Goal: Task Accomplishment & Management: Manage account settings

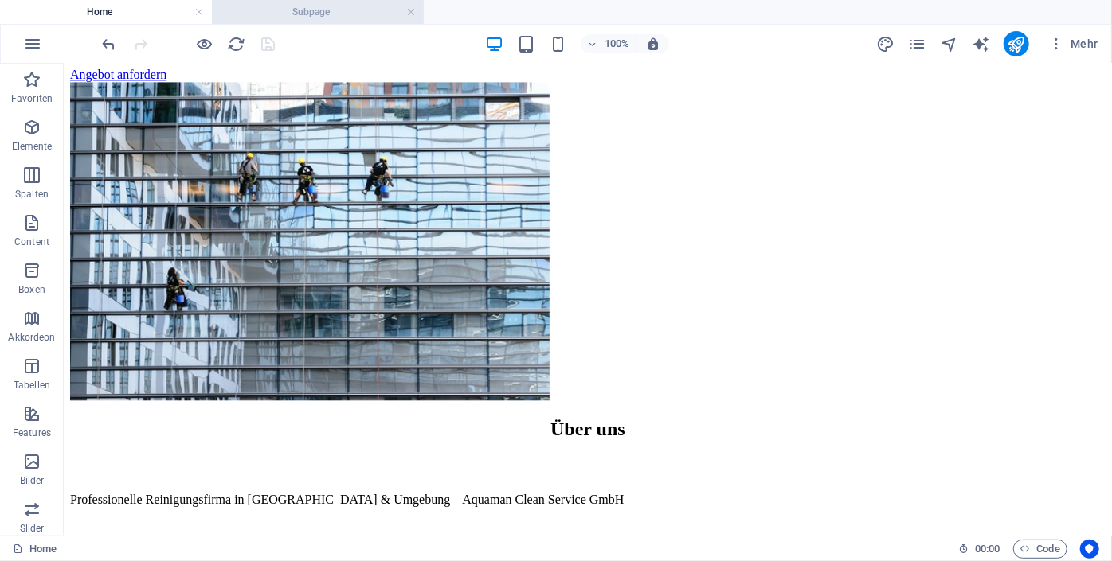
click at [291, 11] on h4 "Subpage" at bounding box center [318, 12] width 212 height 18
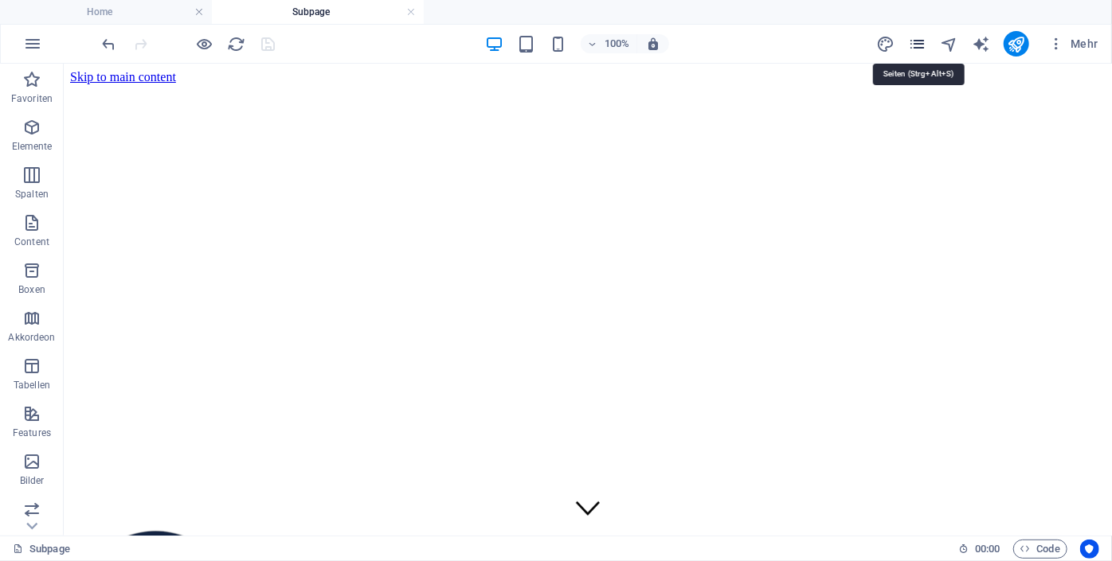
click at [917, 44] on icon "pages" at bounding box center [917, 44] width 18 height 18
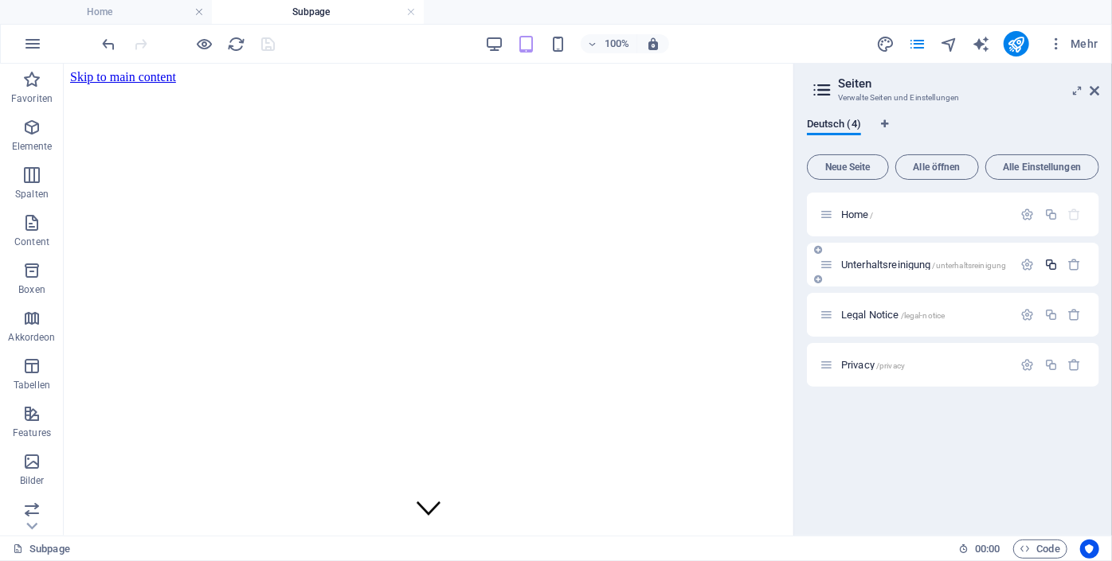
click at [1050, 268] on icon "button" at bounding box center [1051, 265] width 14 height 14
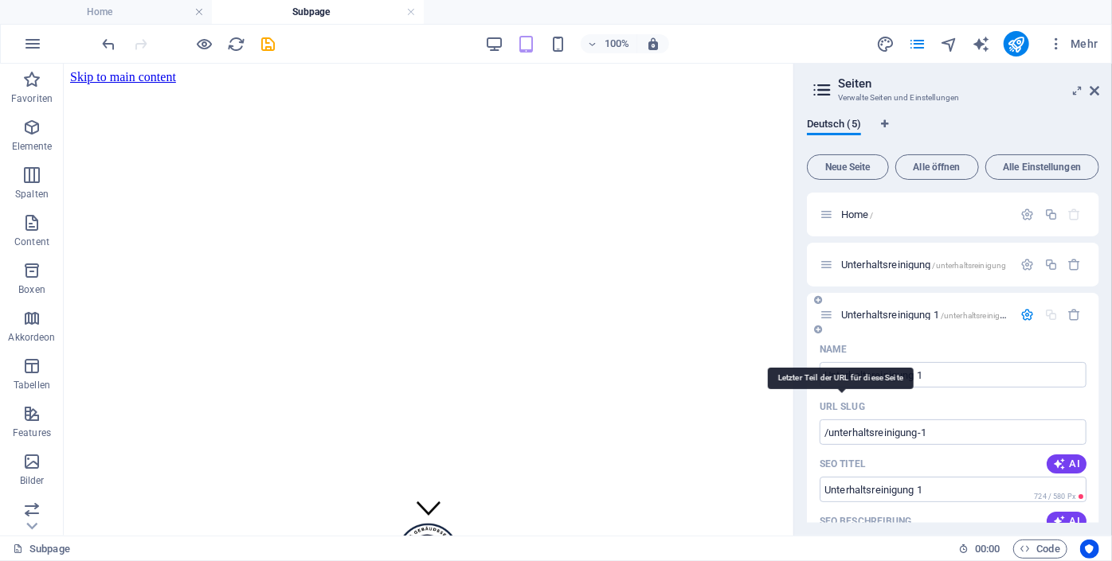
click at [823, 411] on p "URL SLUG" at bounding box center [841, 407] width 45 height 13
click at [823, 420] on input "/unterhaltsreinigung-1" at bounding box center [952, 432] width 267 height 25
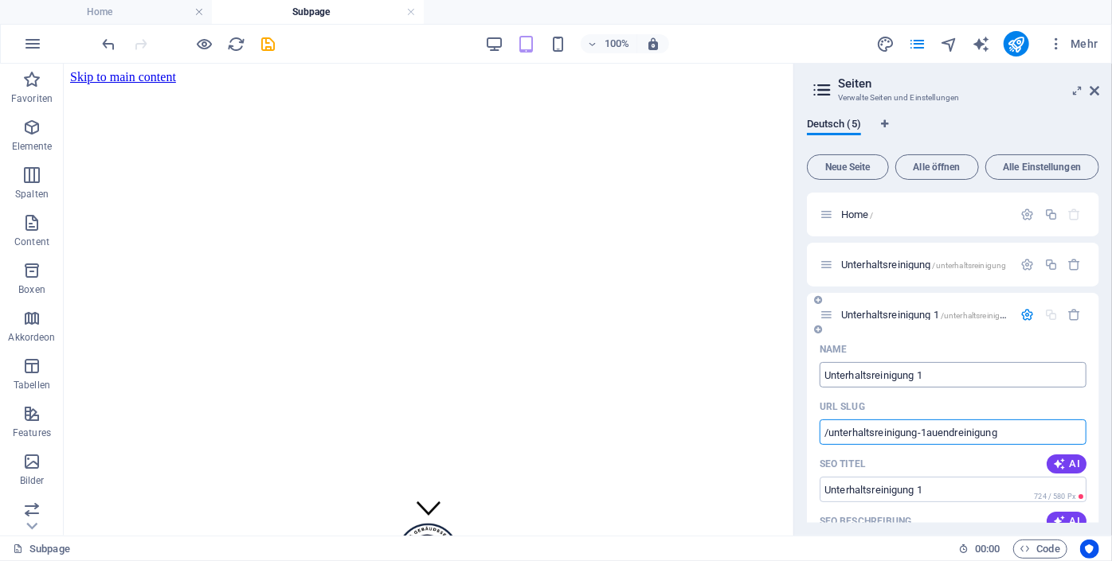
type input "/unterhaltsreinigung-1auendreinigung"
click at [945, 372] on input "Unterhaltsreinigung 1" at bounding box center [952, 374] width 267 height 25
type input "Bauendreinigung"
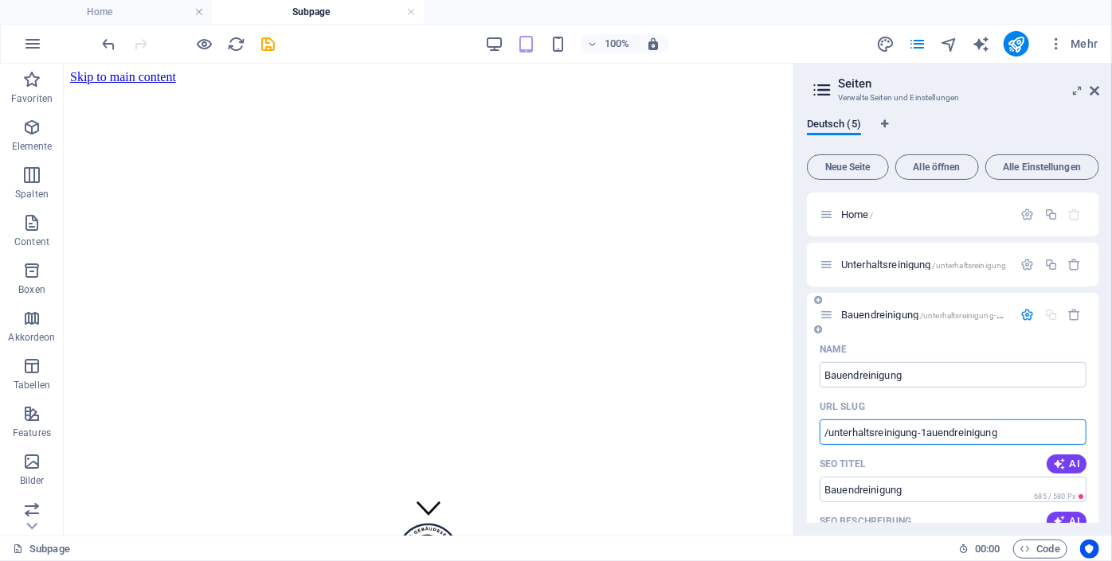
drag, startPoint x: 1005, startPoint y: 433, endPoint x: 822, endPoint y: 440, distance: 183.3
click at [822, 440] on input "/unterhaltsreinigung-1auendreinigung" at bounding box center [952, 432] width 267 height 25
type input "bauendreinigung"
click at [858, 311] on span "Bauendreinigung bauendreinigung" at bounding box center [911, 315] width 141 height 12
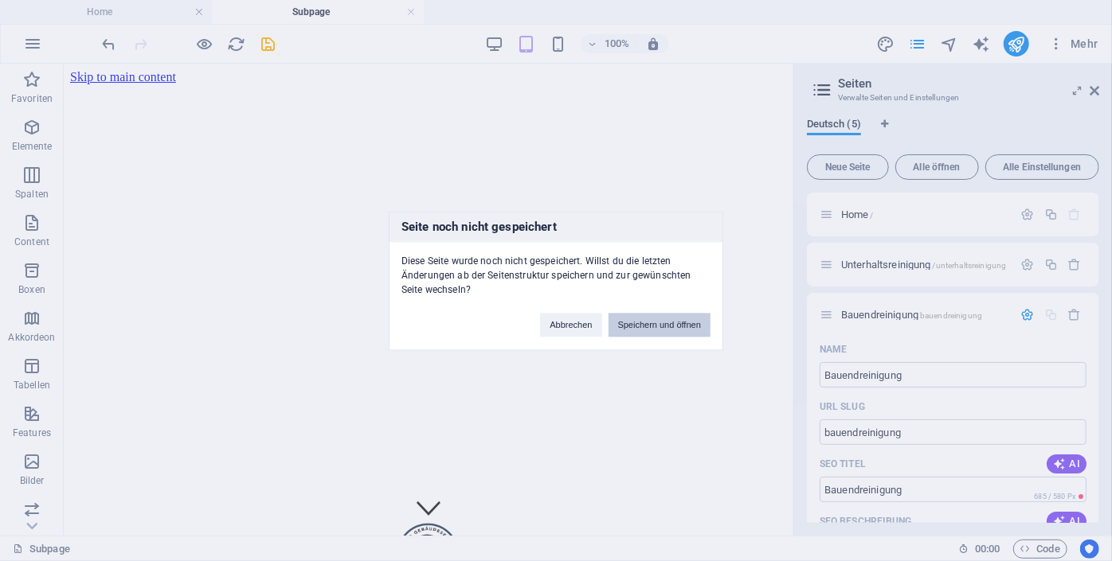
click at [690, 325] on button "Speichern und öffnen" at bounding box center [659, 325] width 102 height 24
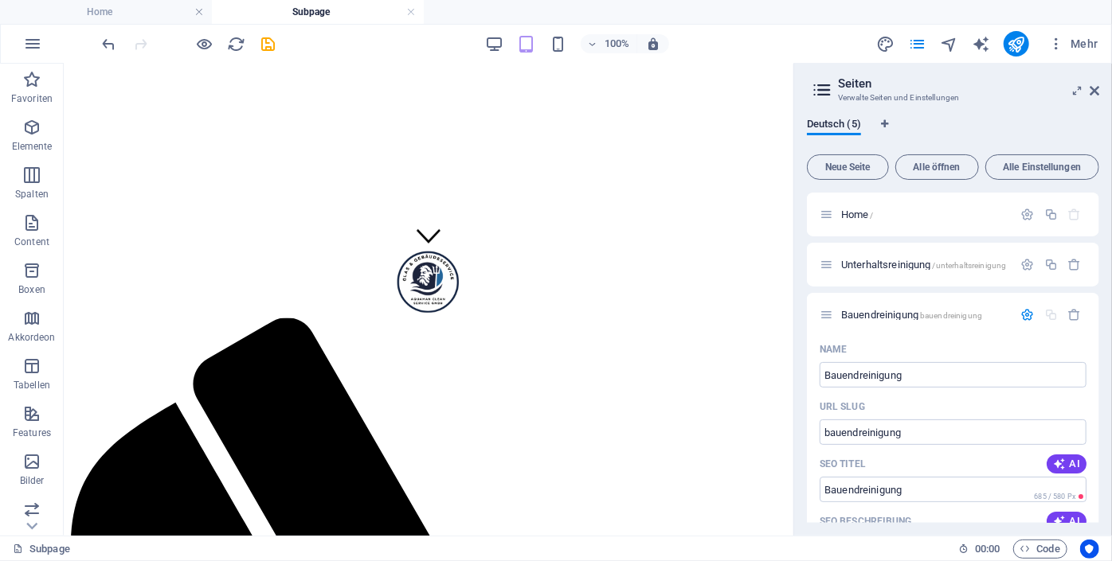
scroll to position [236, 0]
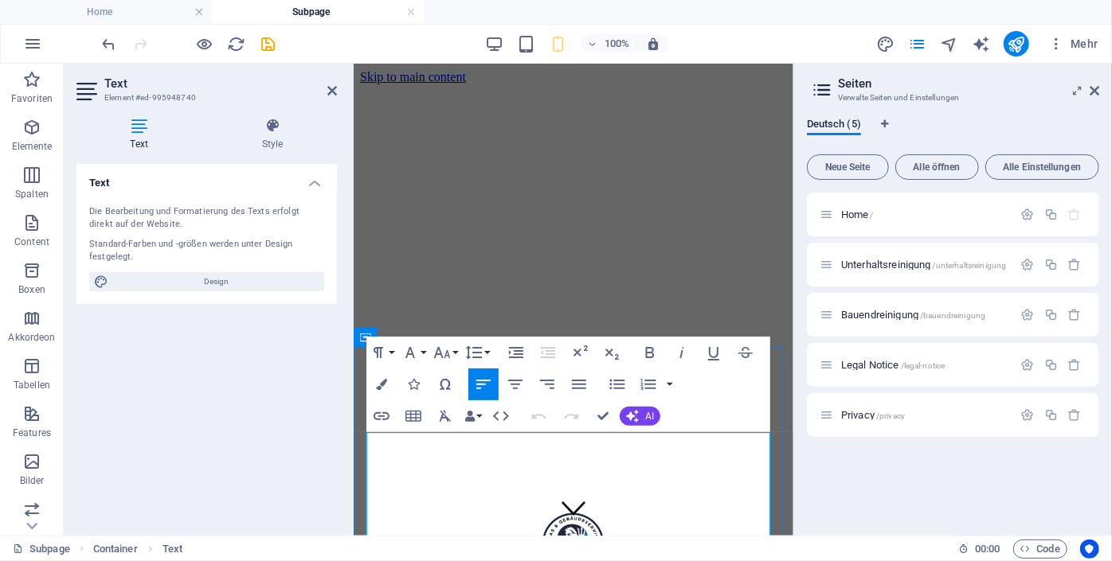
click at [497, 416] on icon "button" at bounding box center [500, 416] width 19 height 19
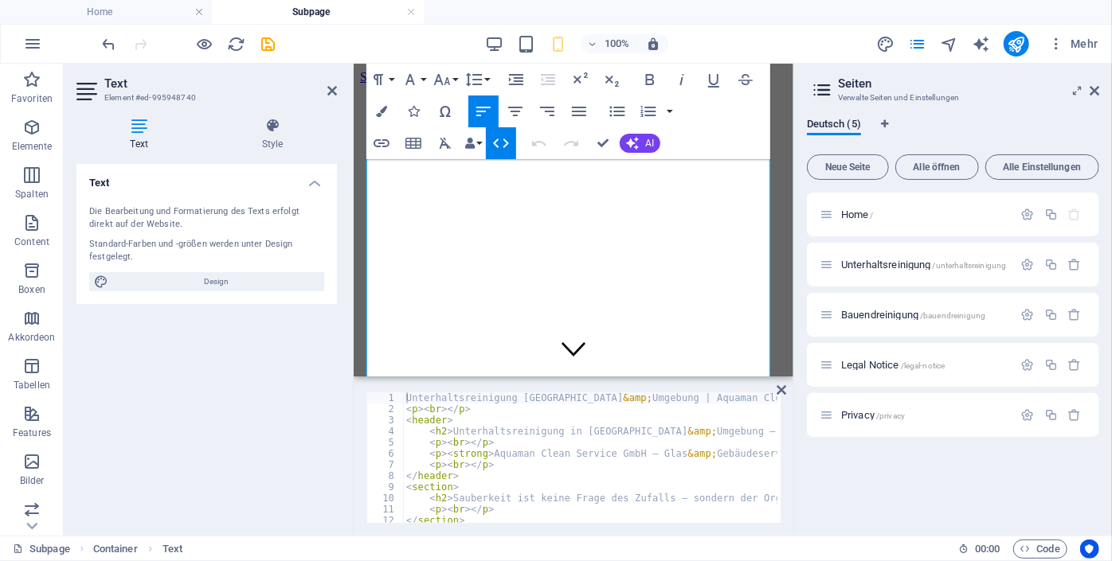
scroll to position [1194, 0]
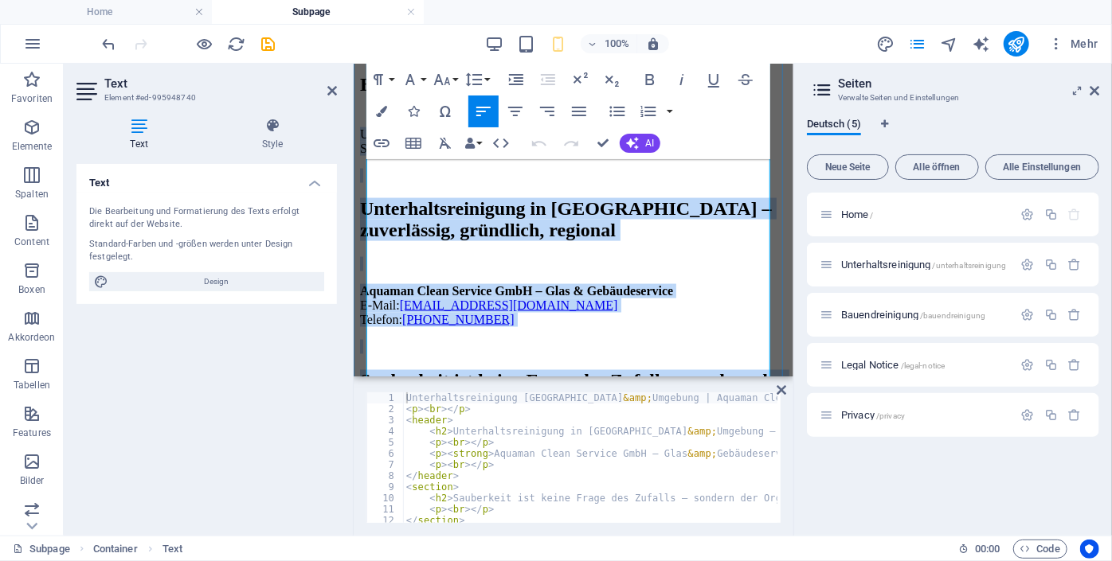
copy div "Loremipsumdolorsita Consect & Adipisci | Elitsed Doeiu Tempori UtlA Etdoloremag…"
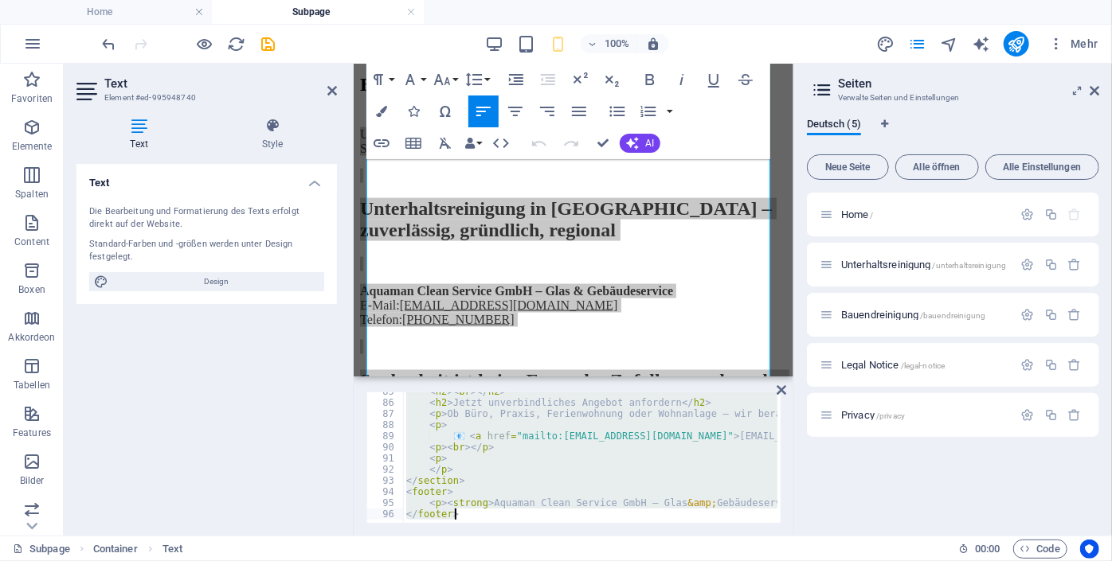
scroll to position [943, 0]
drag, startPoint x: 406, startPoint y: 399, endPoint x: 709, endPoint y: 555, distance: 340.5
click at [709, 536] on section "Favoriten Elemente Spalten Content Boxen Akkordeon Tabellen Features Bilder Sli…" at bounding box center [396, 300] width 793 height 472
type textarea "<p><strong>Aquaman Clean Service GmbH – Glas &amp; Gebäudeservice</strong><br> …"
paste textarea
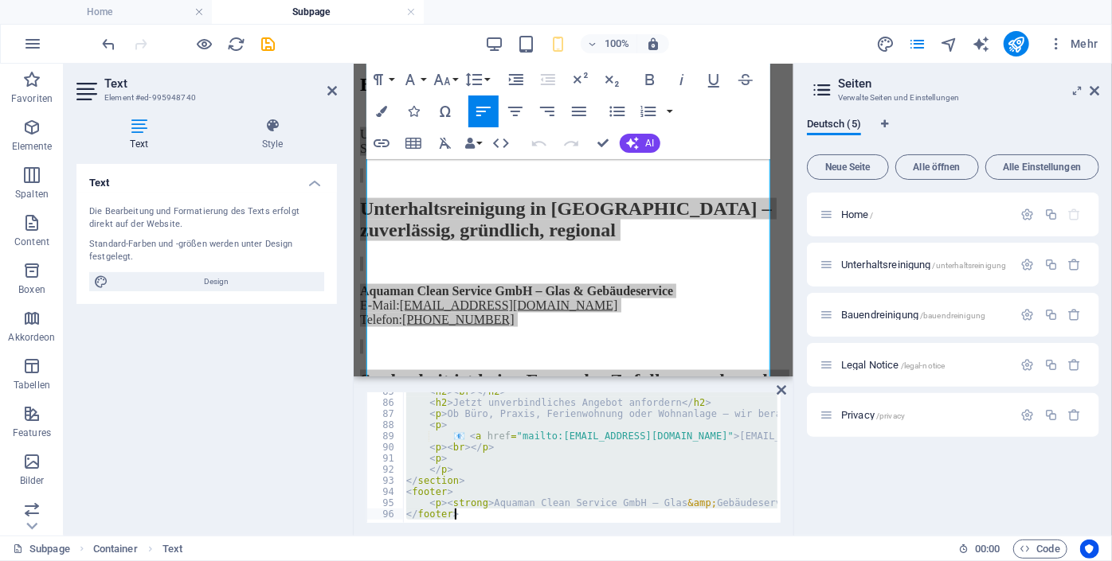
scroll to position [864, 0]
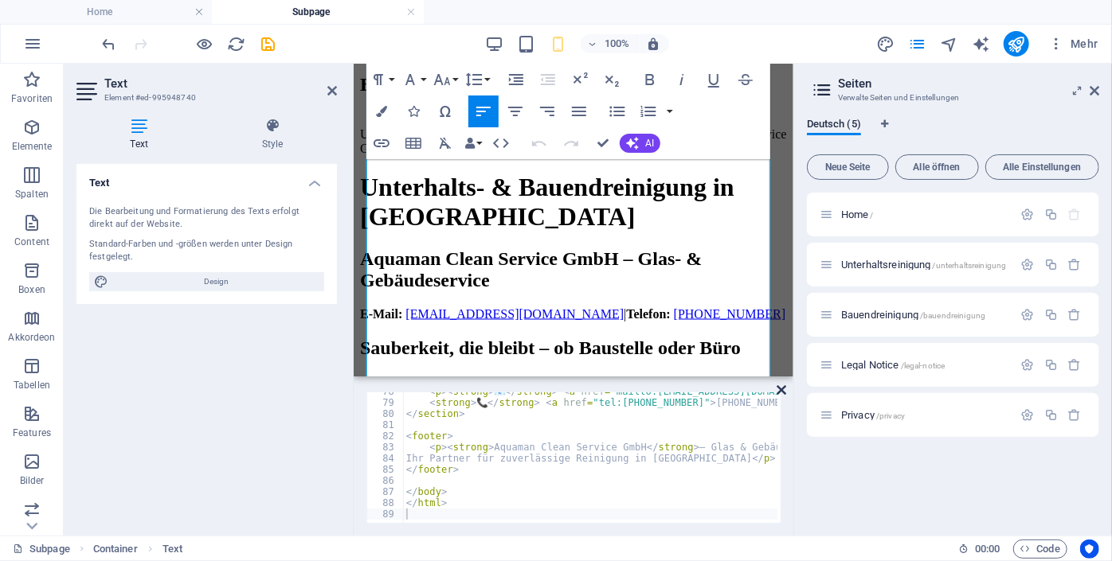
click at [780, 391] on icon at bounding box center [781, 390] width 10 height 13
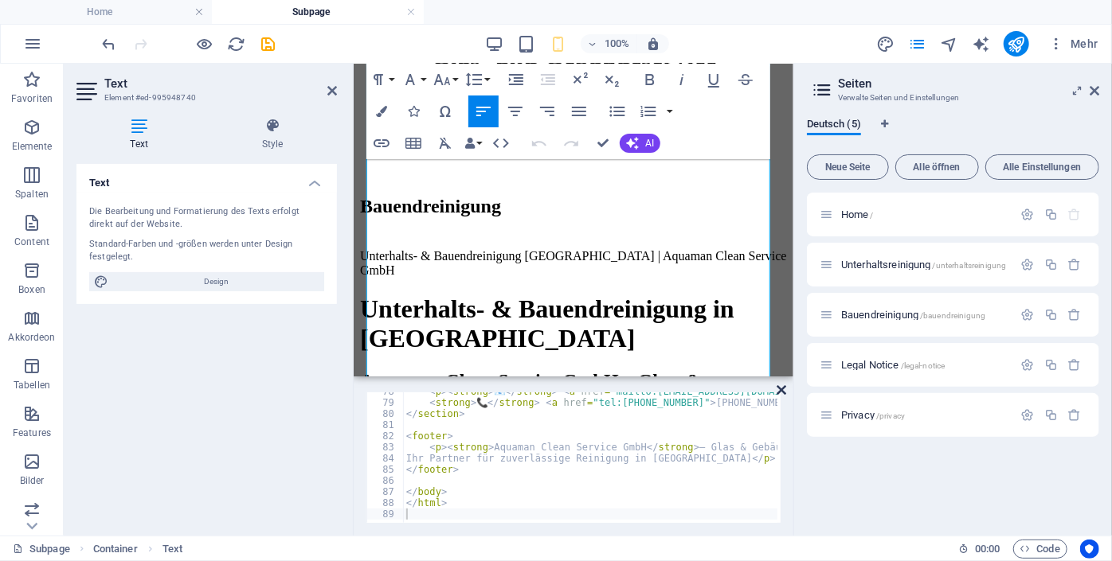
scroll to position [1129, 0]
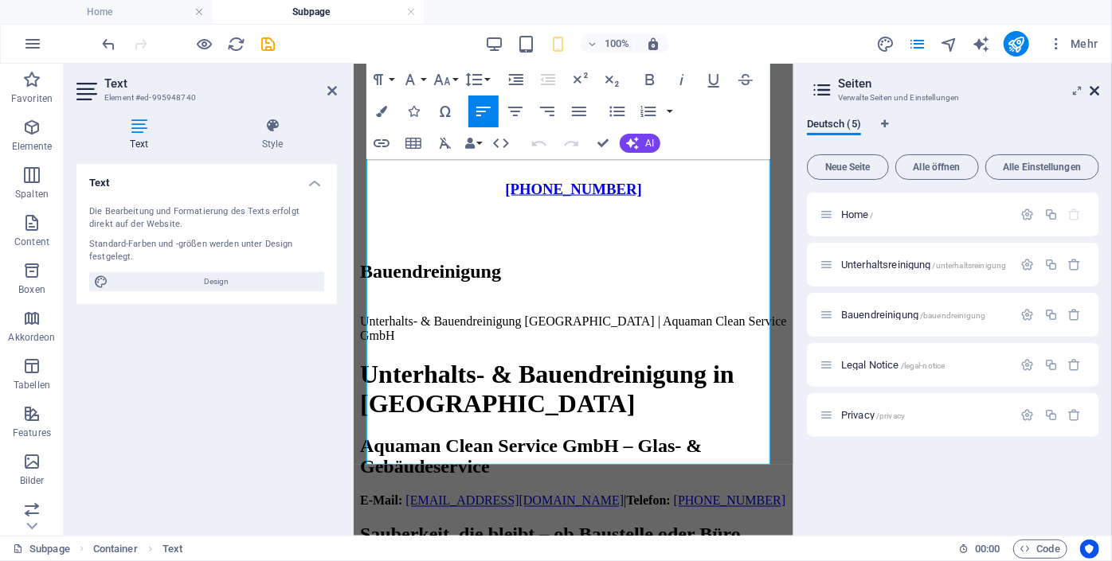
click at [1093, 88] on icon at bounding box center [1094, 90] width 10 height 13
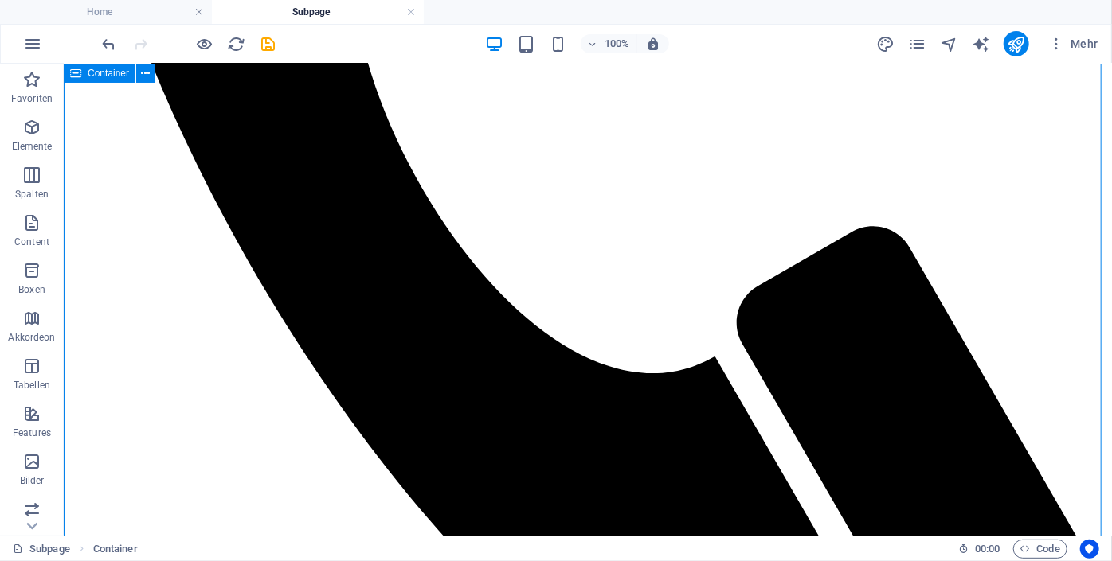
scroll to position [1345, 0]
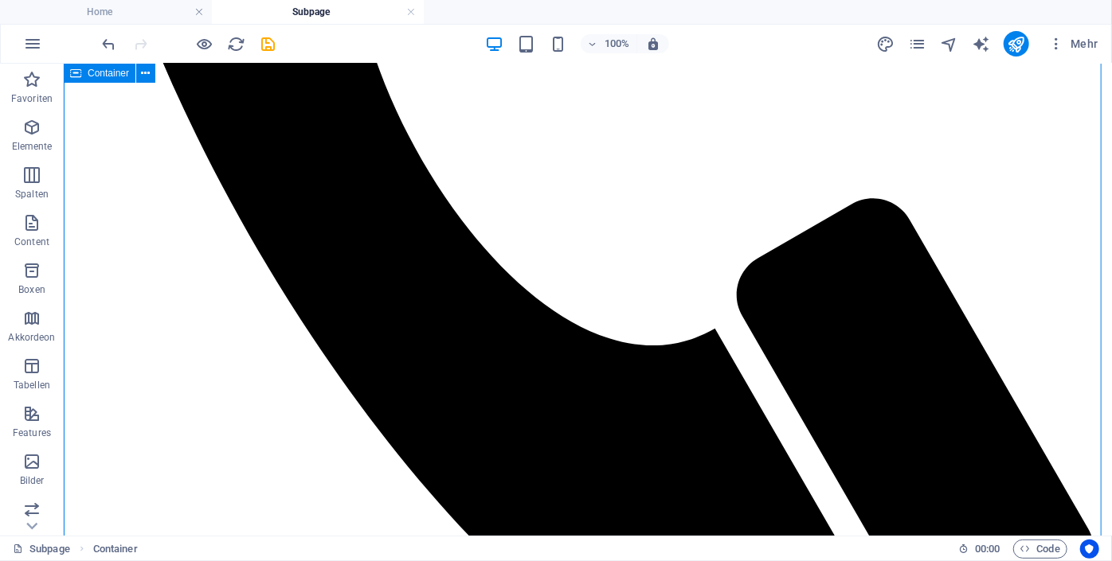
drag, startPoint x: 697, startPoint y: 377, endPoint x: 988, endPoint y: 263, distance: 312.9
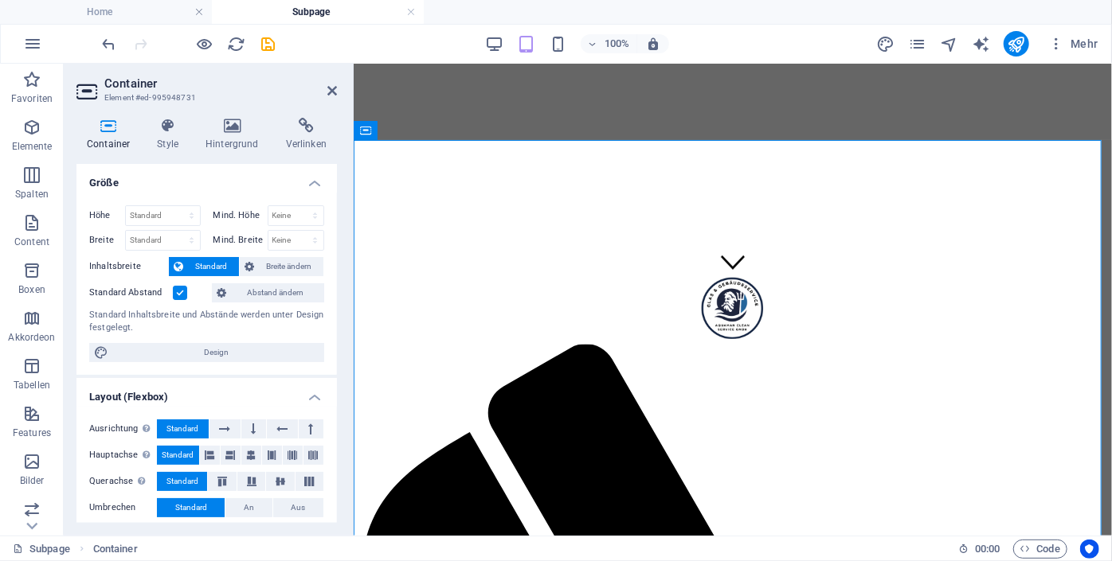
scroll to position [242, 0]
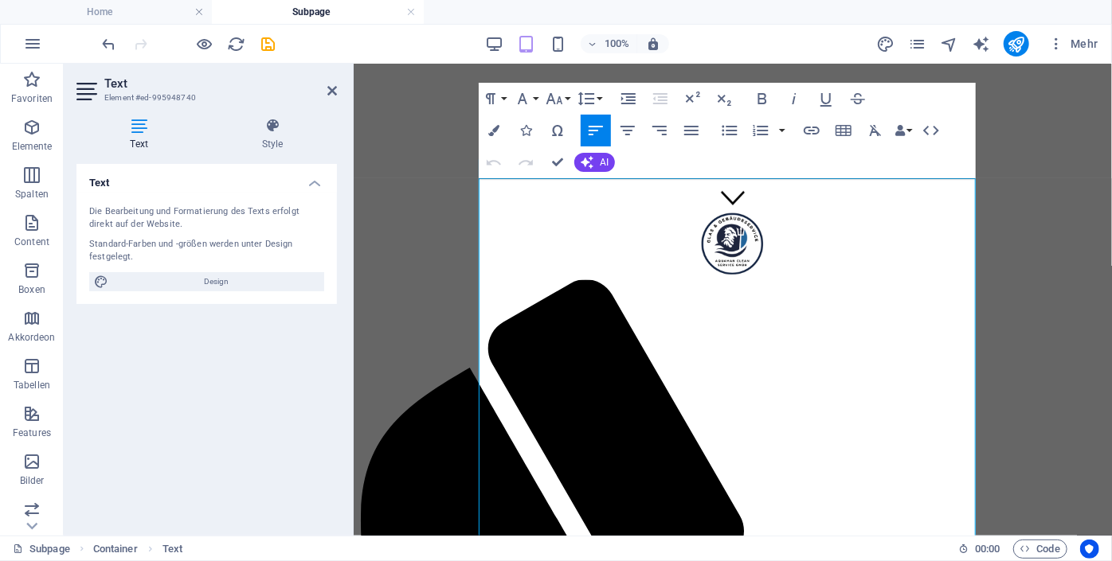
scroll to position [246, 0]
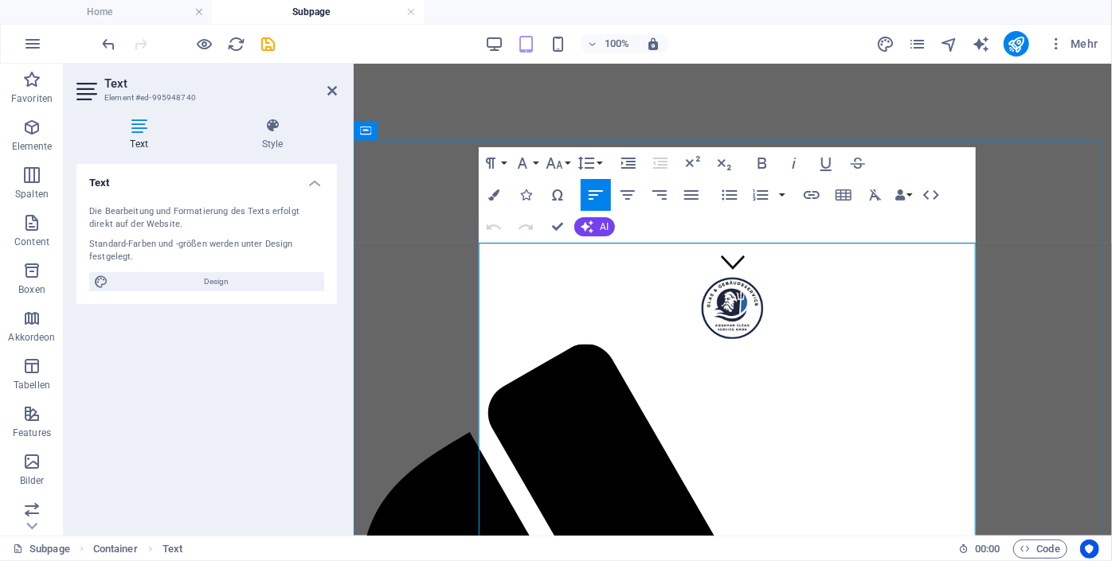
drag, startPoint x: 863, startPoint y: 297, endPoint x: 791, endPoint y: 307, distance: 73.2
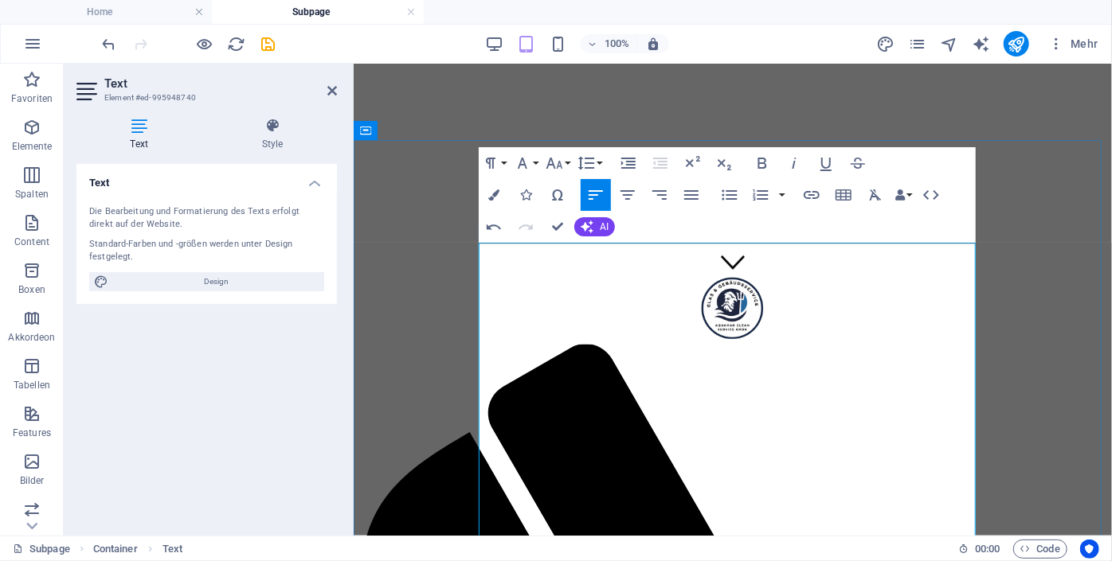
drag, startPoint x: 858, startPoint y: 284, endPoint x: 474, endPoint y: 295, distance: 384.0
click at [492, 167] on icon "button" at bounding box center [491, 163] width 10 height 11
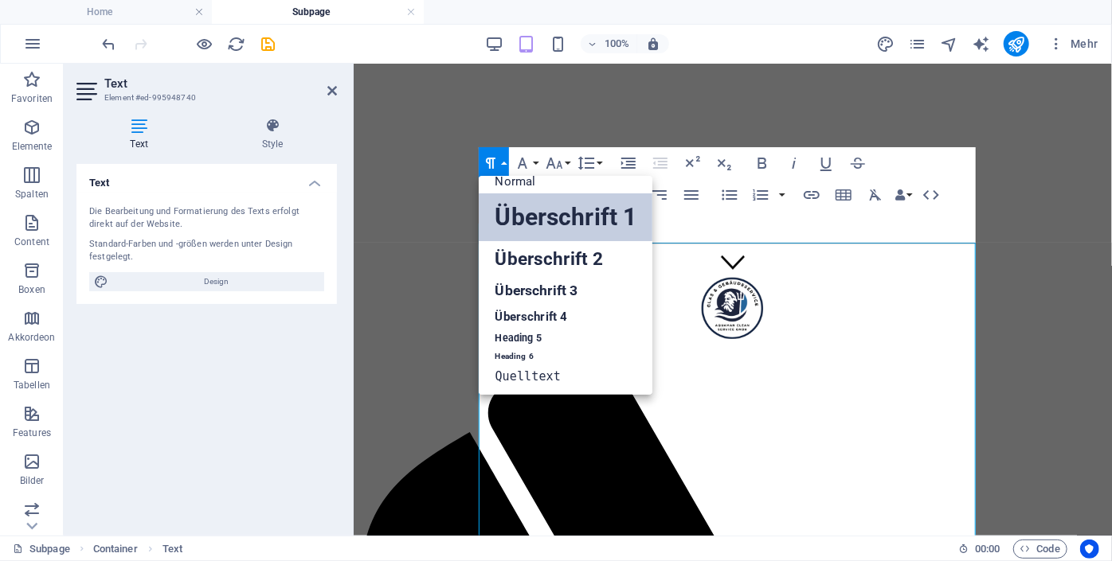
scroll to position [13, 0]
drag, startPoint x: 503, startPoint y: 220, endPoint x: 499, endPoint y: 258, distance: 38.4
click at [499, 258] on ul "Normal Überschrift 1 Überschrift 2 Überschrift 3 Überschrift 4 Heading 5 Headin…" at bounding box center [566, 279] width 174 height 232
click at [499, 258] on link "Überschrift 2" at bounding box center [566, 259] width 174 height 36
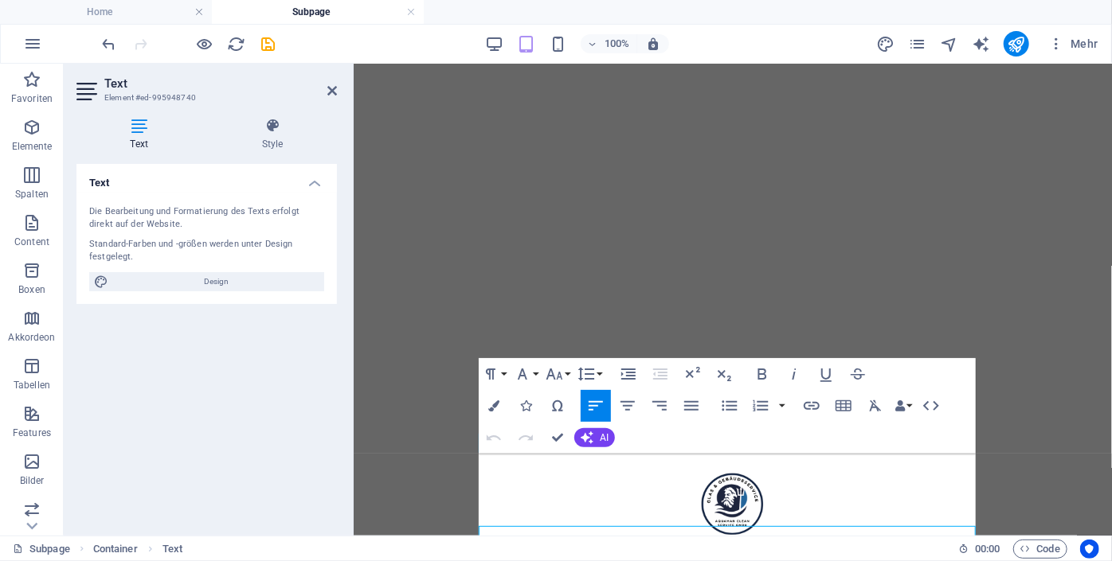
scroll to position [36, 0]
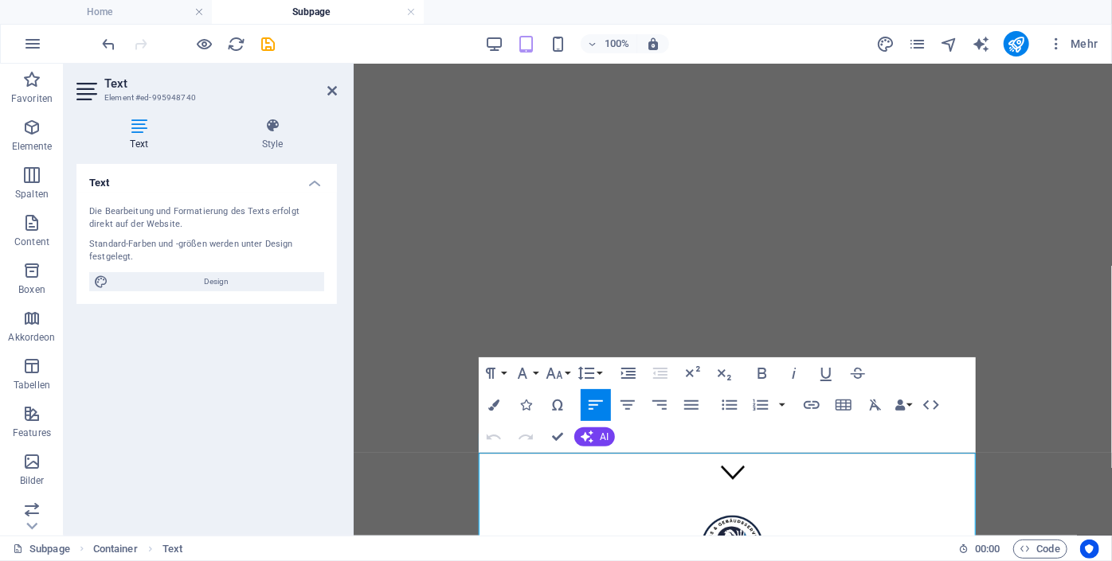
drag, startPoint x: 1463, startPoint y: 116, endPoint x: 1110, endPoint y: 92, distance: 353.6
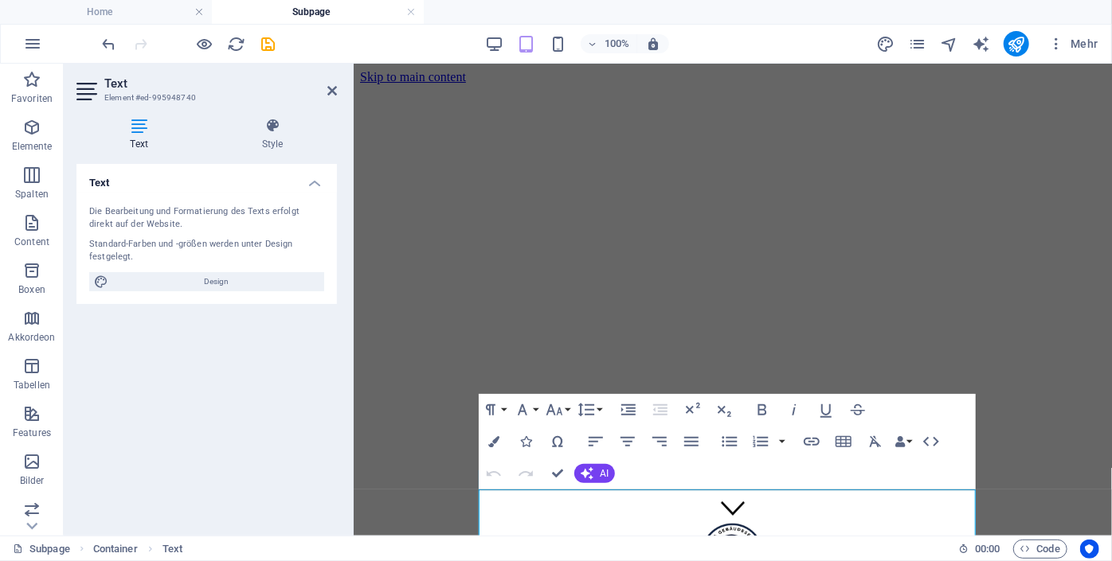
click at [1108, 2] on ul "Home Subpage" at bounding box center [556, 12] width 1112 height 24
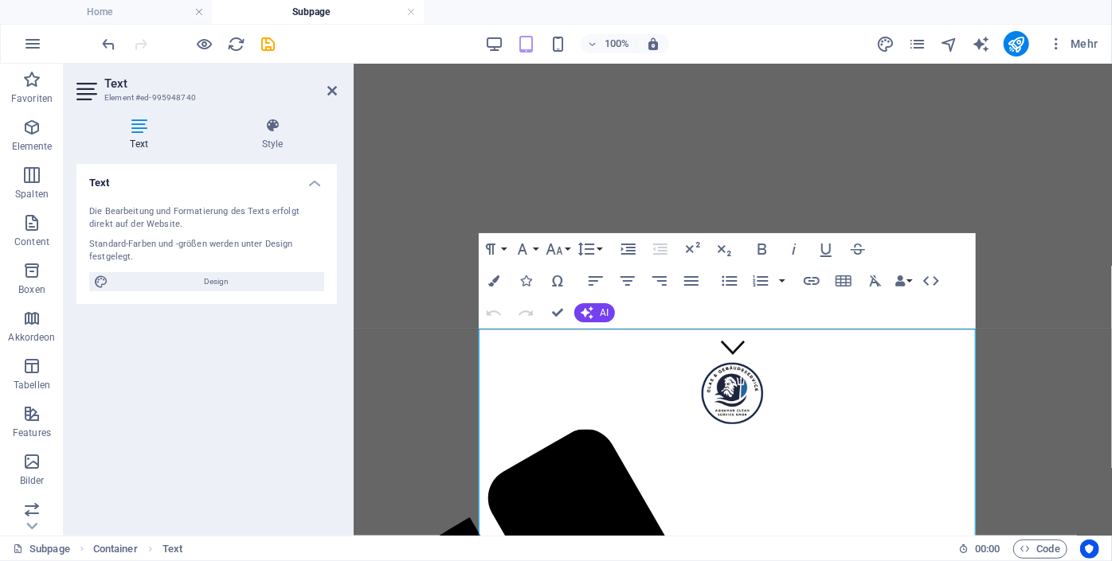
scroll to position [180, 0]
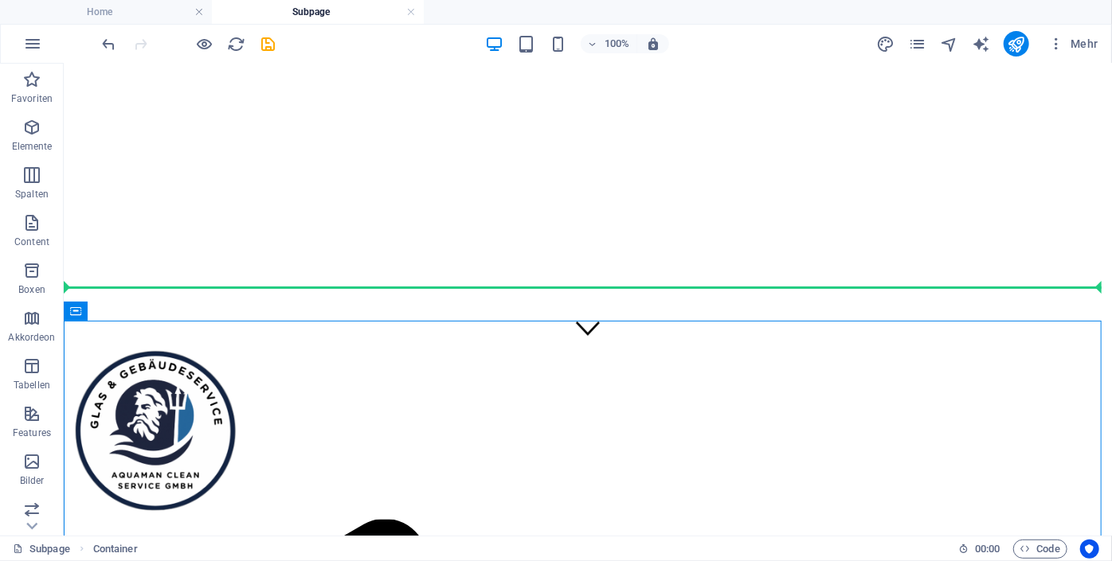
drag, startPoint x: 808, startPoint y: 225, endPoint x: 1096, endPoint y: 276, distance: 292.7
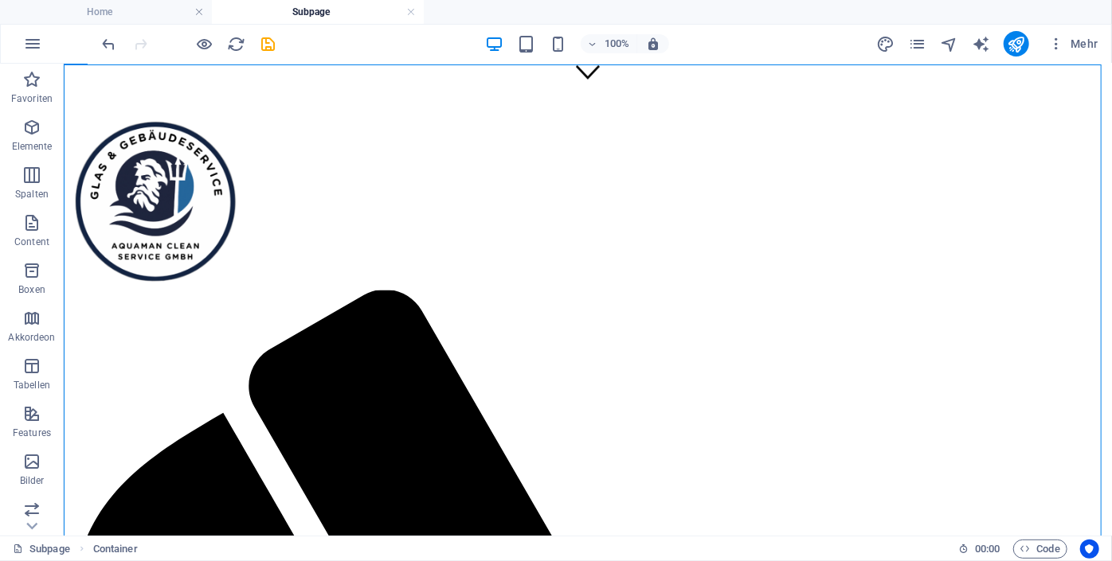
scroll to position [431, 0]
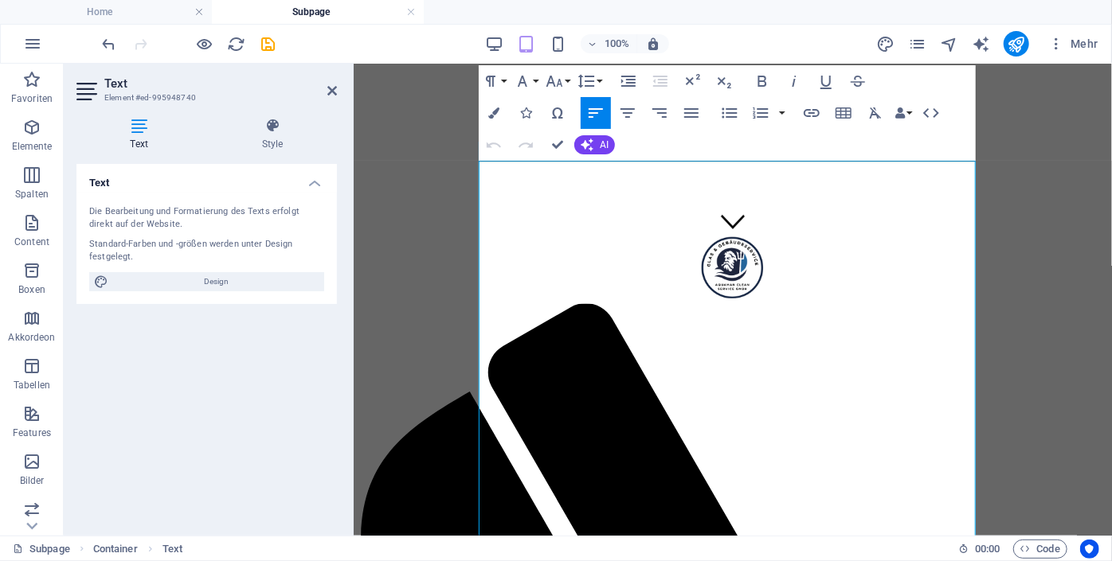
scroll to position [261, 0]
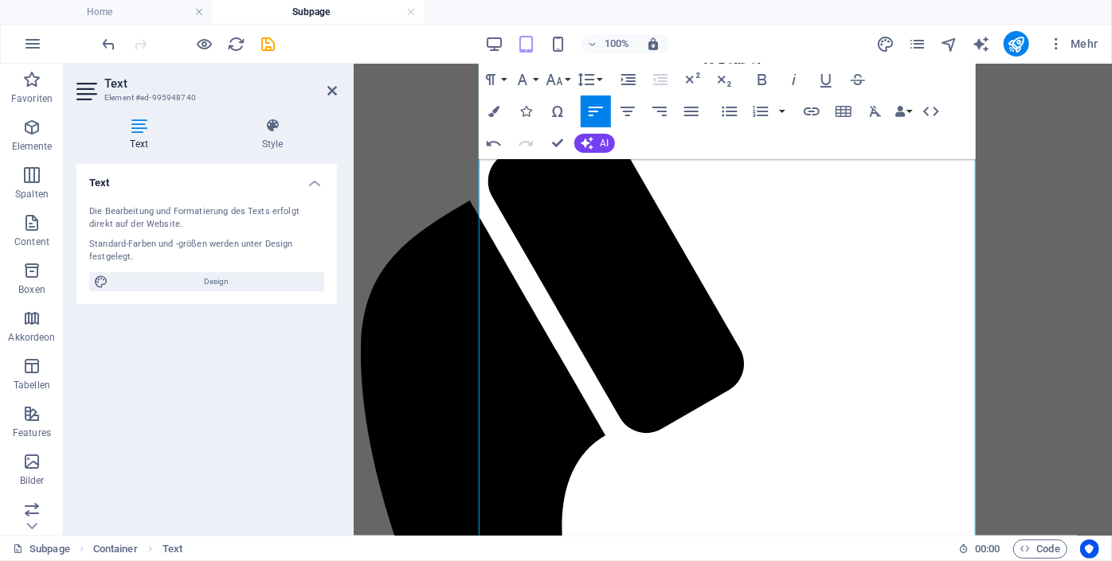
scroll to position [455, 0]
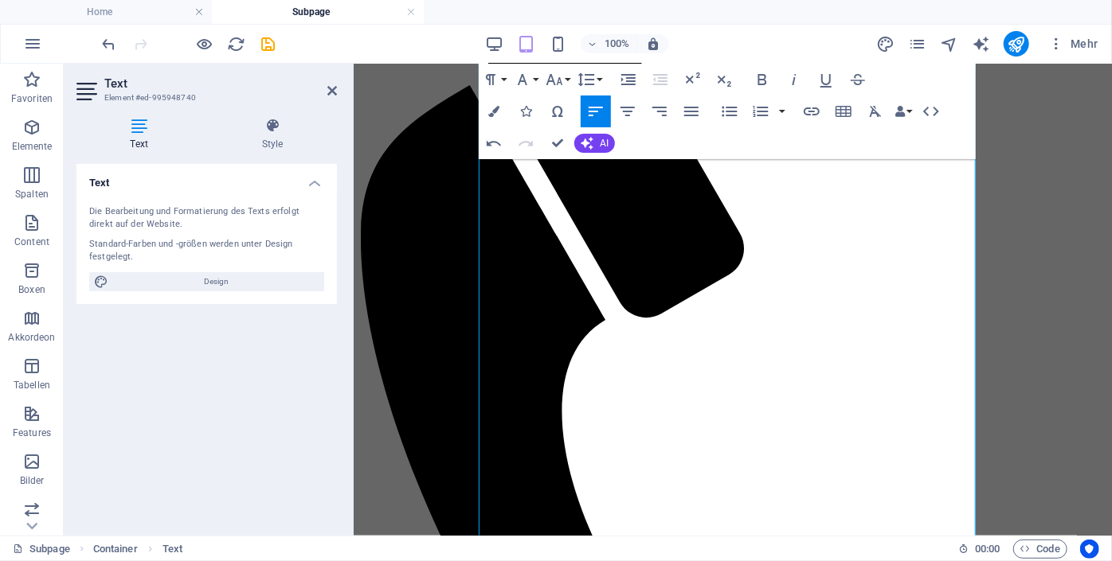
scroll to position [575, 0]
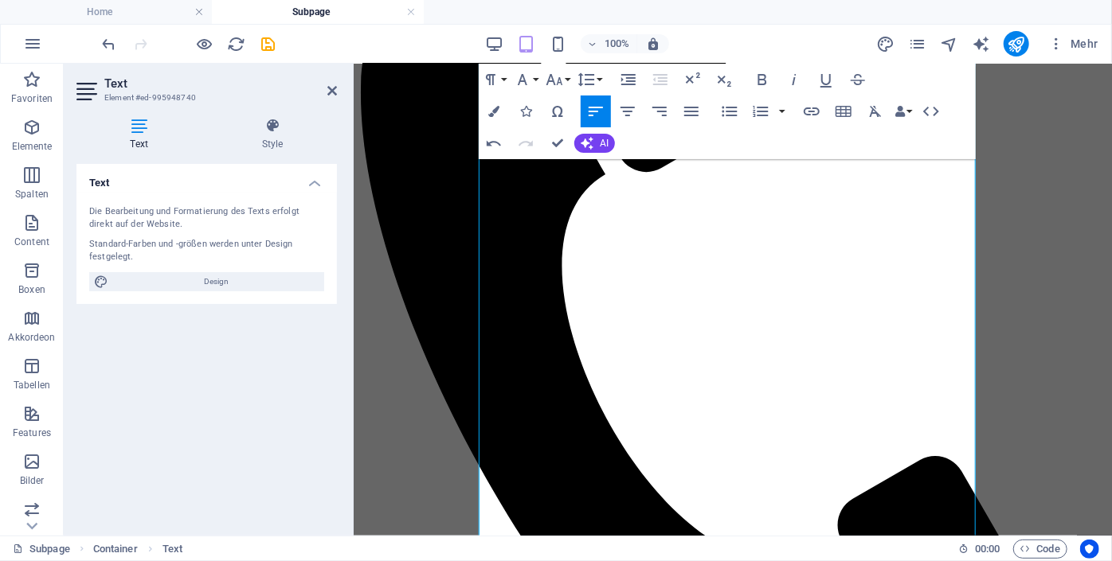
scroll to position [737, 0]
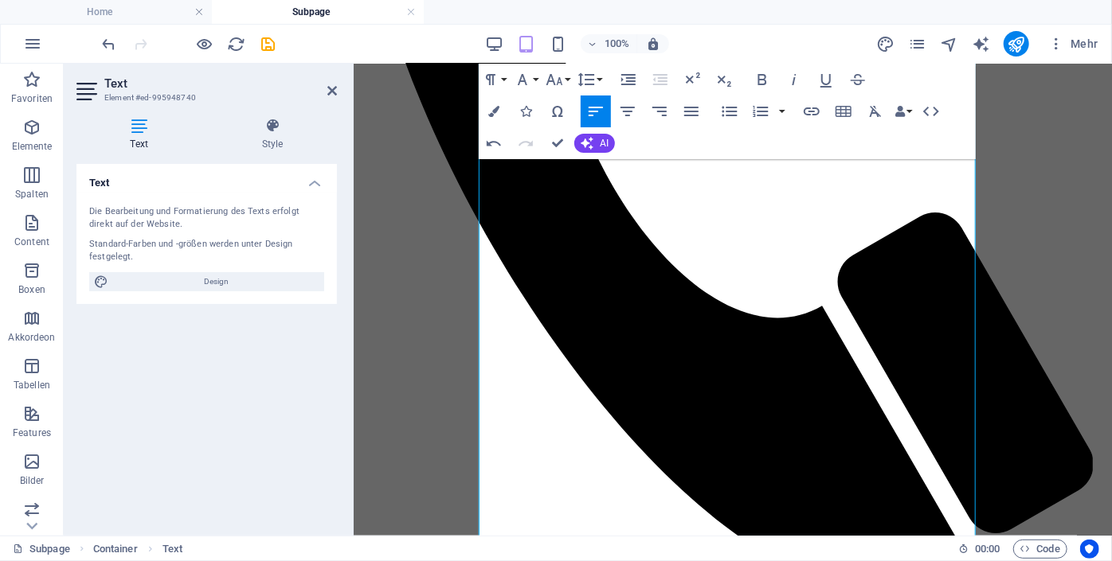
scroll to position [964, 0]
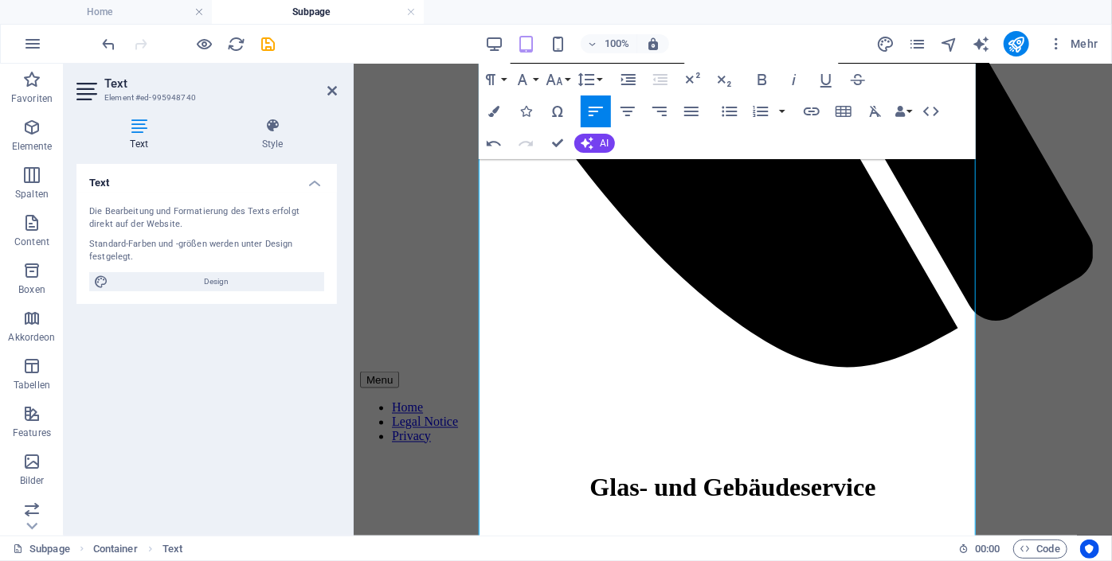
scroll to position [1198, 0]
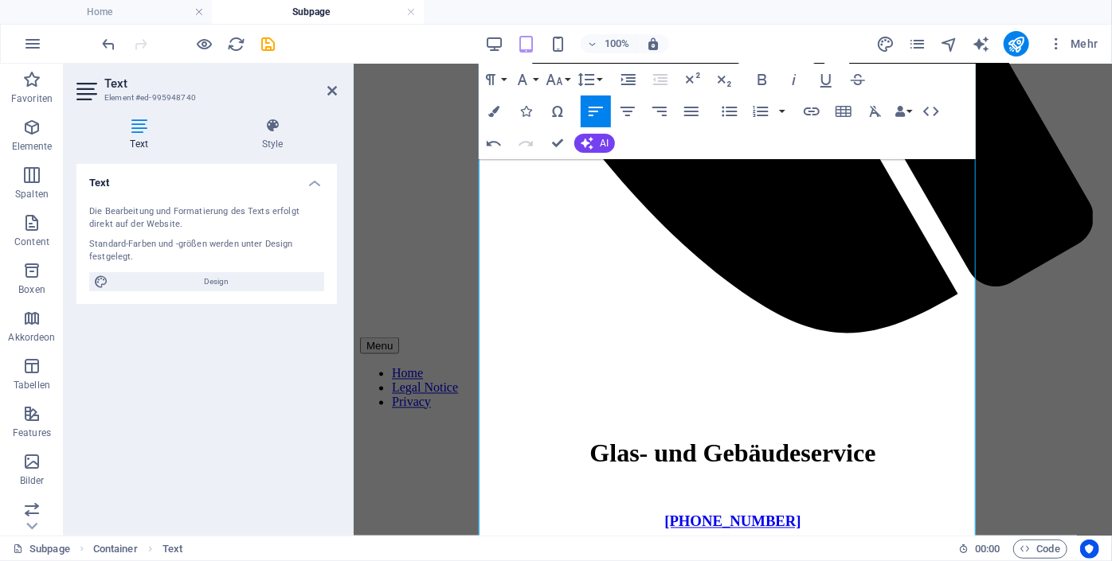
scroll to position [1397, 0]
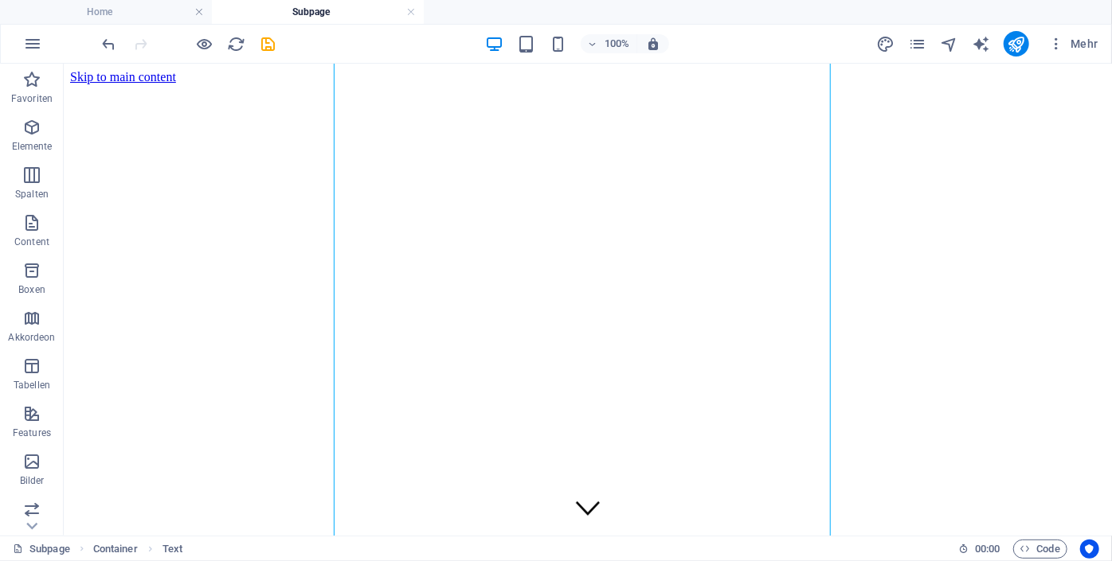
scroll to position [1081, 0]
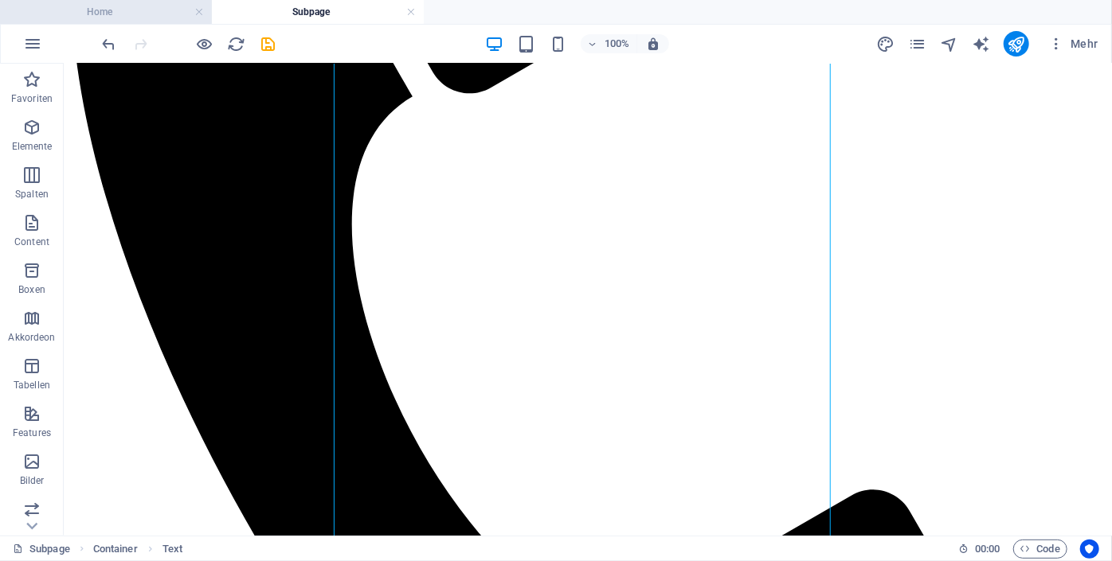
click at [122, 14] on h4 "Home" at bounding box center [106, 12] width 212 height 18
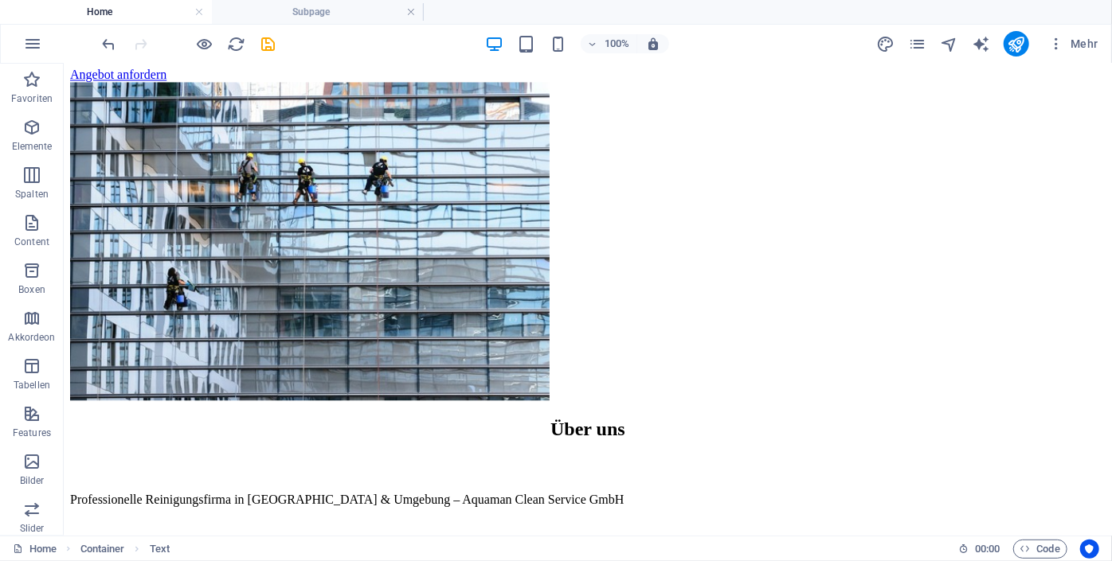
scroll to position [0, 0]
click at [917, 48] on icon "pages" at bounding box center [917, 44] width 18 height 18
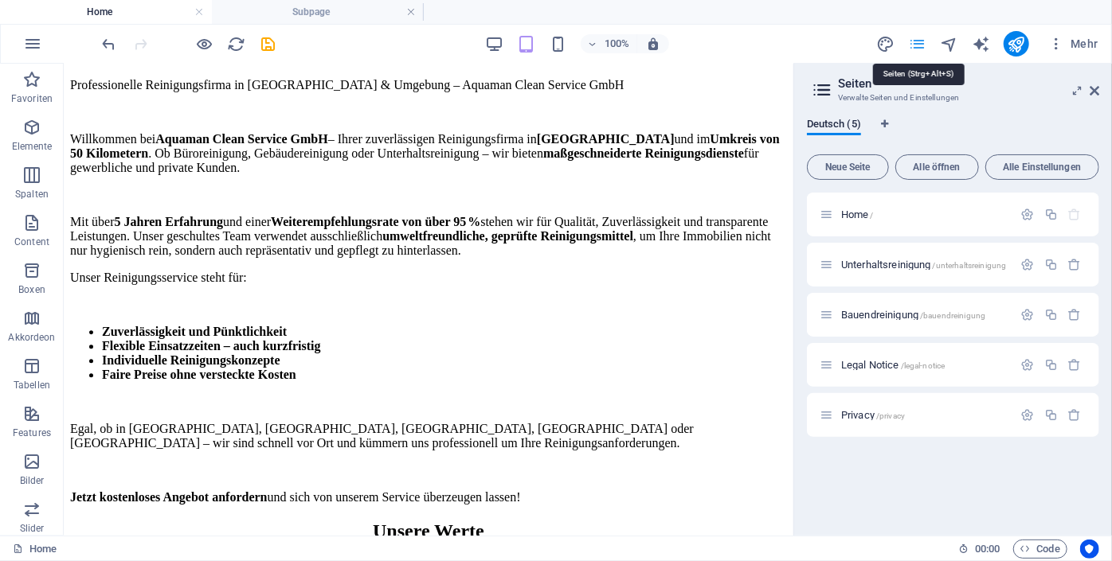
scroll to position [1728, 0]
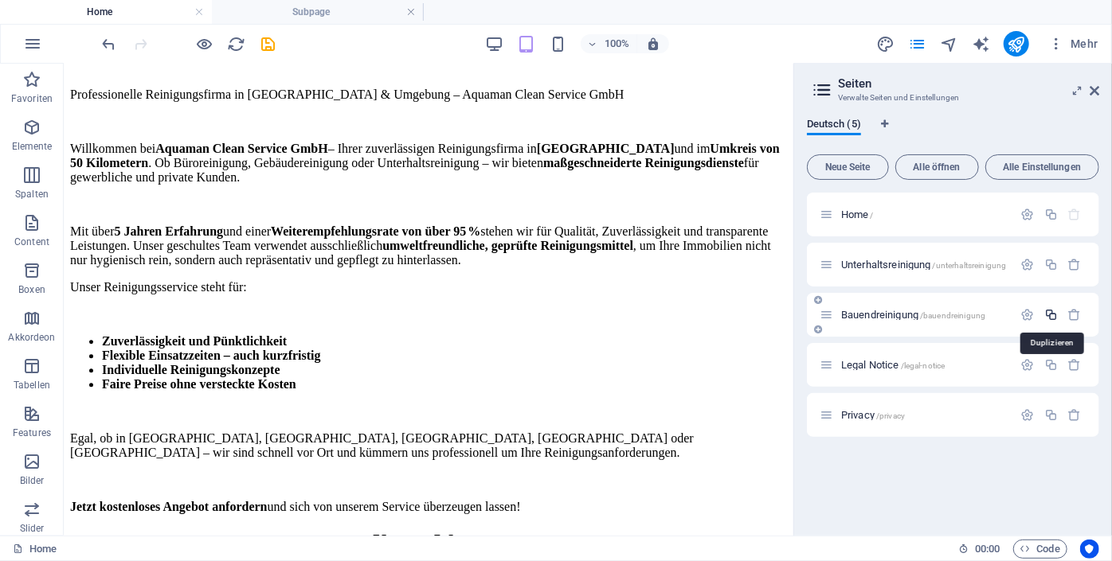
click at [1054, 317] on icon "button" at bounding box center [1051, 315] width 14 height 14
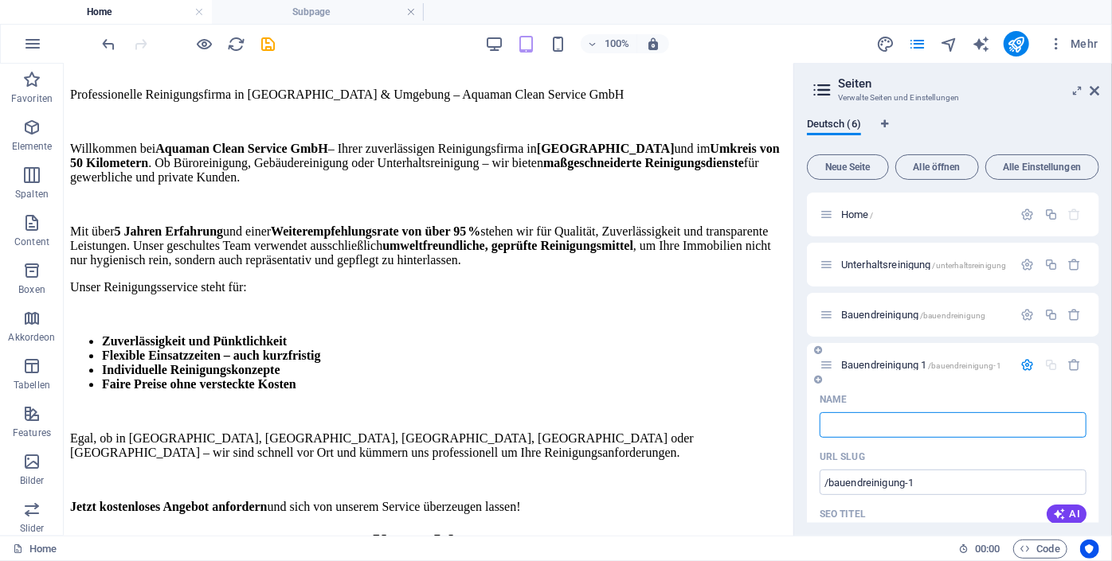
type input "/"
type input "Grundreinigung"
type input "/grundreinigung"
type input "Grundreinigung"
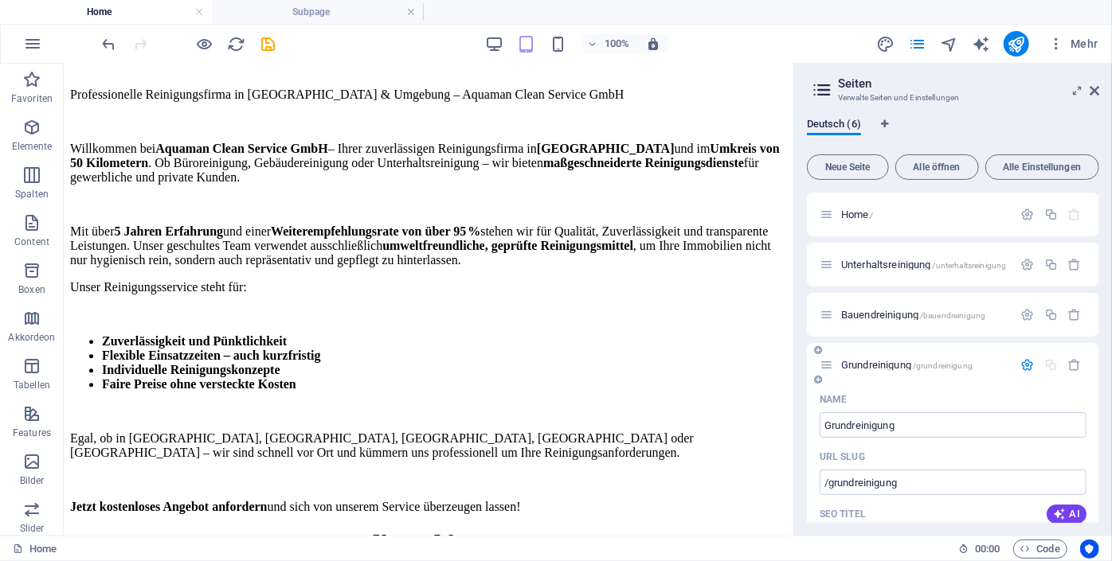
drag, startPoint x: 1064, startPoint y: 509, endPoint x: 984, endPoint y: 455, distance: 96.3
click at [869, 364] on span "Grundreinigung /grundreinigung" at bounding box center [906, 365] width 131 height 12
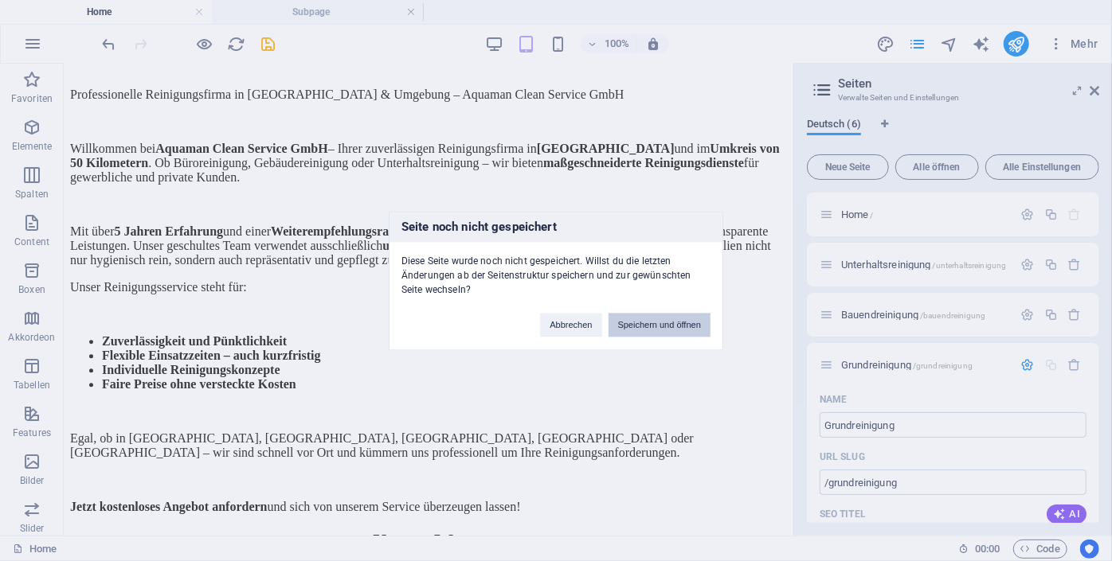
click at [641, 324] on button "Speichern und öffnen" at bounding box center [659, 325] width 102 height 24
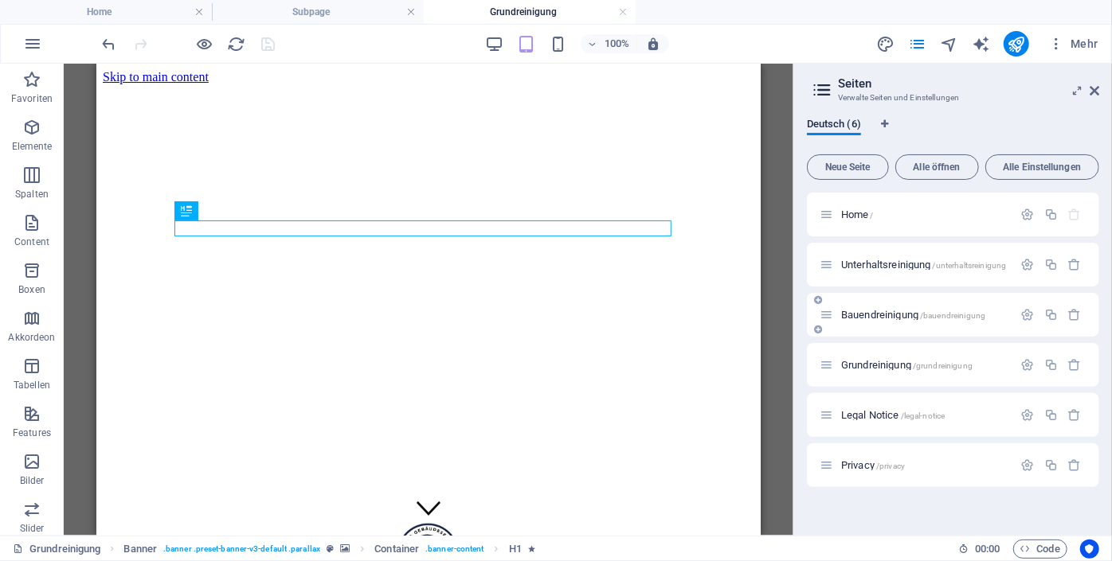
scroll to position [0, 0]
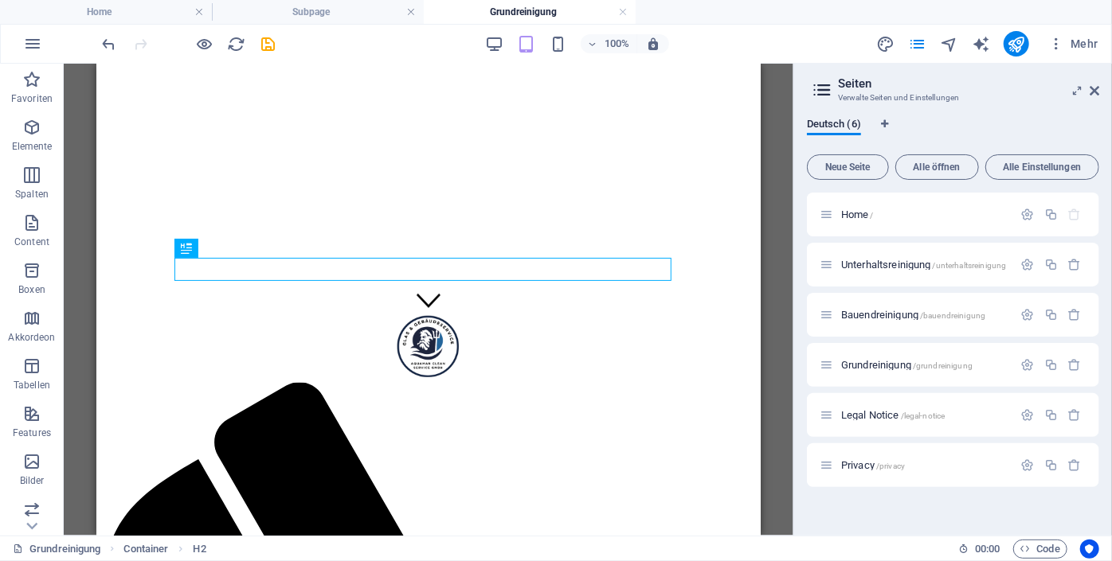
scroll to position [223, 0]
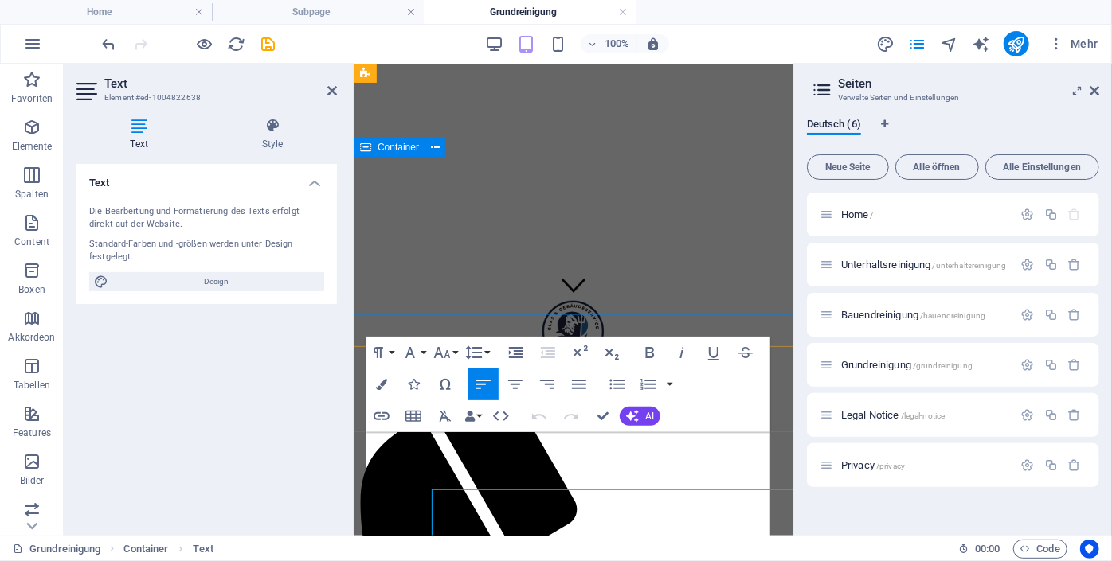
scroll to position [0, 0]
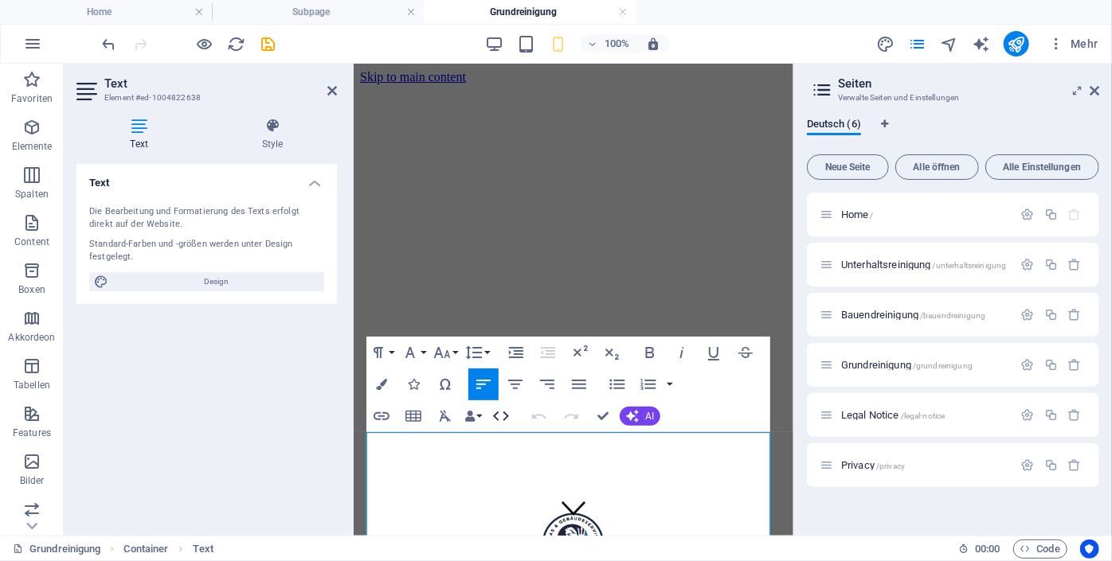
click at [503, 416] on icon "button" at bounding box center [500, 416] width 19 height 19
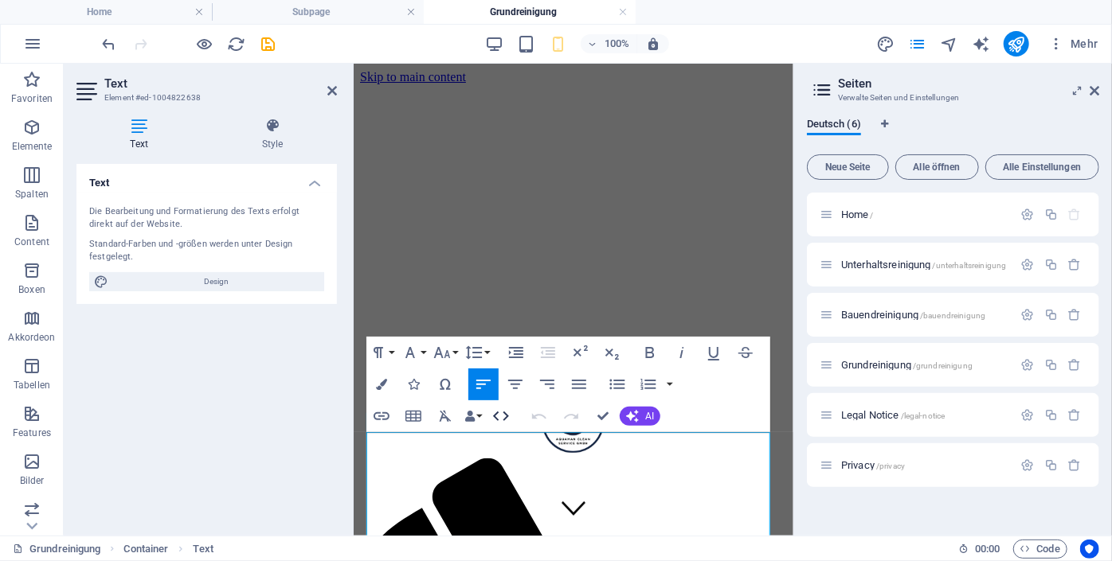
scroll to position [1194, 0]
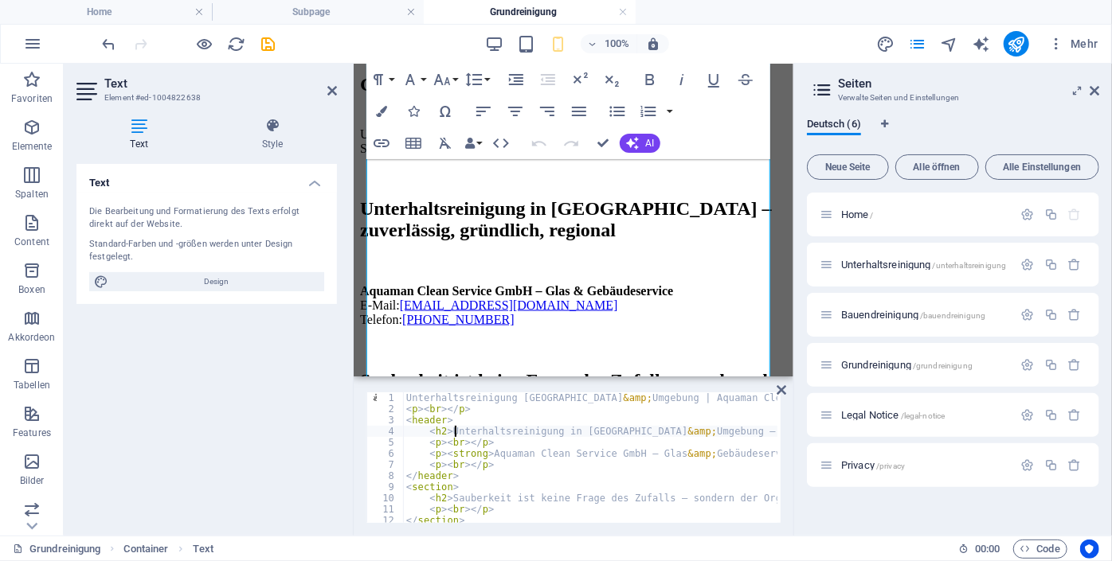
type textarea "<p><strong>Aquaman Clean Service GmbH – Glas &amp; Gebäudeservice</strong><br> …"
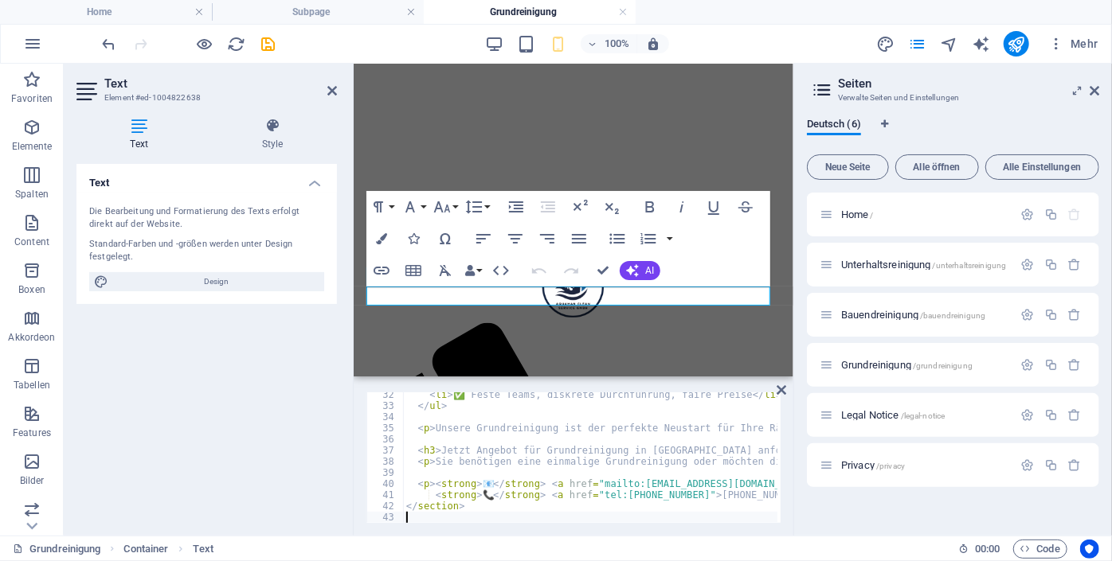
scroll to position [997, 0]
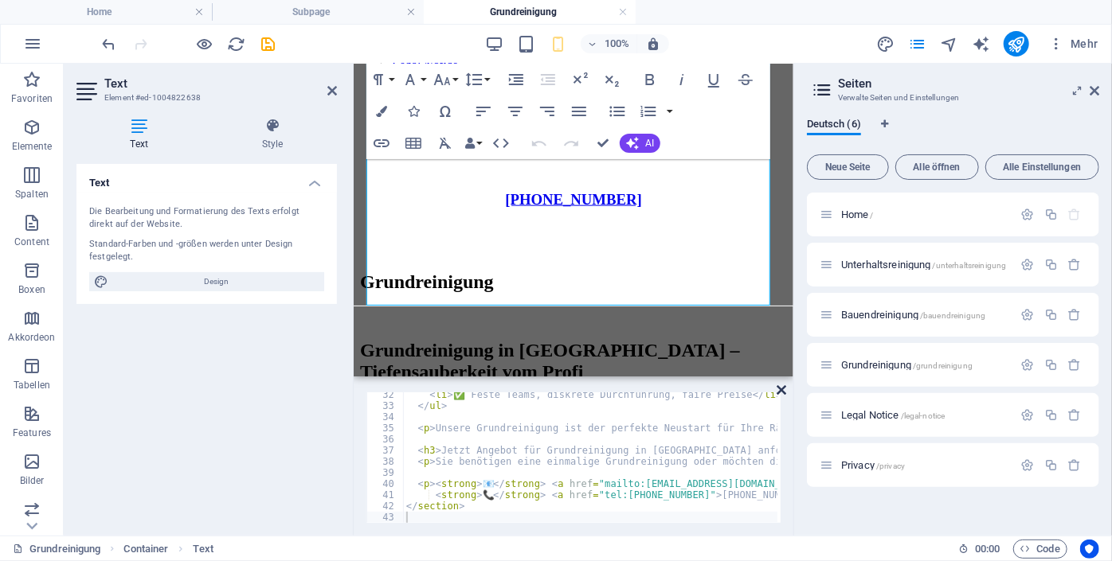
click at [776, 389] on icon at bounding box center [781, 390] width 10 height 13
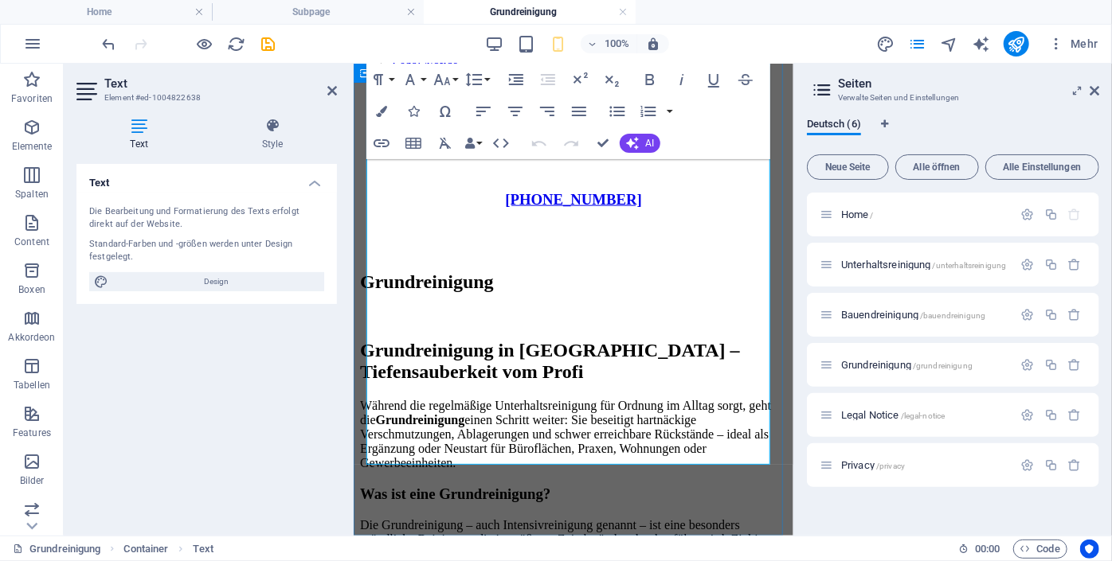
scroll to position [847, 0]
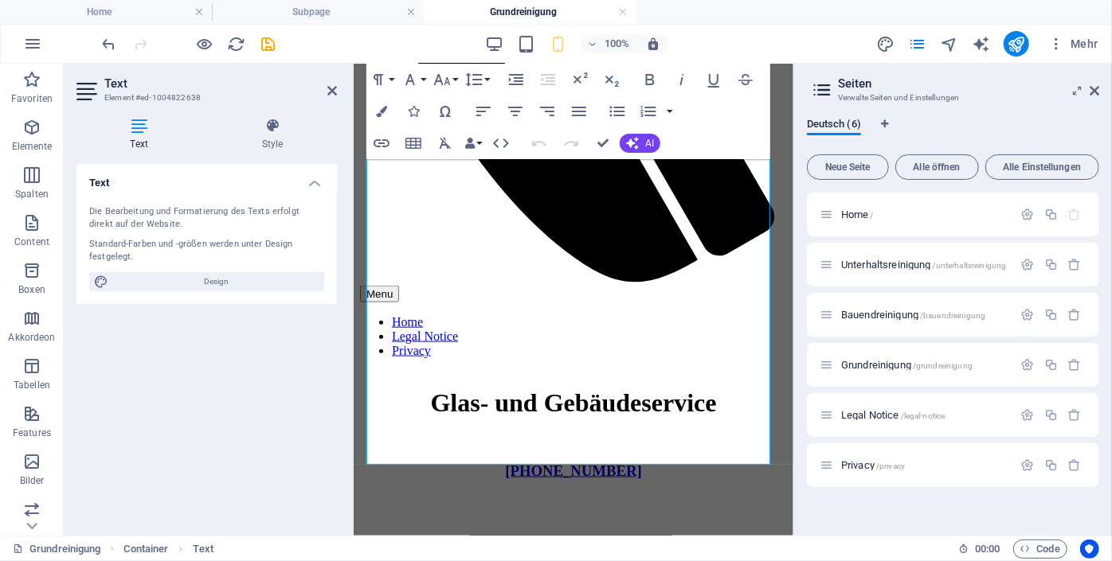
click at [1090, 81] on h2 "Seiten" at bounding box center [968, 83] width 261 height 14
click at [1104, 96] on aside "Seiten Verwalte Seiten und Einstellungen Deutsch (6) Neue Seite Alle öffnen All…" at bounding box center [952, 300] width 319 height 472
click at [1093, 88] on icon at bounding box center [1094, 90] width 10 height 13
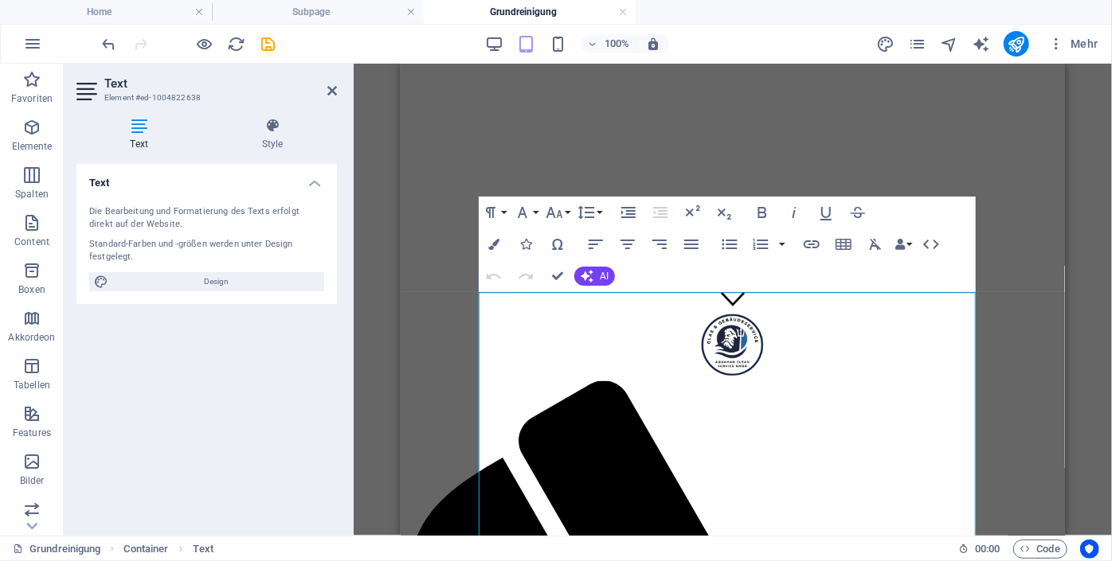
scroll to position [197, 0]
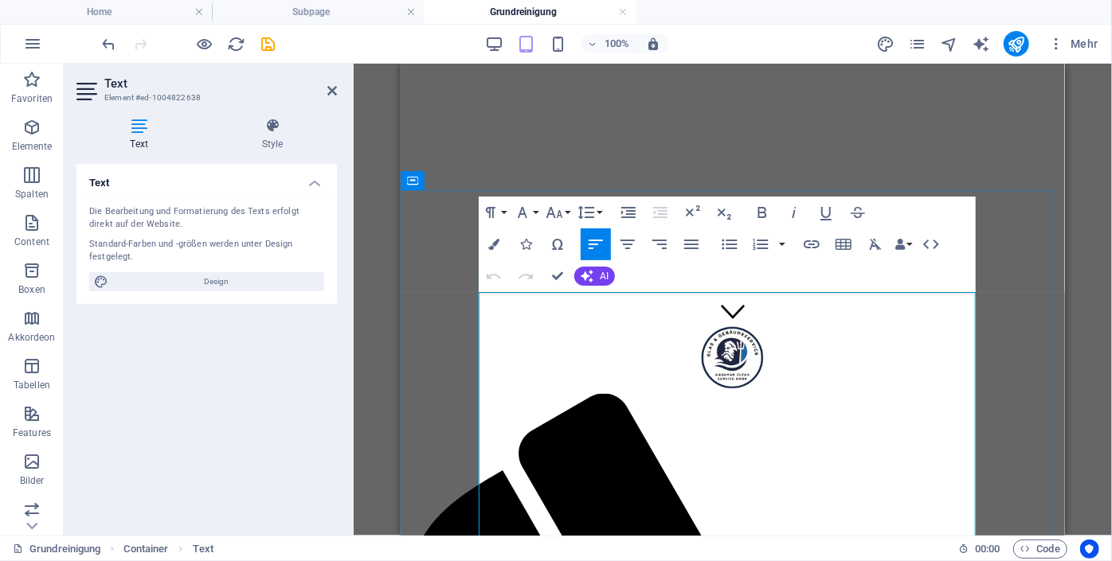
drag, startPoint x: 733, startPoint y: 315, endPoint x: 409, endPoint y: 288, distance: 324.4
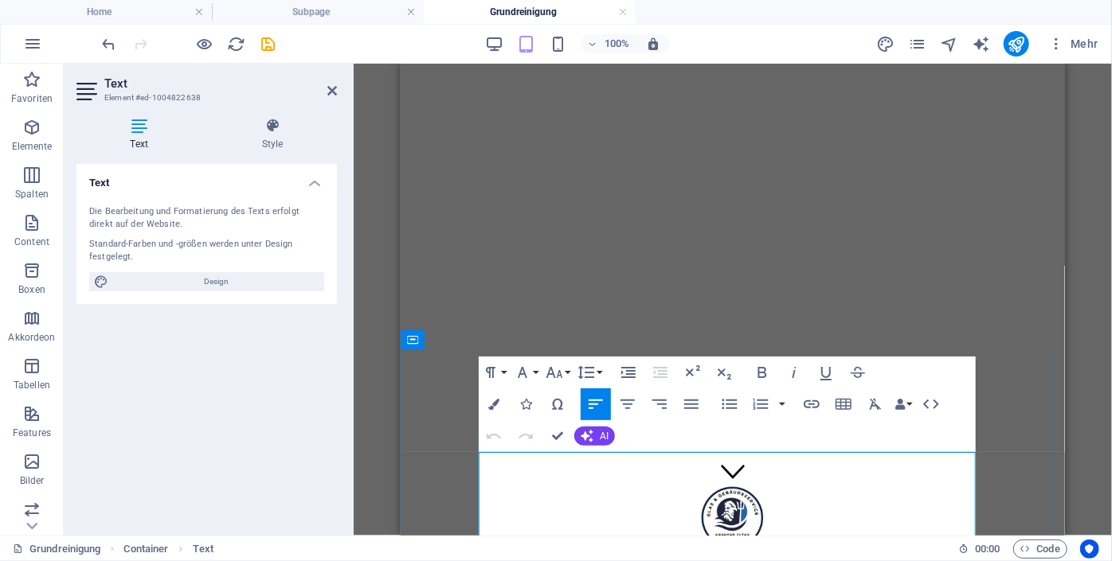
drag, startPoint x: 736, startPoint y: 479, endPoint x: 480, endPoint y: 470, distance: 255.8
click at [490, 363] on icon "button" at bounding box center [490, 372] width 19 height 19
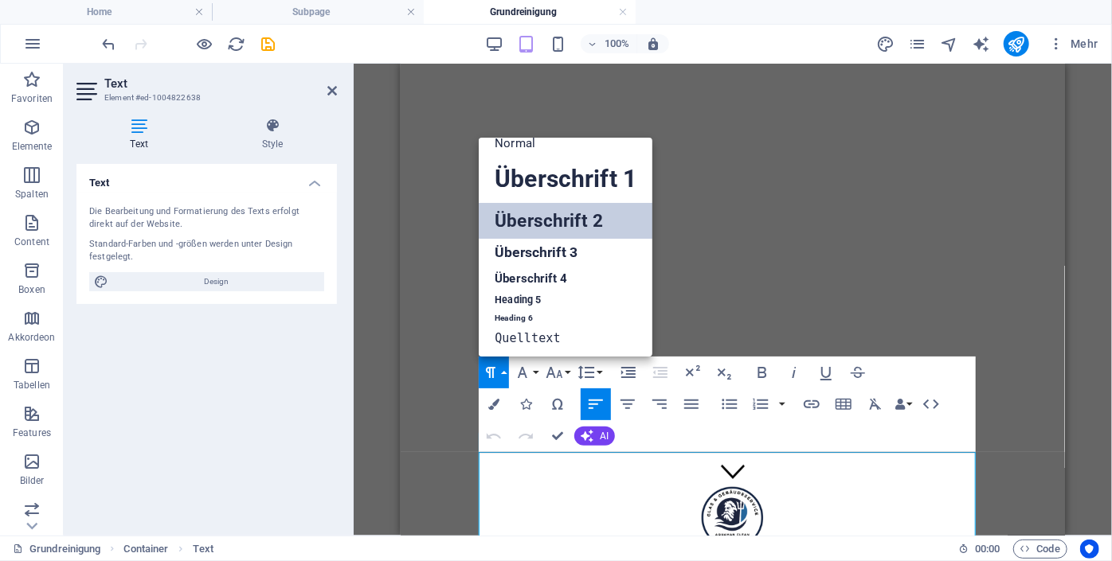
scroll to position [13, 0]
click at [554, 225] on link "Überschrift 2" at bounding box center [566, 221] width 174 height 36
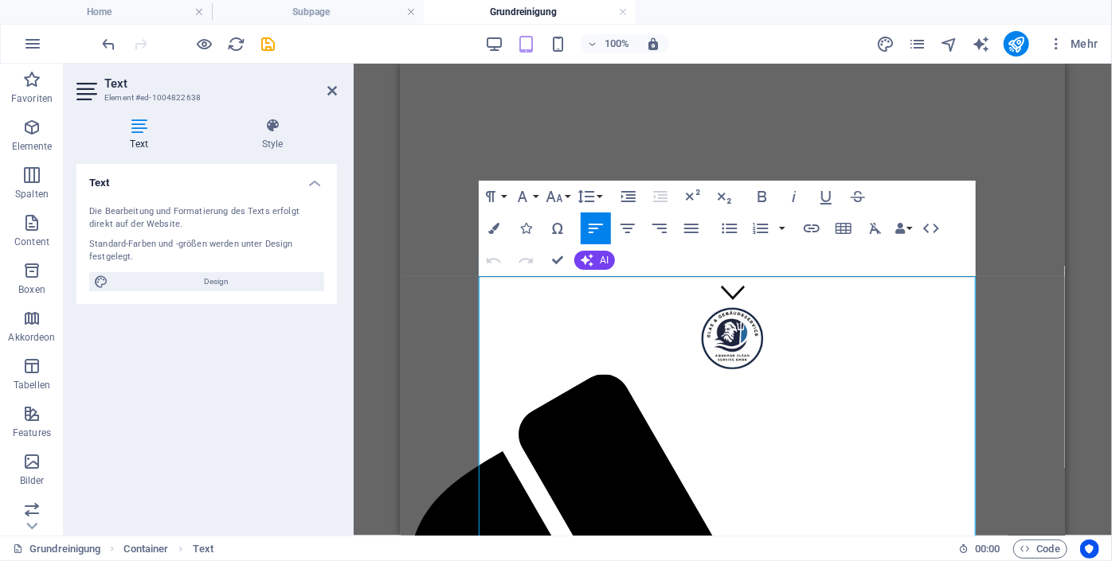
scroll to position [213, 0]
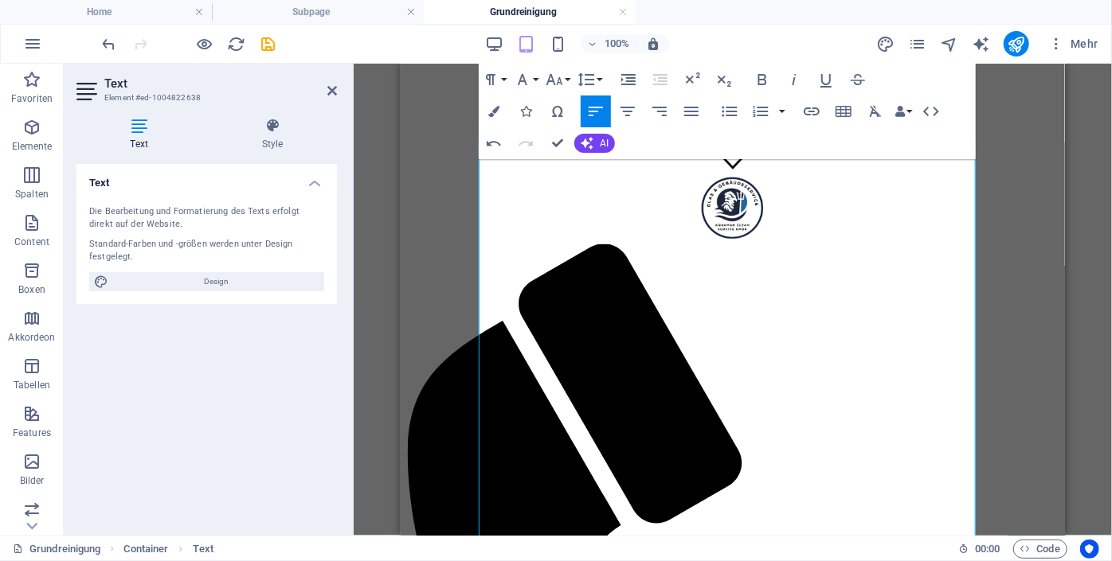
scroll to position [348, 0]
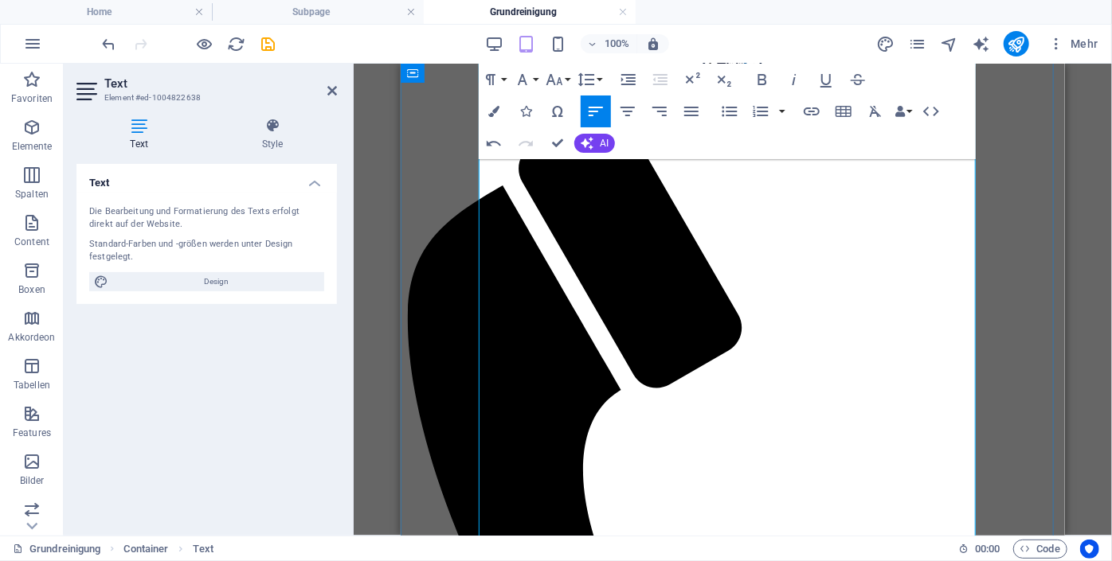
click at [726, 112] on icon "button" at bounding box center [729, 111] width 19 height 19
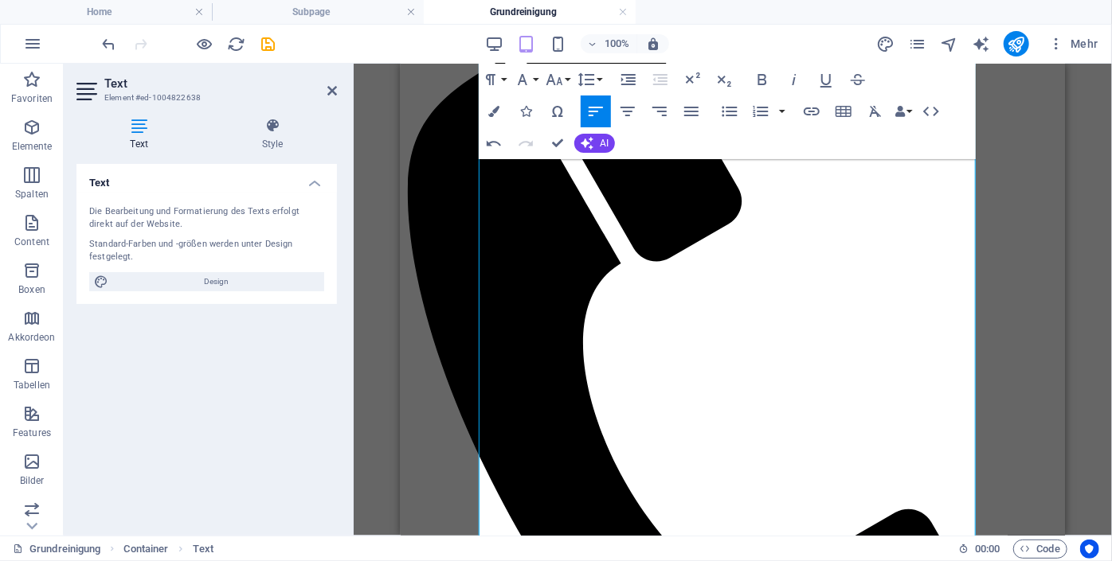
scroll to position [618, 0]
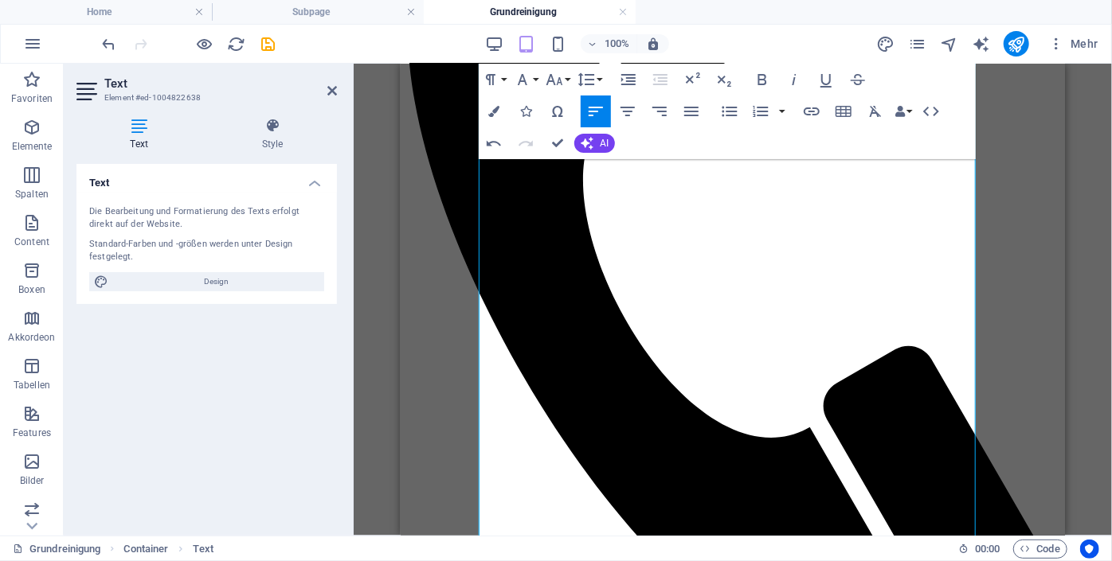
scroll to position [772, 0]
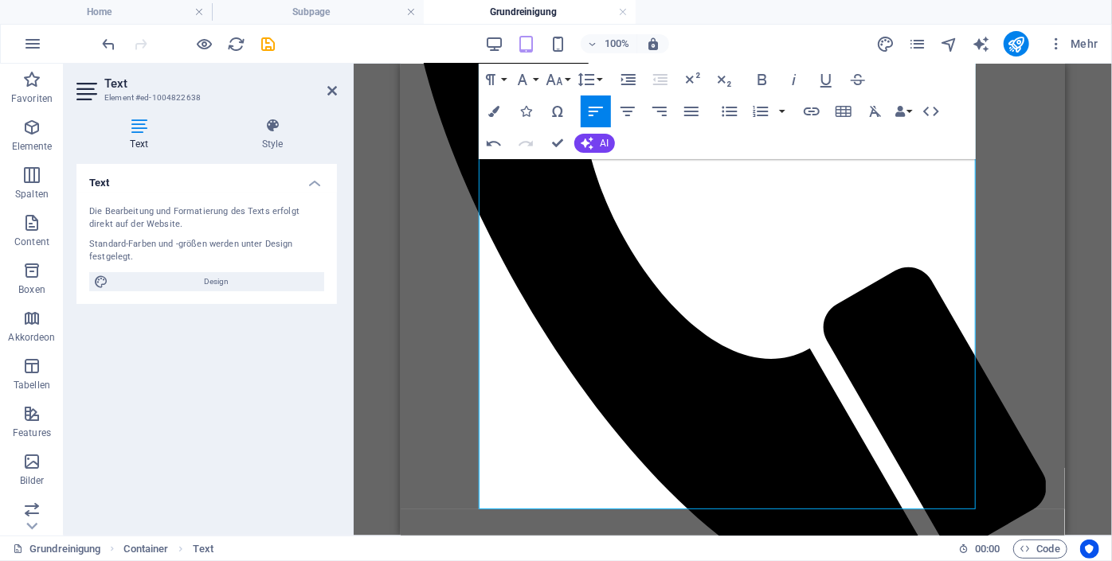
scroll to position [901, 0]
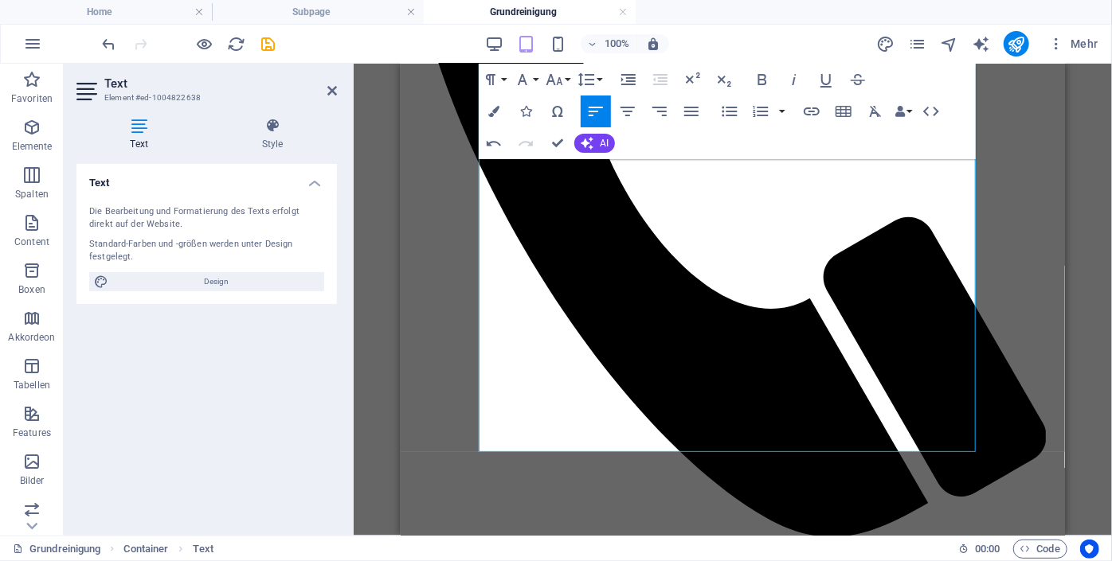
click at [1074, 423] on div "Ziehe hier rein, um den vorhandenen Inhalt zu ersetzen. Drücke "Strg", wenn du …" at bounding box center [733, 300] width 758 height 472
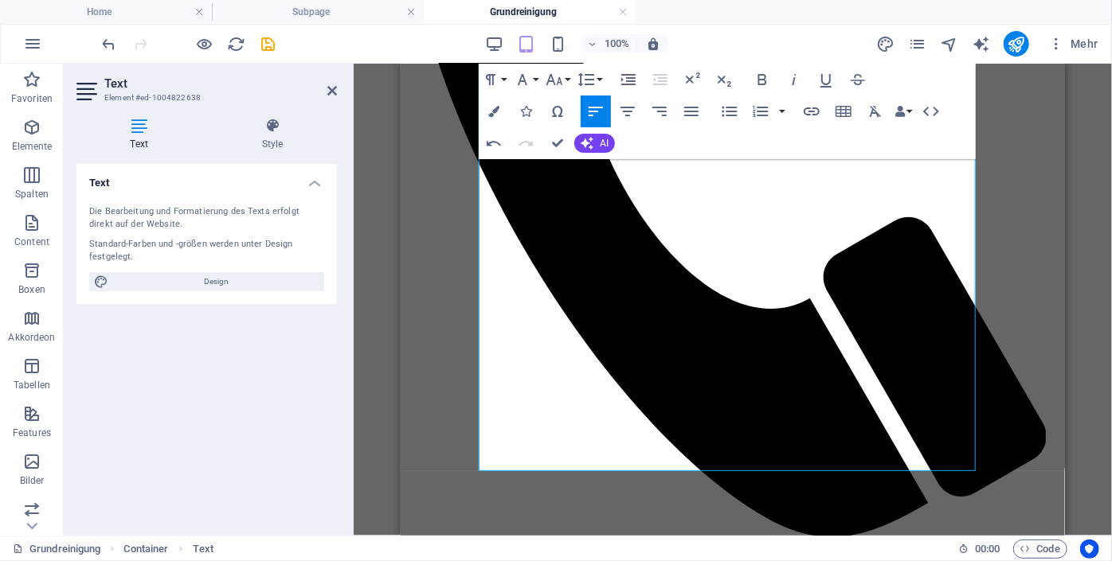
click at [1064, 451] on html "Skip to main content Menu Home Legal Notice Privacy Glas- und Gebäudeservice [P…" at bounding box center [732, 498] width 664 height 2673
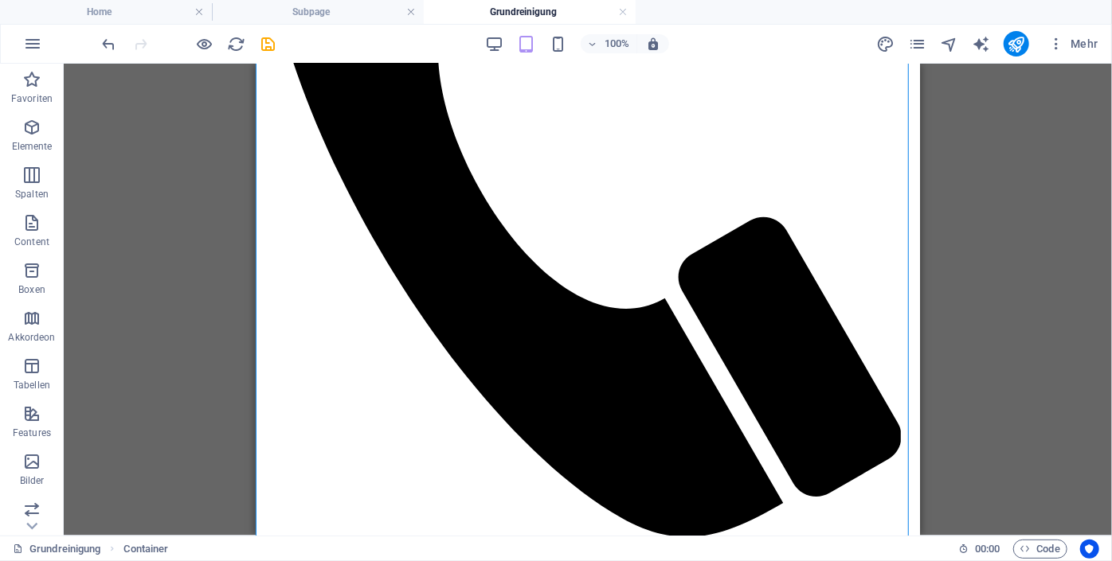
drag, startPoint x: 1048, startPoint y: 452, endPoint x: 1038, endPoint y: 405, distance: 47.9
click at [1038, 405] on div "Ziehe hier rein, um den vorhandenen Inhalt zu ersetzen. Drücke "Strg", wenn du …" at bounding box center [588, 300] width 1048 height 472
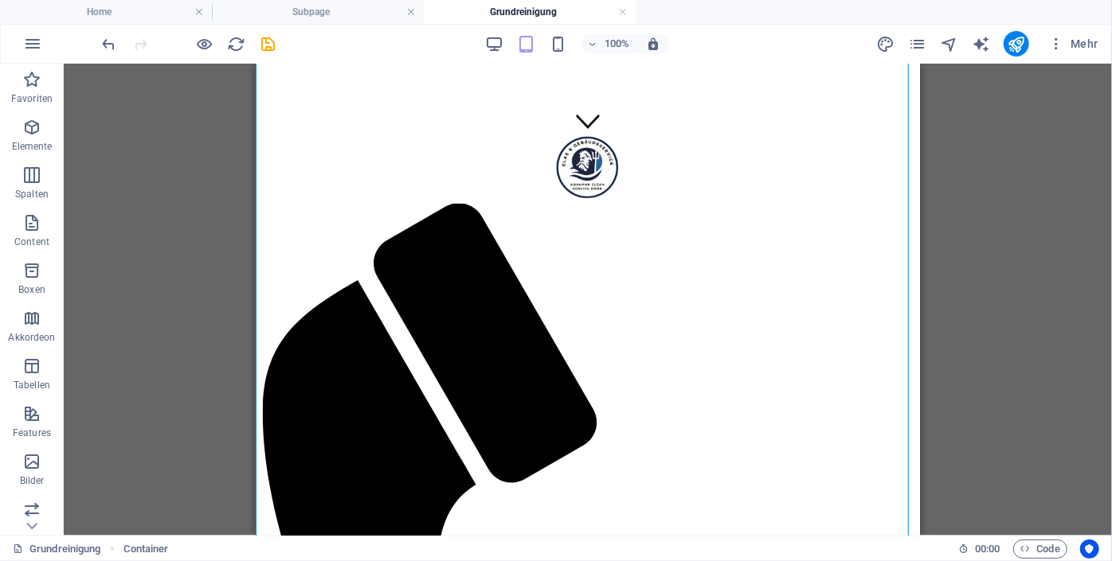
scroll to position [91, 0]
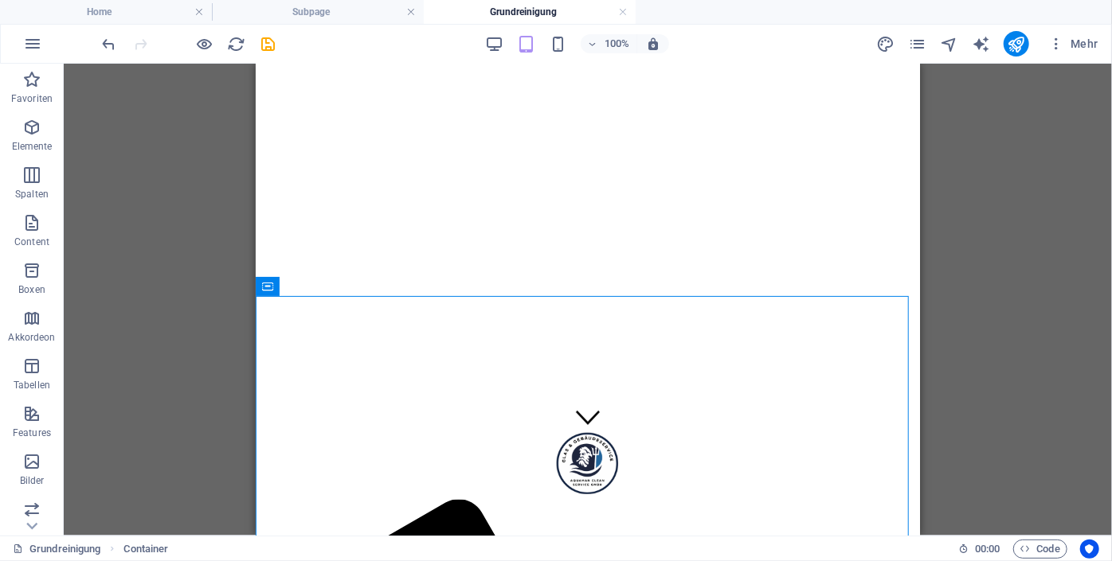
drag, startPoint x: 923, startPoint y: 154, endPoint x: 923, endPoint y: 119, distance: 35.0
click at [923, 119] on div "Ziehe hier rein, um den vorhandenen Inhalt zu ersetzen. Drücke "Strg", wenn du …" at bounding box center [588, 300] width 1048 height 472
click at [267, 45] on icon "save" at bounding box center [269, 44] width 18 height 18
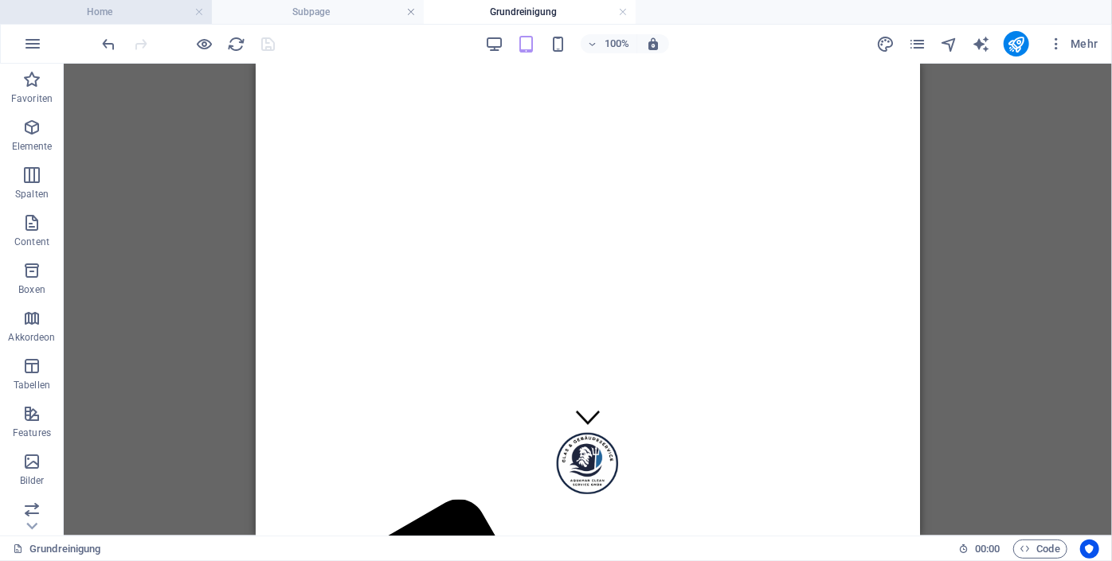
click at [112, 15] on h4 "Home" at bounding box center [106, 12] width 212 height 18
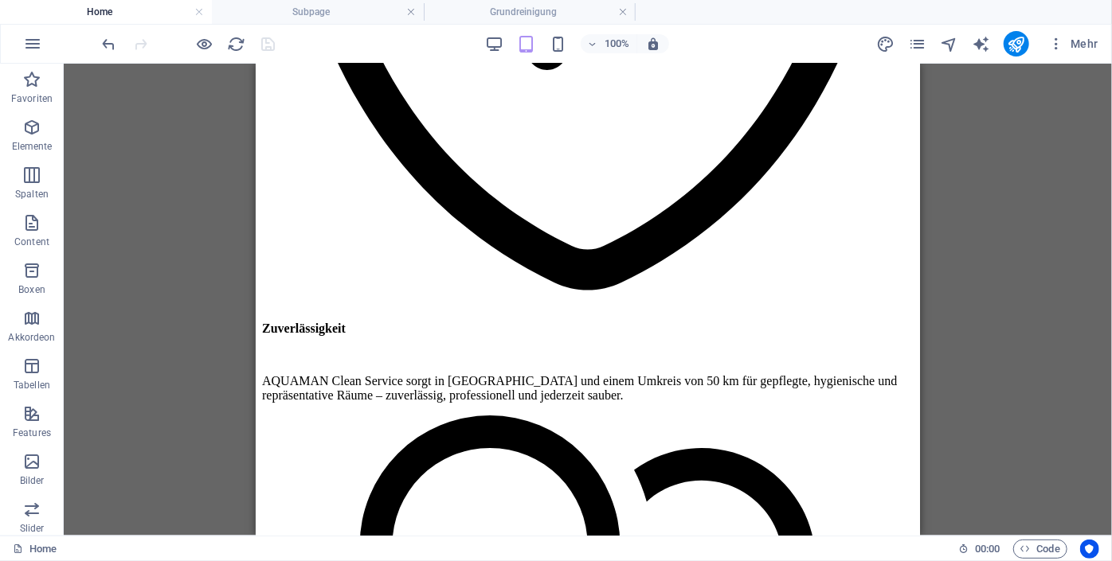
scroll to position [2585, 0]
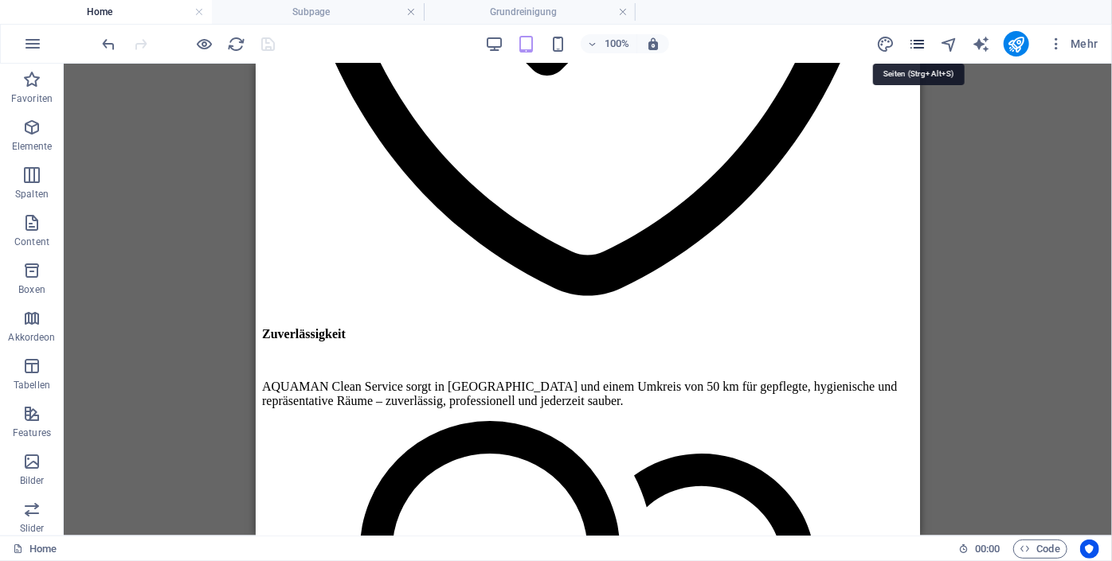
click at [917, 37] on icon "pages" at bounding box center [917, 44] width 18 height 18
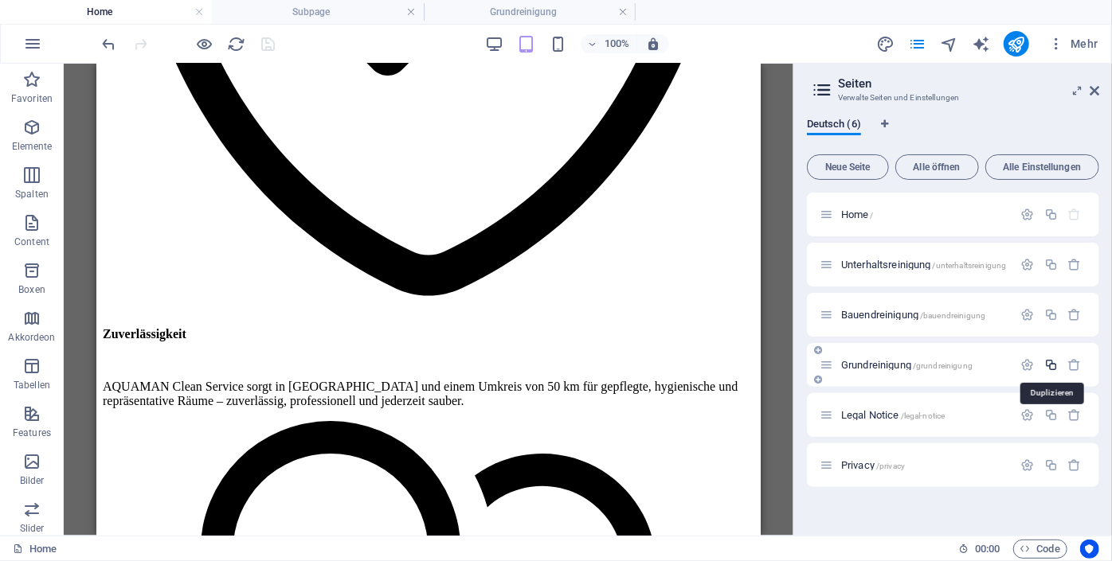
click at [1049, 360] on icon "button" at bounding box center [1051, 365] width 14 height 14
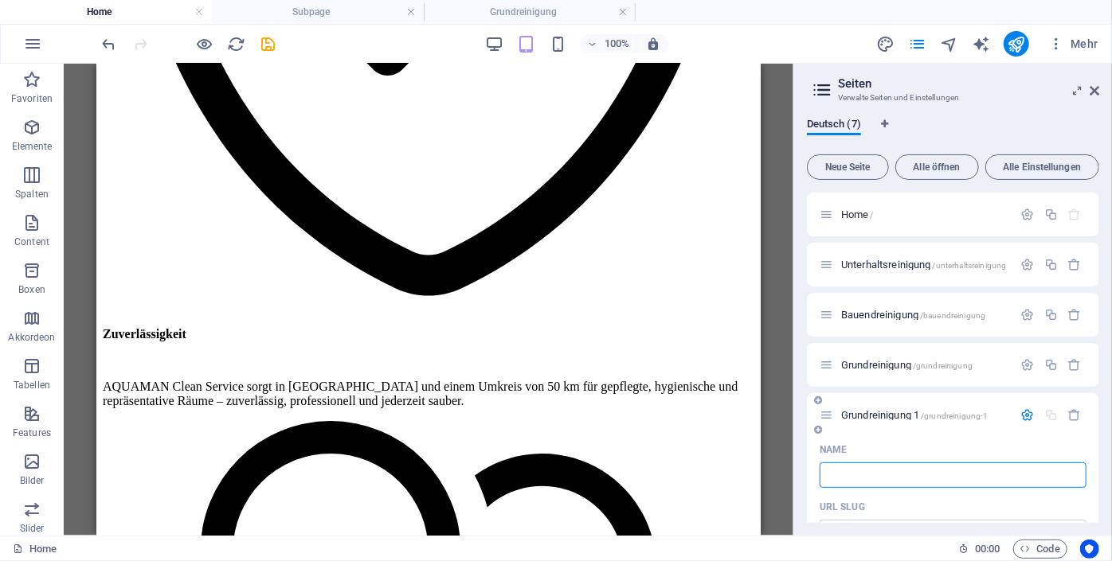
type input "/"
type input "Gl"
type input "/g"
type input "G"
type input "Glas"
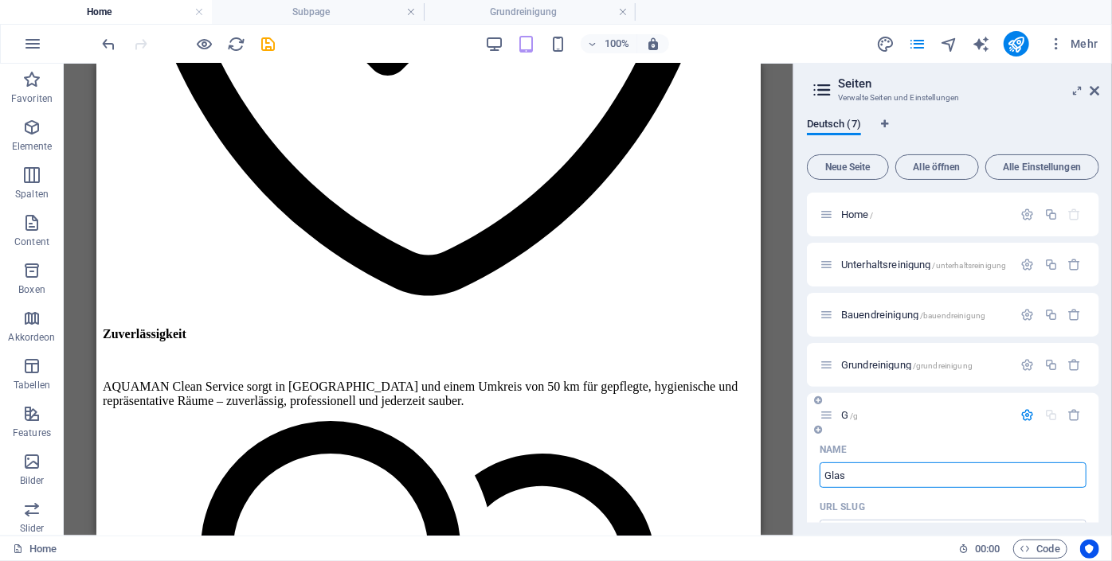
type input "/glas"
type input "Glas"
type input "Glas- und"
type input "/glas-und"
type input "Glas- und"
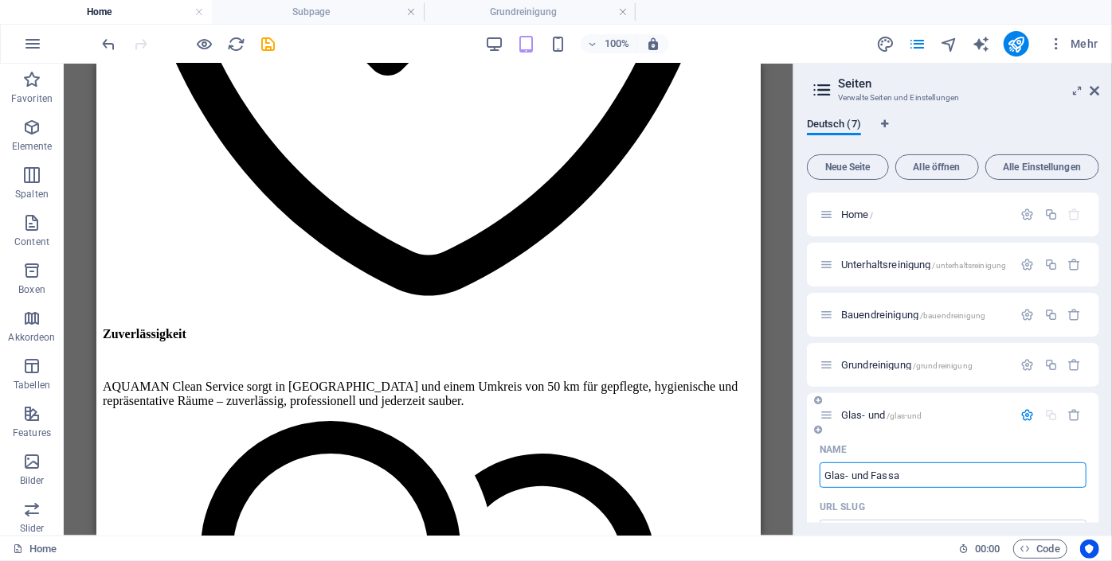
type input "Glas- und Fassa"
type input "/glas-und-fassa"
type input "Glas- und Fassa"
type input "Glas- und Fassaden"
type input "/glas-und-fassaden"
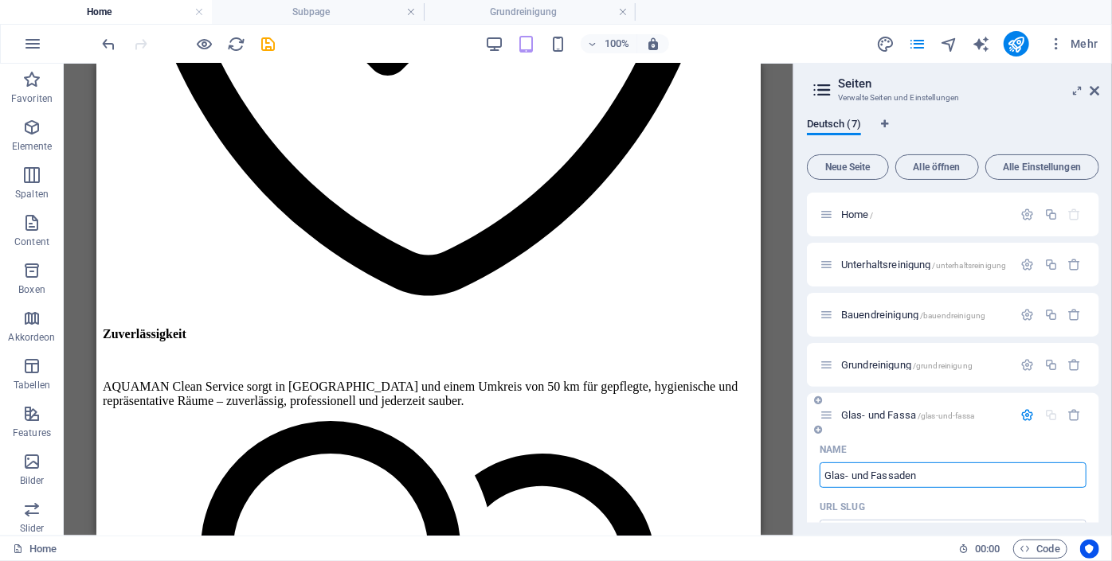
type input "Glas- und Fassaden"
type input "Glas- und Fassadenreini"
type input "/glas-und-fassadenrein"
type input "Glas- und Fassadenrein"
type input "Glas- und Fassadenreinigung"
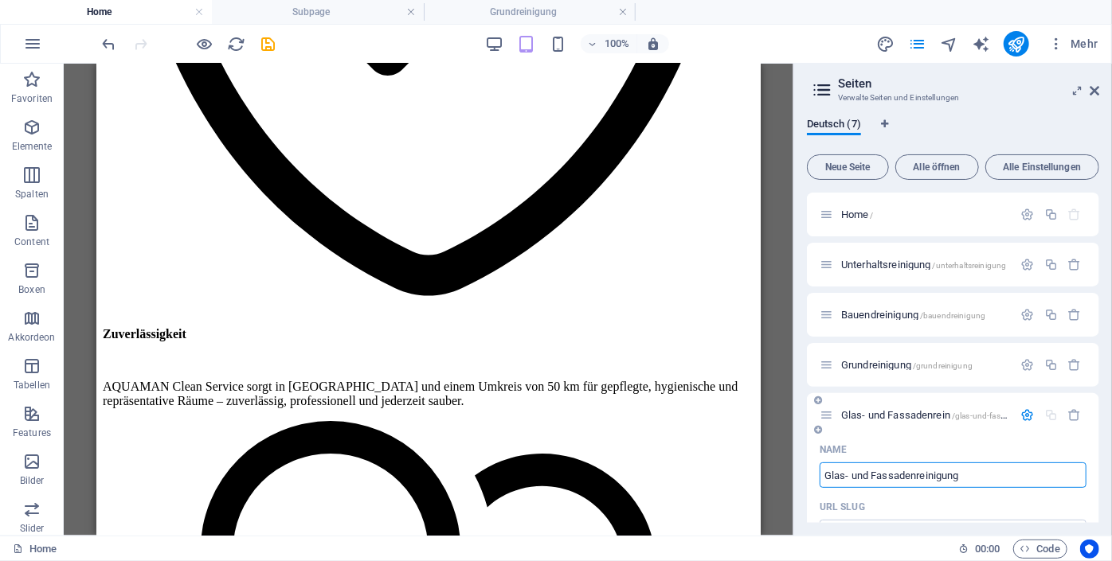
type input "/glas-und-fassadenreinigung"
type input "Glas- und Fassadenreinigung"
drag, startPoint x: 994, startPoint y: 471, endPoint x: 814, endPoint y: 489, distance: 180.8
type input "Glas- und Fassadenreinigung"
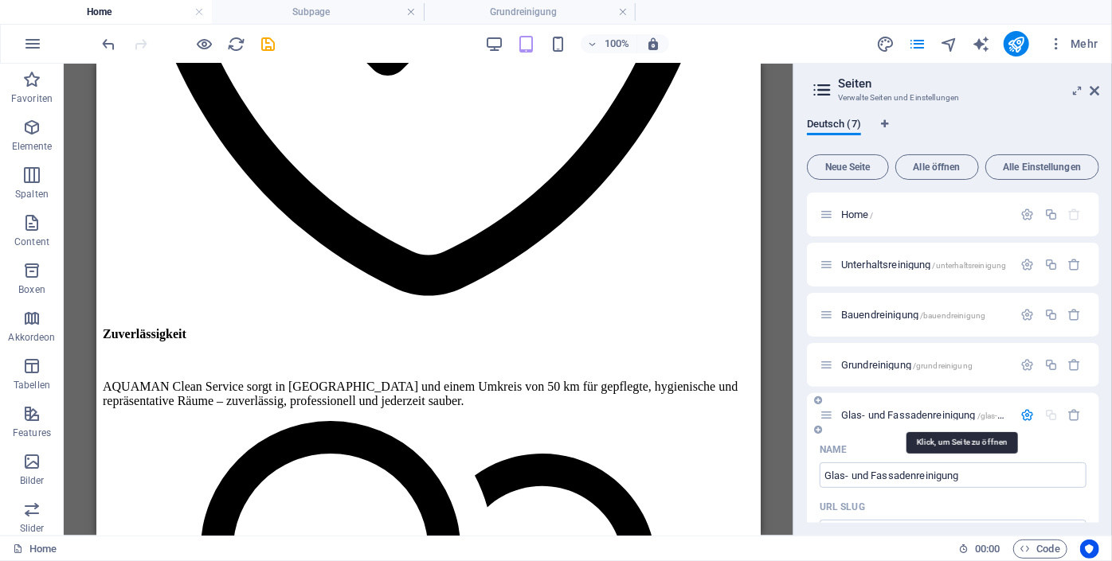
click at [911, 416] on span "Glas- und Fassadenreinigung /glas-und-fassadenreinigung" at bounding box center [961, 415] width 241 height 12
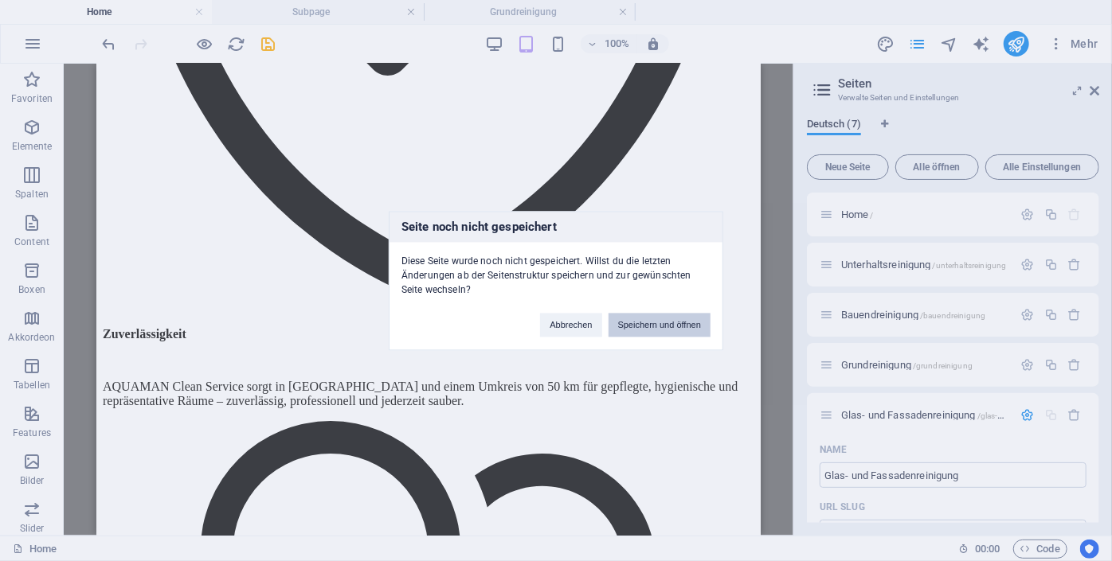
click at [677, 322] on button "Speichern und öffnen" at bounding box center [659, 325] width 102 height 24
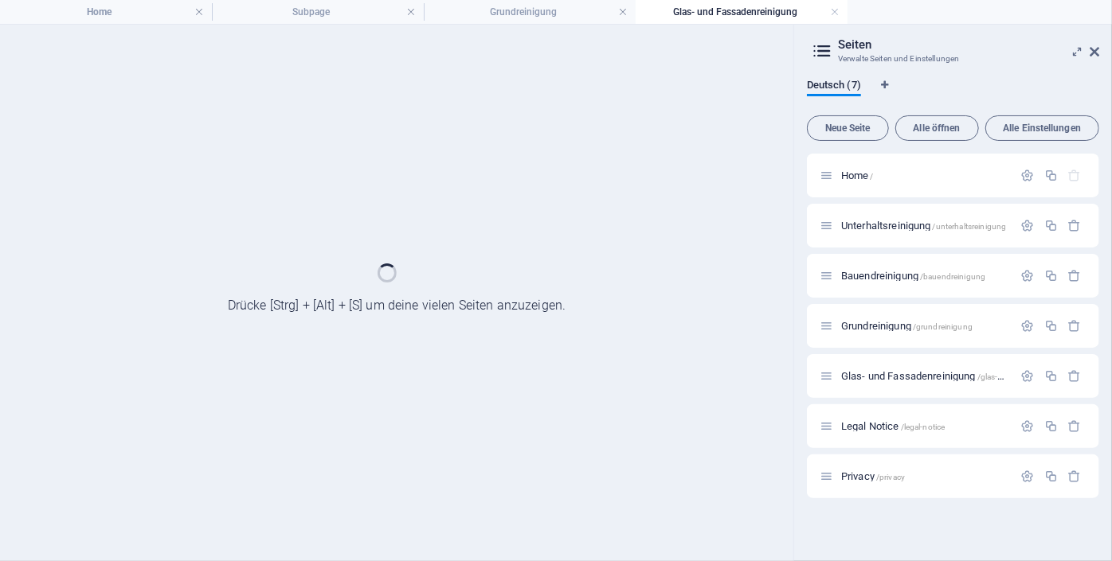
scroll to position [0, 0]
click at [873, 414] on div "Home / Unterhaltsreinigung /unterhaltsreinigung Bauendreinigung /bauendreinigun…" at bounding box center [953, 326] width 292 height 345
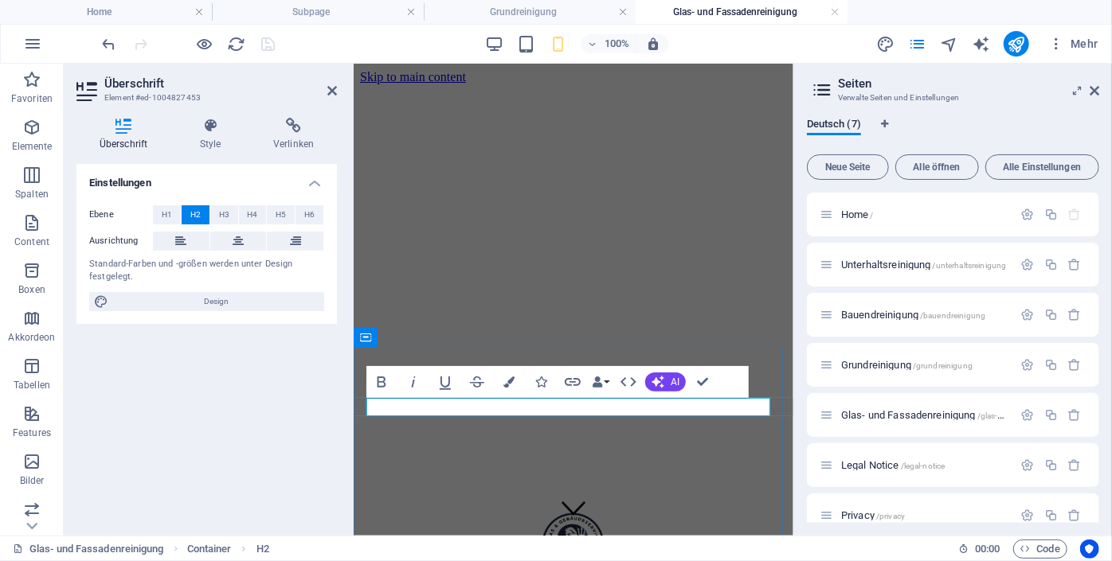
scroll to position [0, 6]
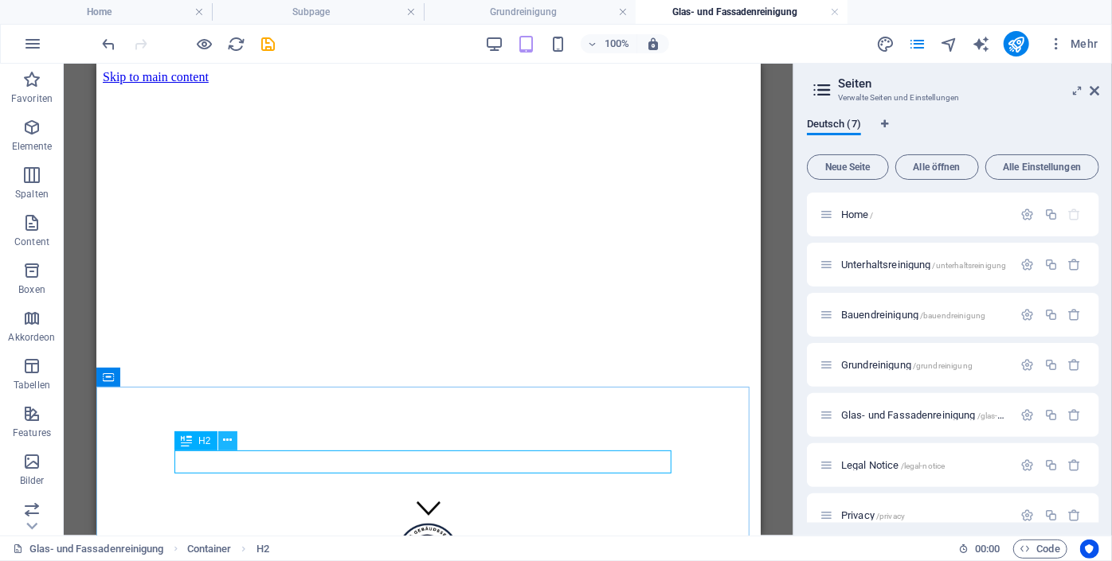
click at [225, 442] on icon at bounding box center [227, 440] width 9 height 17
click at [182, 444] on icon at bounding box center [186, 441] width 11 height 19
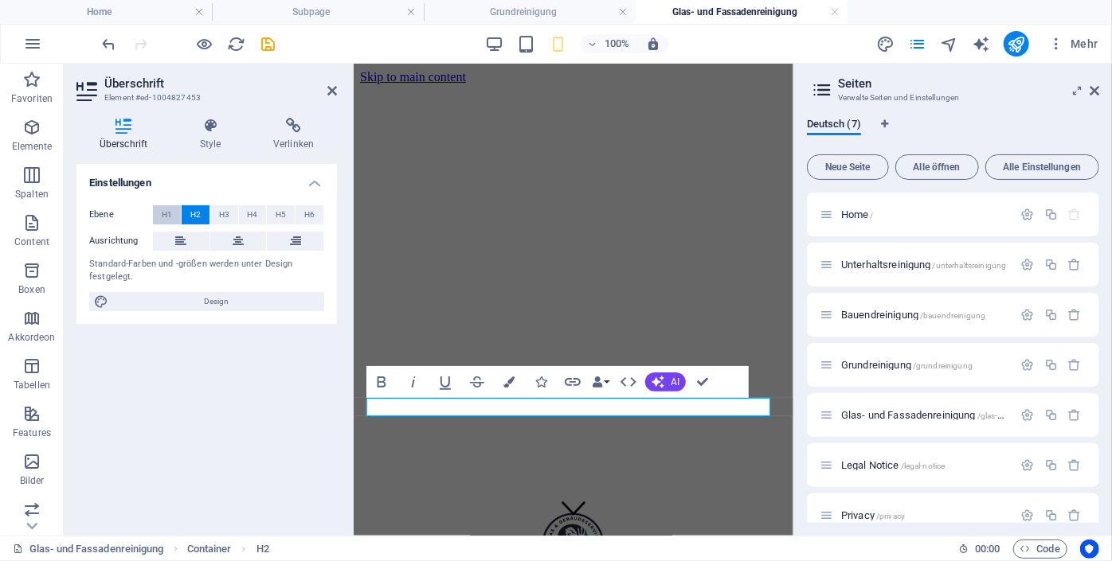
click at [166, 208] on span "H1" at bounding box center [167, 214] width 10 height 19
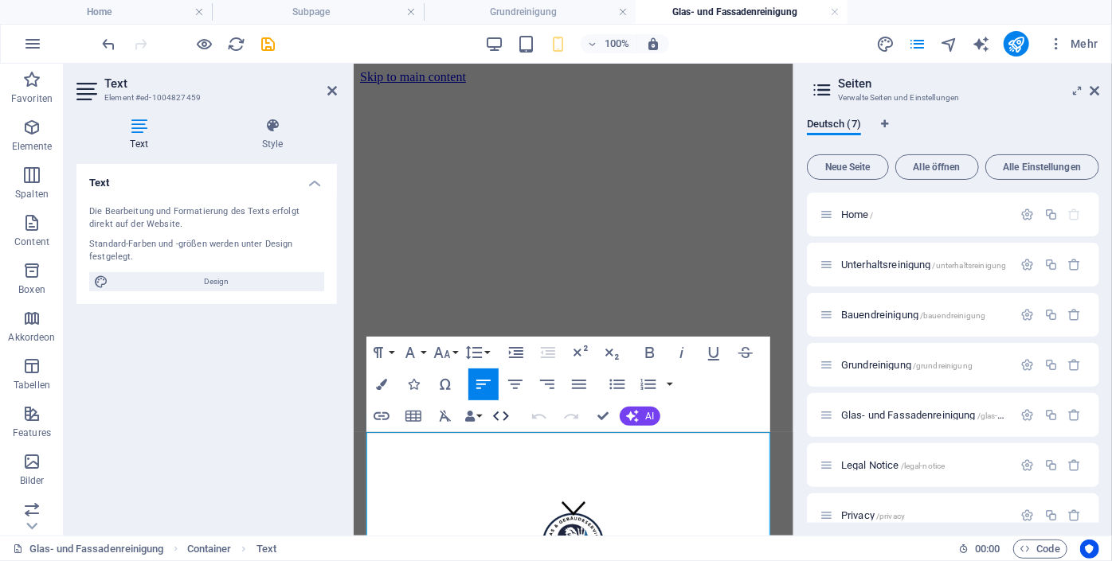
click at [503, 414] on icon "button" at bounding box center [500, 416] width 19 height 19
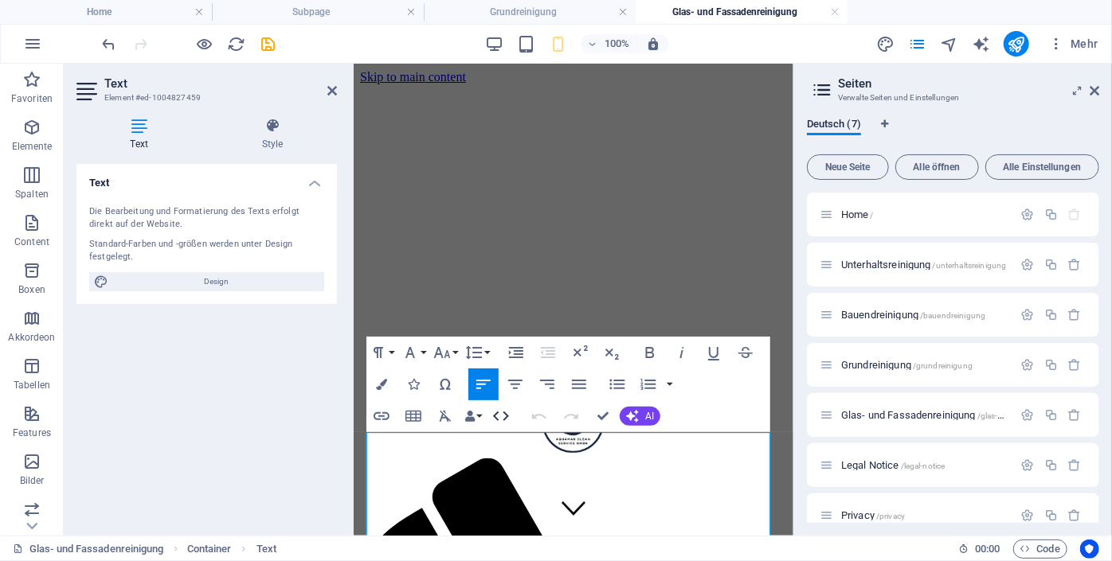
scroll to position [707, 0]
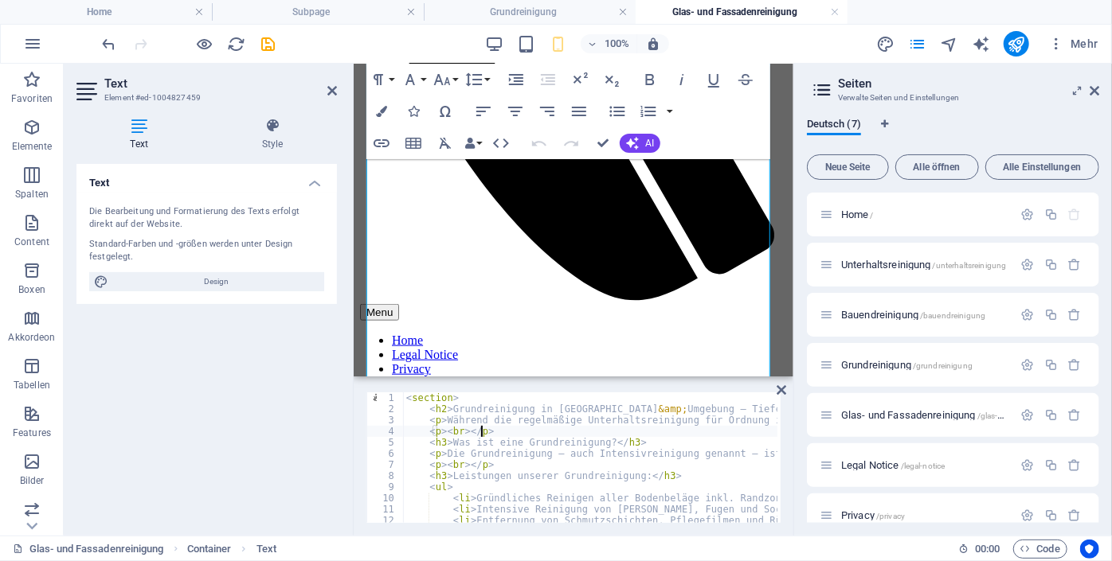
type textarea "<strong>📞</strong> <a href="tel:[PHONE_NUMBER]">[PHONE_NUMBER]</a></p> </sectio…"
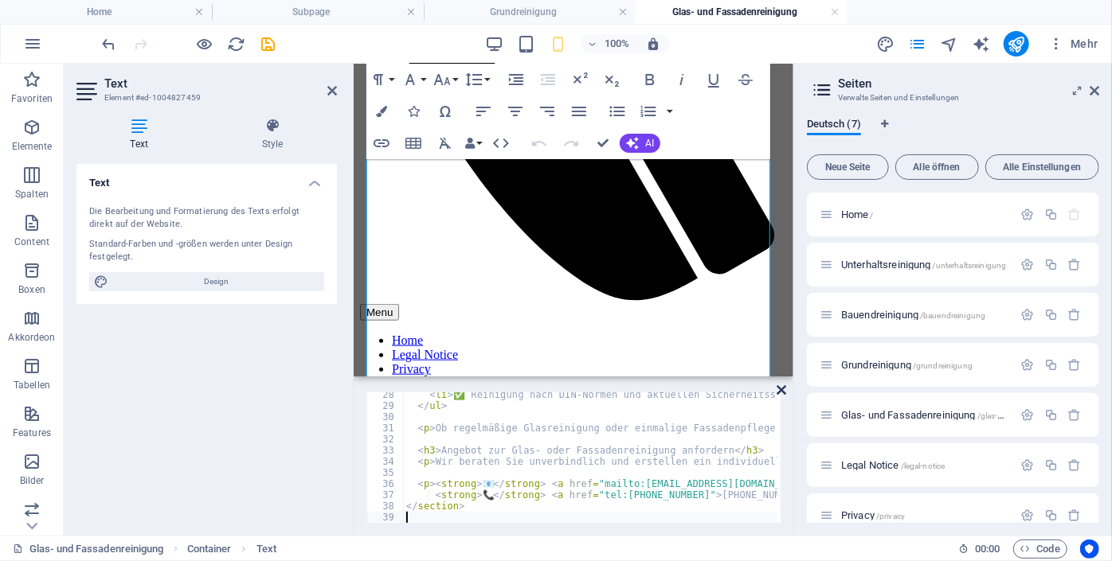
click at [779, 393] on icon at bounding box center [781, 390] width 10 height 13
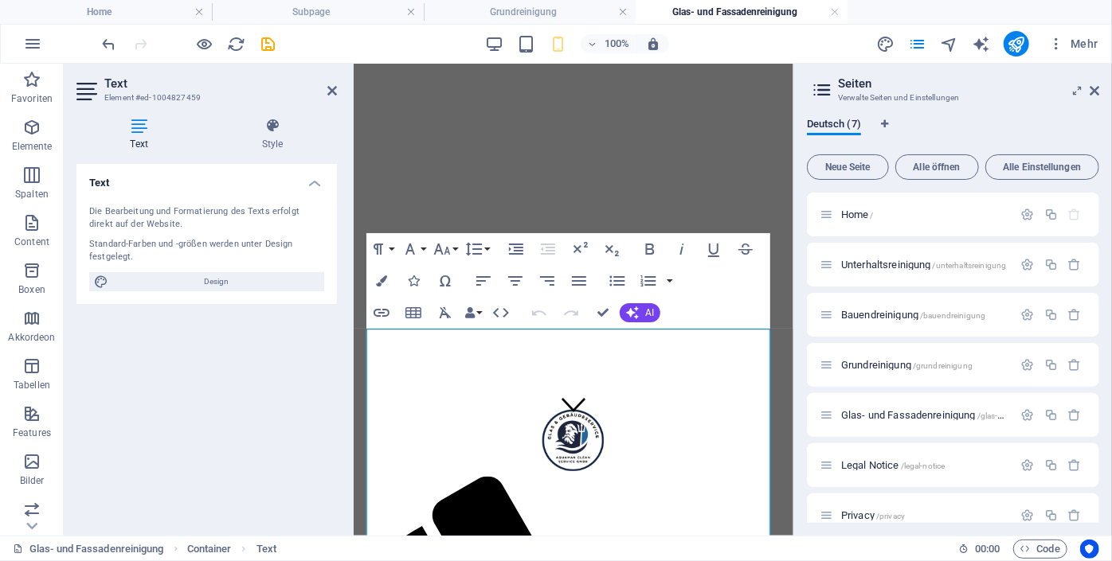
scroll to position [97, 0]
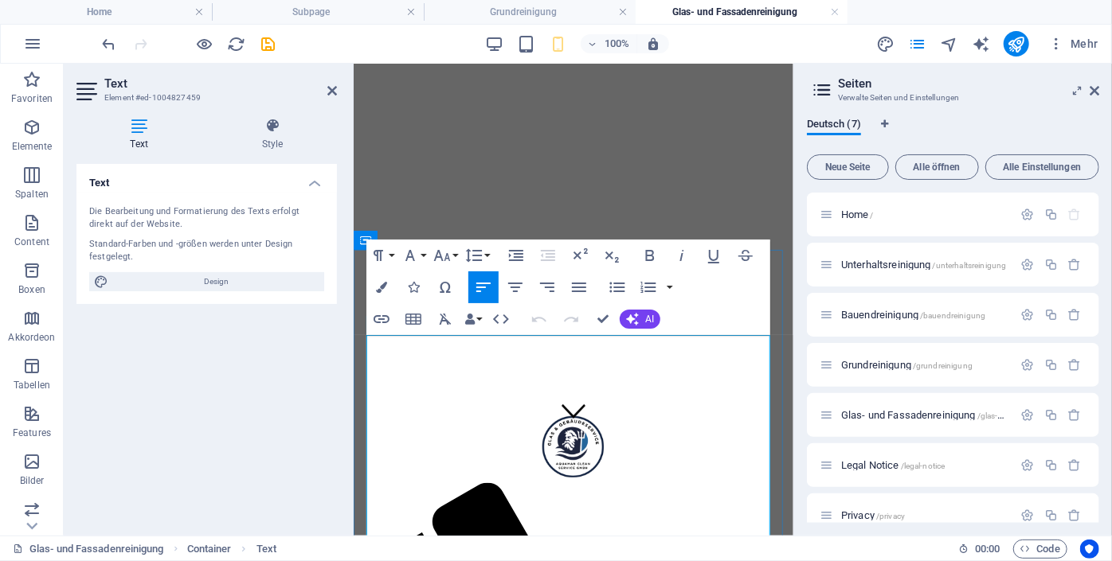
drag, startPoint x: 642, startPoint y: 353, endPoint x: 361, endPoint y: 343, distance: 281.3
click at [376, 256] on icon "button" at bounding box center [378, 255] width 10 height 11
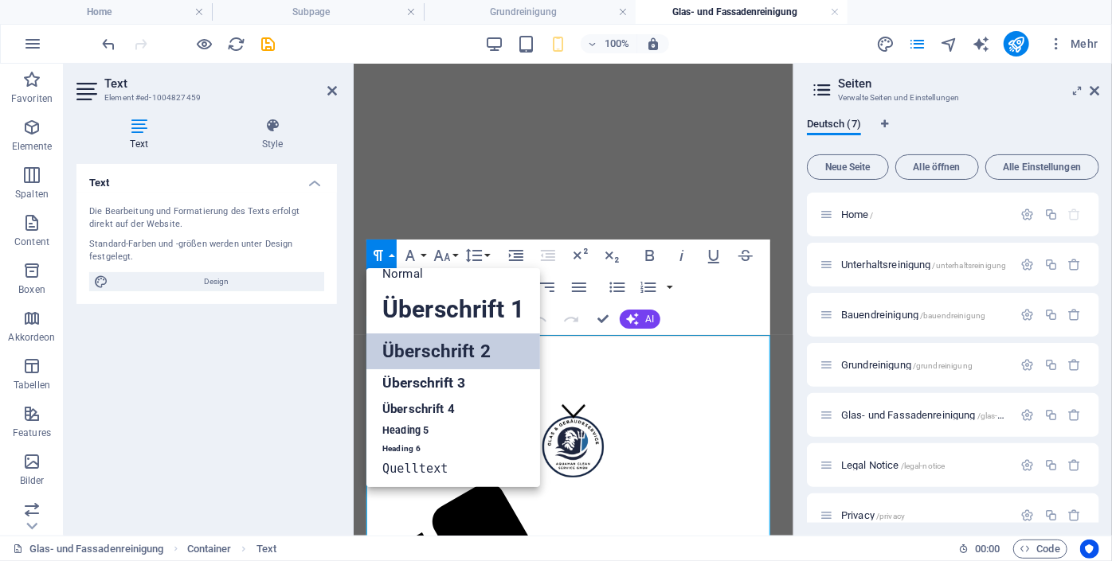
scroll to position [13, 0]
click at [394, 347] on link "Überschrift 2" at bounding box center [453, 352] width 174 height 36
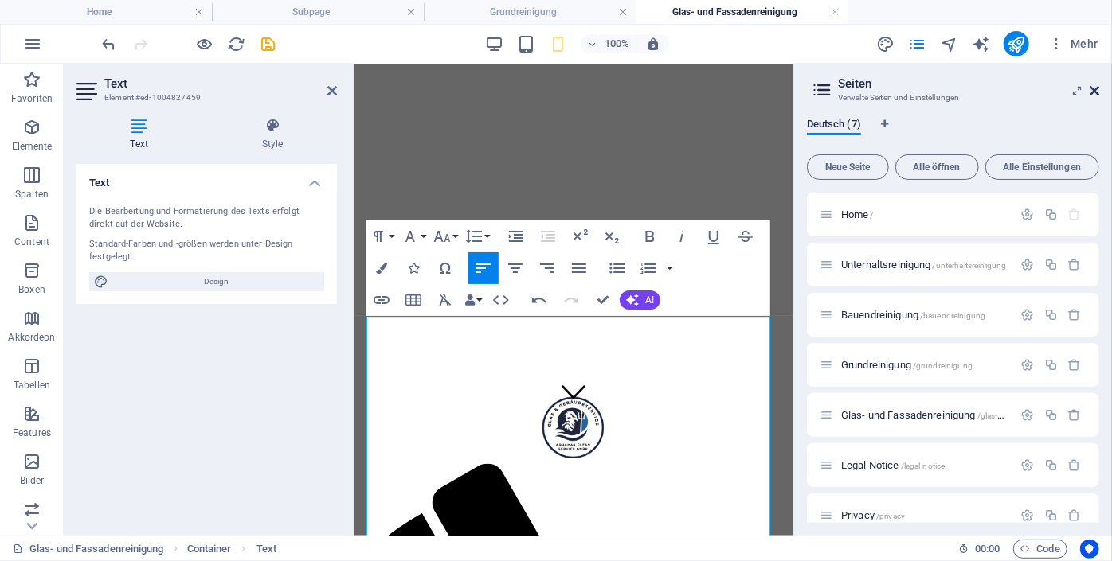
click at [1096, 97] on link at bounding box center [1094, 91] width 10 height 14
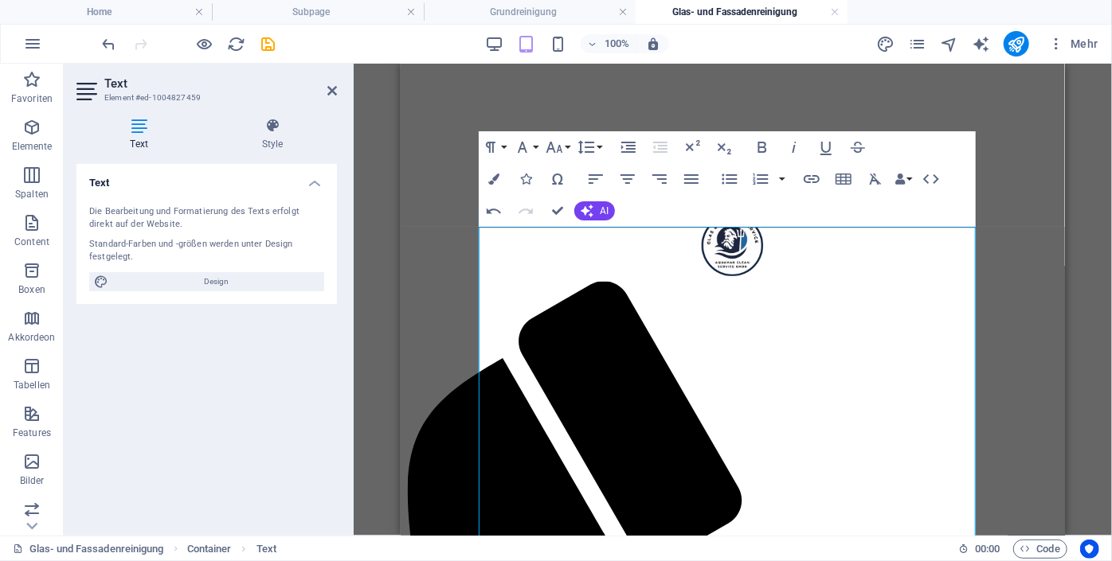
scroll to position [312, 0]
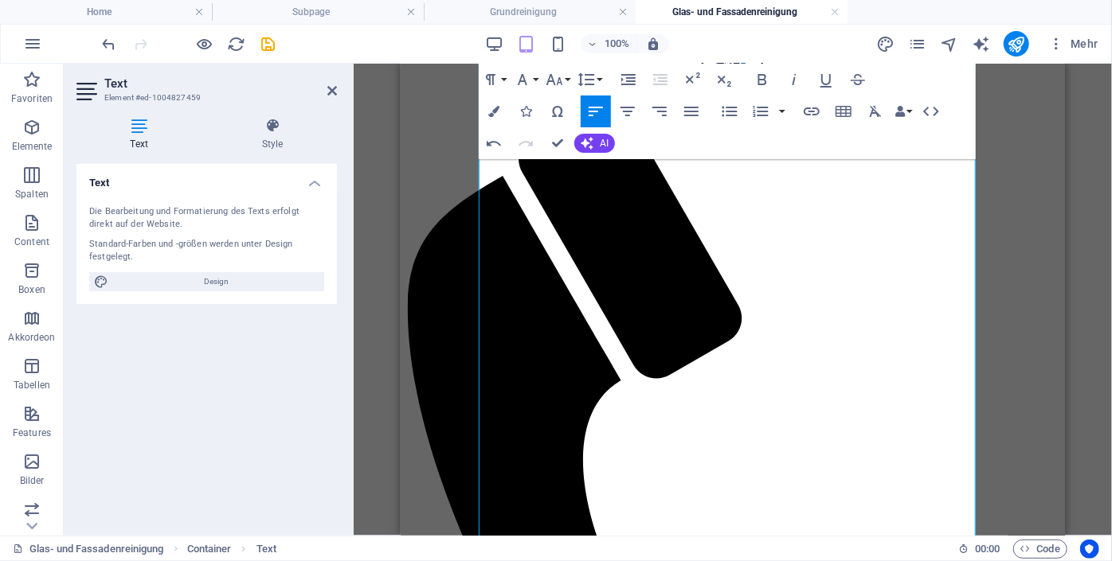
scroll to position [511, 0]
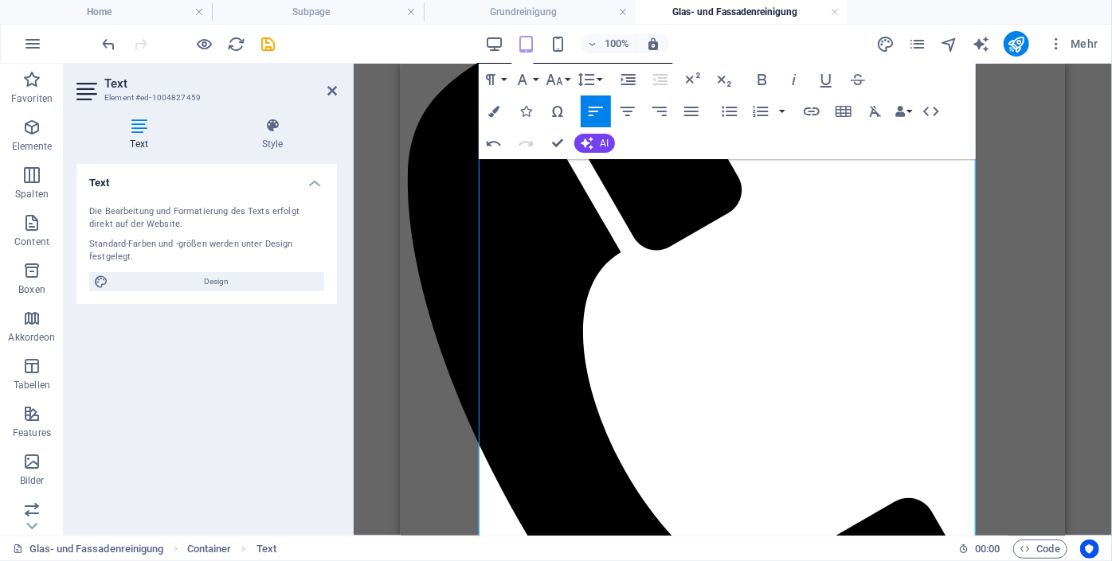
scroll to position [692, 0]
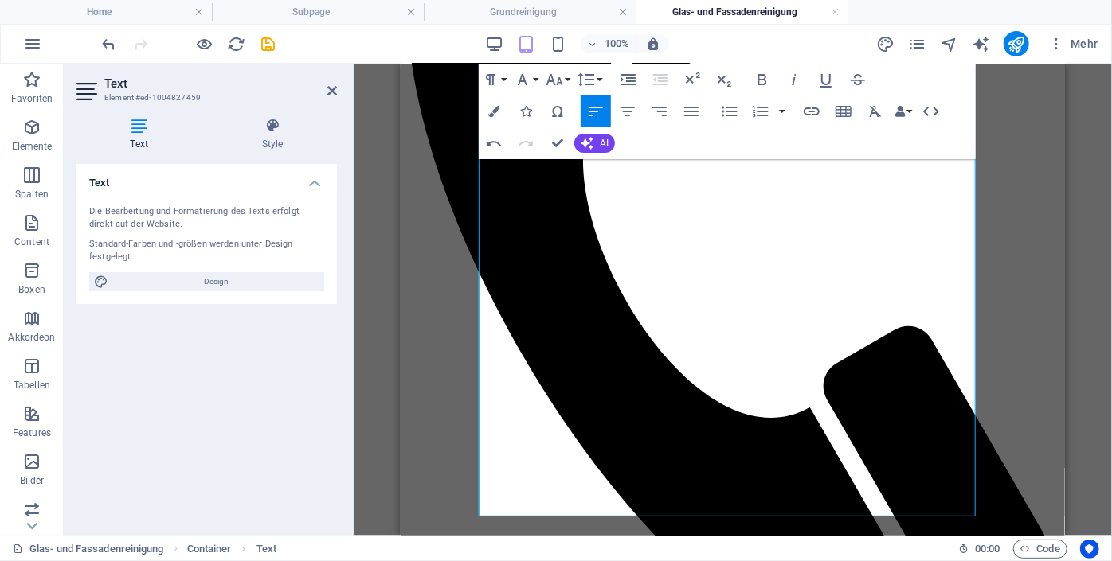
scroll to position [855, 0]
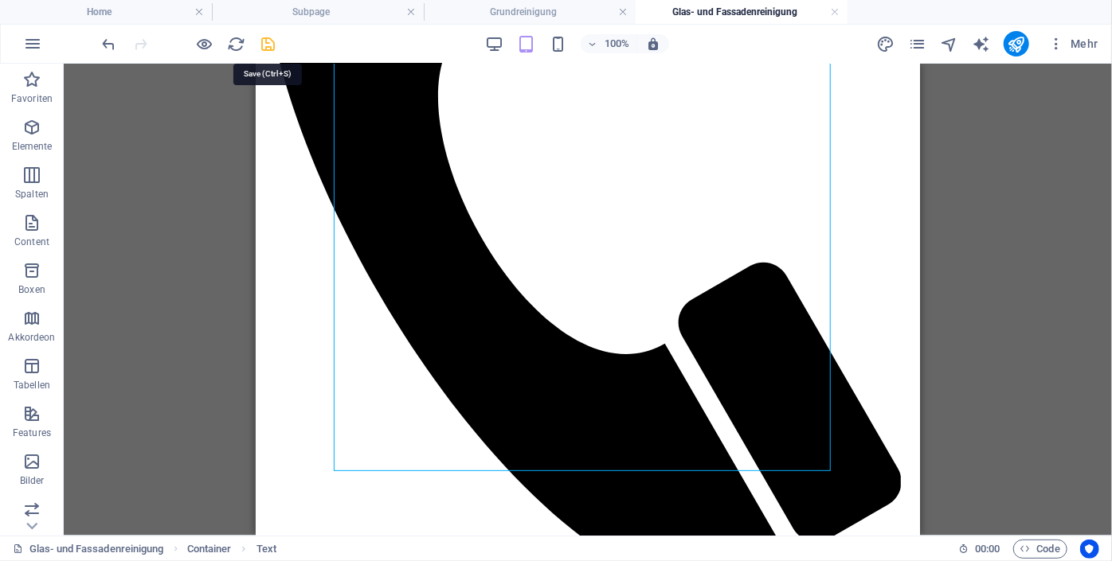
click at [268, 40] on icon "save" at bounding box center [269, 44] width 18 height 18
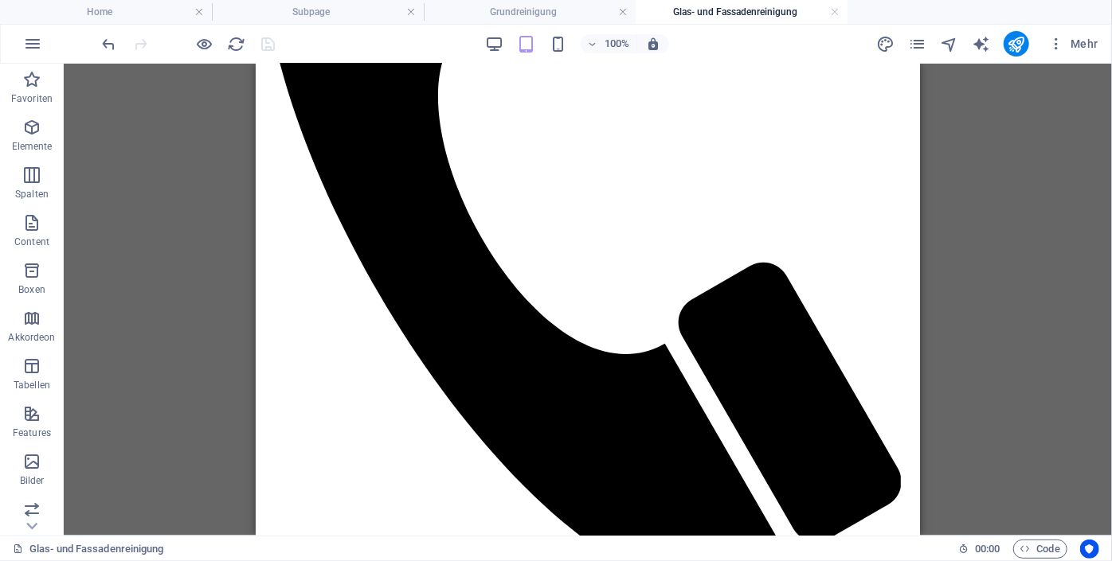
click at [915, 32] on div "Mehr" at bounding box center [990, 43] width 229 height 25
click at [919, 39] on icon "pages" at bounding box center [917, 44] width 18 height 18
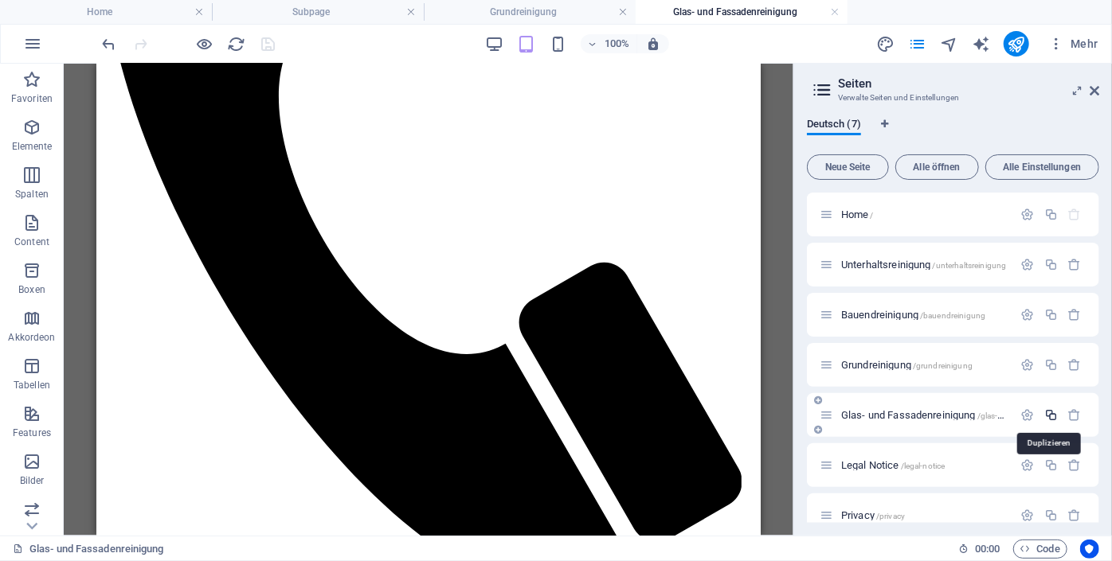
click at [1046, 412] on icon "button" at bounding box center [1051, 415] width 14 height 14
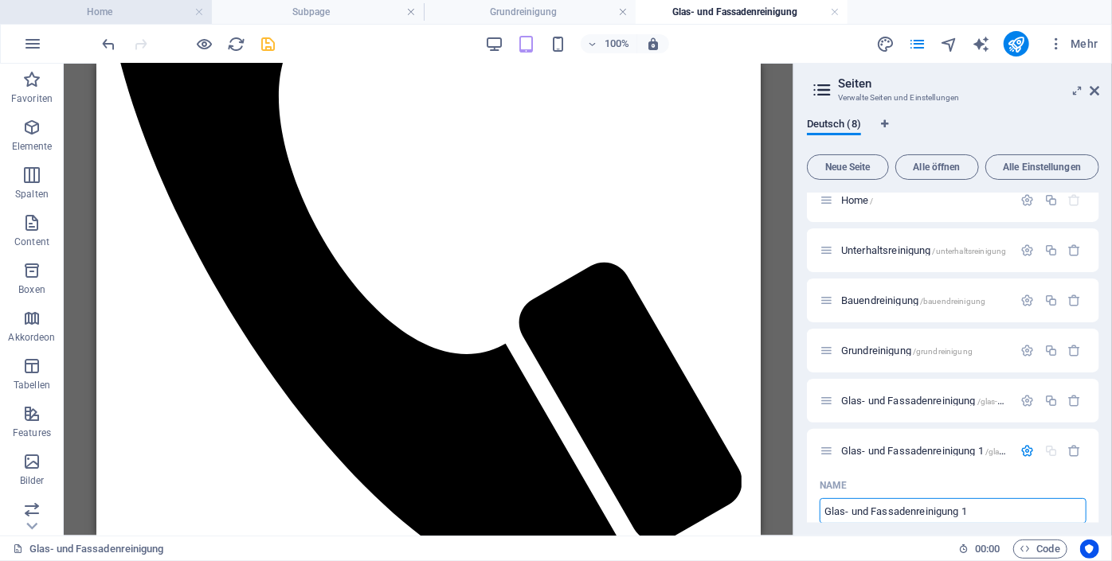
click at [103, 9] on h4 "Home" at bounding box center [106, 12] width 212 height 18
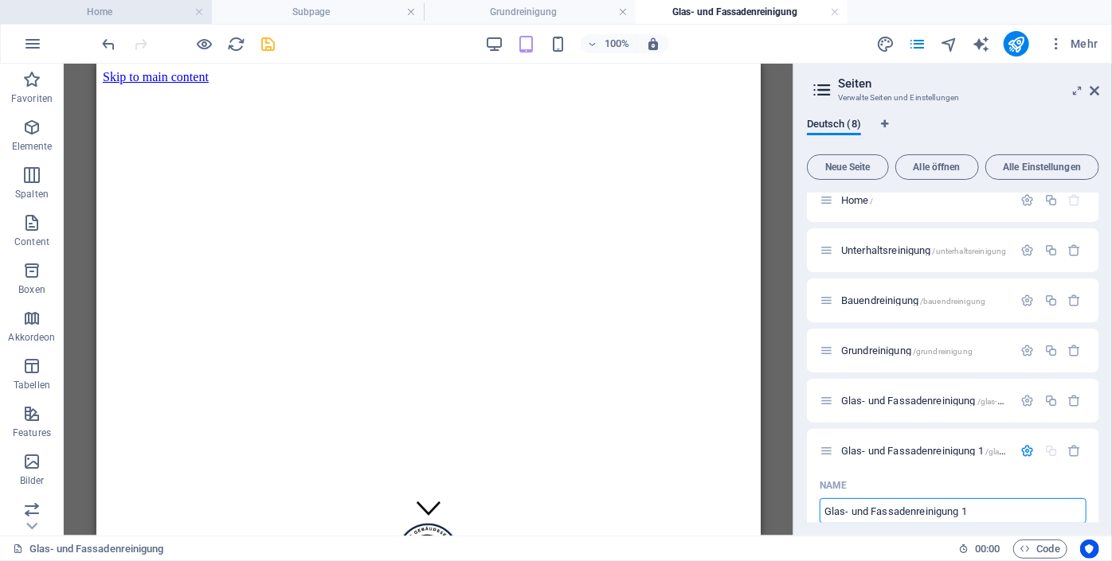
scroll to position [2585, 0]
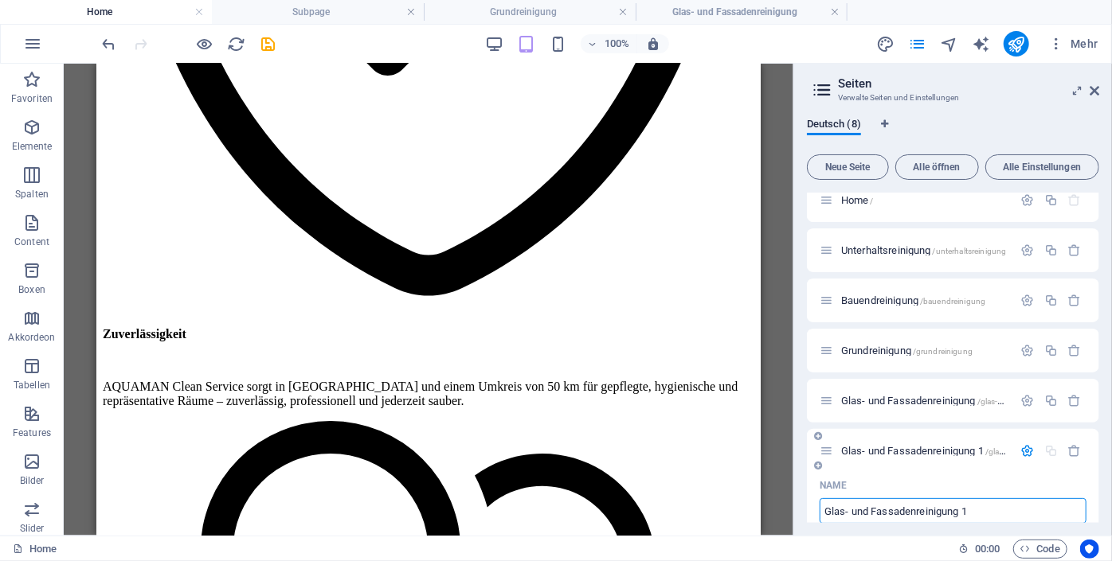
click at [981, 509] on input "Glas- und Fassadenreinigung 1" at bounding box center [952, 510] width 267 height 25
type input "Glas- und Fassadenre"
type input "/glas-und-fassadenreinigung-8"
type input "Glas- und Fassadenreinigung"
type input "G"
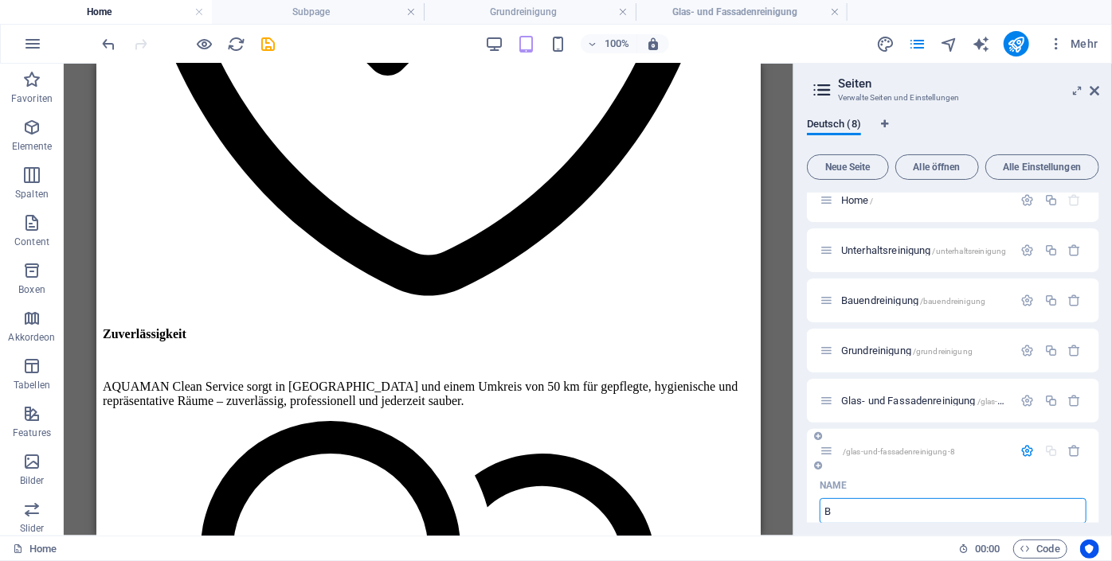
type input "B"
type input "Büro"
type input "Büro-"
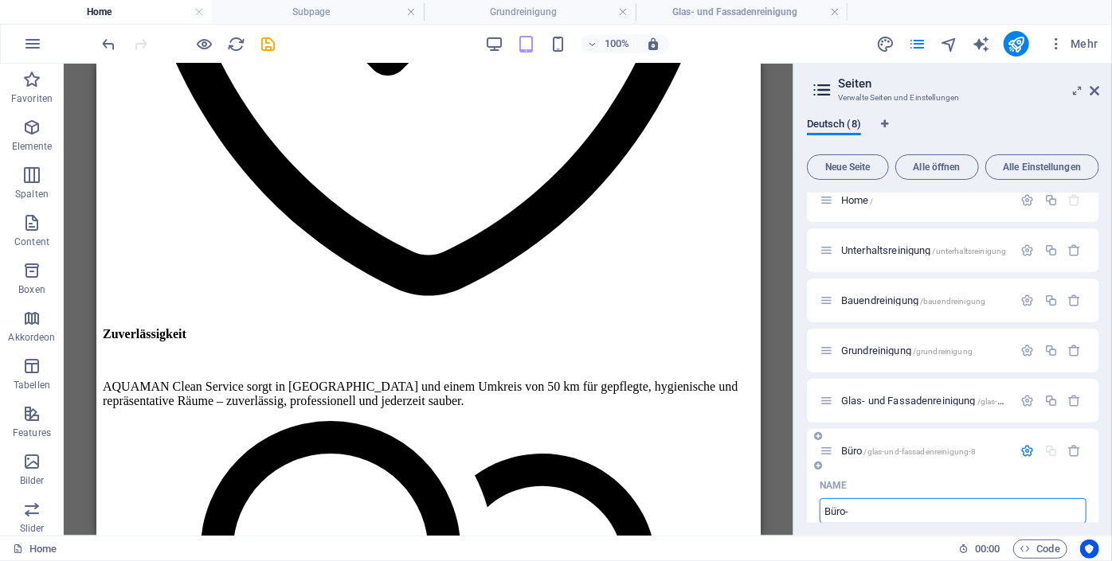
type input "Büro-"
type input "Büro- und"
type input "Büro- und Praxi"
type input "Büro- und Pra"
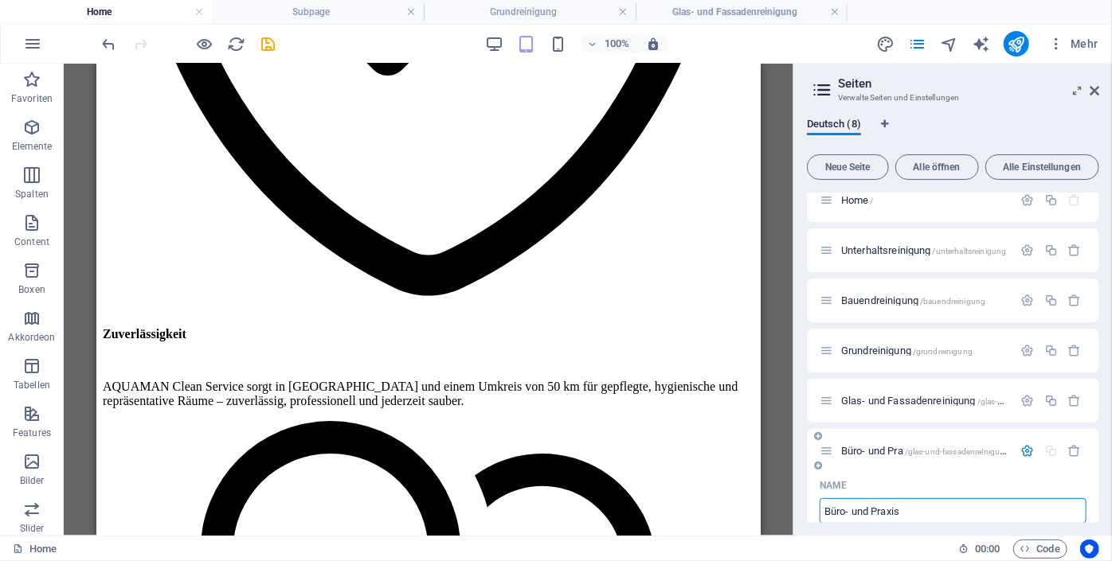
type input "Büro- und Praxis"
type input "Büro- und Praxisreinigung"
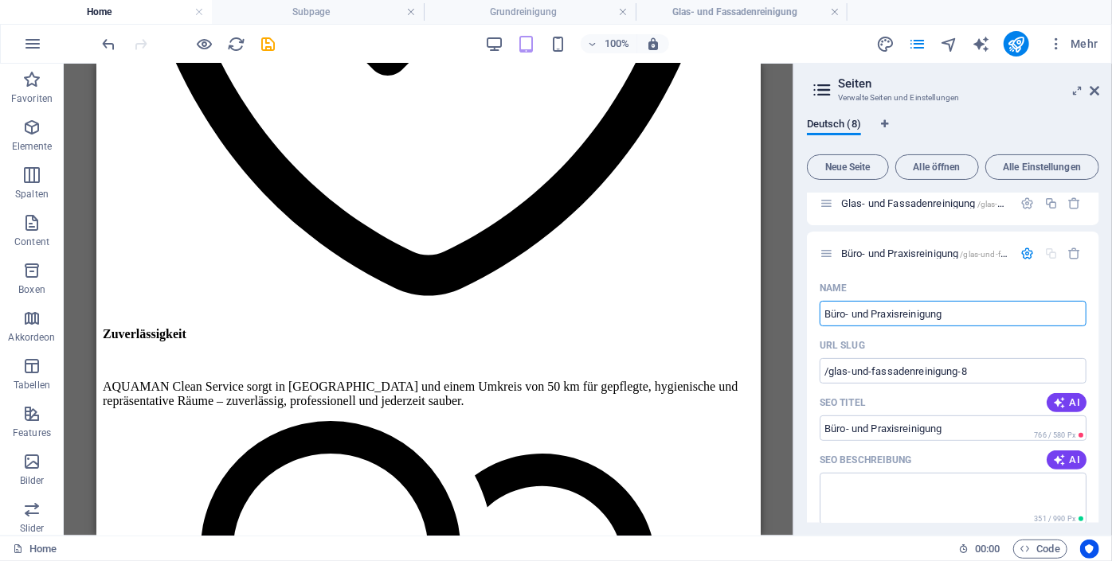
scroll to position [203, 0]
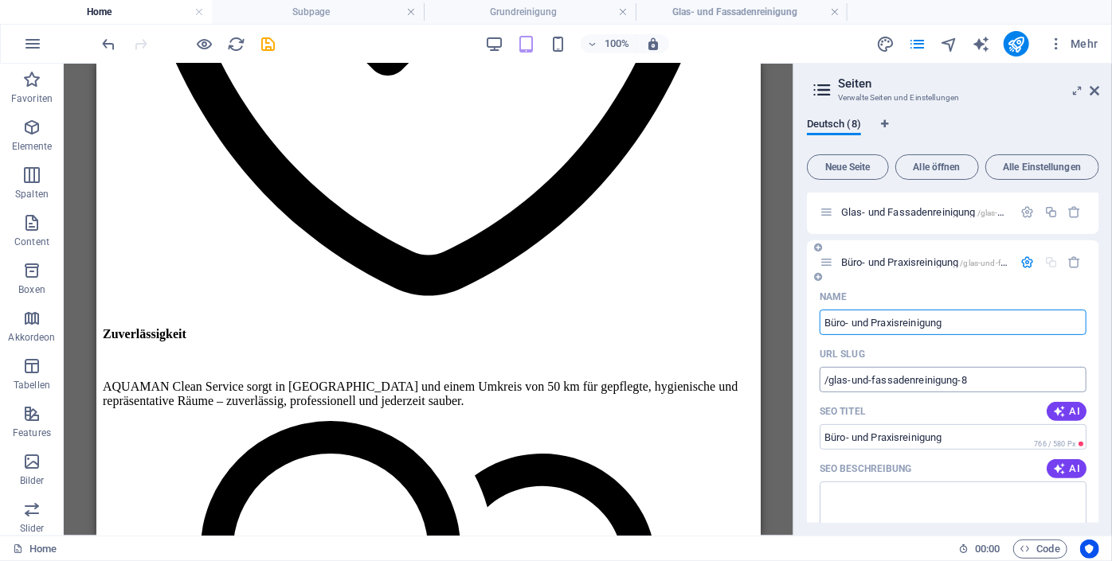
type input "Büro- und Praxisreinigung"
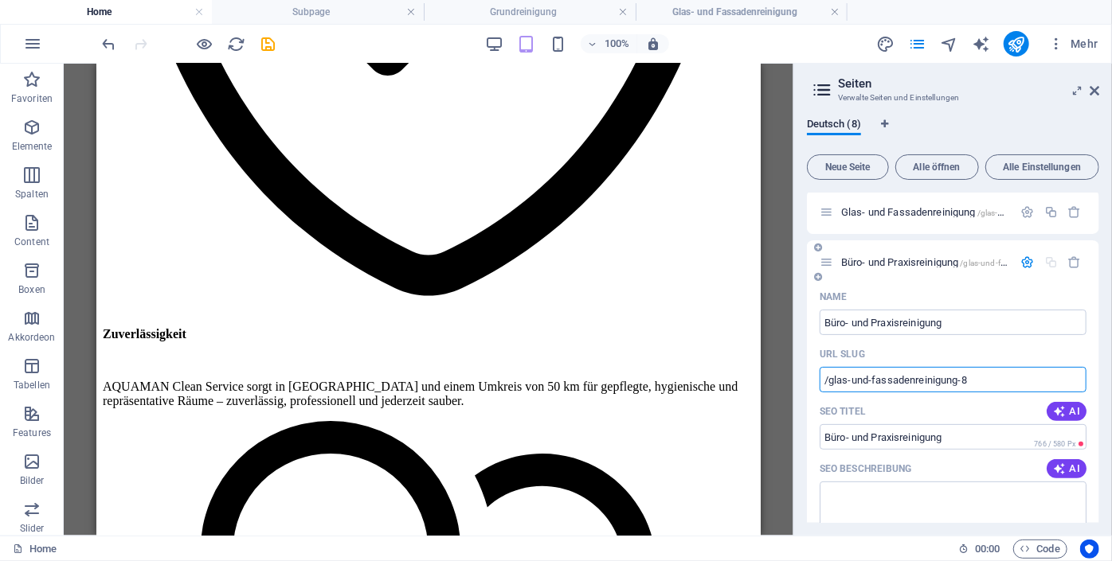
click at [991, 386] on input "/glas-und-fassadenreinigung-8" at bounding box center [952, 379] width 267 height 25
type input "/"
click at [861, 381] on input "URL SLUG" at bounding box center [952, 379] width 267 height 25
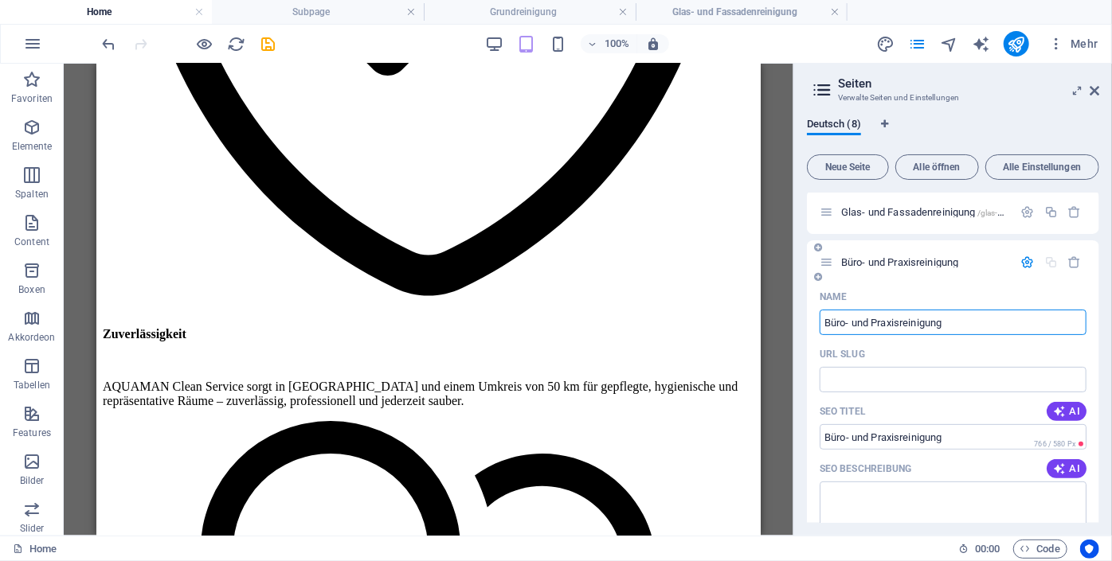
paste input "<loremip> <d4>Sita- & Consecteturadipis el Seddoei – Tempor Incididunt, utlabor…"
type input "<loremip> <d4>Sita- & Consecteturadipis el Seddoei – Tempor Incididunt, utlabor…"
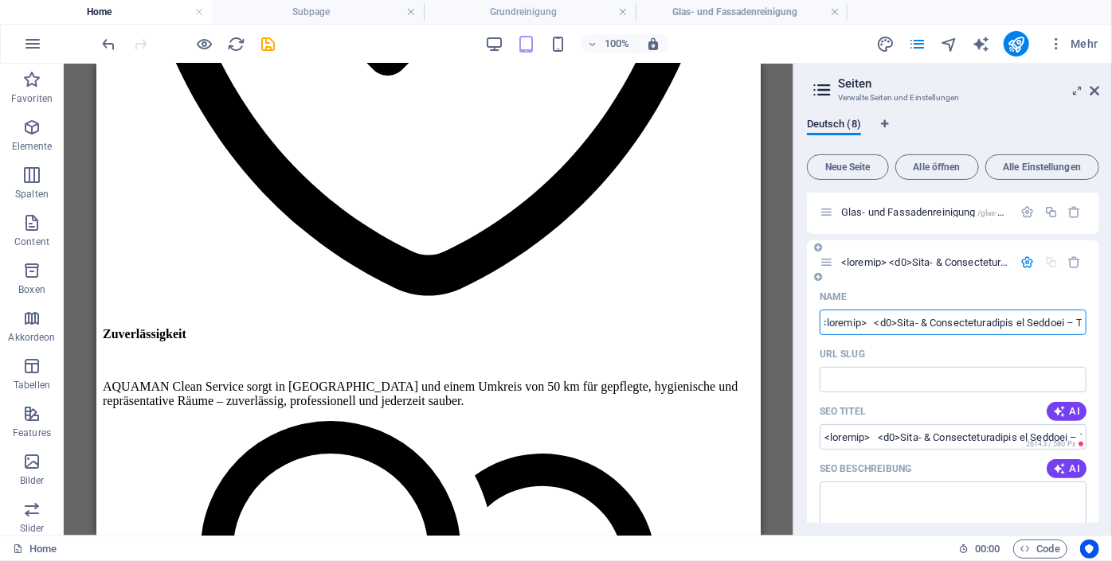
drag, startPoint x: 1083, startPoint y: 317, endPoint x: 983, endPoint y: 320, distance: 100.4
click at [983, 320] on input "Name" at bounding box center [952, 322] width 267 height 25
click at [841, 319] on input "Name" at bounding box center [952, 322] width 267 height 25
drag, startPoint x: 841, startPoint y: 319, endPoint x: 991, endPoint y: 326, distance: 150.7
click at [991, 326] on input "Name" at bounding box center [952, 322] width 267 height 25
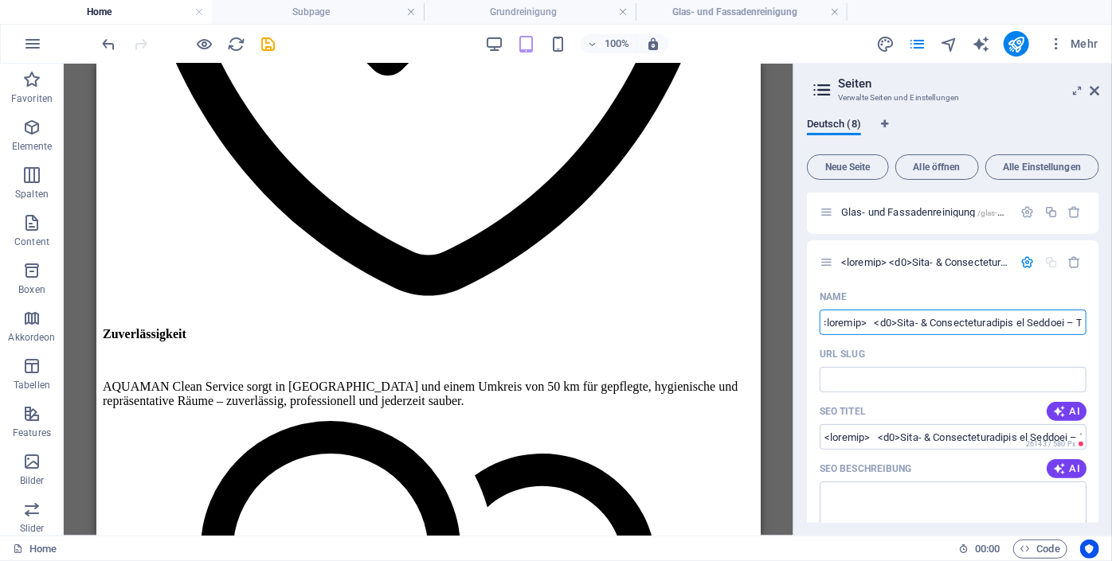
scroll to position [0, 0]
drag, startPoint x: 1157, startPoint y: 384, endPoint x: 757, endPoint y: 346, distance: 401.6
type input "lor – Ipsumd Sitametcon, adipiscingelits Doeiusmo</t0> <i>Utlaboreetdol Magnaal…"
drag, startPoint x: 1062, startPoint y: 319, endPoint x: 771, endPoint y: 310, distance: 291.6
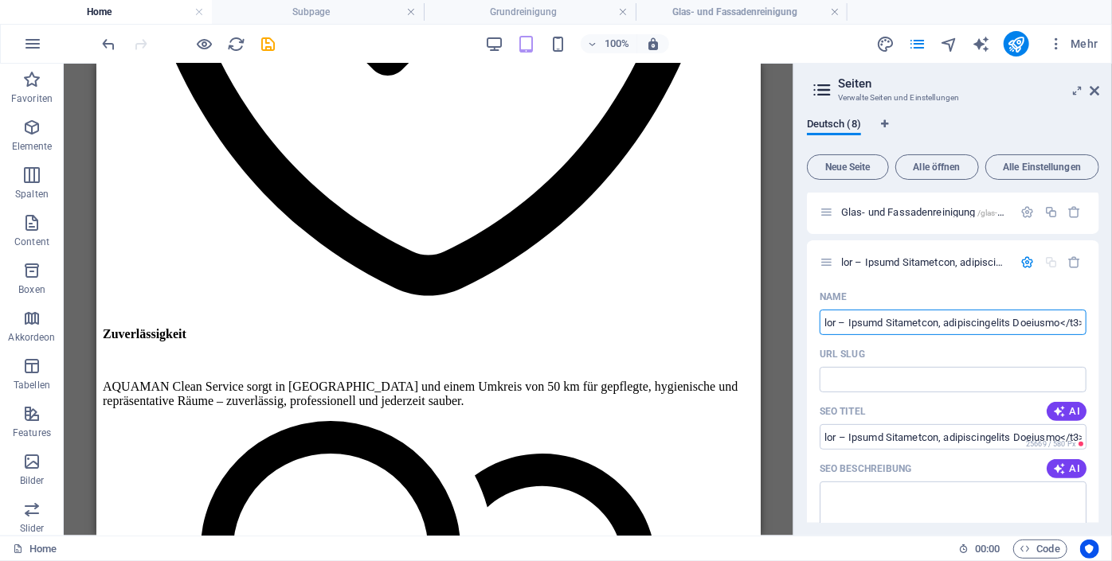
click at [771, 310] on div "Home Subpage Grundreinigung Glas- und Fassadenreinigung Favoriten Elemente Spal…" at bounding box center [556, 300] width 1112 height 472
type input "l1> <i>Dolorsitametc Adipiscinge sed doeiusmod Temporin utla etdo magn ali eni …"
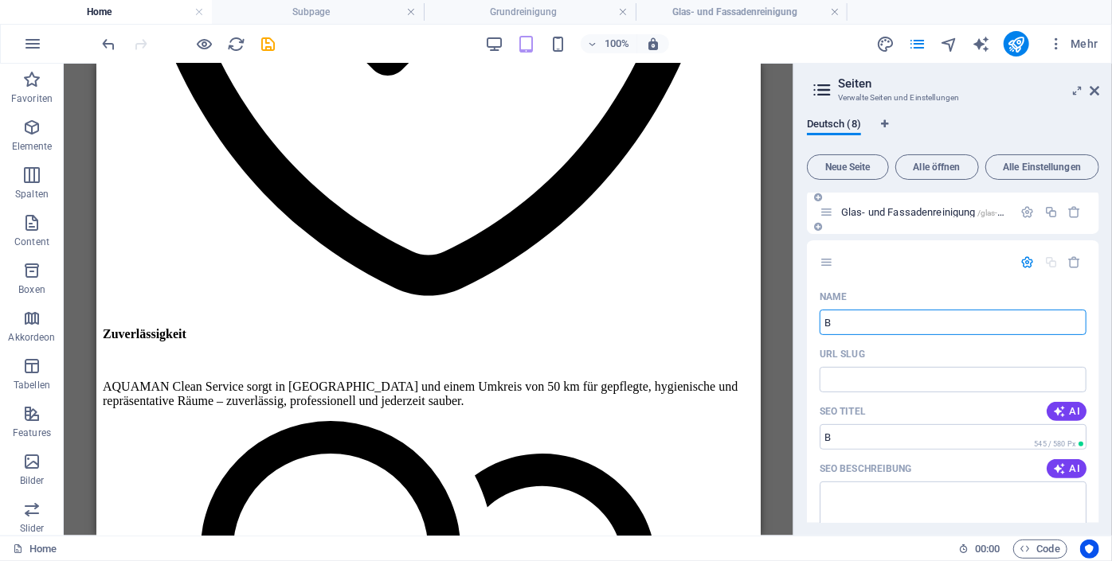
type input "B"
type input "Büro"
type input "Bür"
type input "Büro"
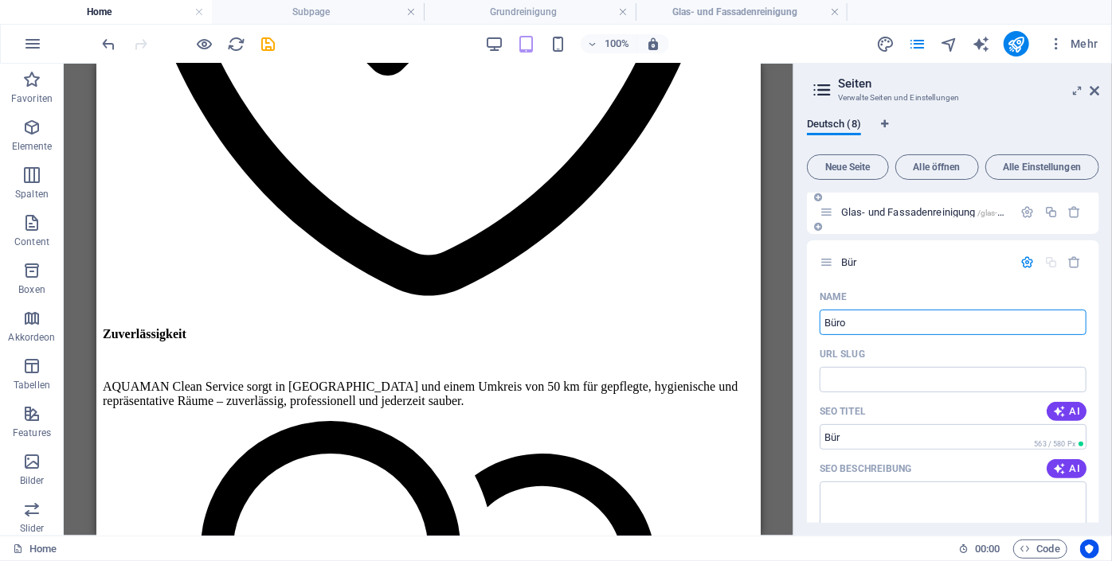
type input "Büro"
type input "Büro-"
type input "Büro- und P"
type input "Büro- und"
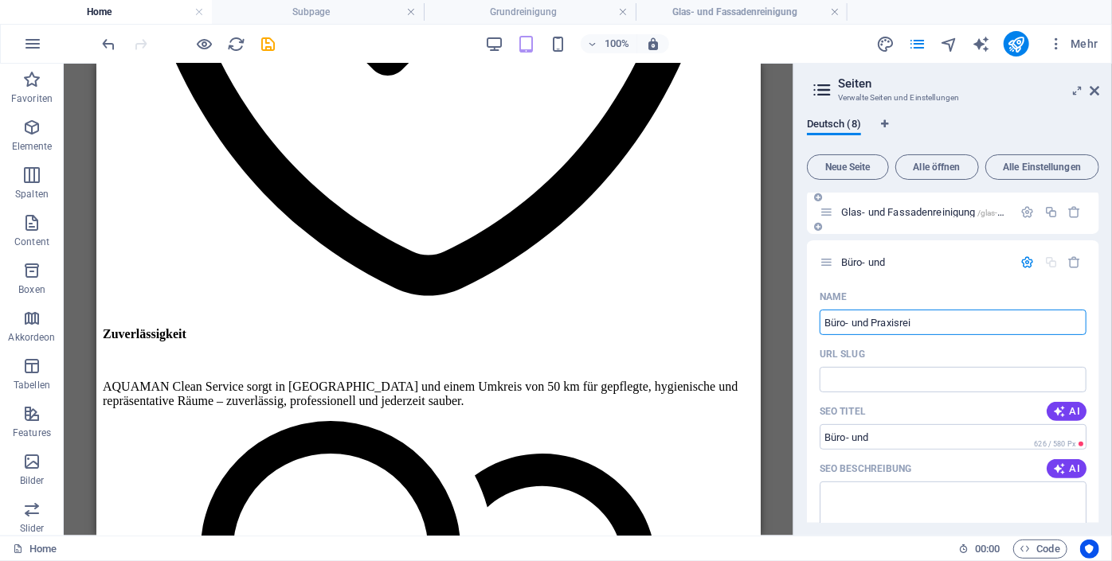
type input "Büro- und Praxisrein"
type input "Büro- und Praxisrei"
type input "Büro- und Praxisreinigung"
click at [895, 362] on div "URL SLUG" at bounding box center [952, 354] width 267 height 25
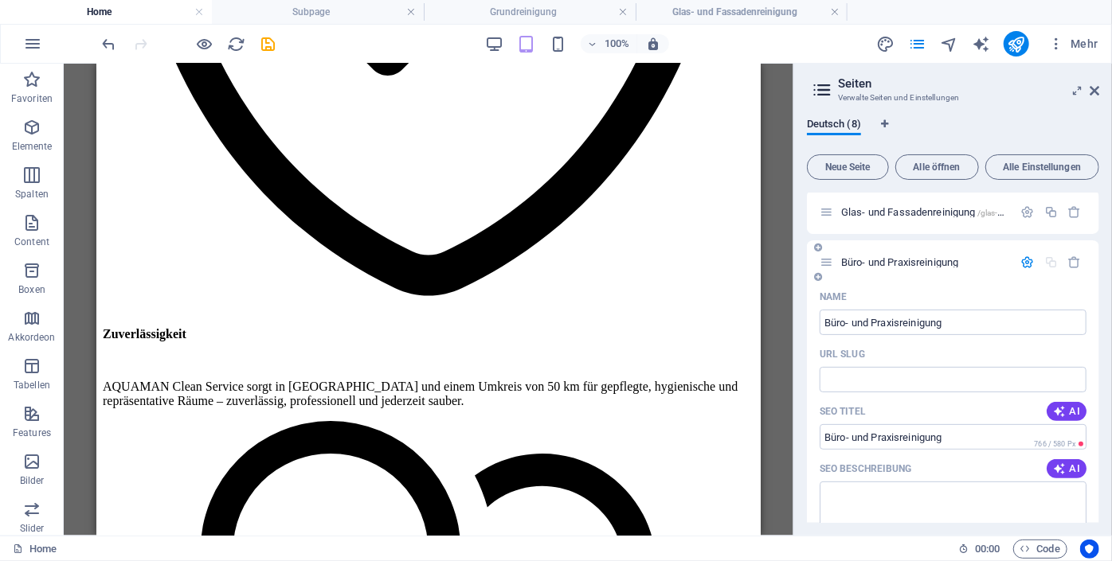
click at [865, 261] on span "Büro- und Praxisreinigung" at bounding box center [900, 262] width 119 height 12
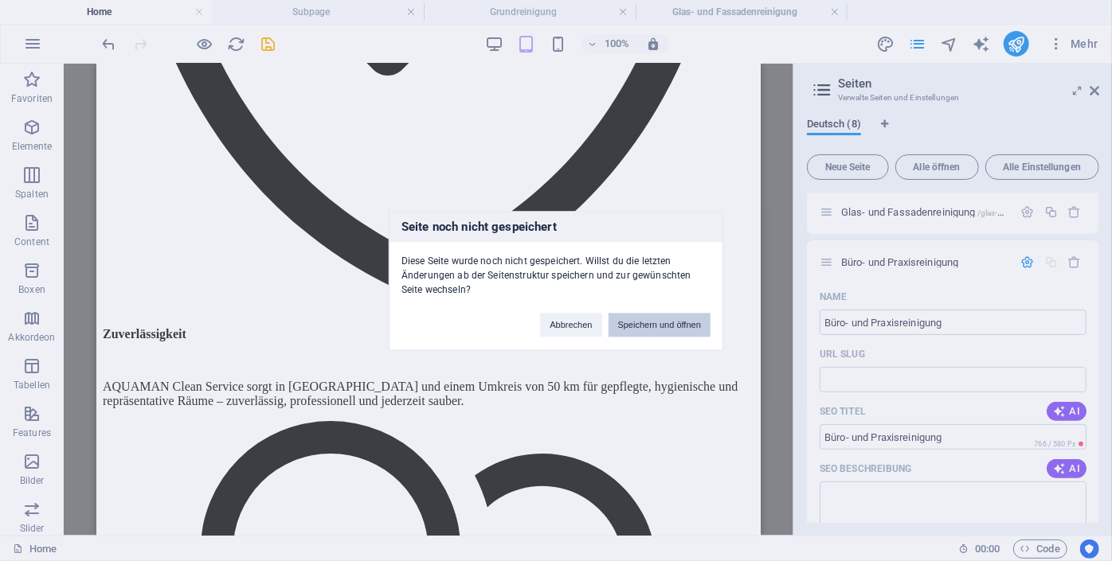
click at [678, 327] on button "Speichern und öffnen" at bounding box center [659, 325] width 102 height 24
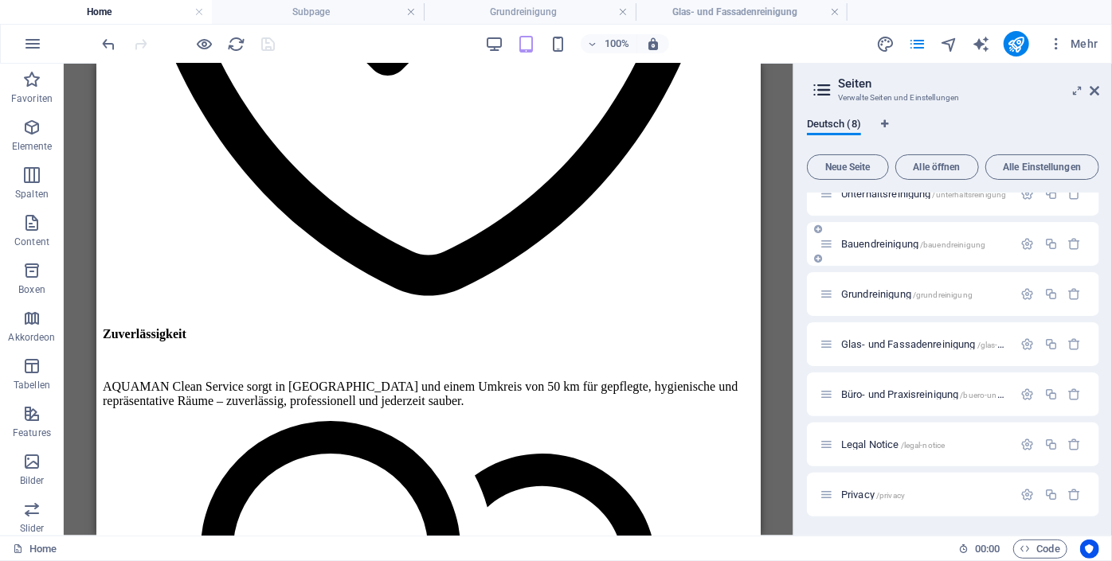
scroll to position [70, 0]
click at [878, 396] on span "Büro- und Praxisreinigung /buero-und-praxisreinigung" at bounding box center [950, 395] width 219 height 12
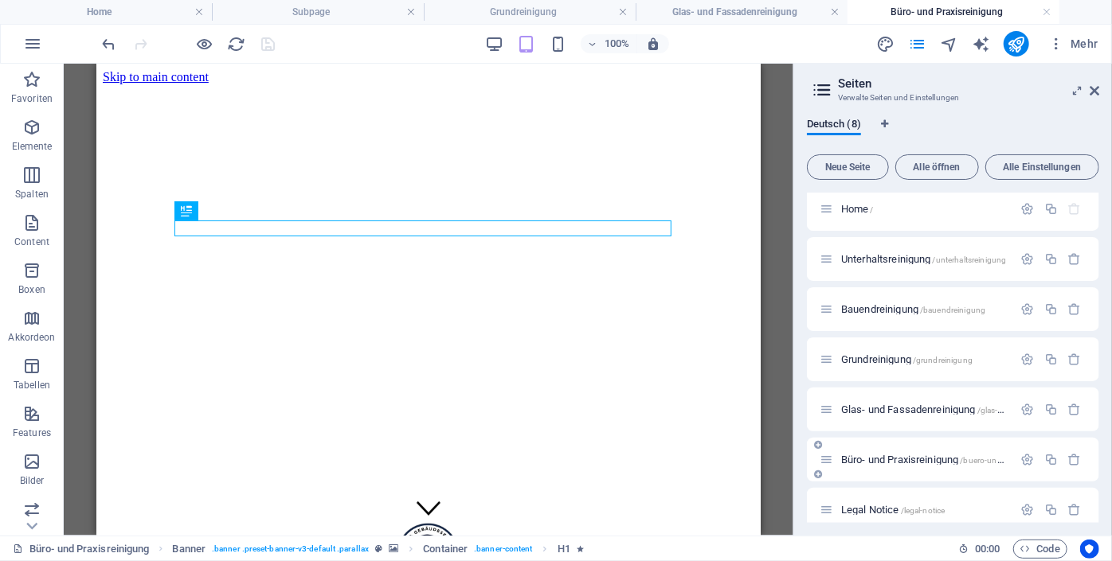
scroll to position [0, 0]
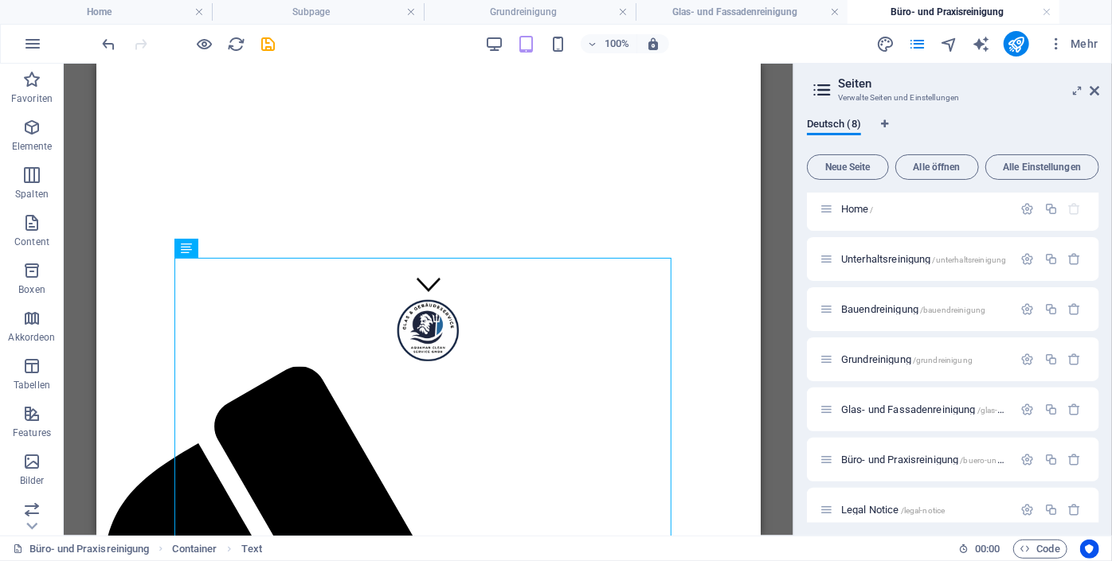
scroll to position [222, 0]
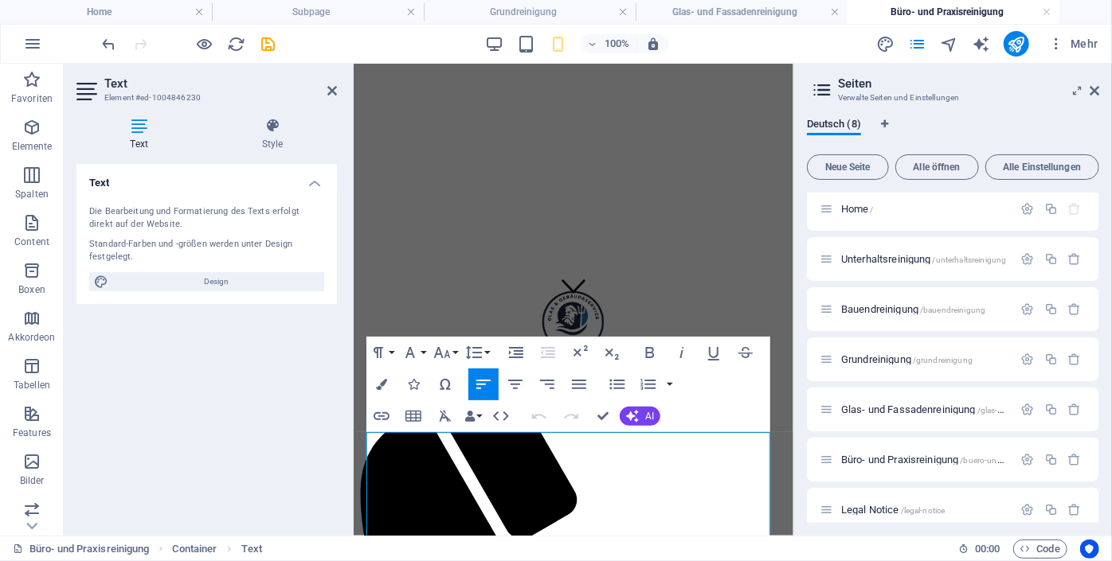
scroll to position [0, 0]
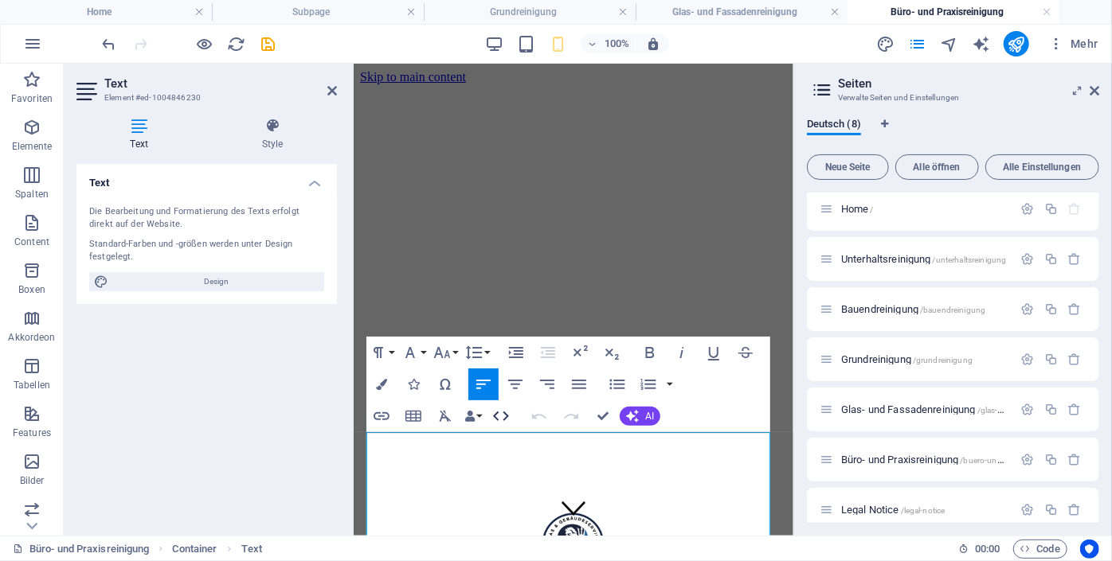
click at [501, 412] on icon "button" at bounding box center [500, 416] width 19 height 19
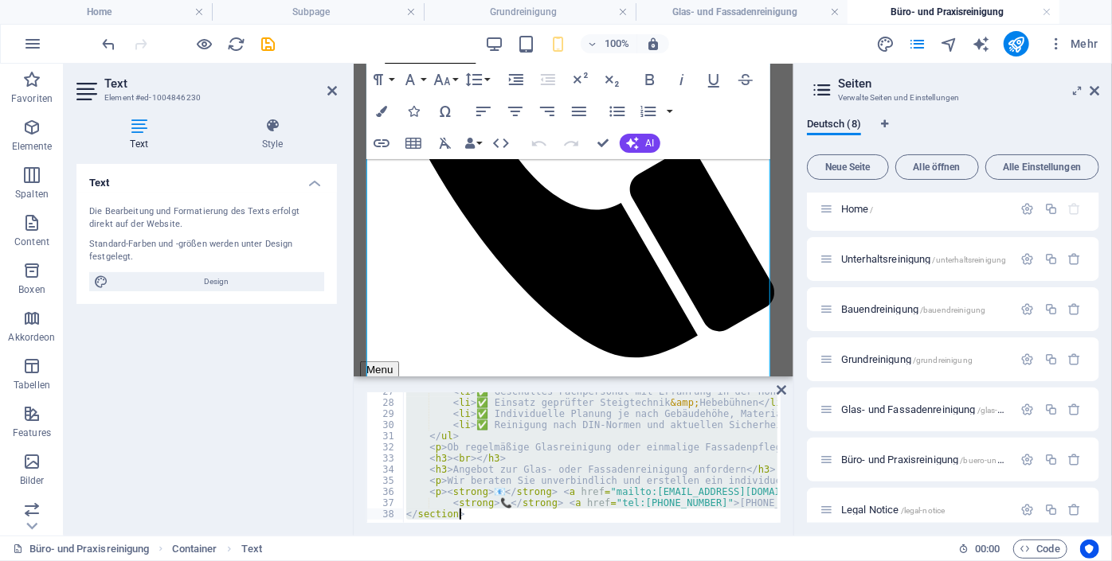
scroll to position [296, 0]
drag, startPoint x: 407, startPoint y: 398, endPoint x: 695, endPoint y: 561, distance: 331.3
click at [695, 561] on html "[DOMAIN_NAME] Home Subpage Grundreinigung Glas- und Fassadenreinigung Büro- und…" at bounding box center [556, 280] width 1112 height 561
type textarea "<strong>📞</strong> <a href="tel:[PHONE_NUMBER]">[PHONE_NUMBER]</a></p> </sectio…"
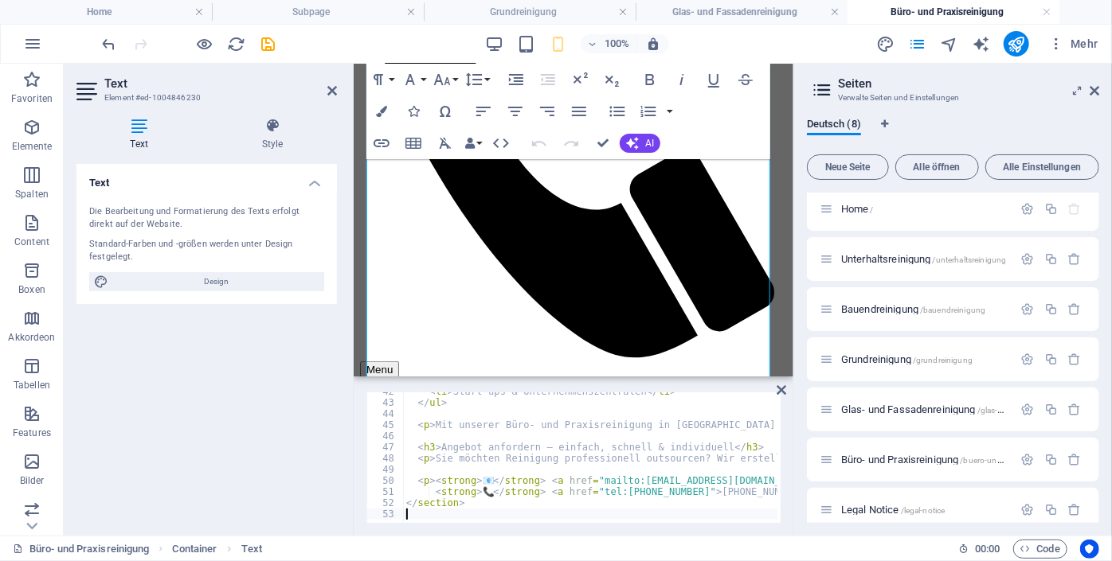
scroll to position [463, 0]
click at [783, 387] on icon at bounding box center [781, 390] width 10 height 13
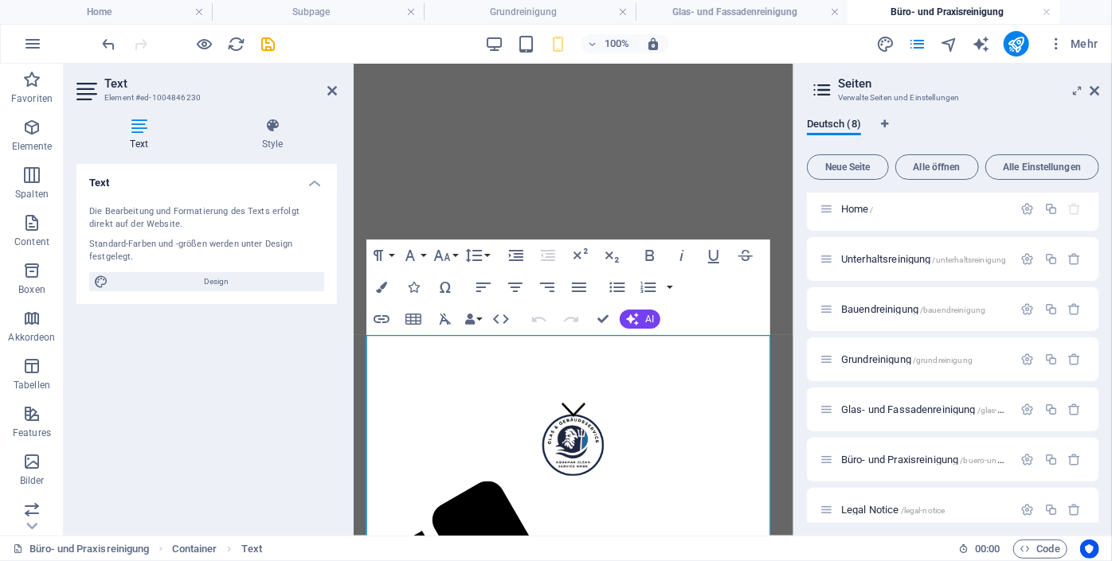
scroll to position [95, 0]
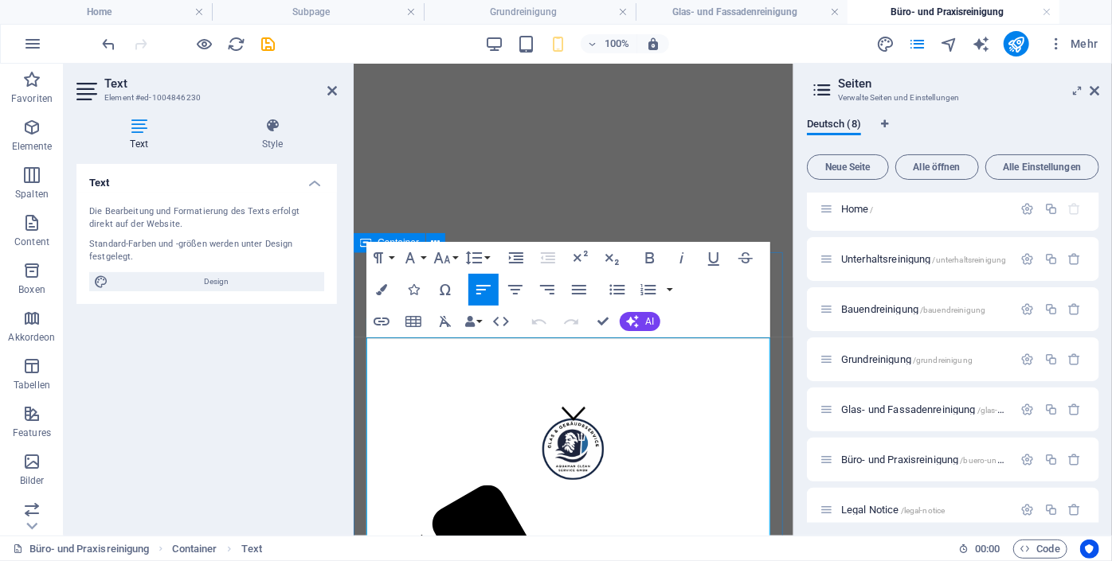
drag, startPoint x: 571, startPoint y: 359, endPoint x: 364, endPoint y: 348, distance: 207.3
click at [378, 266] on icon "button" at bounding box center [378, 257] width 19 height 19
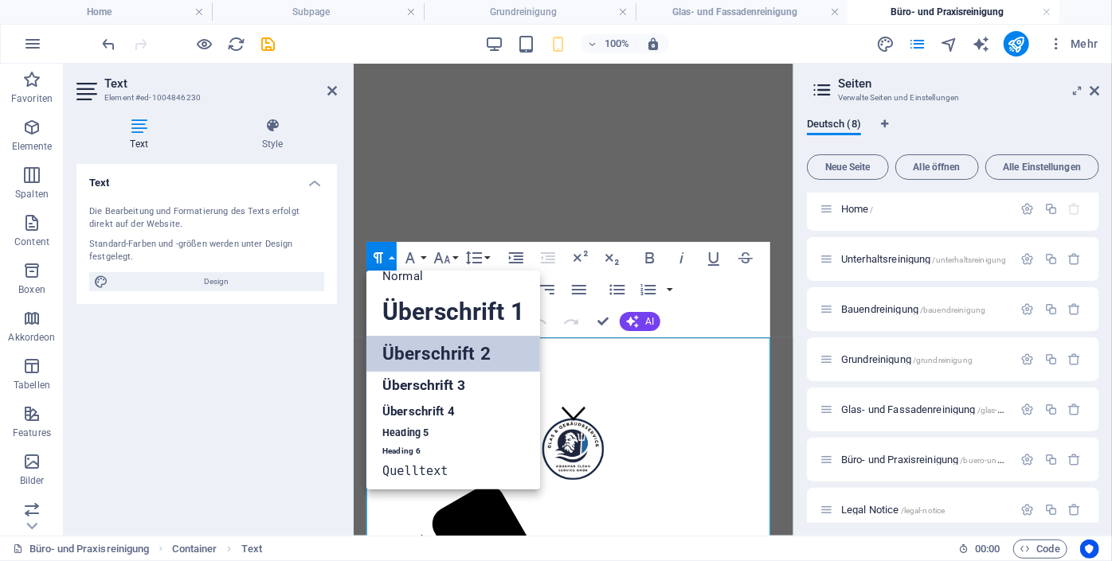
scroll to position [13, 0]
click at [394, 340] on link "Überschrift 2" at bounding box center [453, 354] width 174 height 36
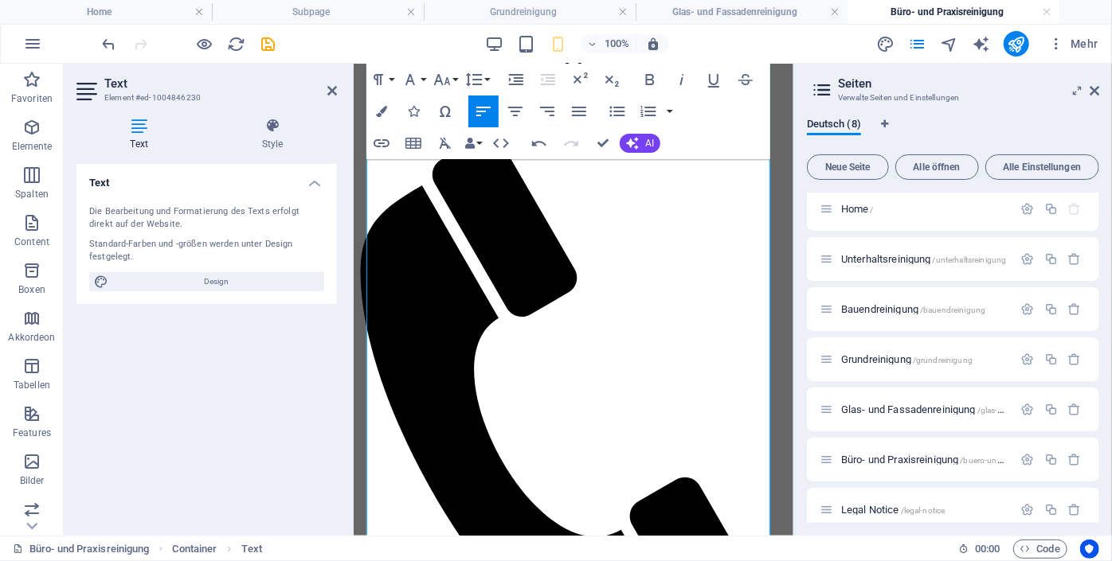
scroll to position [440, 0]
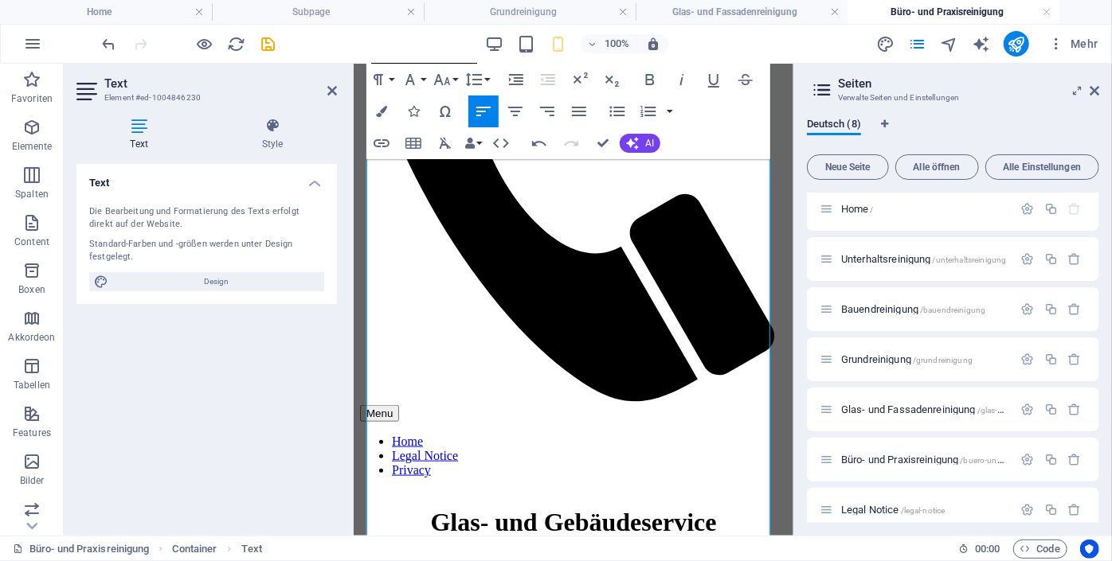
scroll to position [733, 0]
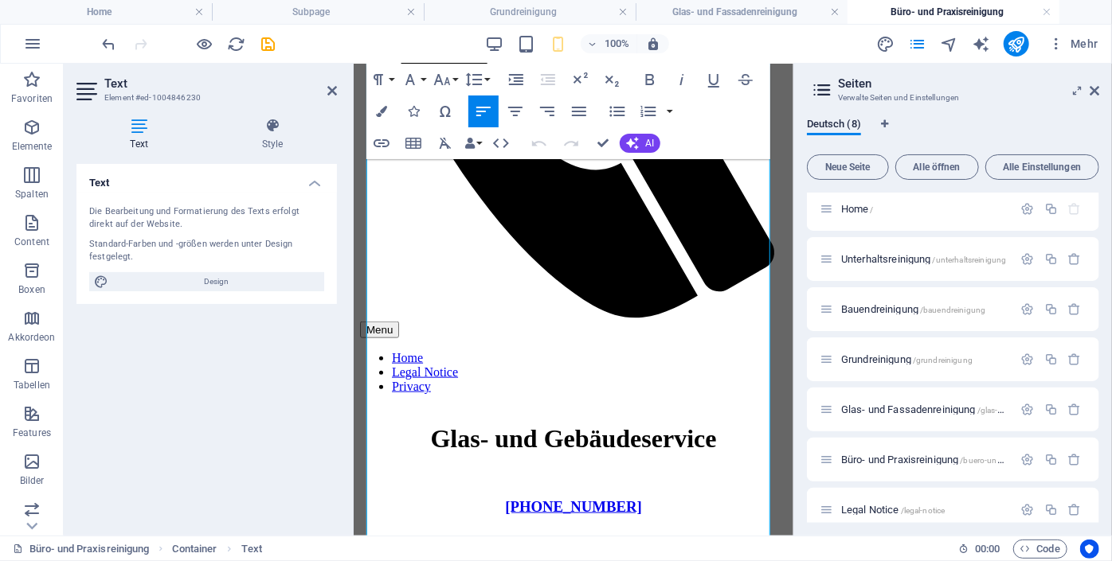
scroll to position [905, 0]
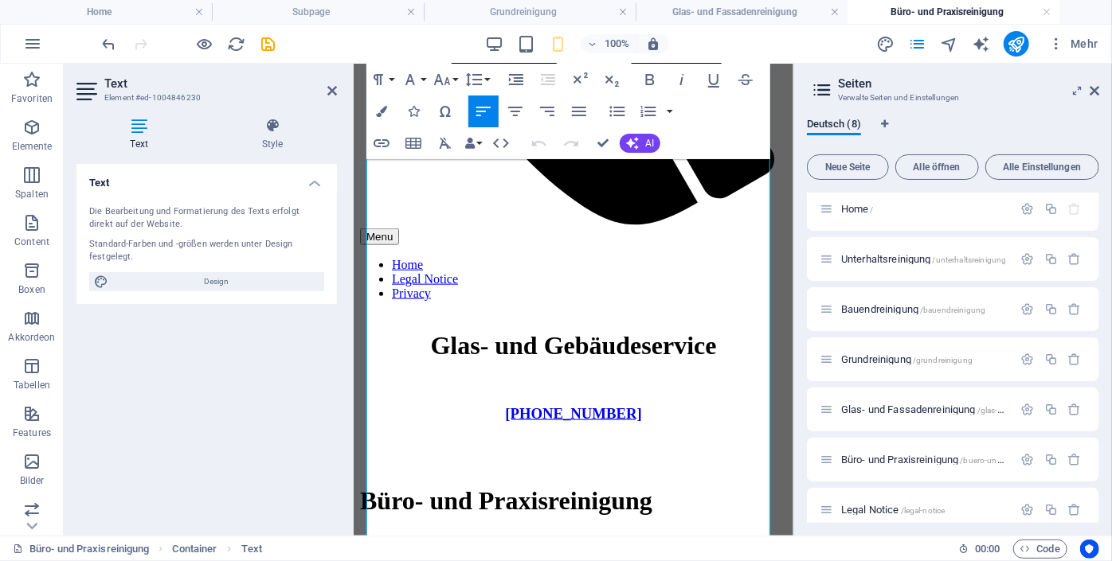
drag, startPoint x: 1146, startPoint y: 218, endPoint x: 1181, endPoint y: 485, distance: 269.0
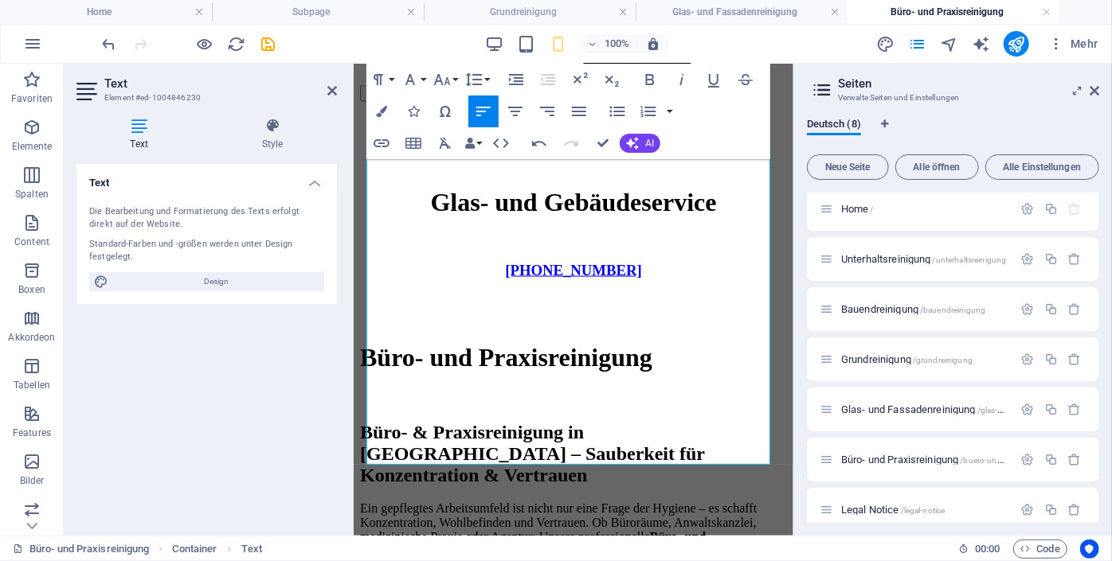
scroll to position [1050, 0]
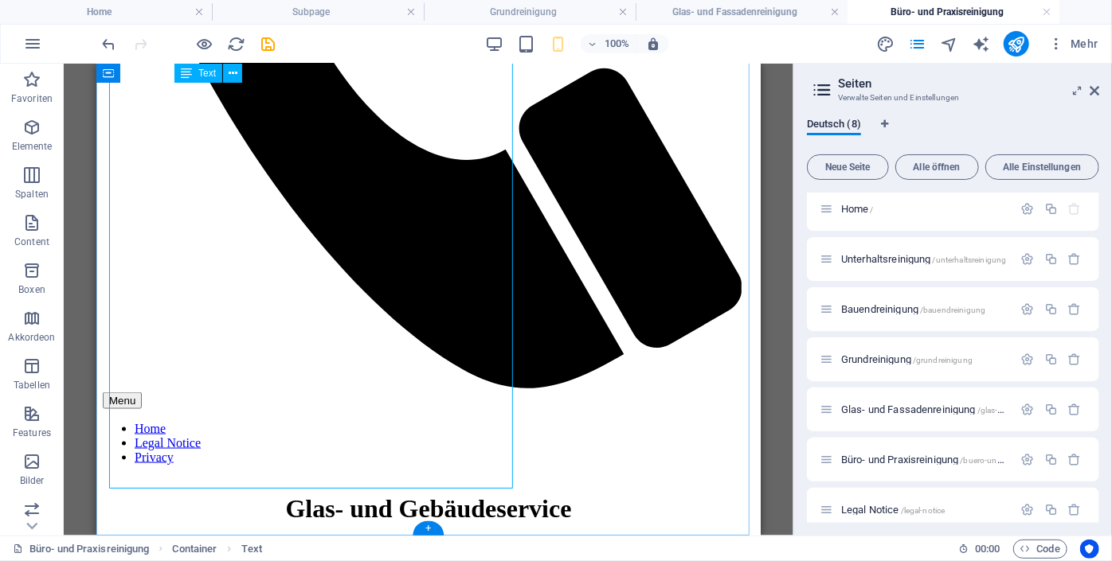
scroll to position [1046, 0]
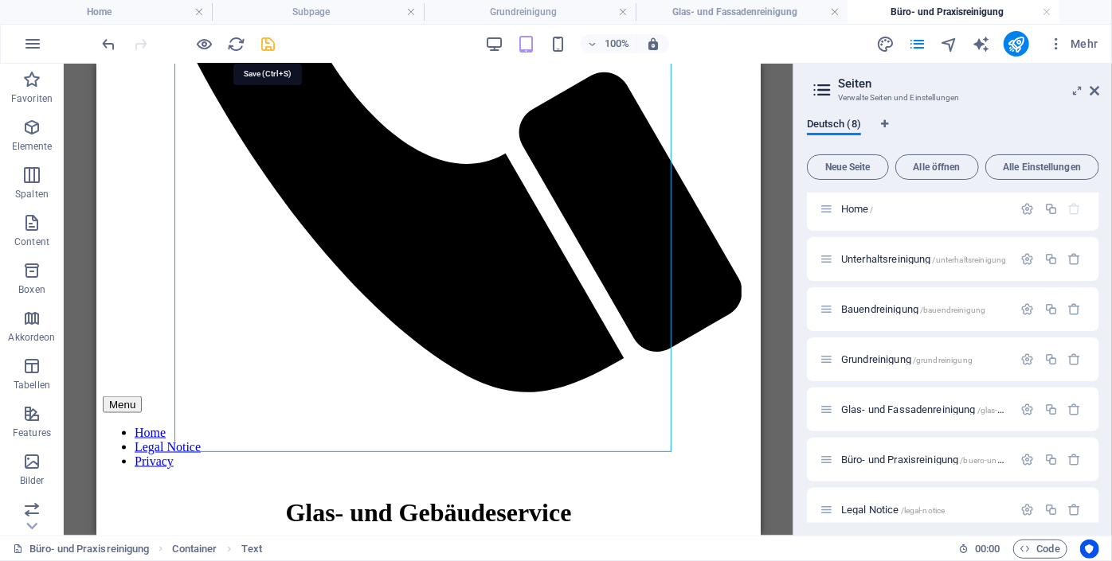
click at [270, 43] on icon "save" at bounding box center [269, 44] width 18 height 18
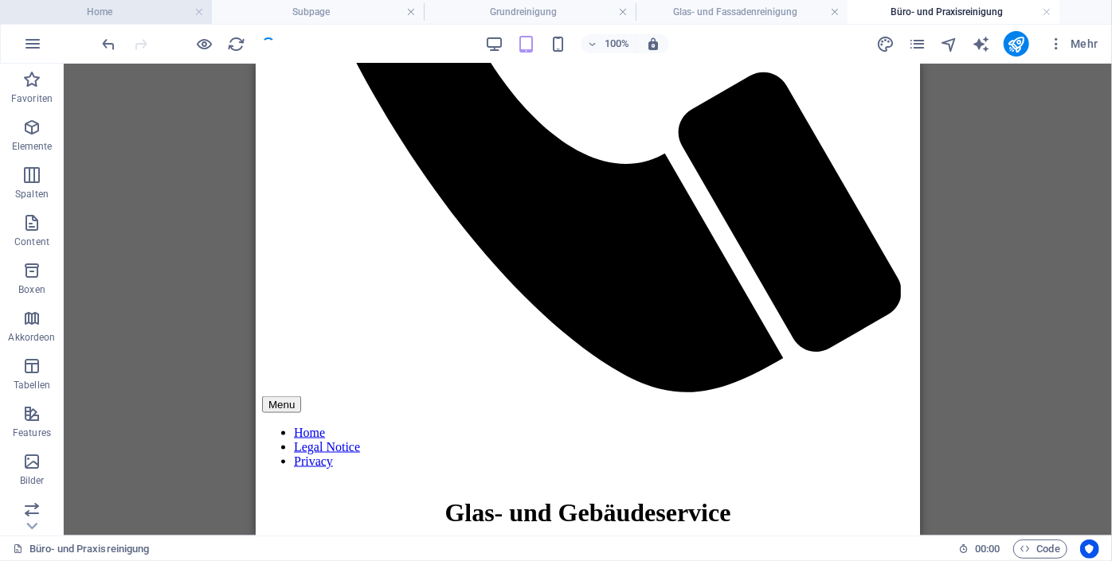
click at [122, 10] on h4 "Home" at bounding box center [106, 12] width 212 height 18
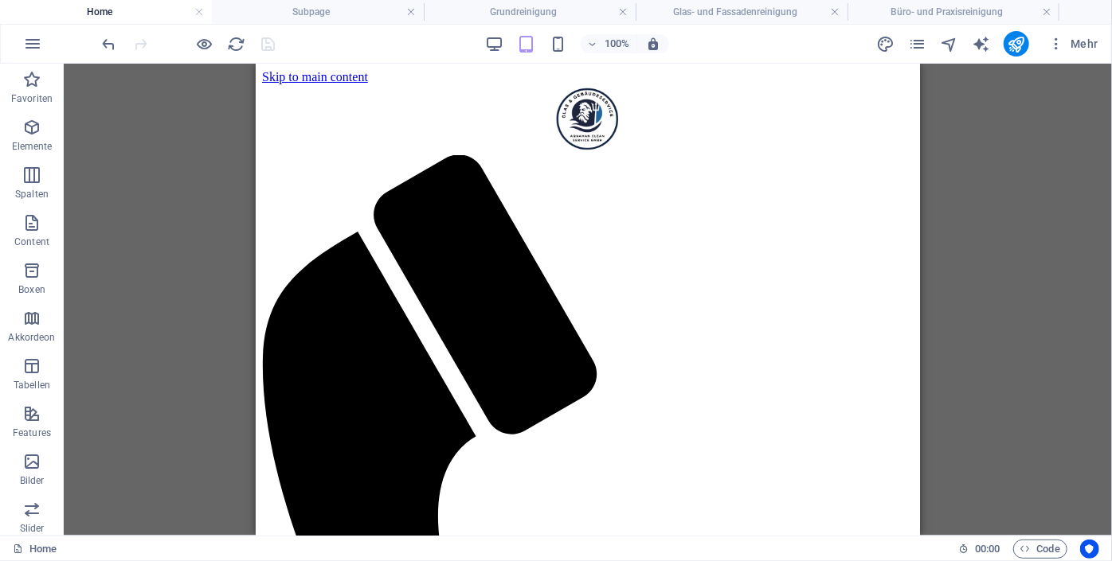
scroll to position [2585, 0]
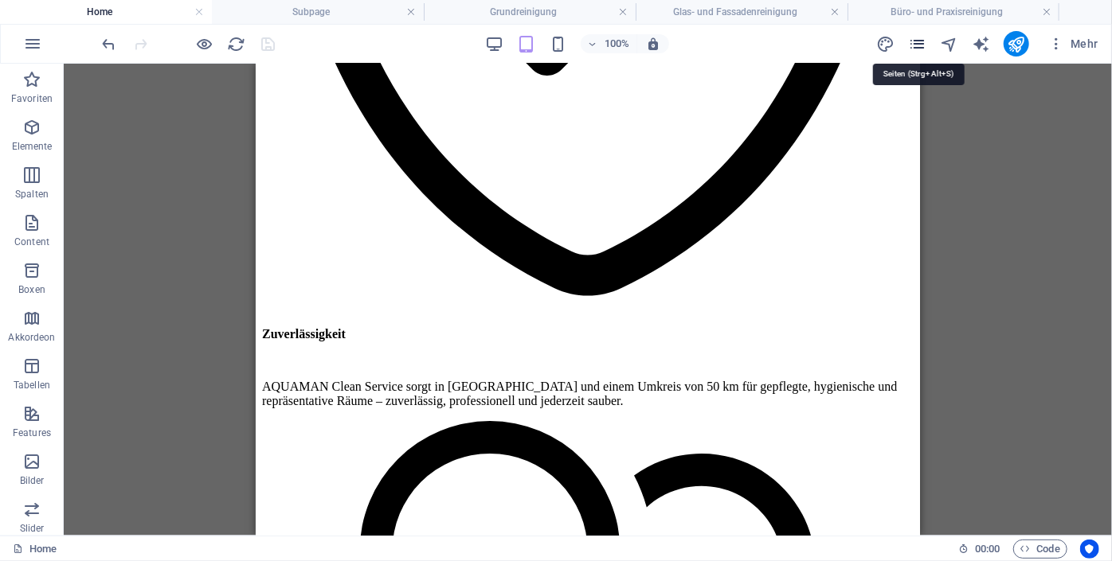
click at [917, 43] on icon "pages" at bounding box center [917, 44] width 18 height 18
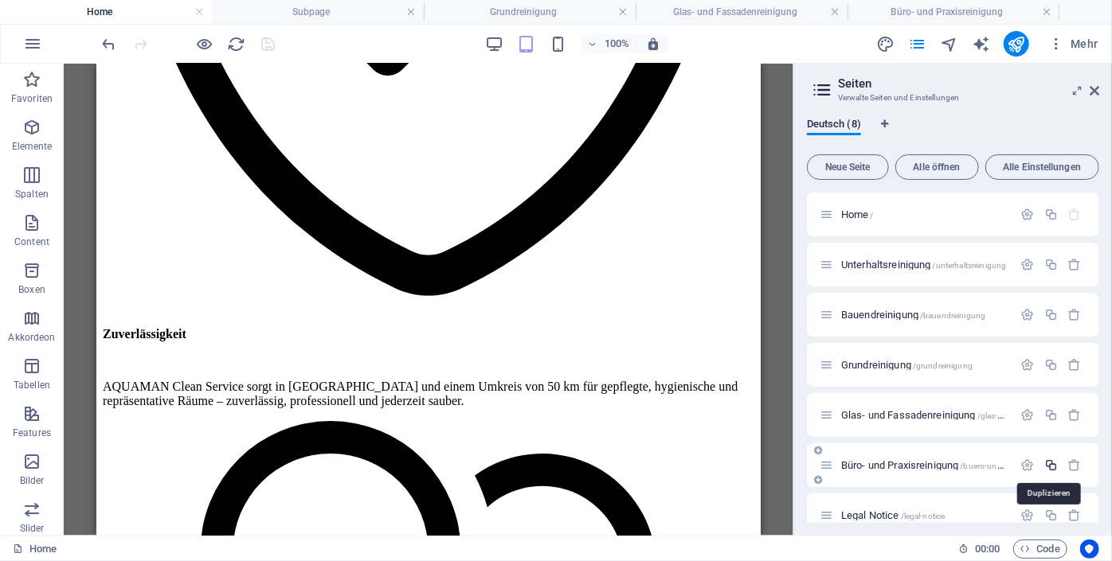
click at [1047, 462] on icon "button" at bounding box center [1051, 466] width 14 height 14
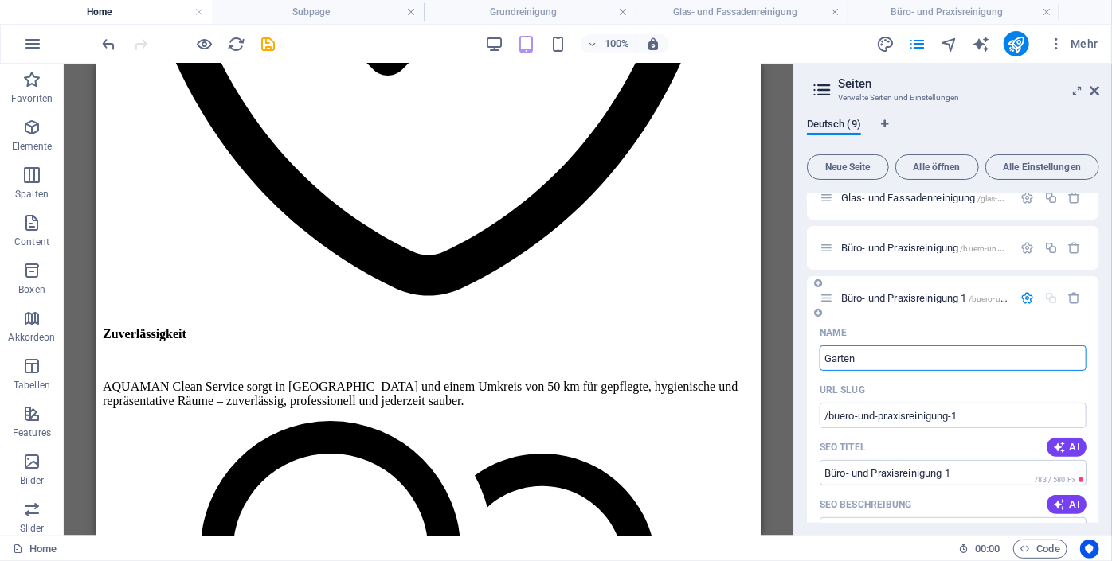
type input "Gartenp"
type input "/garten"
type input "Garten"
type input "Gartenpflege"
type input "/gartenpflege"
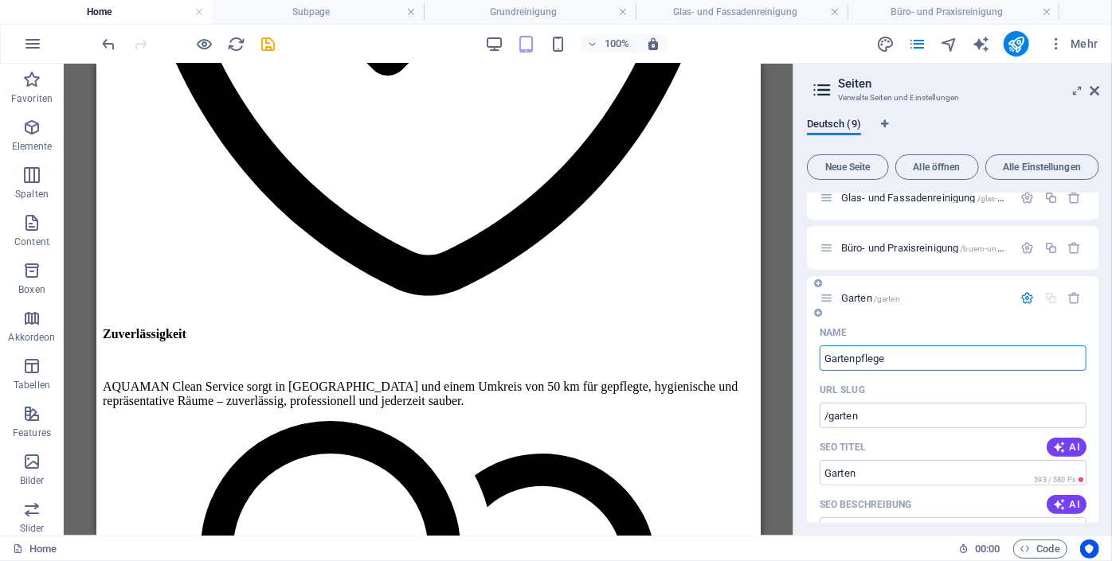
type input "Gartenpflege"
type input "Gartenpflege-"
type input "Gartenpflege- und"
type input "/gartenpflege-und"
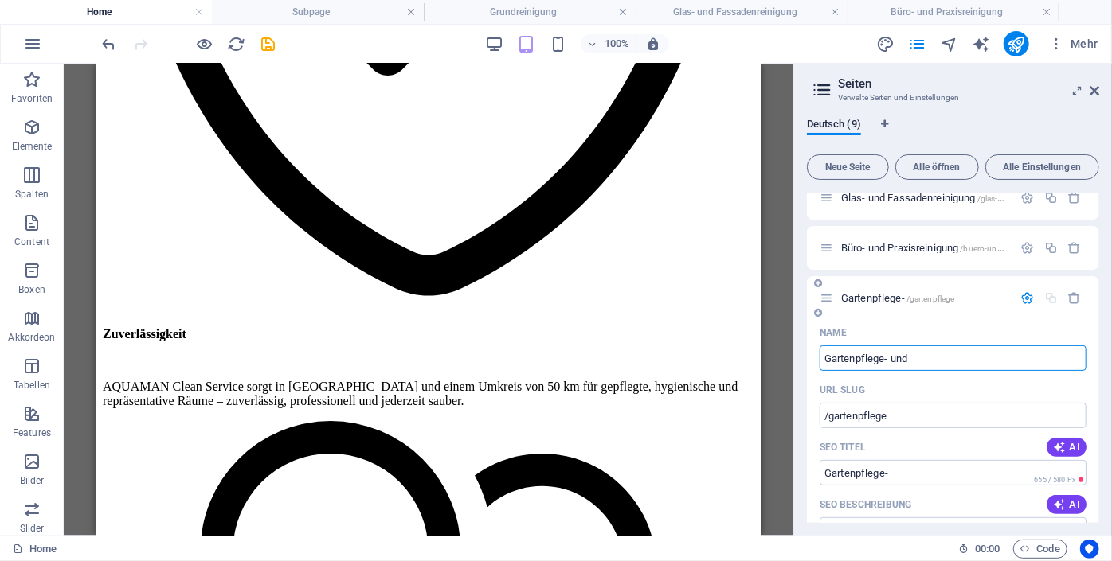
type input "Gartenpflege- und"
type input "Gartenpflege"
type input "/gartenpflege"
type input "Gartenpflege-"
type input "Gartenpflege"
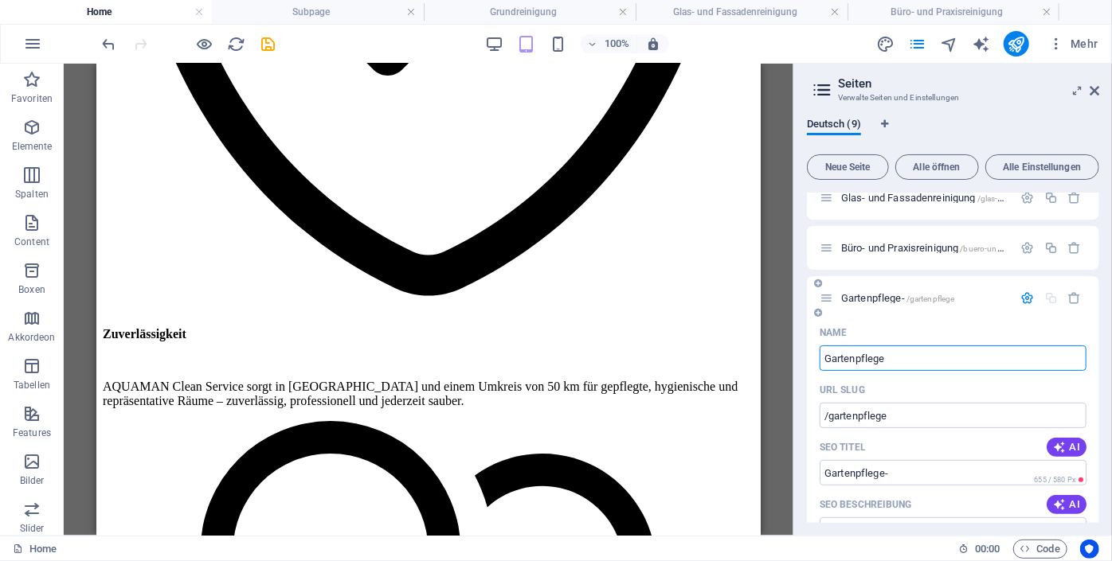
type input "Gartenpflege"
type input "Gartenpflege und"
type input "/gartenpflege-und"
type input "Gartenpflege und"
type input "Gartenpflege und In"
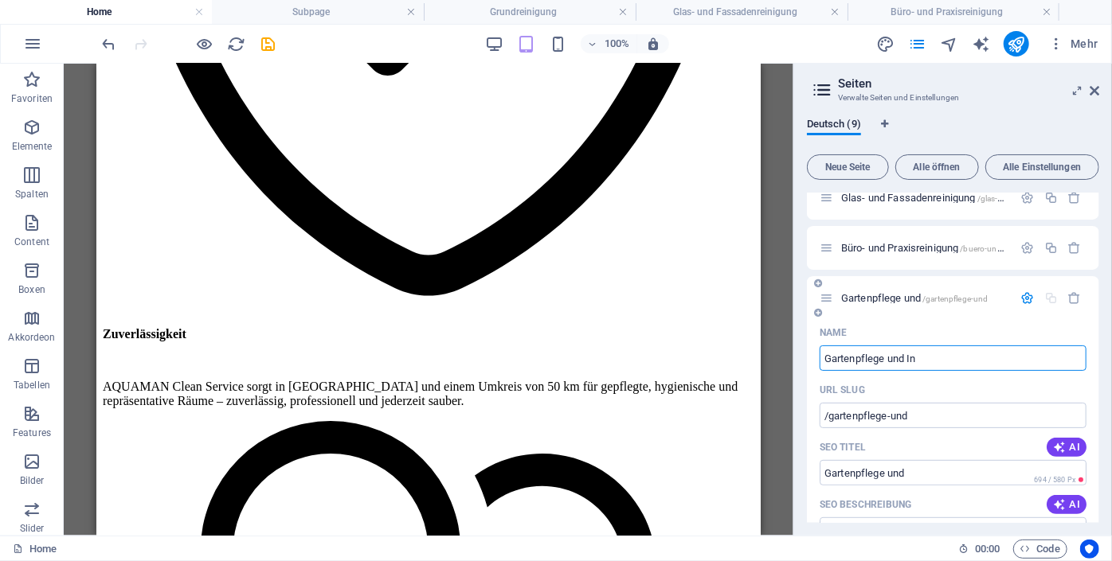
type input "/gartenpflege-und-in"
type input "Gartenpflege und In"
type input "Gartenpflege und I"
type input "/gartenpflege-und-i"
type input "Gartenpflege und I"
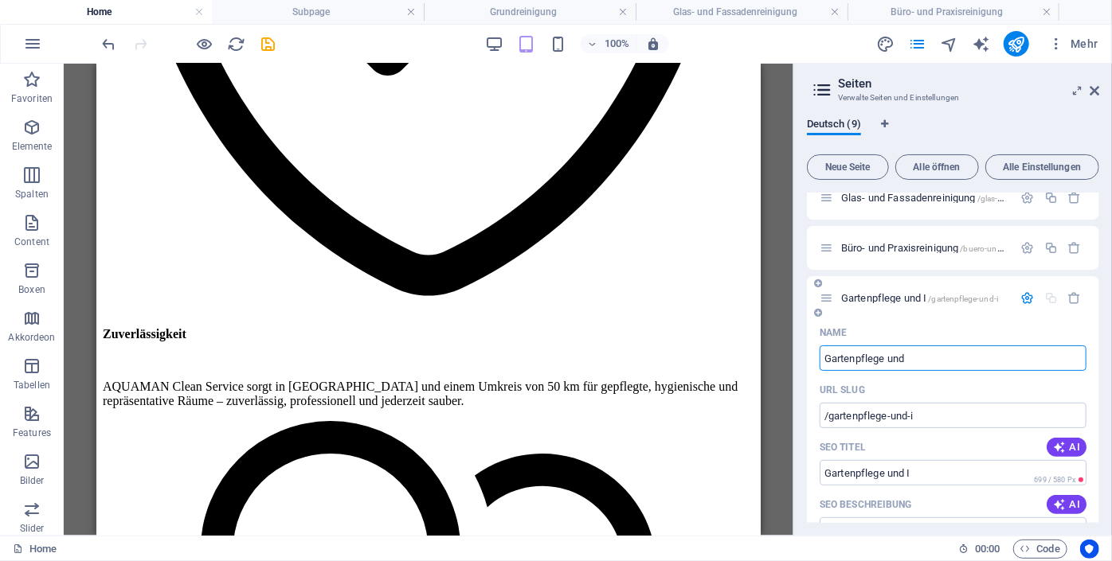
type input "Gartenpflege und e"
type input "/gartenpflege-und"
type input "Gartenpflege und"
type input "Gartenpflege und entrü"
type input "/gartenpflege-und-entr"
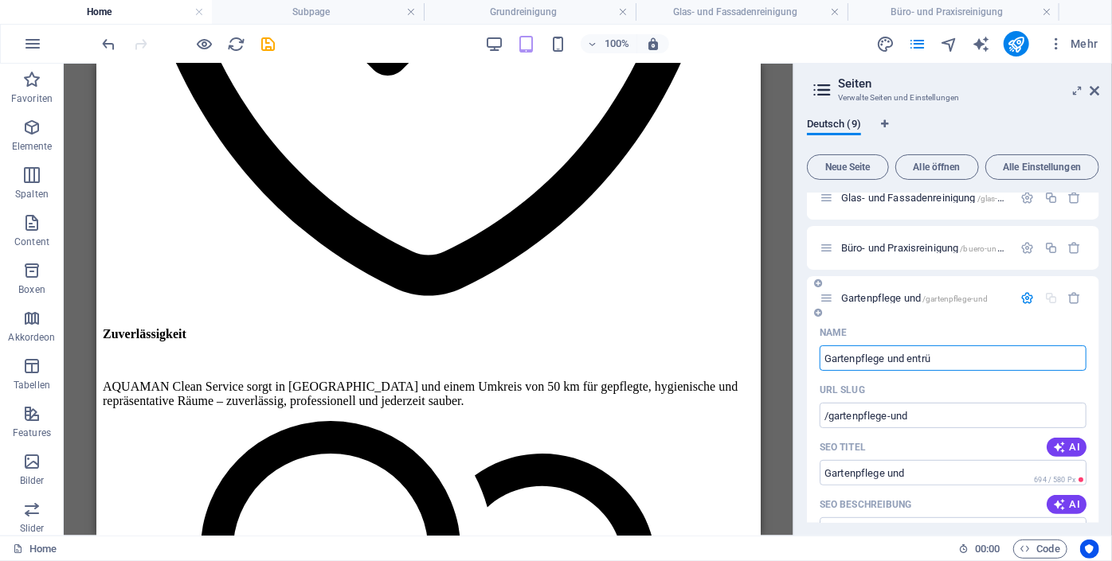
type input "Gartenpflege und entr"
type input "Gartenpflege und entrümpel"
type input "/gartenpflege-und-entruem"
type input "Gartenpflege und entrüm"
type input "Gartenpflege und entrümpelung"
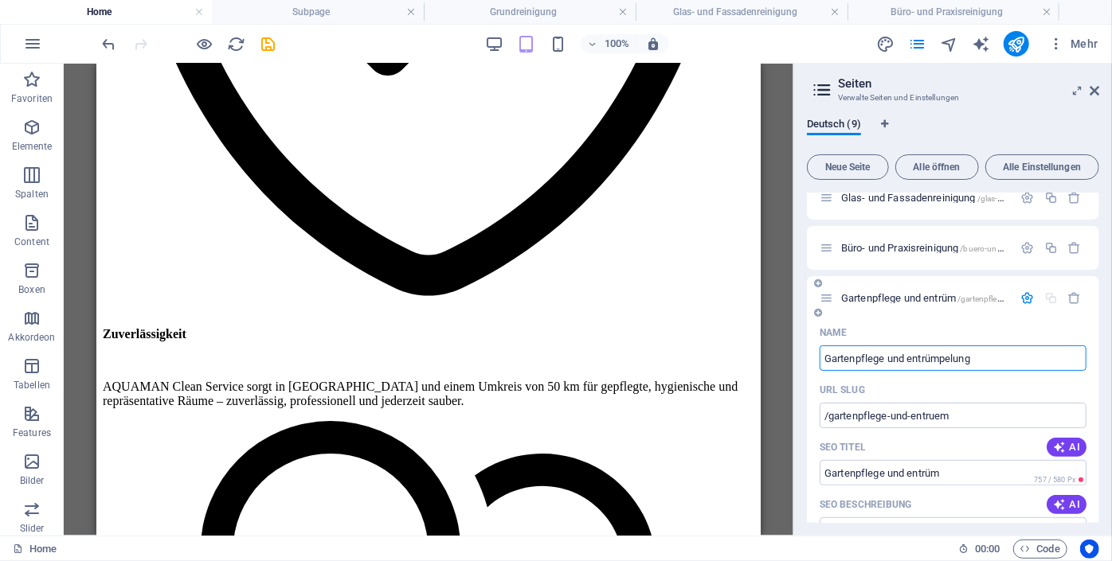
type input "/gartenpflege-und-entruempelung"
type input "Gartenpflege und entrümpelung"
click at [911, 358] on input "Gartenpflege und entrümpelung" at bounding box center [952, 358] width 267 height 25
click at [913, 358] on input "Gartenpflege und entrümpelung" at bounding box center [952, 358] width 267 height 25
type input "Gartenpflege und Entrümpelung"
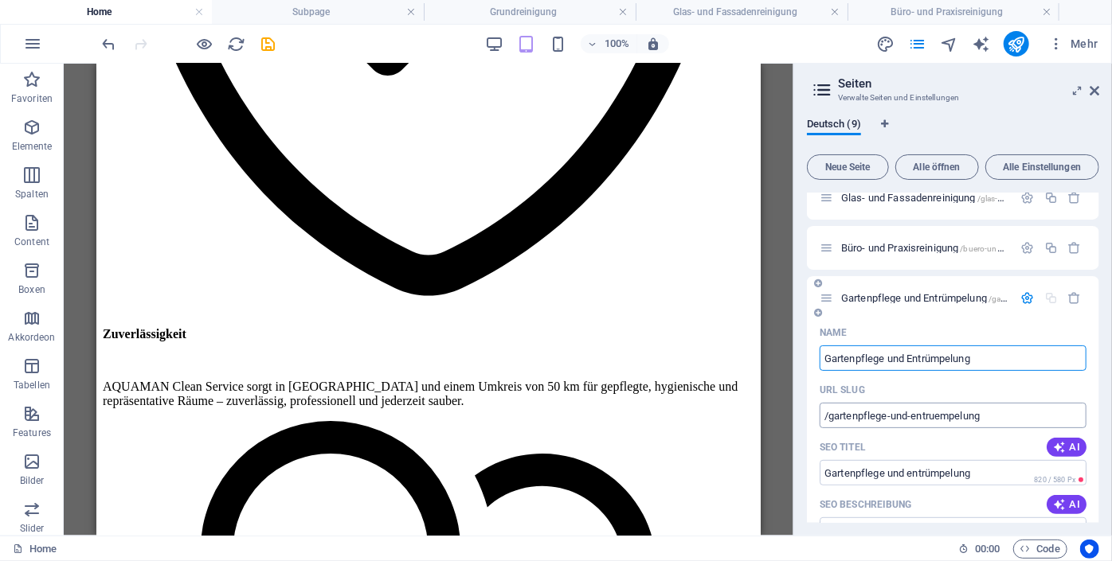
type input "Gartenpflege und Entrümpelung"
click at [932, 293] on span "Gartenpflege und Entrümpelung /gartenpflege-und-entruempelung" at bounding box center [976, 298] width 271 height 12
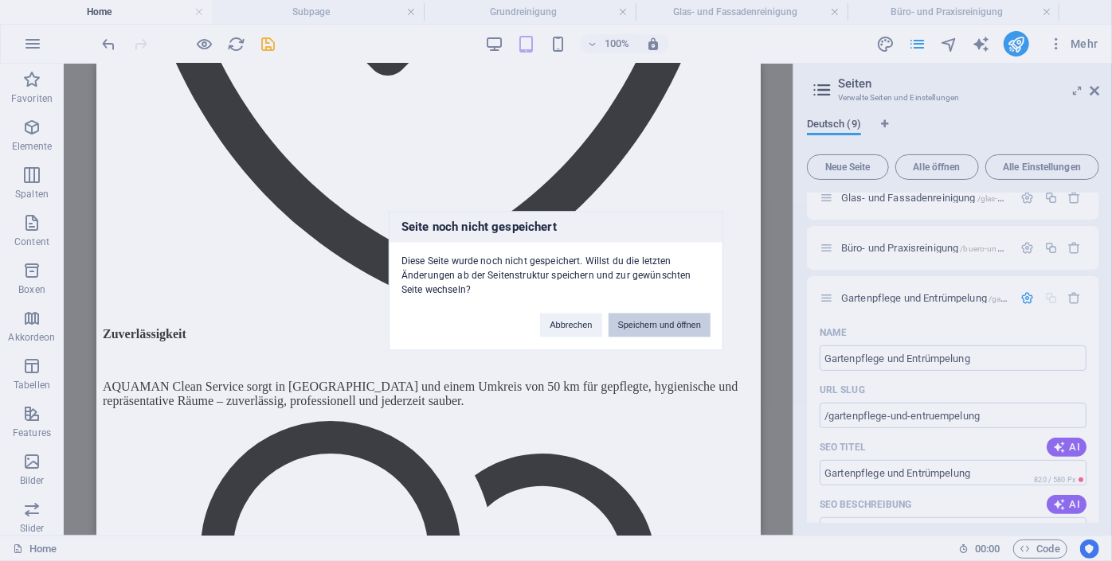
click at [663, 327] on button "Speichern und öffnen" at bounding box center [659, 325] width 102 height 24
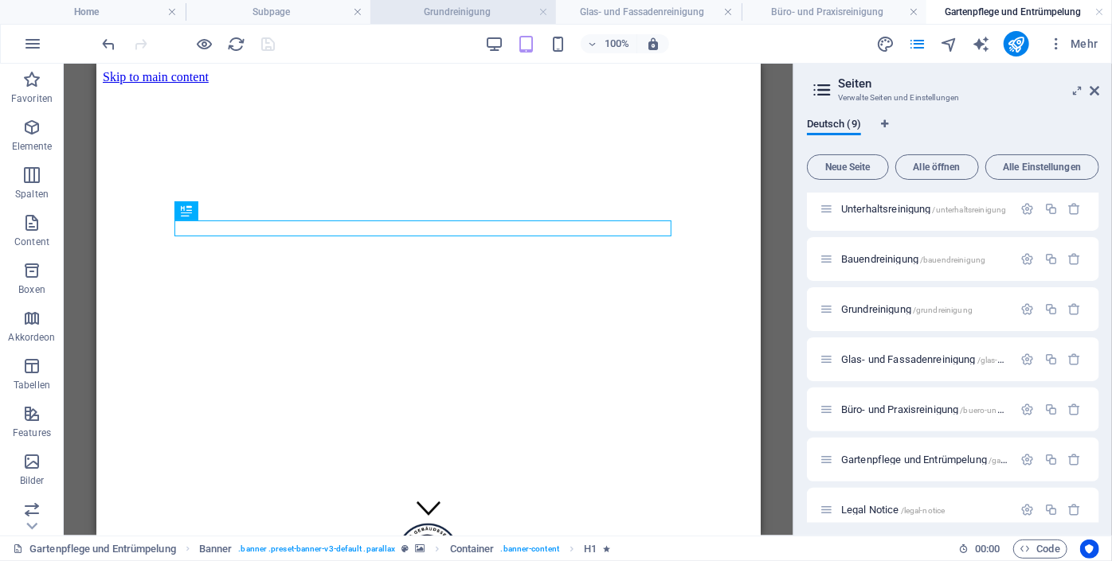
scroll to position [0, 0]
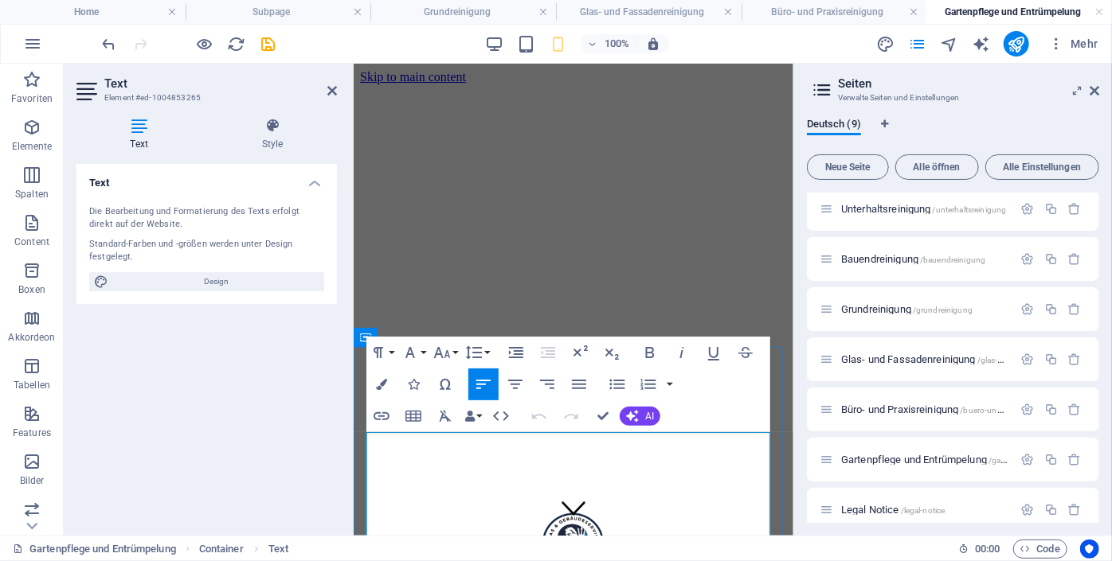
drag, startPoint x: 190, startPoint y: 396, endPoint x: 506, endPoint y: 414, distance: 315.9
click at [506, 414] on icon "button" at bounding box center [501, 417] width 16 height 10
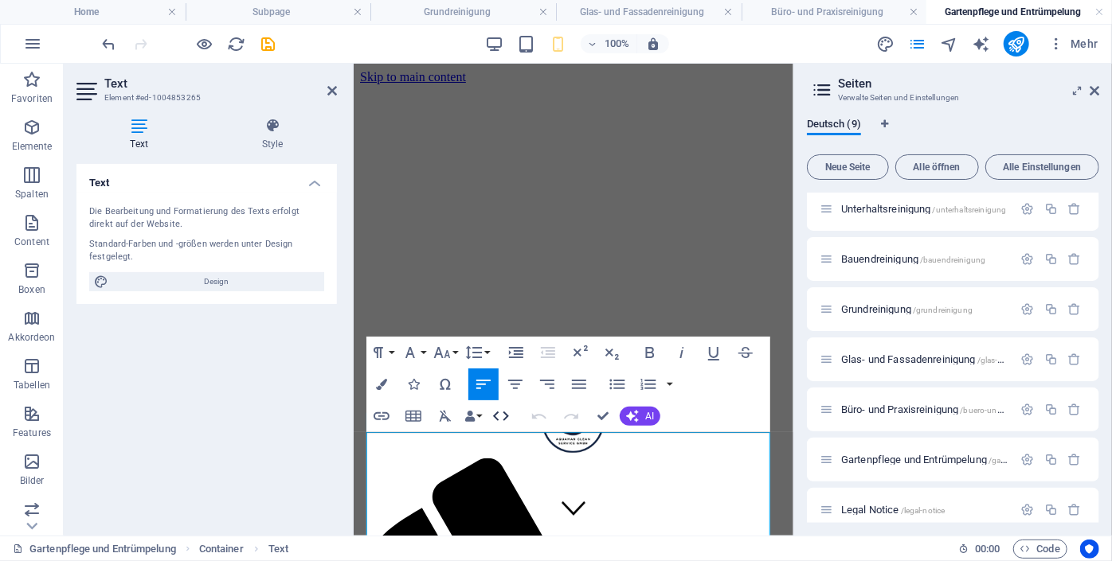
scroll to position [753, 0]
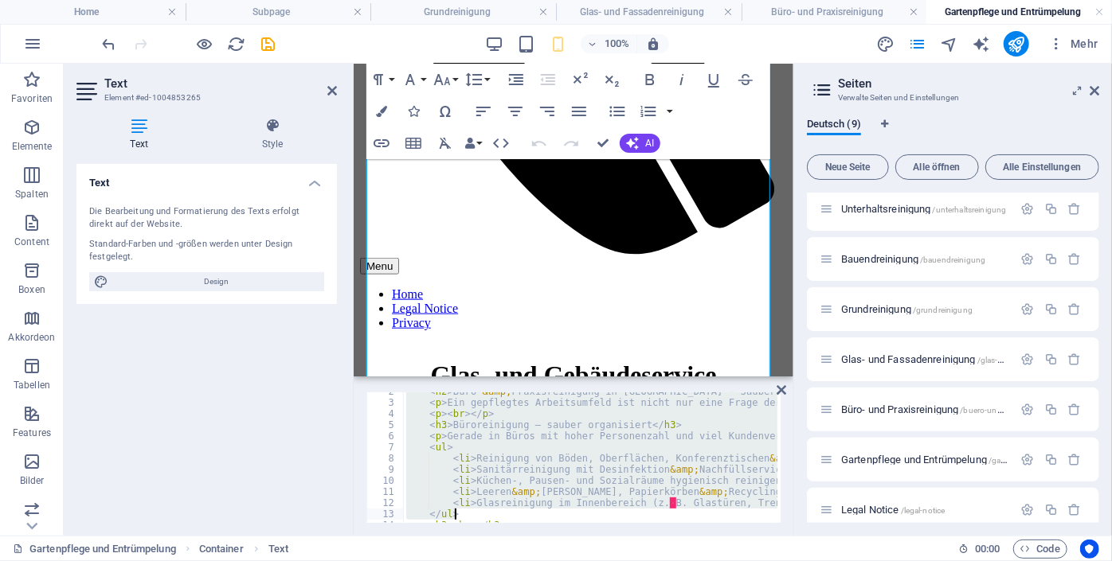
scroll to position [418, 0]
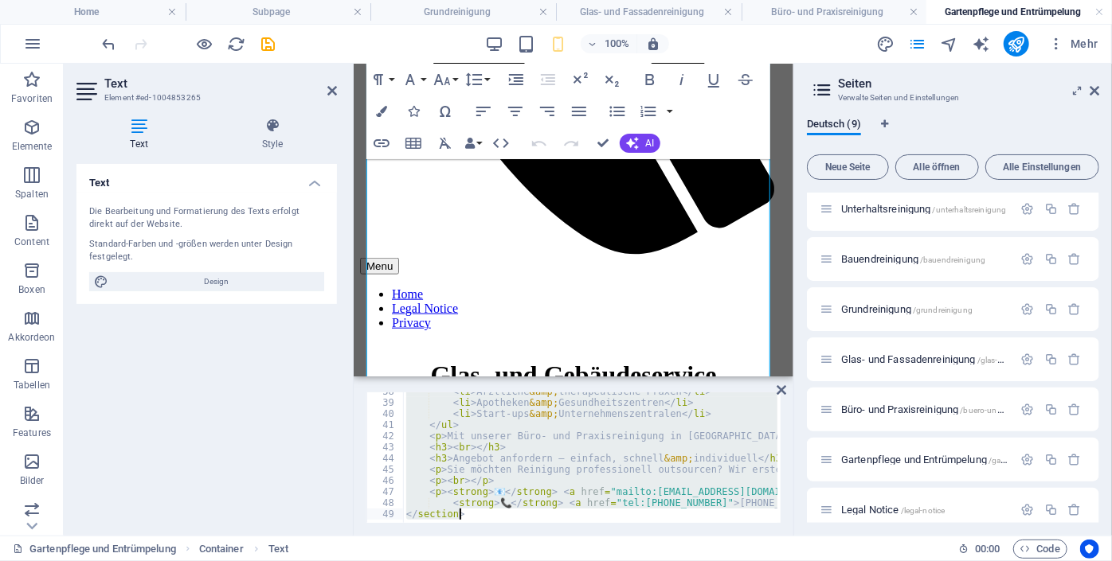
drag, startPoint x: 407, startPoint y: 401, endPoint x: 651, endPoint y: 553, distance: 287.2
click at [651, 536] on section "Favoriten Elemente Spalten Content Boxen Akkordeon Tabellen Features Bilder Sli…" at bounding box center [396, 300] width 793 height 472
type textarea "<strong>📞</strong> <a href="tel:[PHONE_NUMBER]">[PHONE_NUMBER]</a></p> </sectio…"
paste textarea
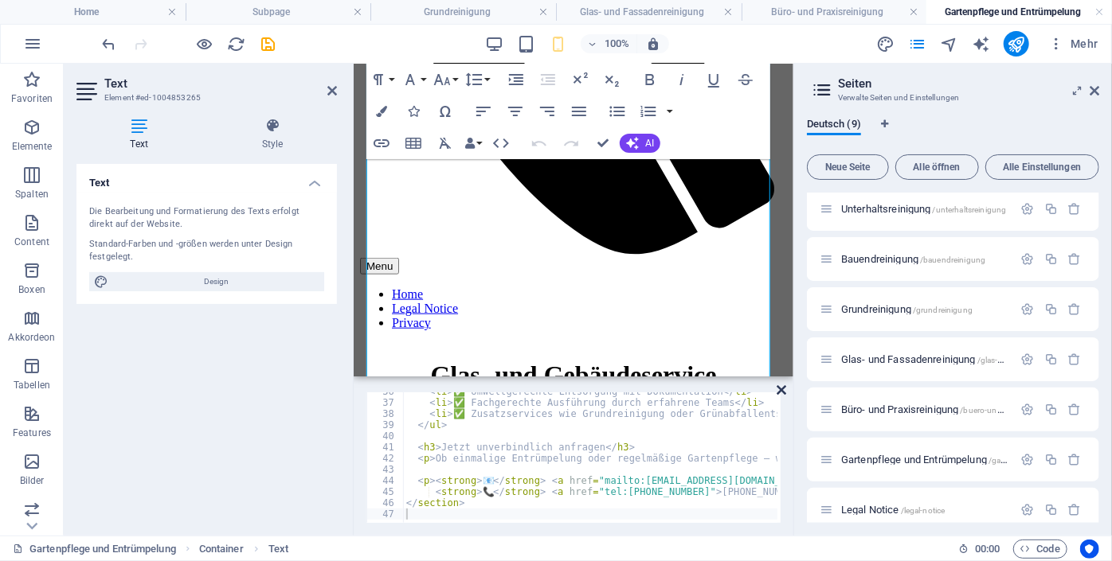
click at [783, 393] on icon at bounding box center [781, 390] width 10 height 13
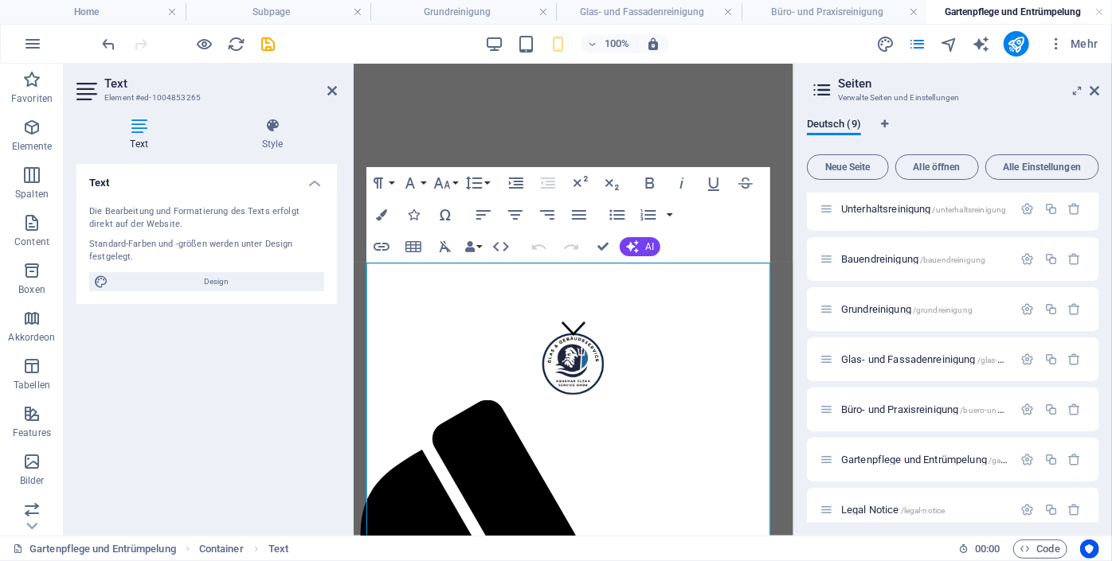
scroll to position [170, 0]
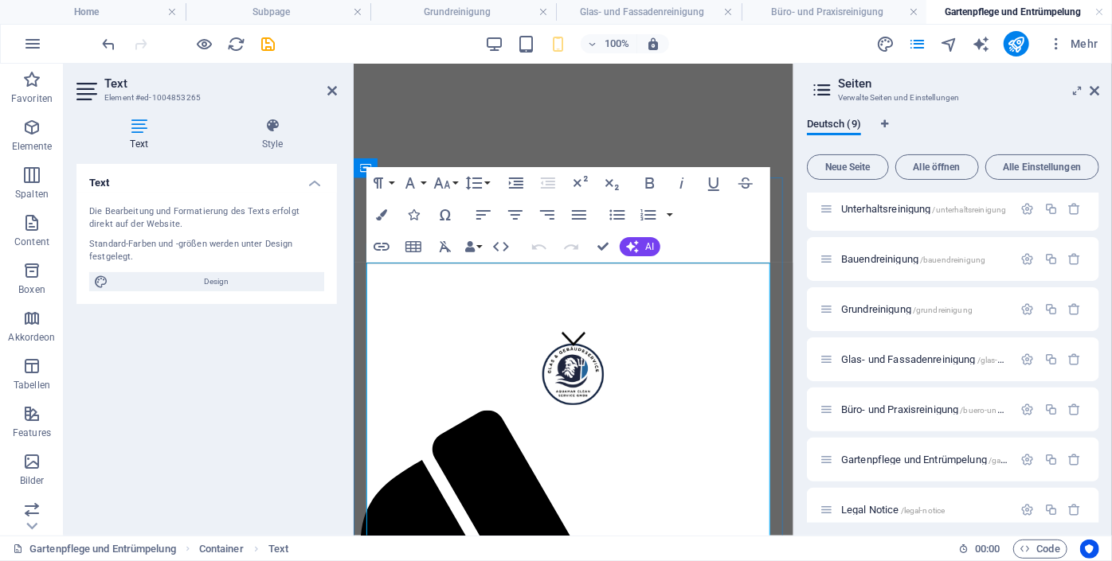
drag, startPoint x: 530, startPoint y: 286, endPoint x: 379, endPoint y: 273, distance: 151.8
click at [380, 186] on icon "button" at bounding box center [378, 183] width 10 height 11
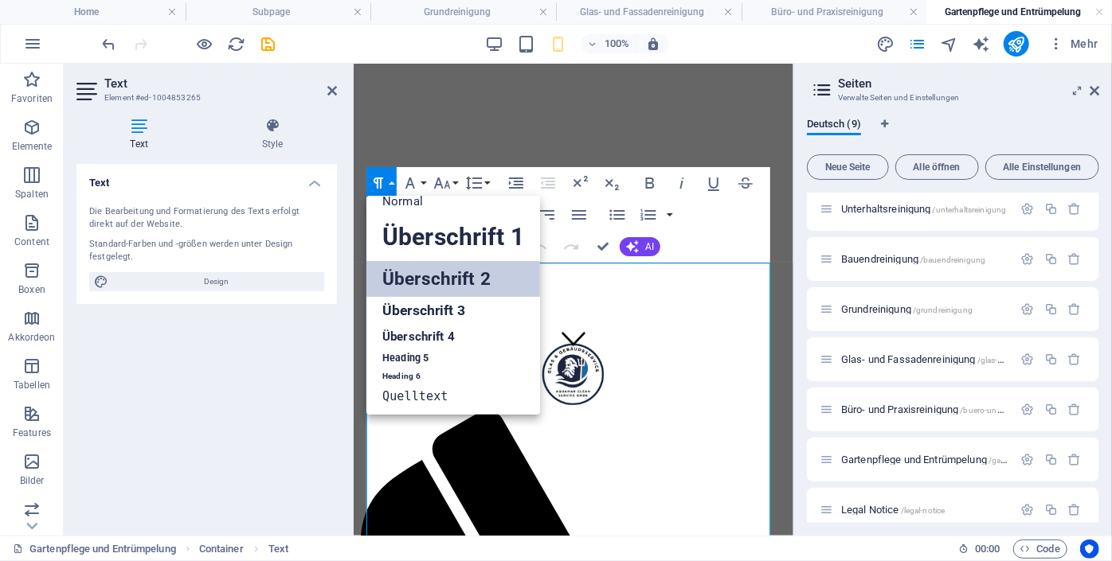
scroll to position [13, 0]
click at [402, 268] on link "Überschrift 2" at bounding box center [453, 279] width 174 height 36
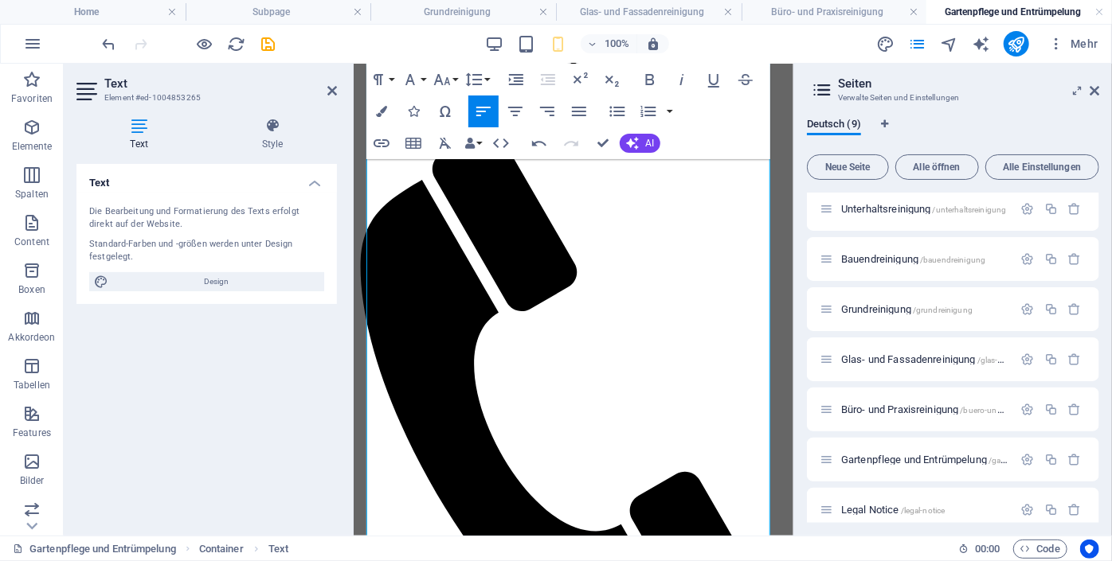
scroll to position [446, 0]
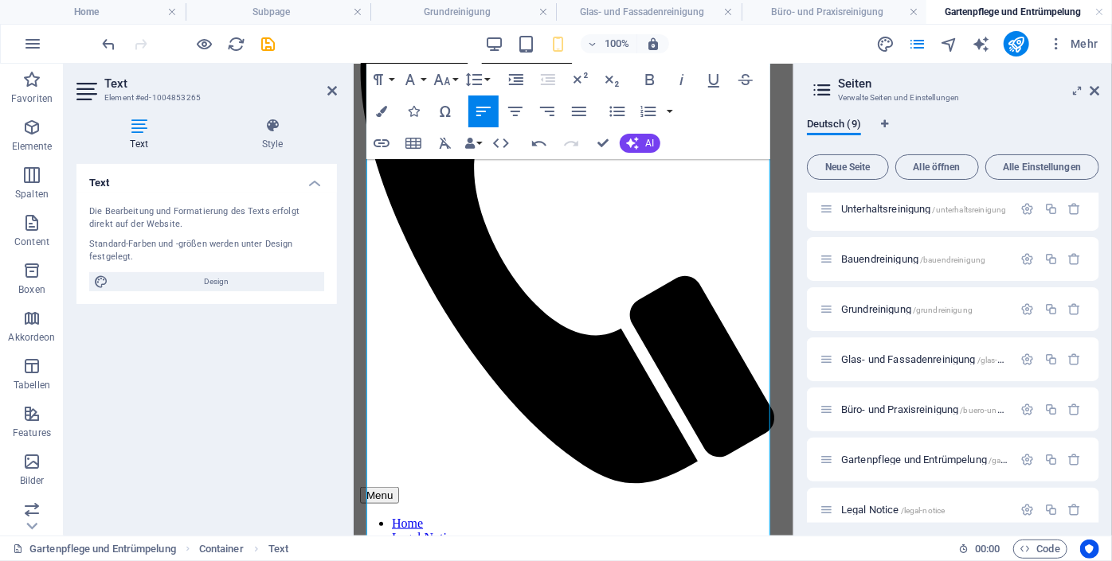
scroll to position [647, 0]
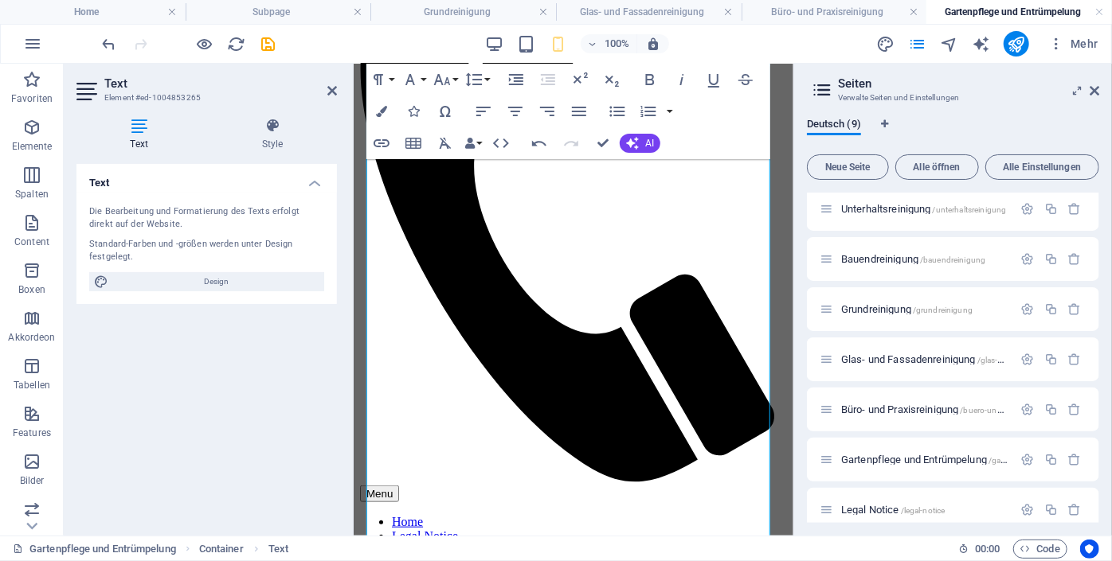
drag, startPoint x: 1146, startPoint y: 404, endPoint x: 658, endPoint y: 401, distance: 488.1
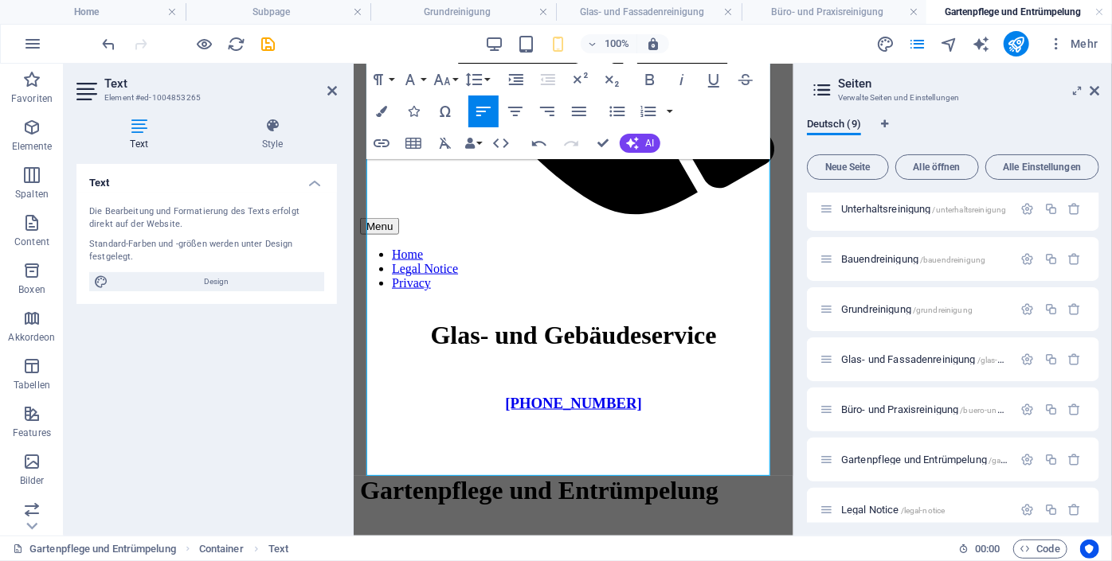
drag, startPoint x: 790, startPoint y: 317, endPoint x: 1147, endPoint y: 464, distance: 386.0
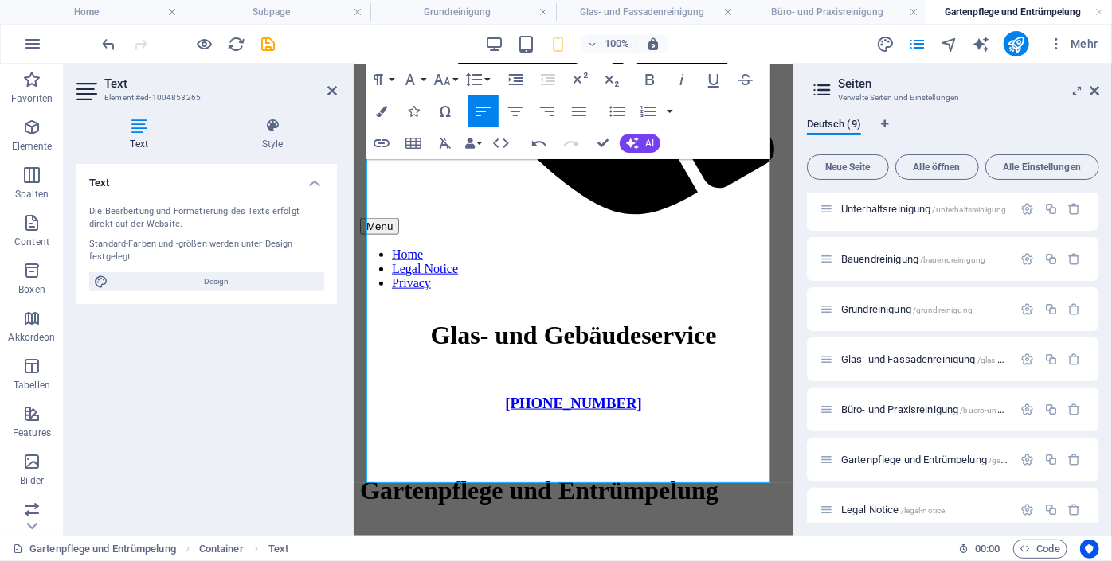
scroll to position [909, 0]
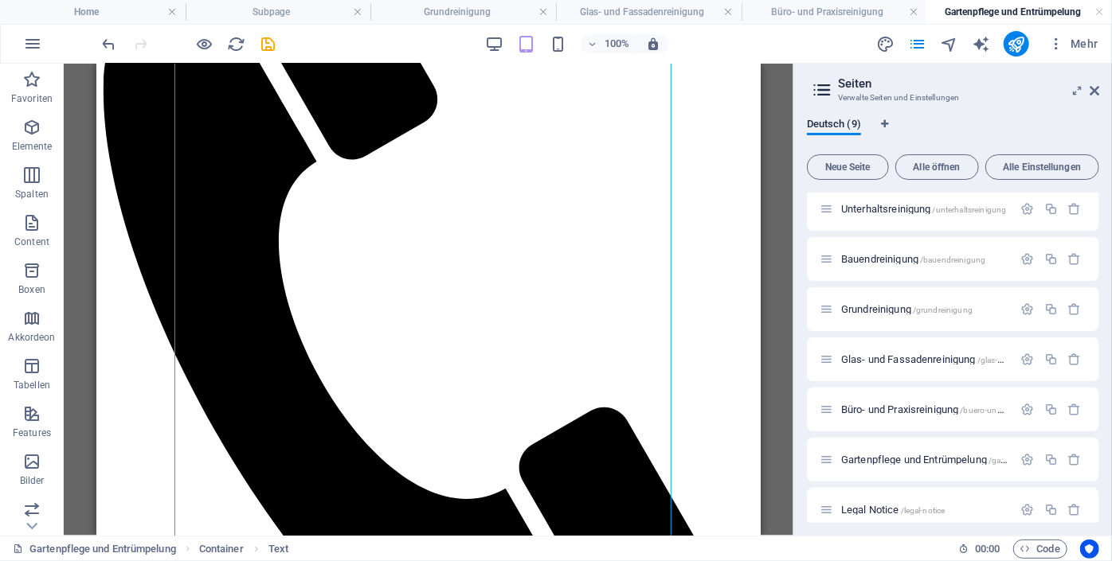
scroll to position [669, 0]
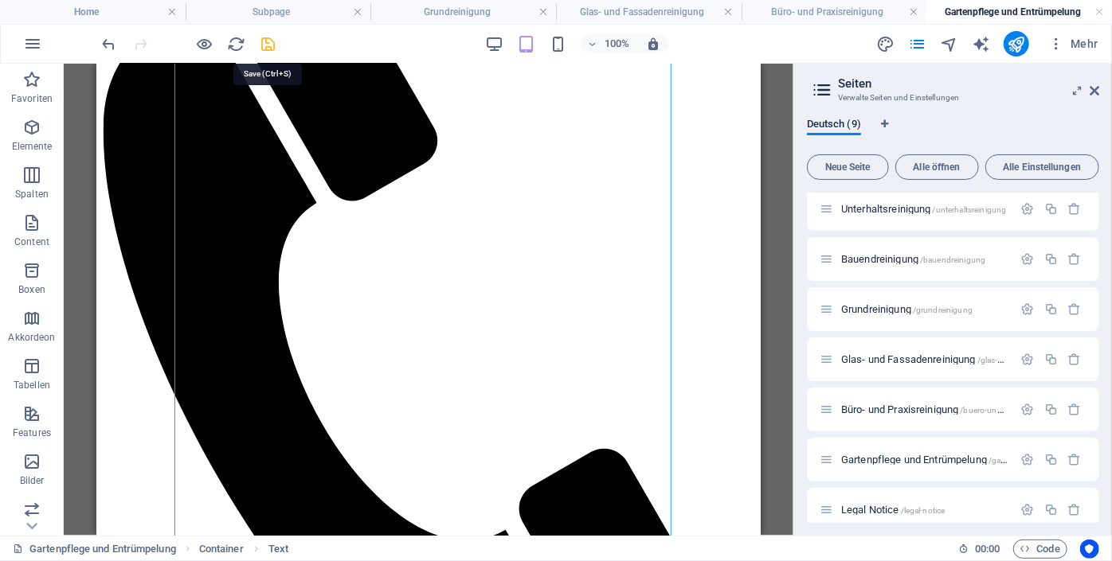
click at [271, 38] on icon "save" at bounding box center [269, 44] width 18 height 18
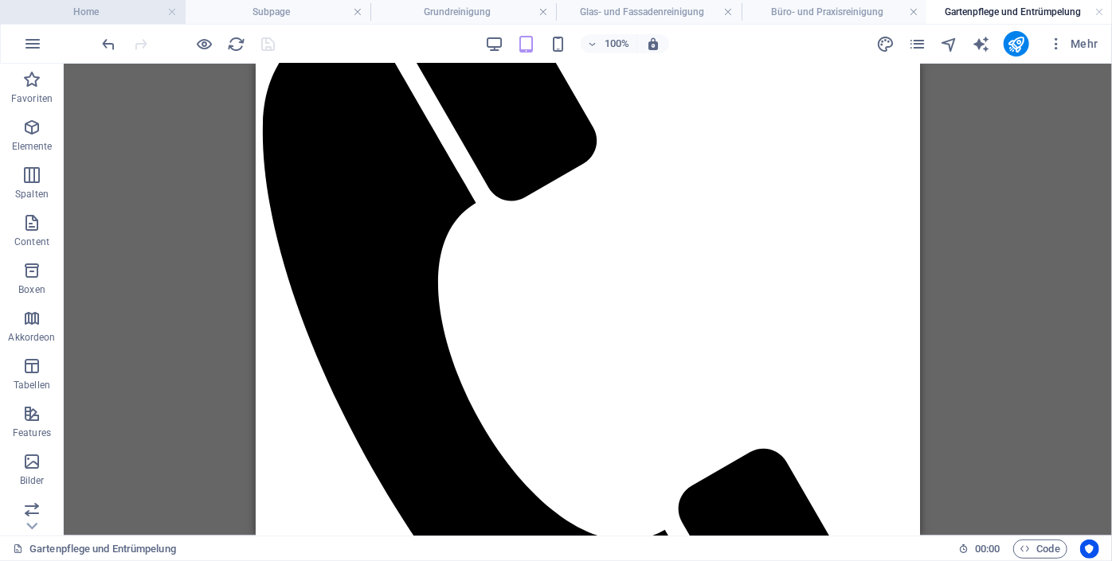
click at [89, 16] on h4 "Home" at bounding box center [93, 12] width 186 height 18
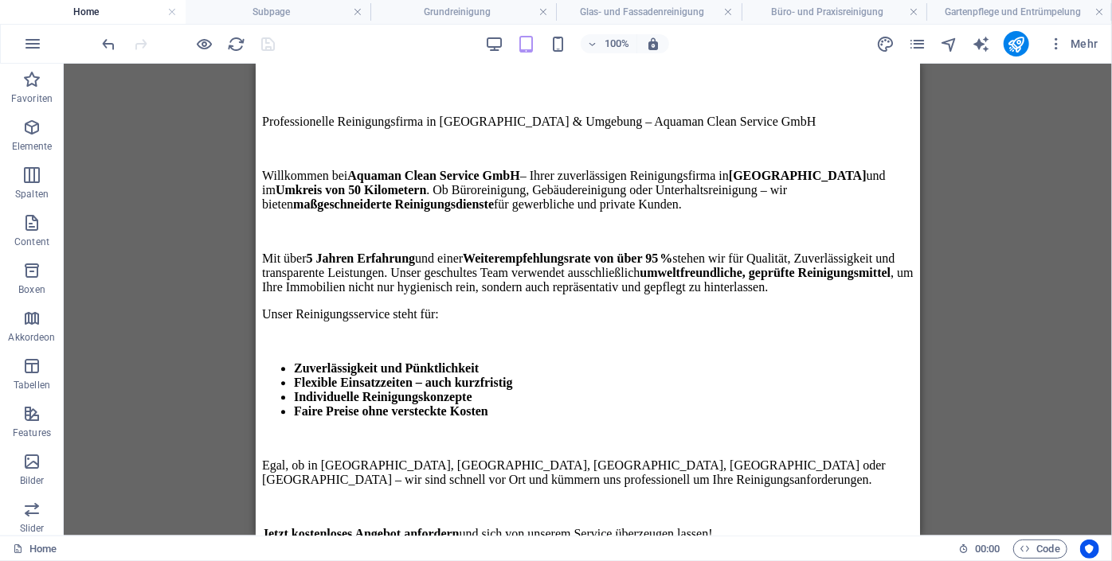
scroll to position [1652, 0]
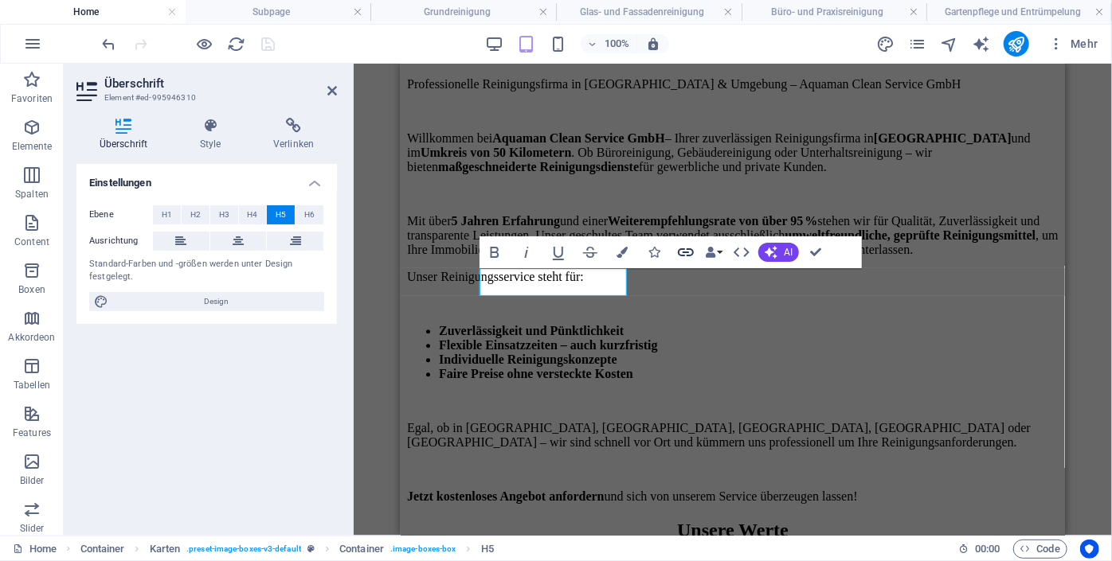
click at [682, 251] on icon "button" at bounding box center [685, 252] width 19 height 19
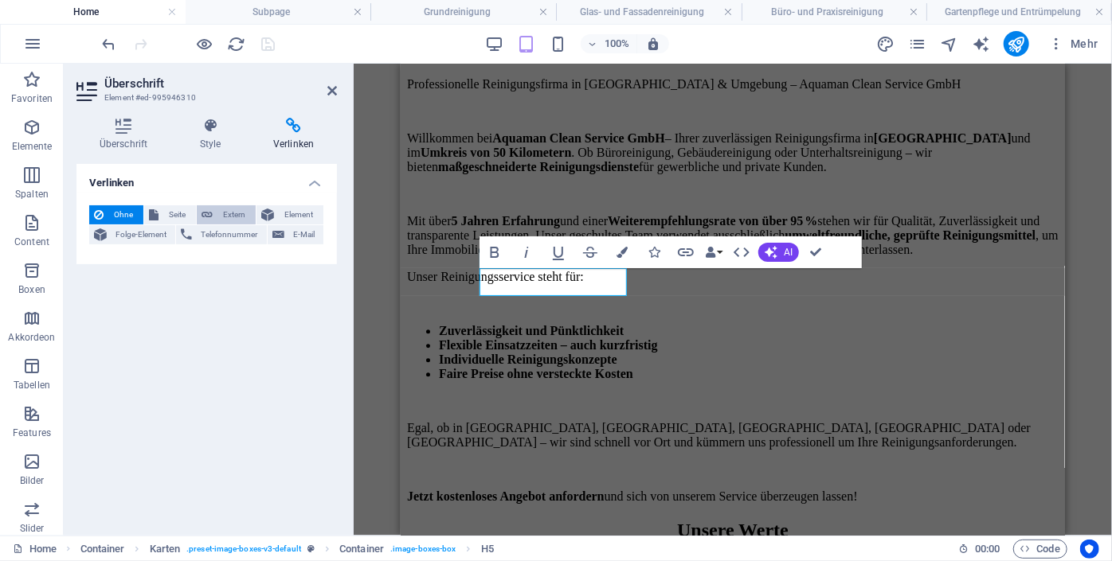
click at [234, 216] on span "Extern" at bounding box center [233, 214] width 33 height 19
select select "blank"
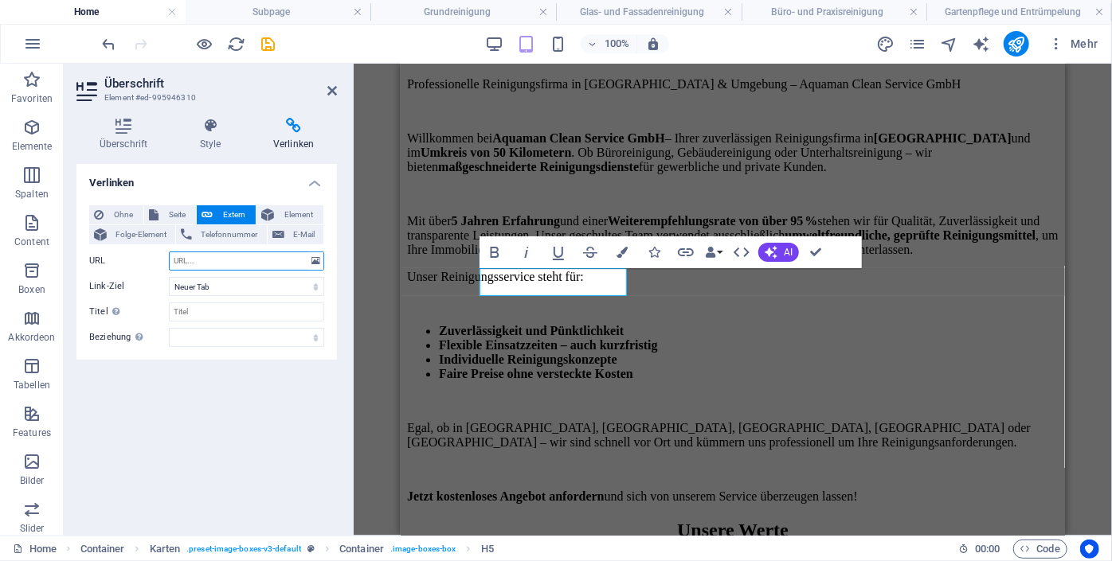
click at [219, 264] on input "URL" at bounding box center [246, 261] width 155 height 19
click at [174, 213] on span "Seite" at bounding box center [177, 214] width 28 height 19
select select
click at [314, 260] on select "Home Unterhaltsreinigung Bauendreinigung Grundreinigung Glas- und Fassadenreini…" at bounding box center [246, 261] width 155 height 19
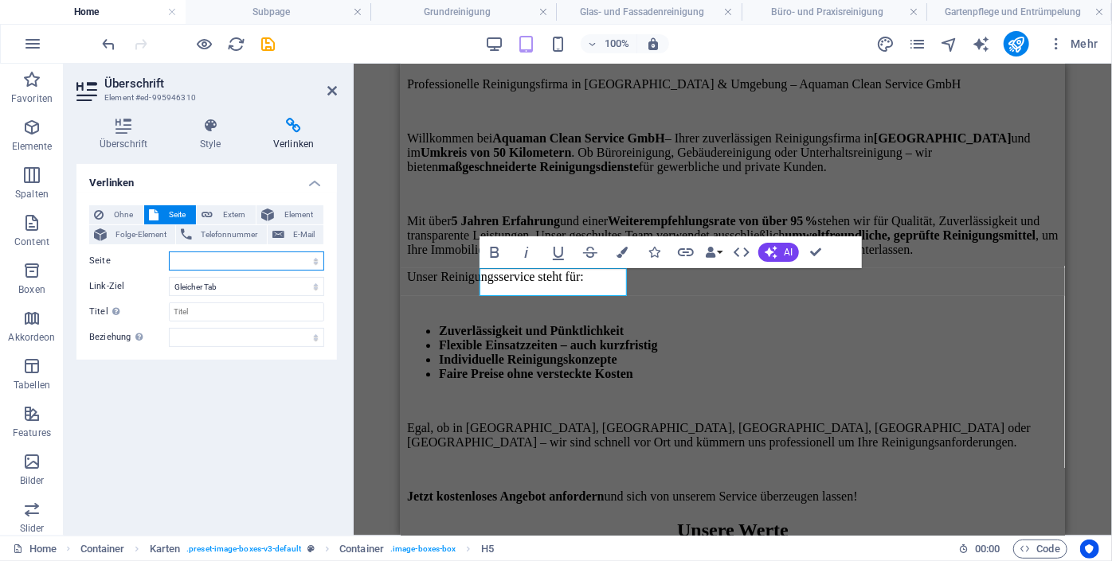
select select "1"
click at [169, 252] on select "Home Unterhaltsreinigung Bauendreinigung Grundreinigung Glas- und Fassadenreini…" at bounding box center [246, 261] width 155 height 19
click at [268, 42] on icon "save" at bounding box center [269, 44] width 18 height 18
checkbox input "false"
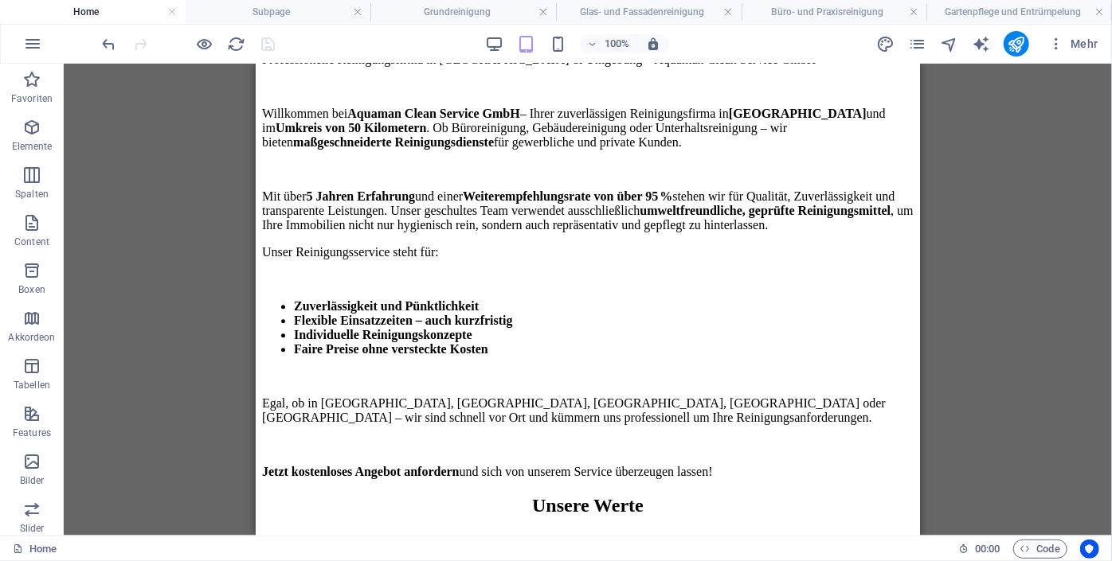
scroll to position [1671, 0]
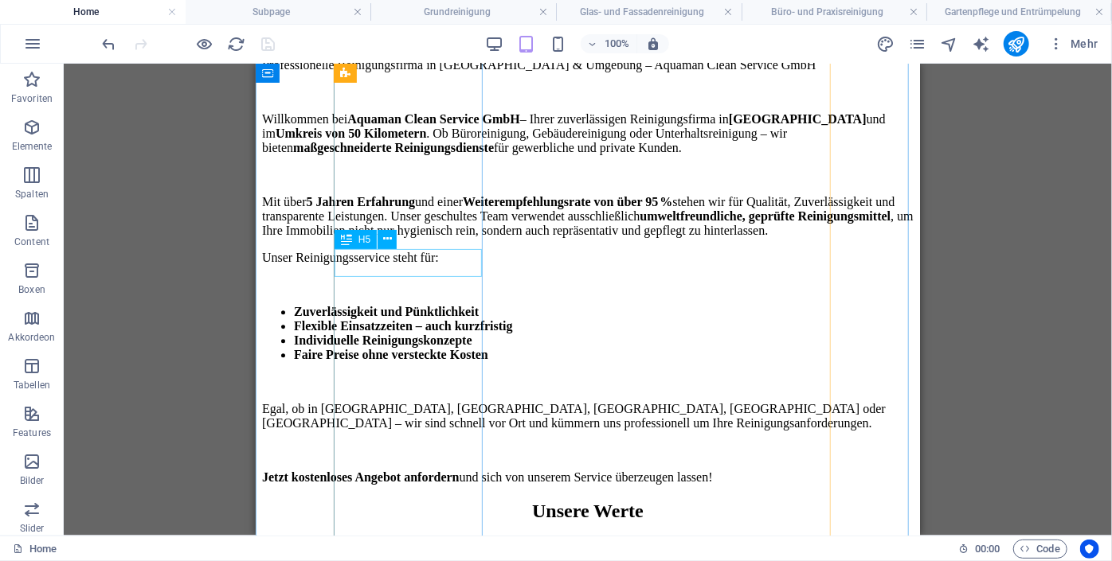
select select "1"
select select
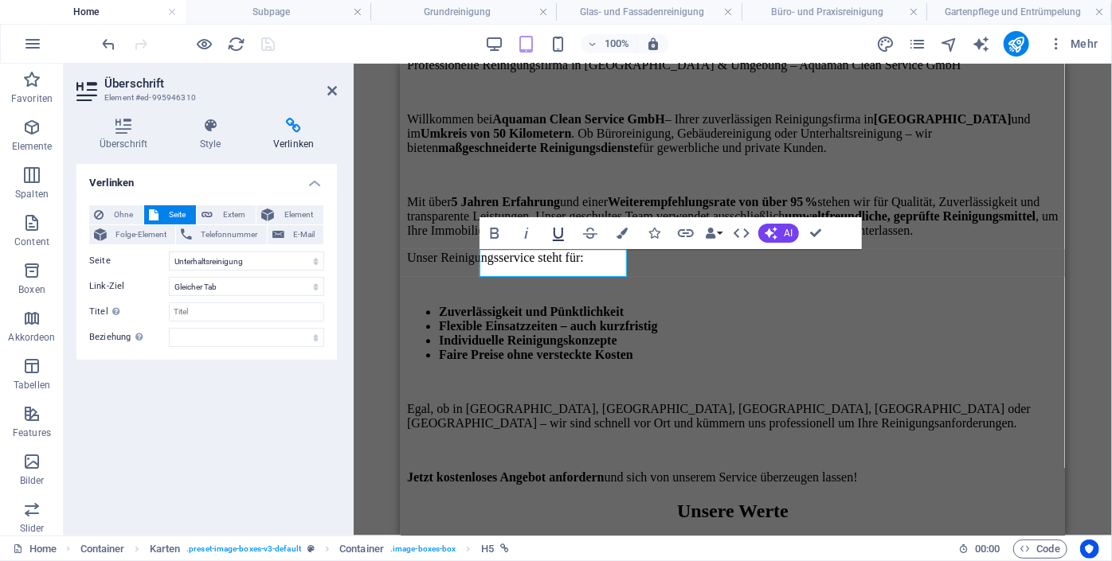
click at [558, 233] on icon "button" at bounding box center [558, 233] width 19 height 19
click at [491, 227] on icon "button" at bounding box center [494, 233] width 19 height 19
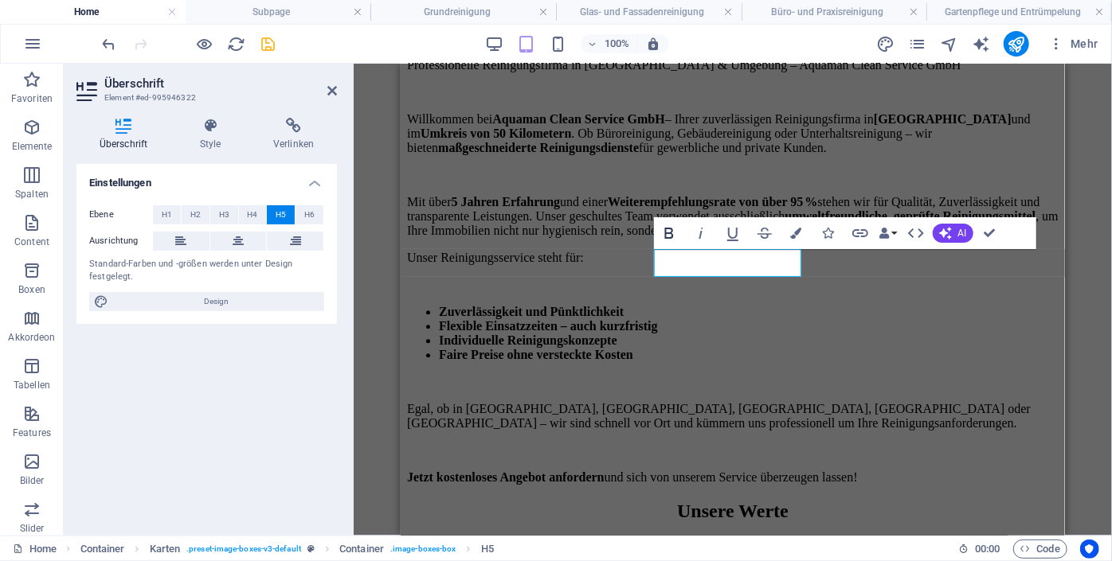
click at [666, 235] on icon "button" at bounding box center [668, 233] width 19 height 19
click at [726, 236] on icon "button" at bounding box center [732, 233] width 19 height 19
click at [287, 121] on icon at bounding box center [293, 126] width 87 height 16
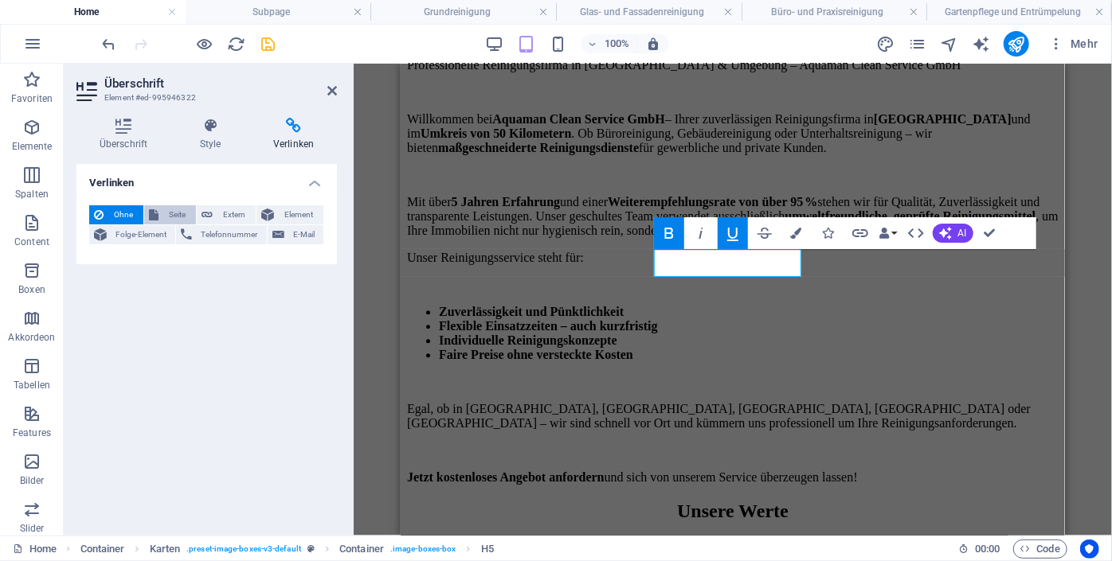
click at [169, 214] on span "Seite" at bounding box center [177, 214] width 28 height 19
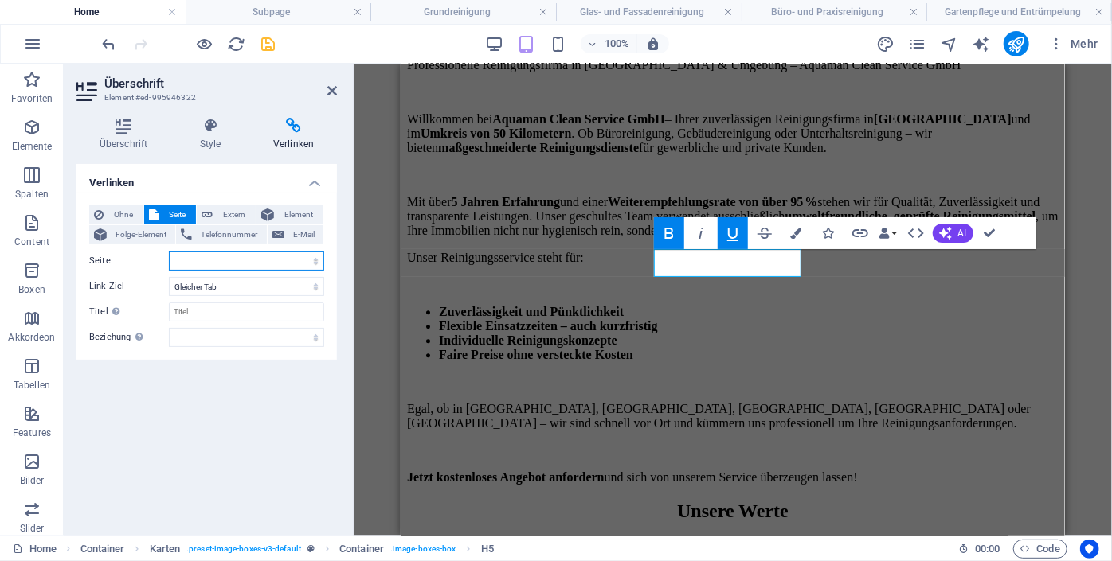
click at [223, 261] on select "Home Unterhaltsreinigung Bauendreinigung Grundreinigung Glas- und Fassadenreini…" at bounding box center [246, 261] width 155 height 19
select select "2"
click at [169, 252] on select "Home Unterhaltsreinigung Bauendreinigung Grundreinigung Glas- und Fassadenreini…" at bounding box center [246, 261] width 155 height 19
click at [267, 39] on icon "save" at bounding box center [269, 44] width 18 height 18
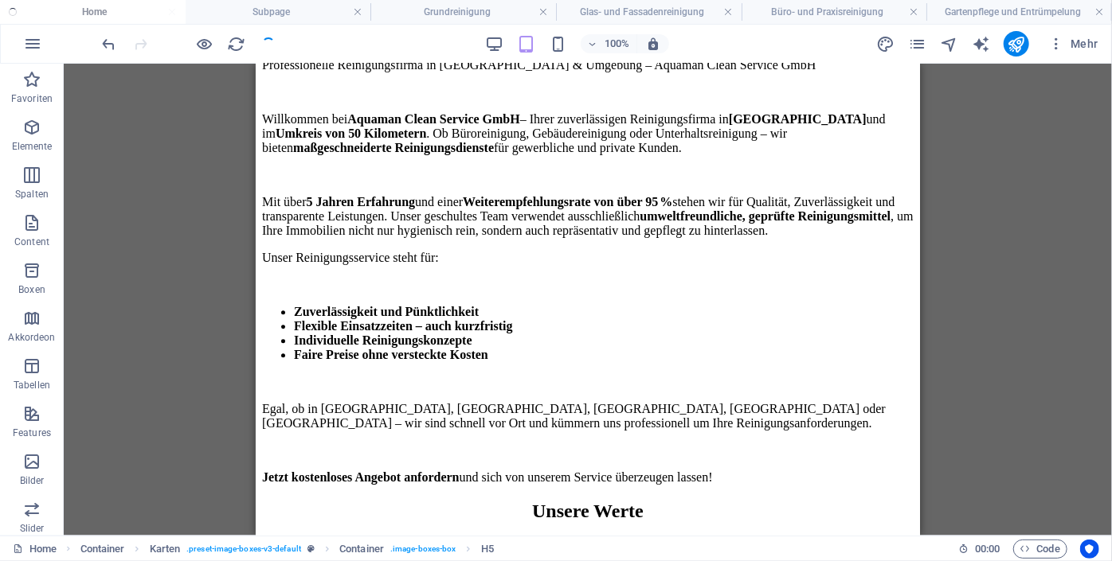
checkbox input "false"
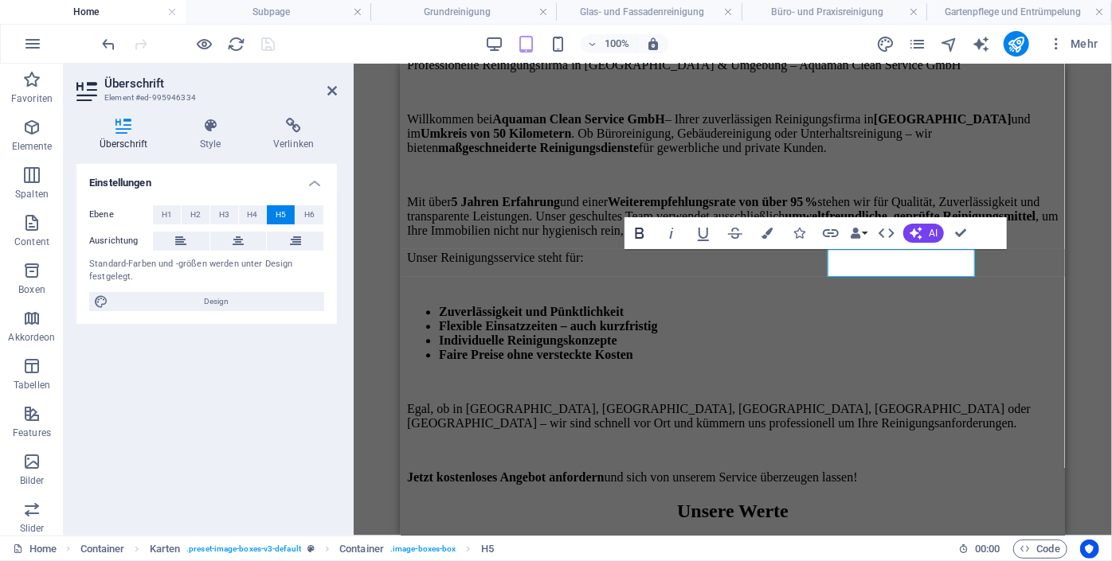
click at [642, 233] on icon "button" at bounding box center [639, 233] width 9 height 11
click at [289, 131] on icon at bounding box center [293, 126] width 87 height 16
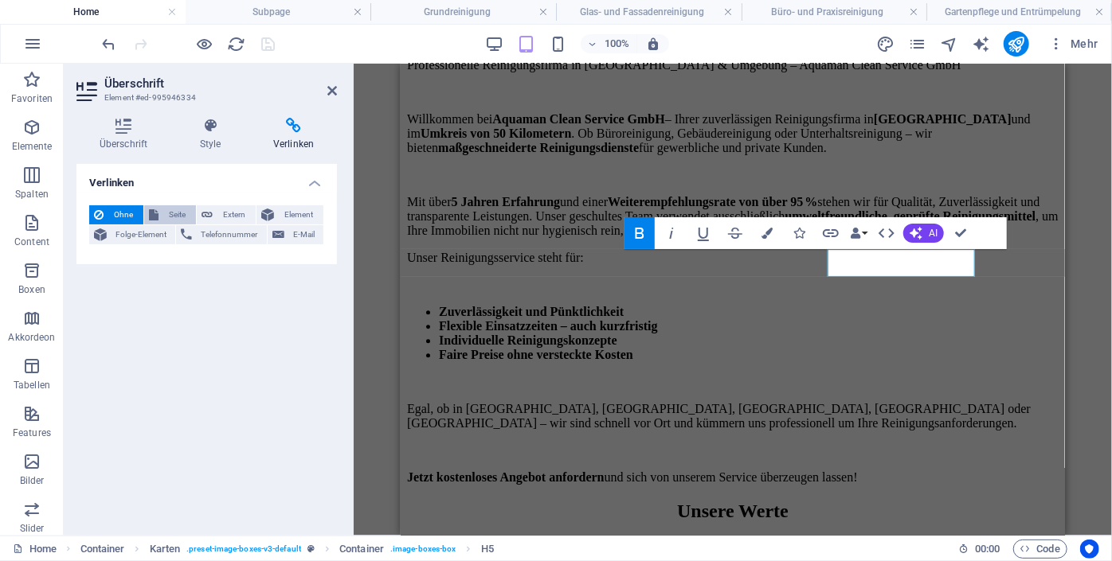
click at [174, 206] on span "Seite" at bounding box center [177, 214] width 28 height 19
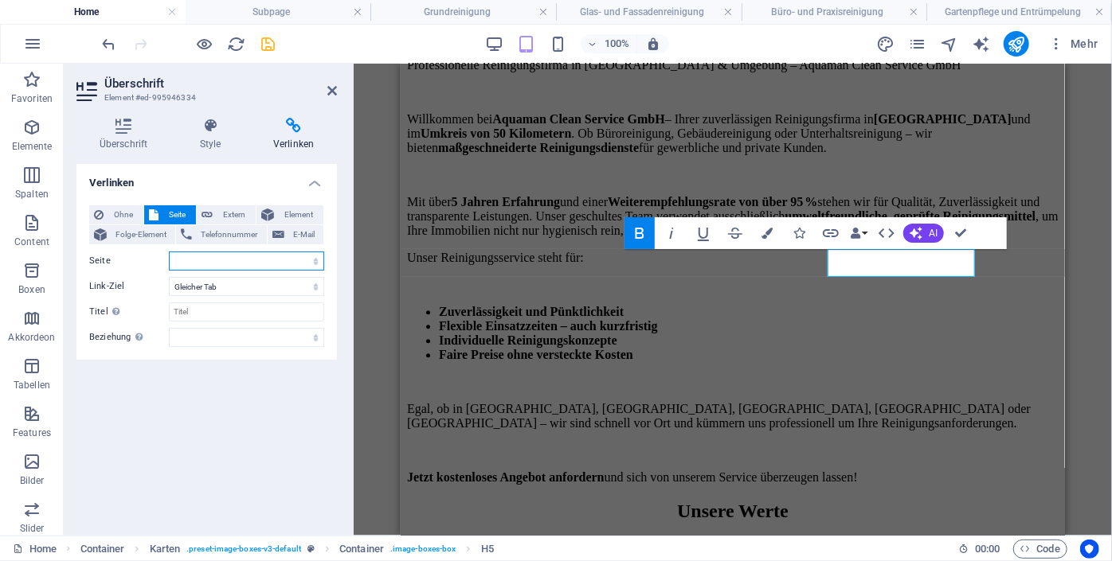
click at [228, 252] on select "Home Unterhaltsreinigung Bauendreinigung Grundreinigung Glas- und Fassadenreini…" at bounding box center [246, 261] width 155 height 19
select select "3"
click at [169, 252] on select "Home Unterhaltsreinigung Bauendreinigung Grundreinigung Glas- und Fassadenreini…" at bounding box center [246, 261] width 155 height 19
click at [645, 224] on icon "button" at bounding box center [639, 233] width 19 height 19
click at [641, 236] on icon "button" at bounding box center [639, 233] width 19 height 19
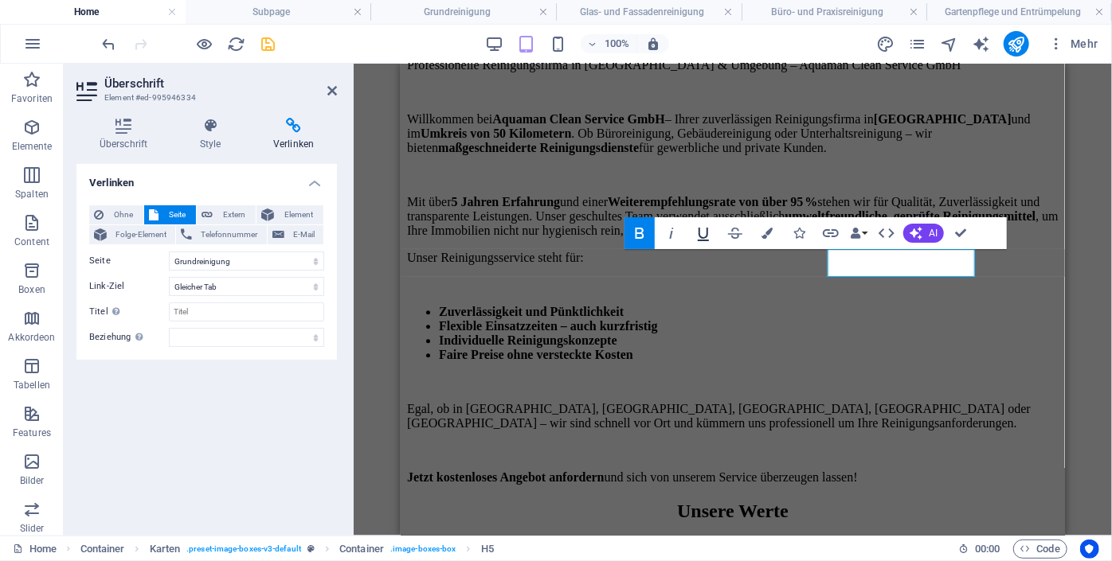
click at [707, 234] on icon "button" at bounding box center [703, 235] width 11 height 14
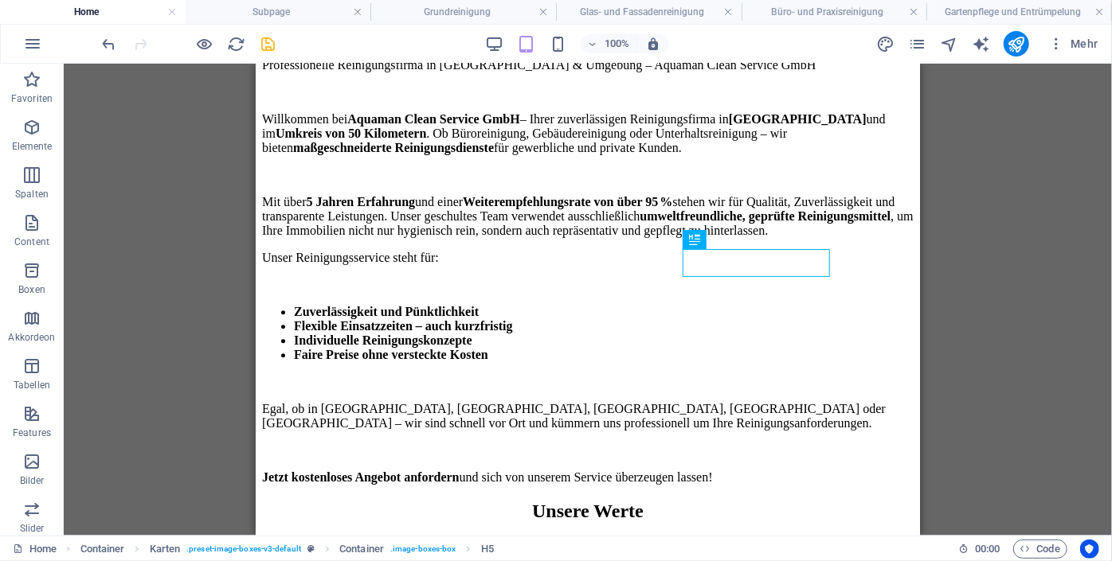
scroll to position [1683, 0]
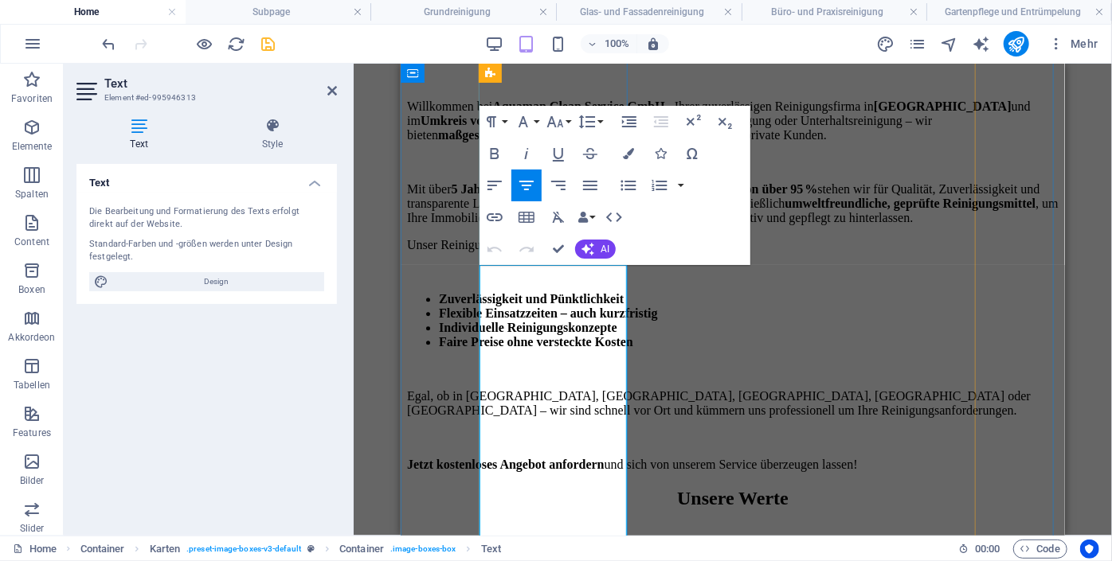
scroll to position [1702, 0]
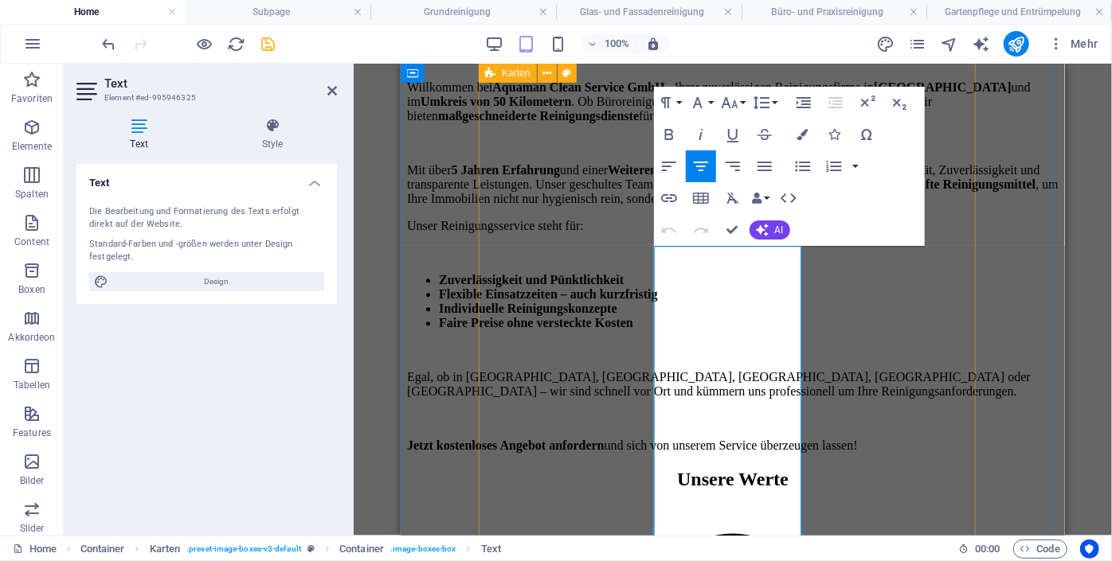
scroll to position [1722, 0]
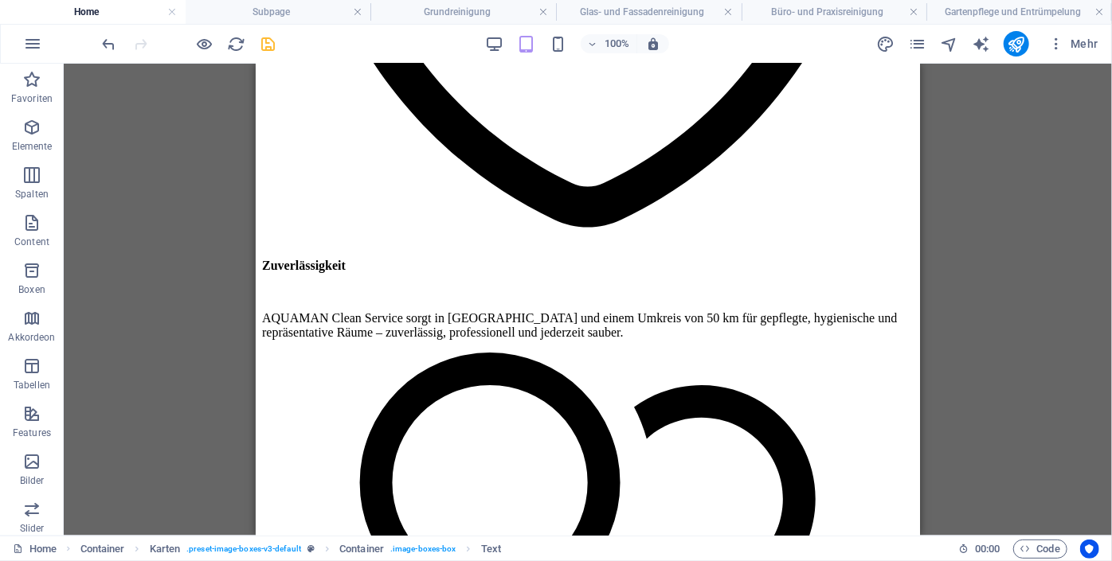
scroll to position [2621, 0]
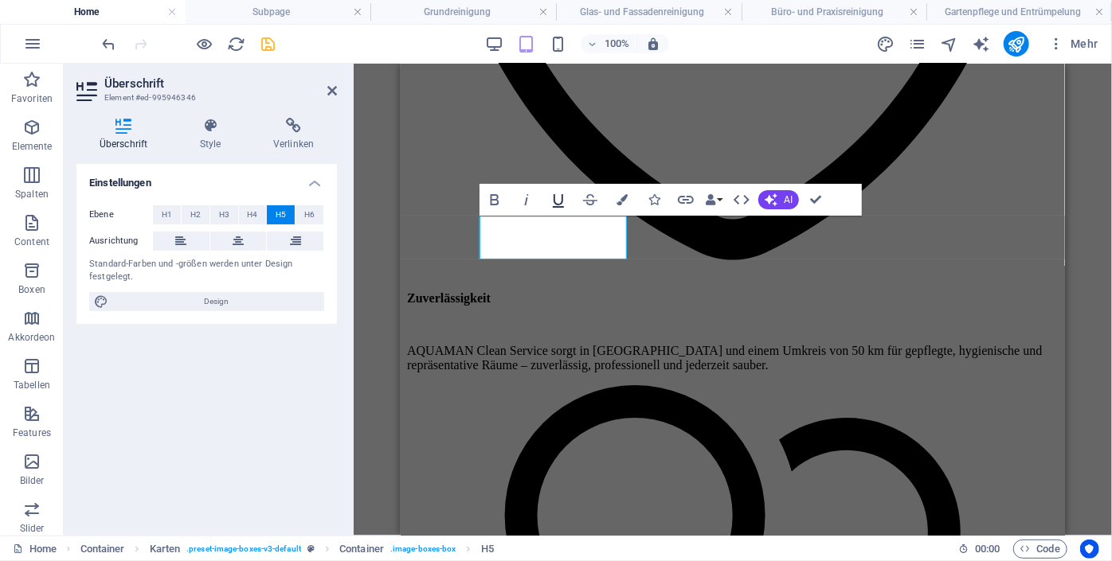
click at [555, 203] on icon "button" at bounding box center [558, 201] width 11 height 14
click at [493, 193] on icon "button" at bounding box center [494, 199] width 19 height 19
click at [285, 139] on h4 "Verlinken" at bounding box center [293, 134] width 87 height 33
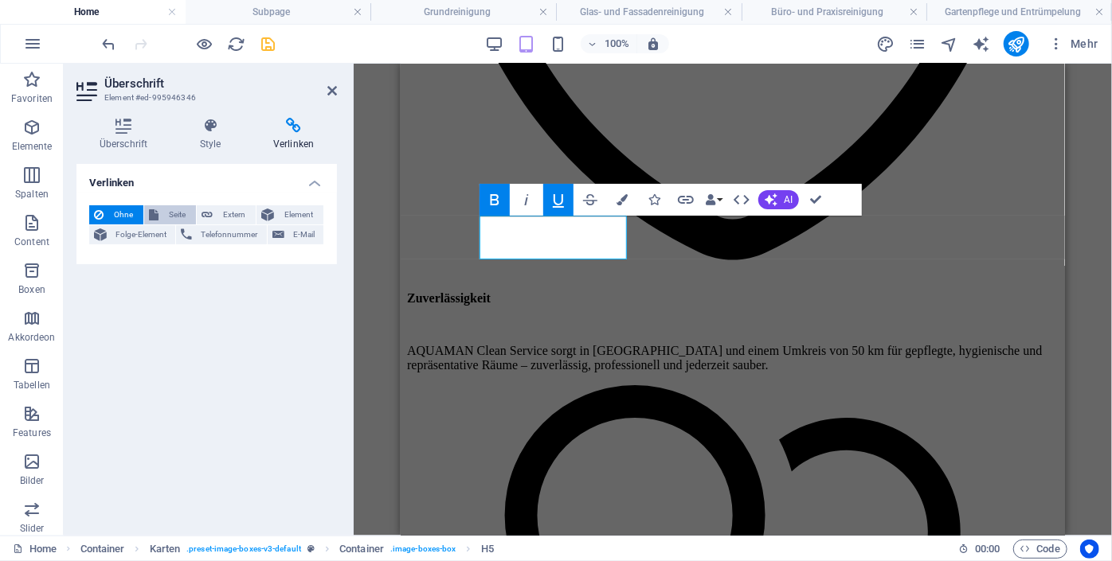
click at [172, 216] on span "Seite" at bounding box center [177, 214] width 28 height 19
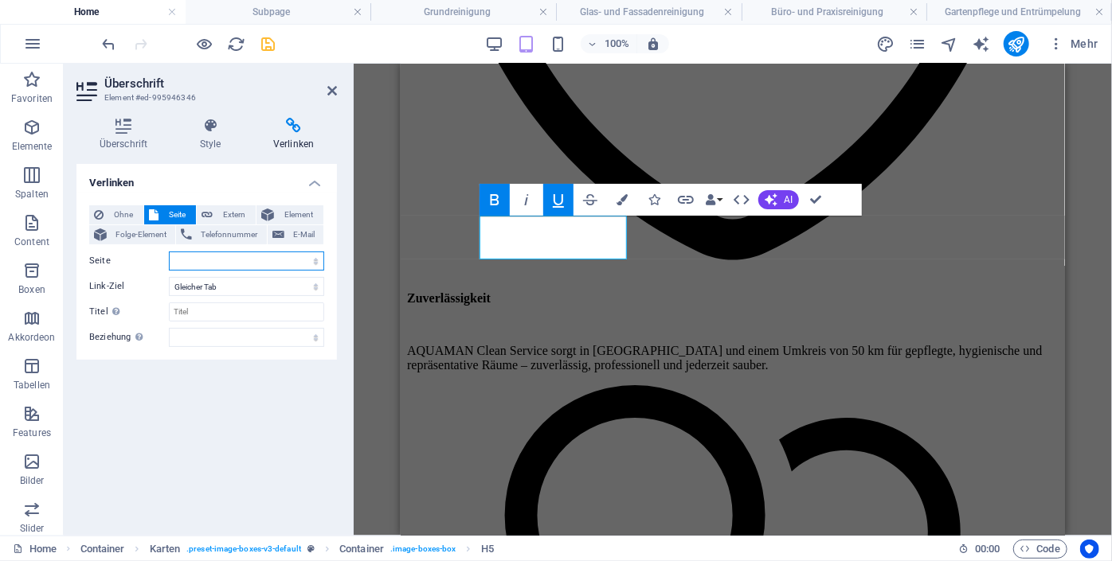
click at [201, 260] on select "Home Unterhaltsreinigung Bauendreinigung Grundreinigung Glas- und Fassadenreini…" at bounding box center [246, 261] width 155 height 19
select select "4"
click at [169, 252] on select "Home Unterhaltsreinigung Bauendreinigung Grundreinigung Glas- und Fassadenreini…" at bounding box center [246, 261] width 155 height 19
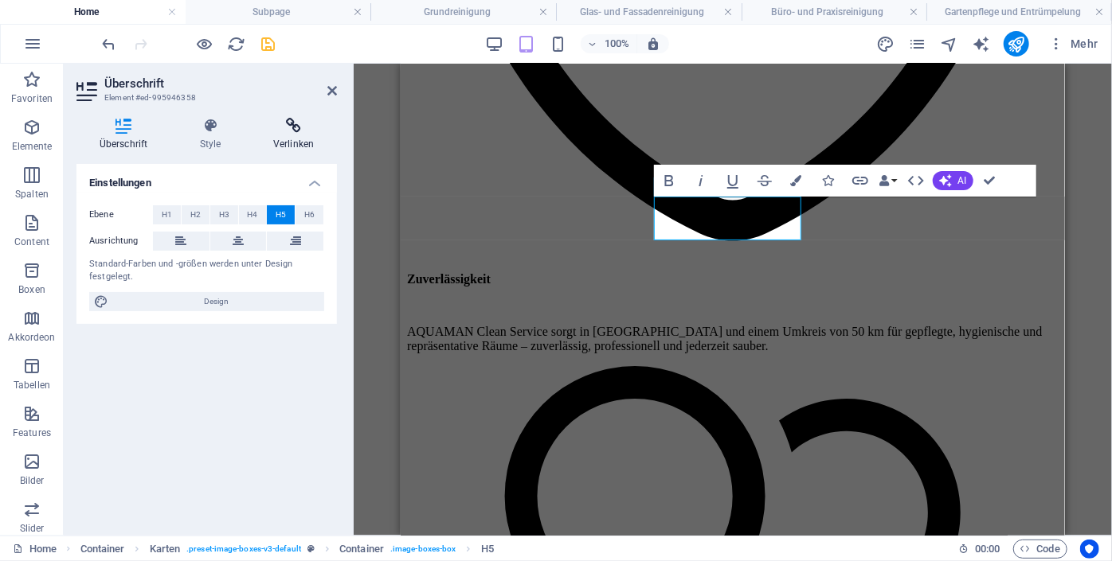
click at [295, 131] on icon at bounding box center [293, 126] width 87 height 16
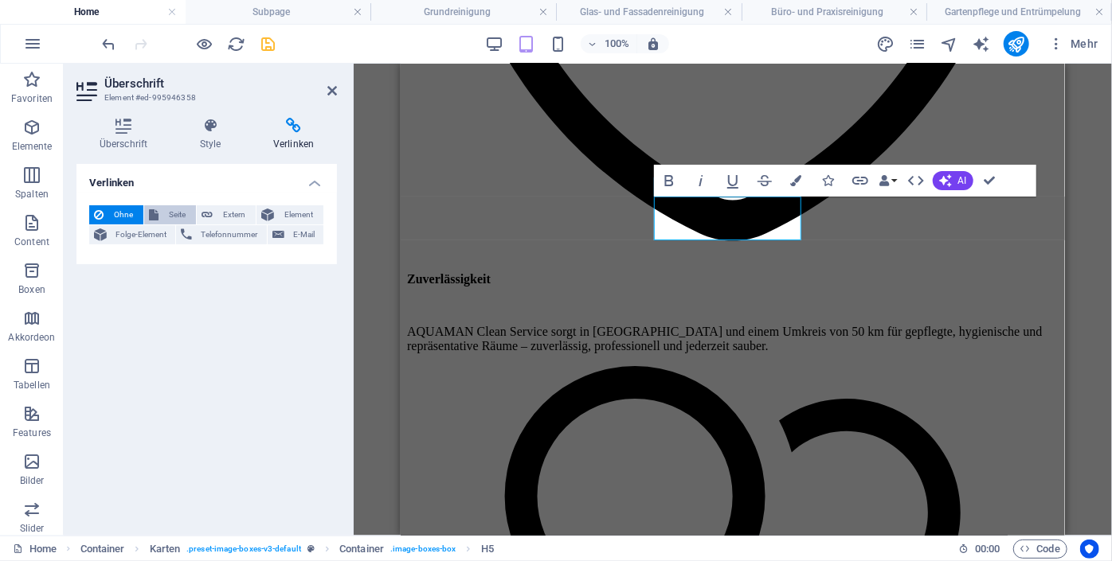
click at [170, 213] on span "Seite" at bounding box center [177, 214] width 28 height 19
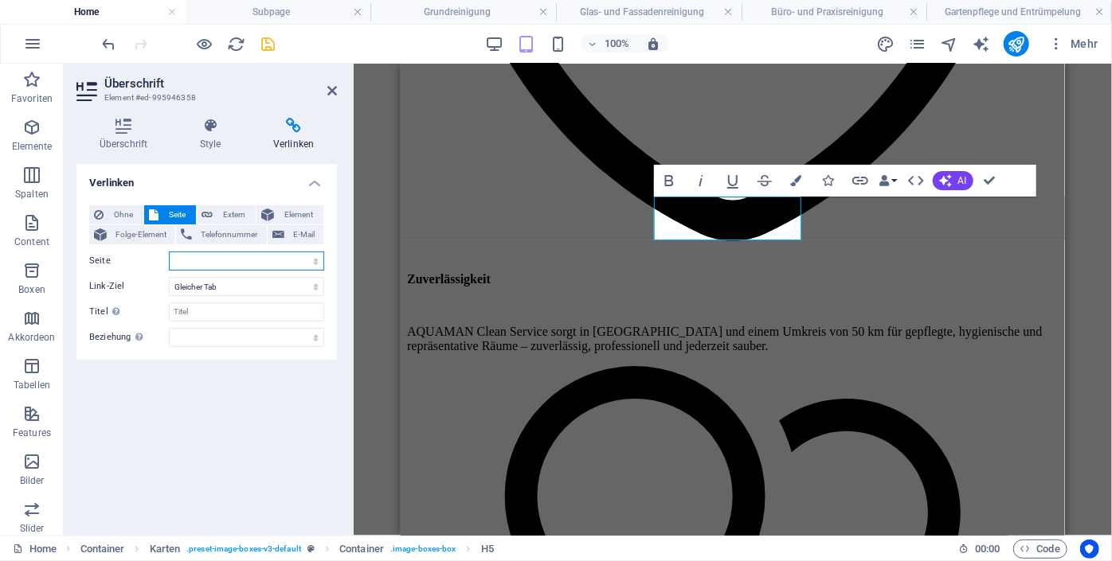
click at [193, 260] on select "Home Unterhaltsreinigung Bauendreinigung Grundreinigung Glas- und Fassadenreini…" at bounding box center [246, 261] width 155 height 19
select select "5"
click at [169, 252] on select "Home Unterhaltsreinigung Bauendreinigung Grundreinigung Glas- und Fassadenreini…" at bounding box center [246, 261] width 155 height 19
click at [206, 361] on div "Verlinken Ohne Seite Extern Element Folge-Element Telefonnummer E-Mail Seite Ho…" at bounding box center [206, 343] width 260 height 359
click at [667, 181] on icon "button" at bounding box center [668, 180] width 9 height 11
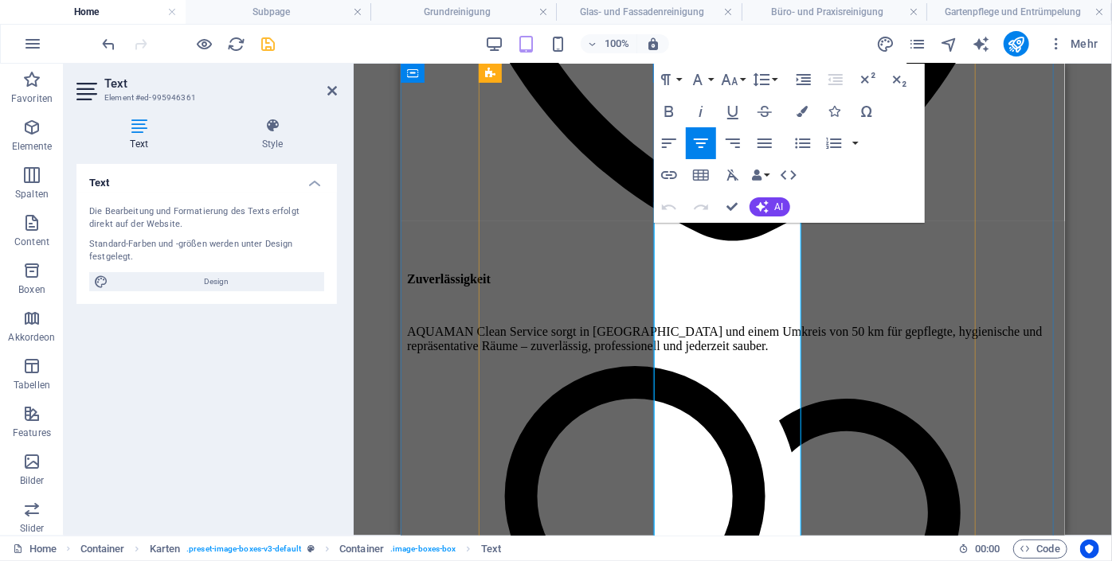
scroll to position [2659, 0]
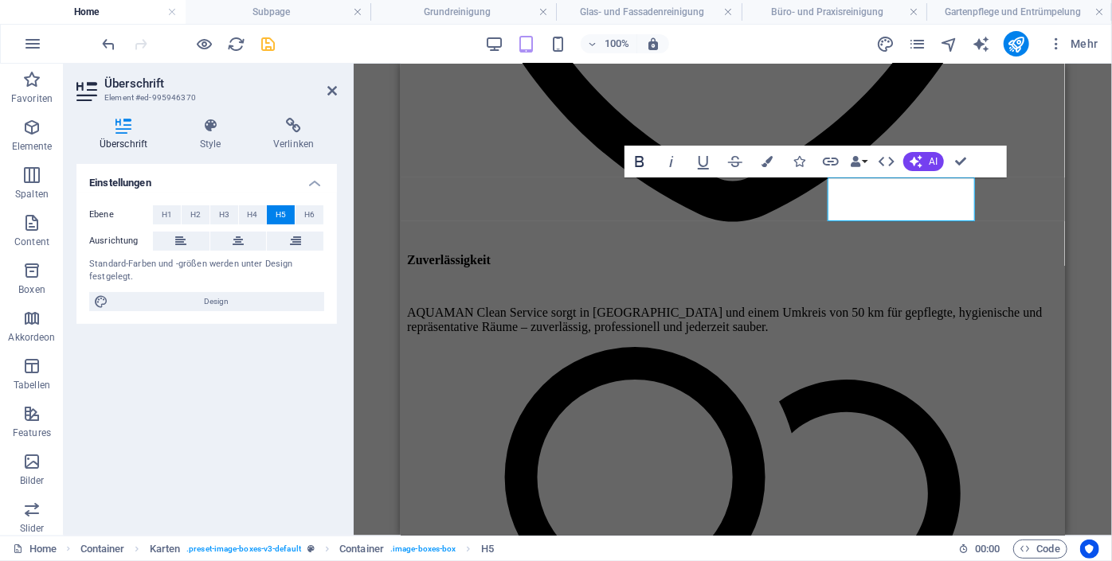
click at [636, 154] on icon "button" at bounding box center [639, 161] width 19 height 19
click at [832, 160] on icon "button" at bounding box center [830, 161] width 19 height 19
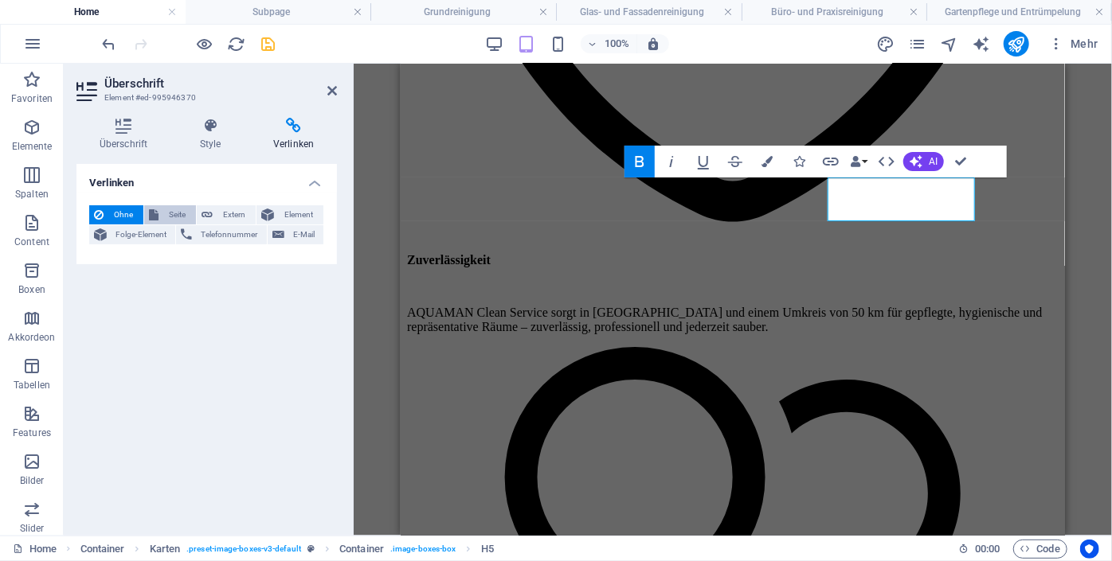
click at [174, 206] on span "Seite" at bounding box center [177, 214] width 28 height 19
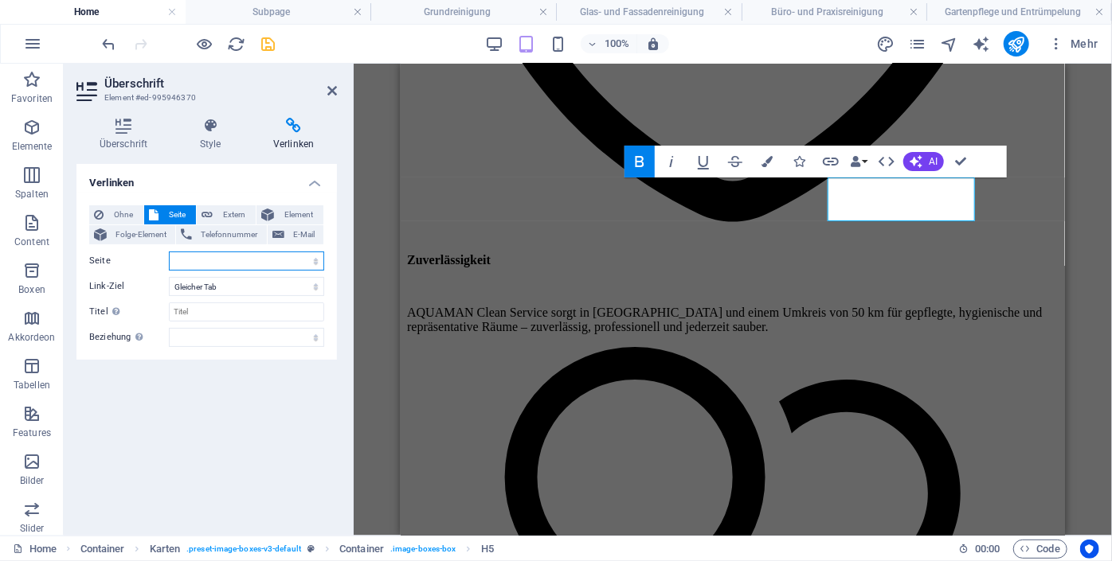
click at [236, 260] on select "Home Unterhaltsreinigung Bauendreinigung Grundreinigung Glas- und Fassadenreini…" at bounding box center [246, 261] width 155 height 19
select select "6"
click at [169, 252] on select "Home Unterhaltsreinigung Bauendreinigung Grundreinigung Glas- und Fassadenreini…" at bounding box center [246, 261] width 155 height 19
click at [272, 43] on icon "save" at bounding box center [269, 44] width 18 height 18
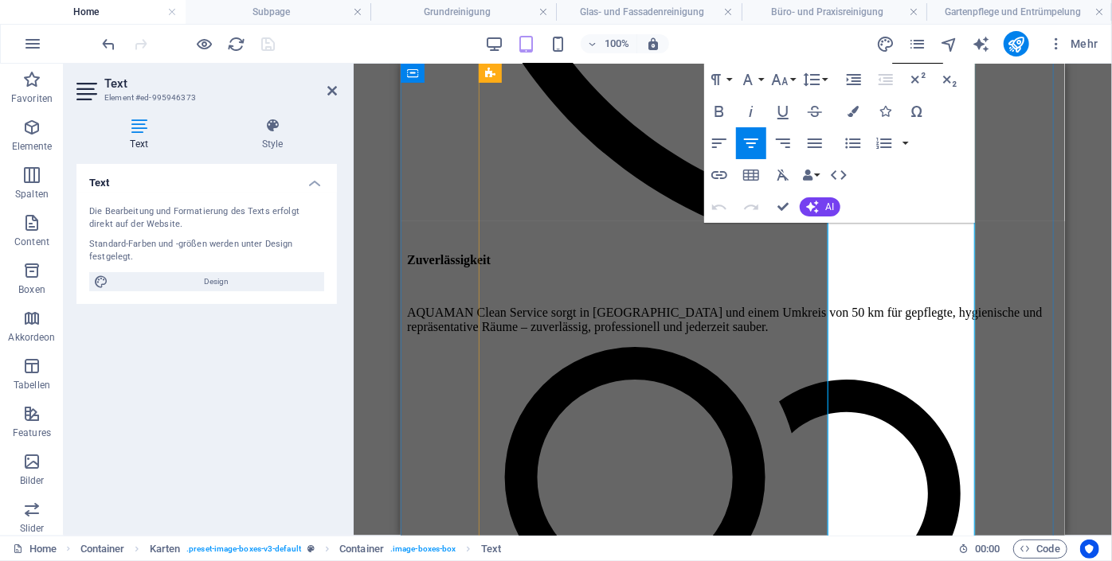
scroll to position [2678, 0]
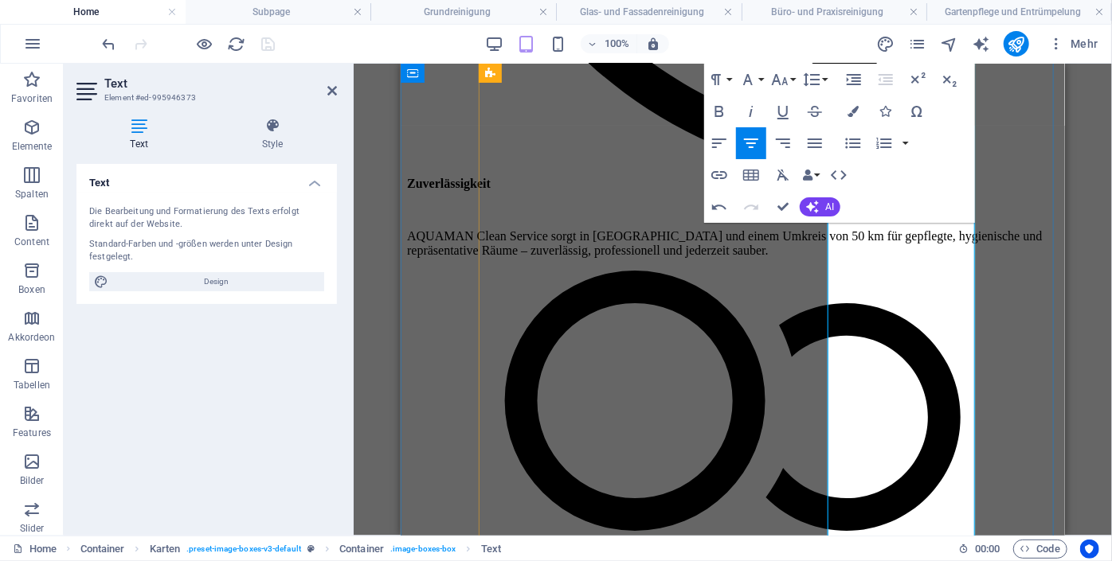
scroll to position [2754, 0]
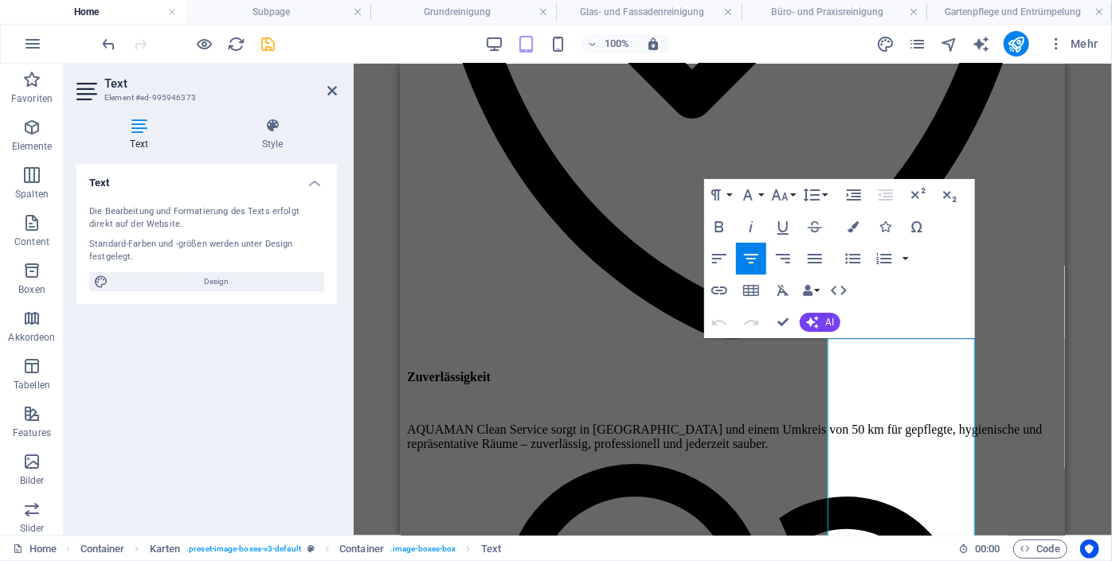
scroll to position [2520, 0]
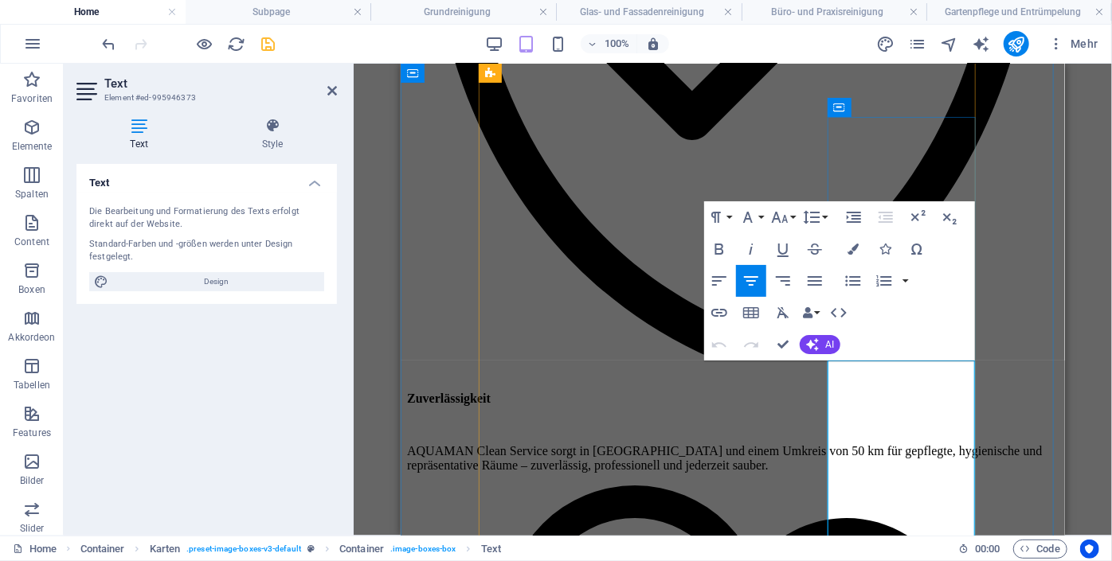
click at [715, 351] on icon "button" at bounding box center [718, 344] width 19 height 19
click at [753, 347] on icon "button" at bounding box center [750, 344] width 19 height 19
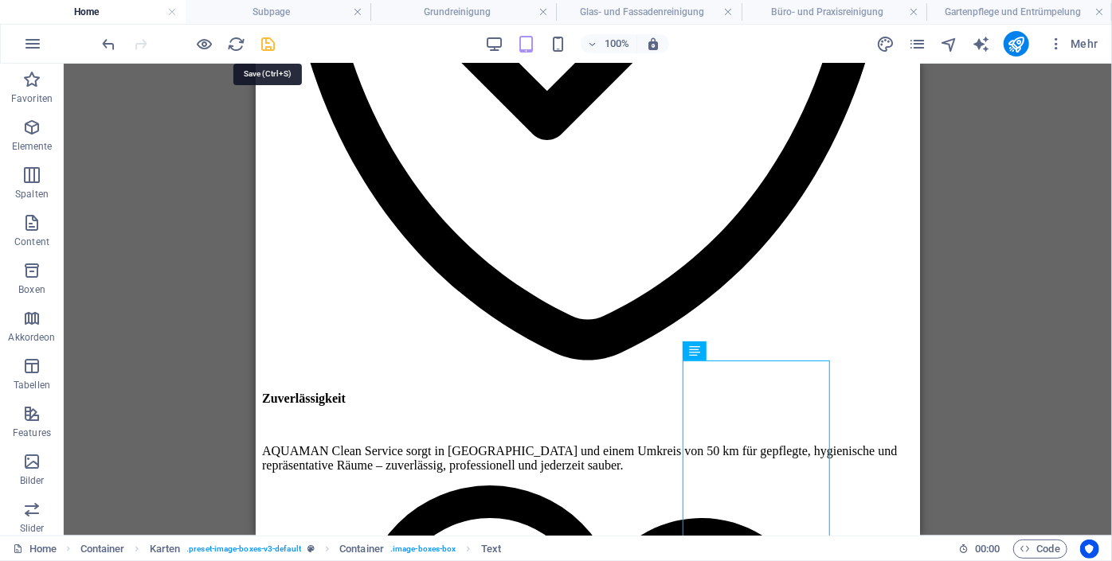
click at [265, 43] on icon "save" at bounding box center [269, 44] width 18 height 18
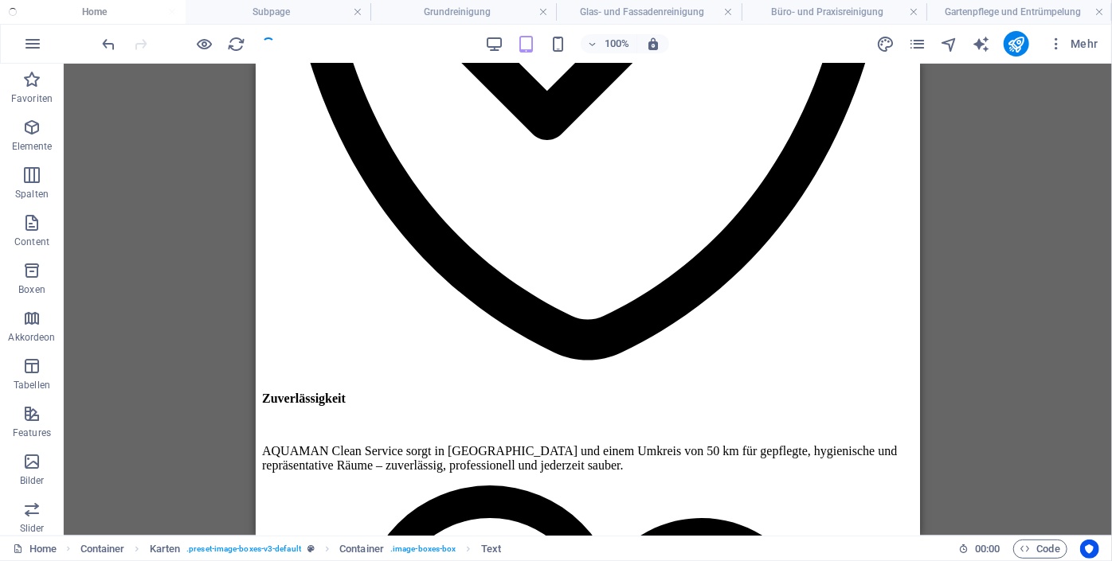
checkbox input "false"
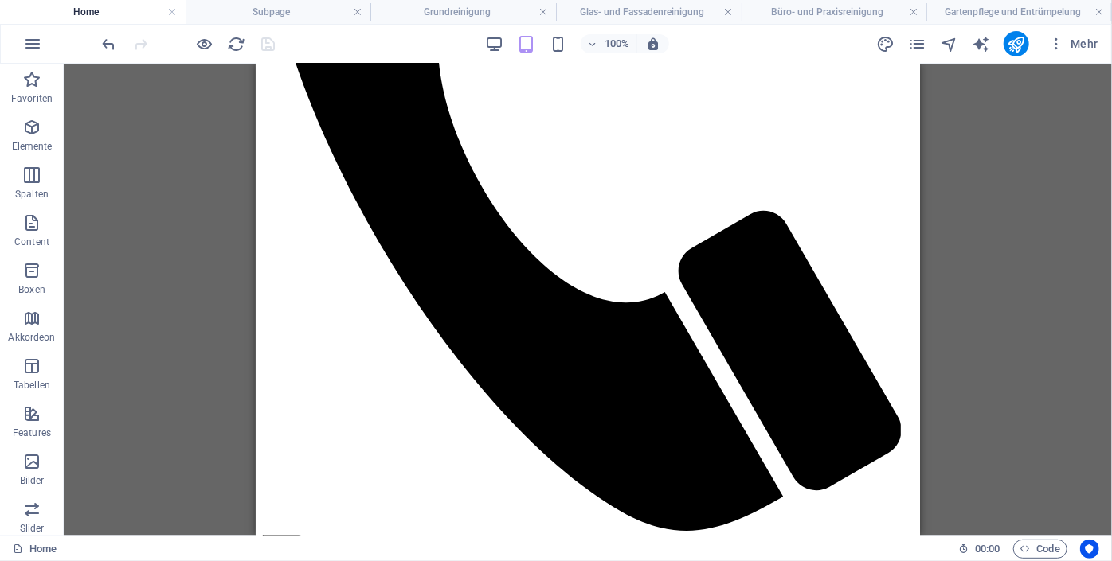
scroll to position [0, 0]
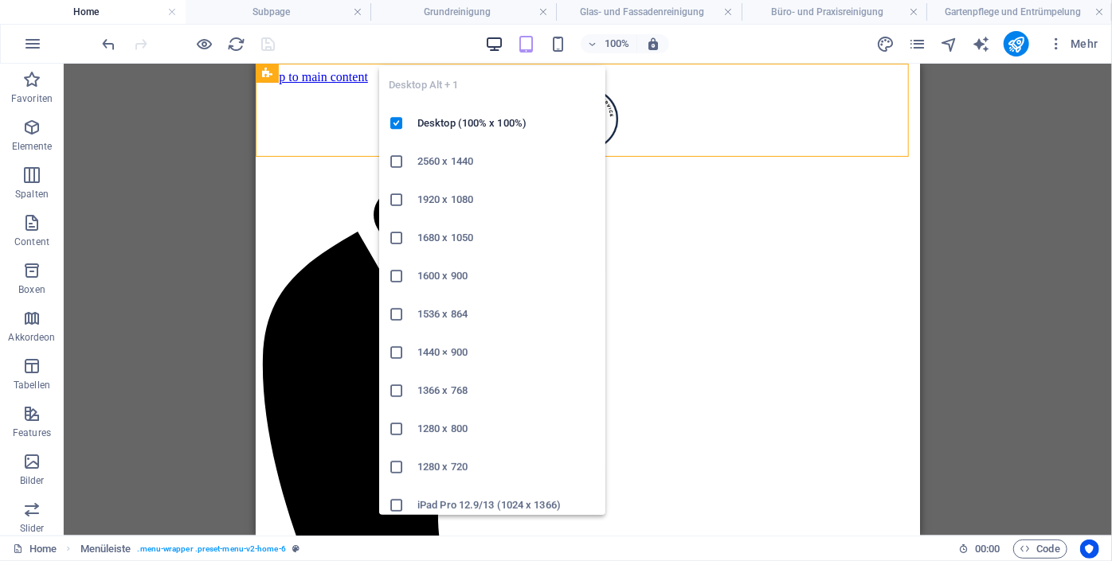
click at [494, 43] on icon "button" at bounding box center [494, 44] width 18 height 18
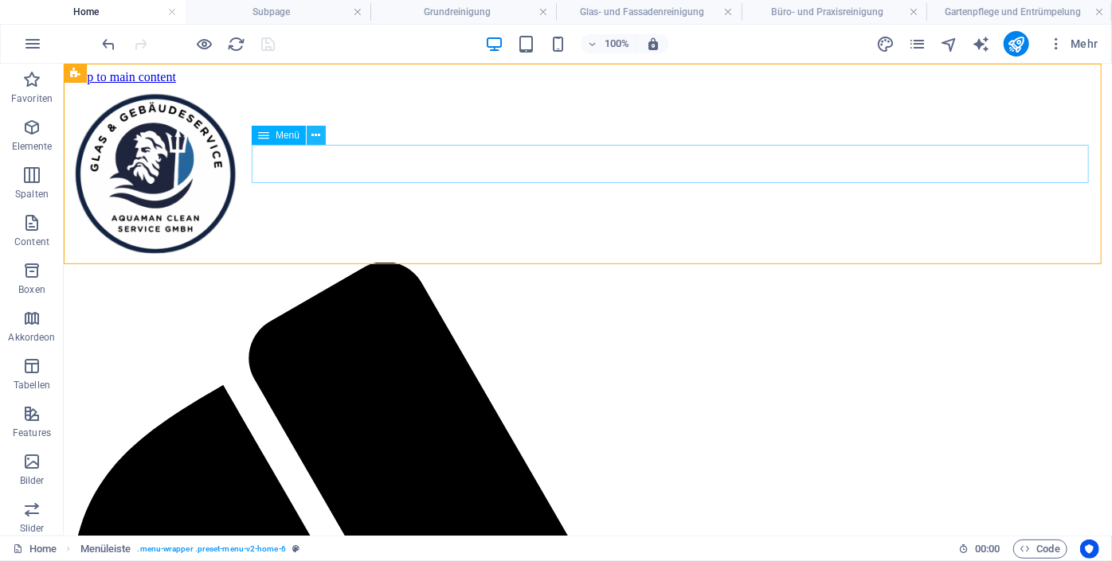
click at [317, 131] on icon at bounding box center [316, 135] width 9 height 17
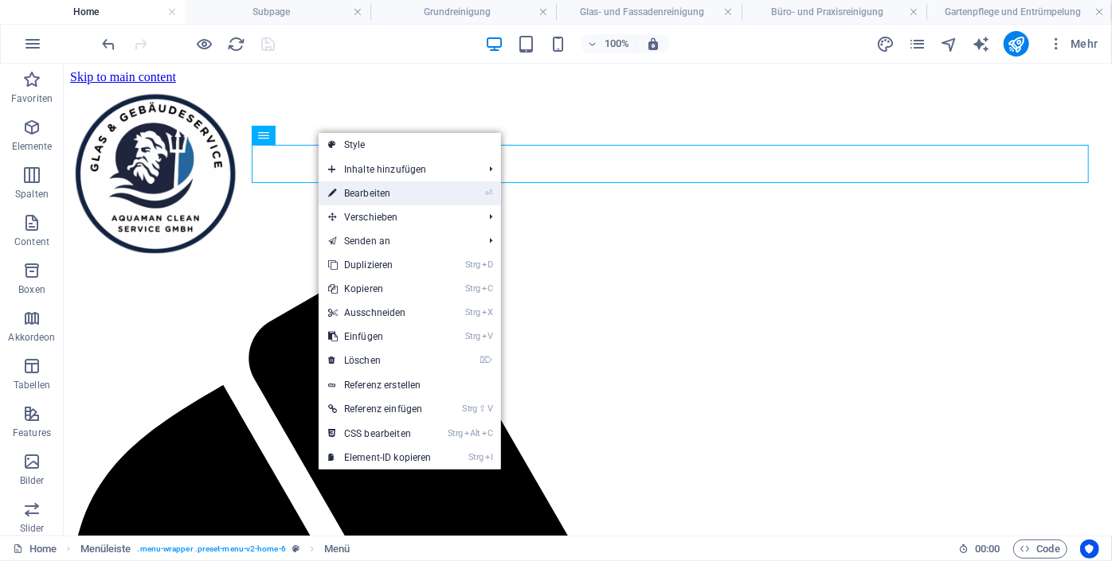
click at [382, 189] on link "⏎ Bearbeiten" at bounding box center [380, 194] width 123 height 24
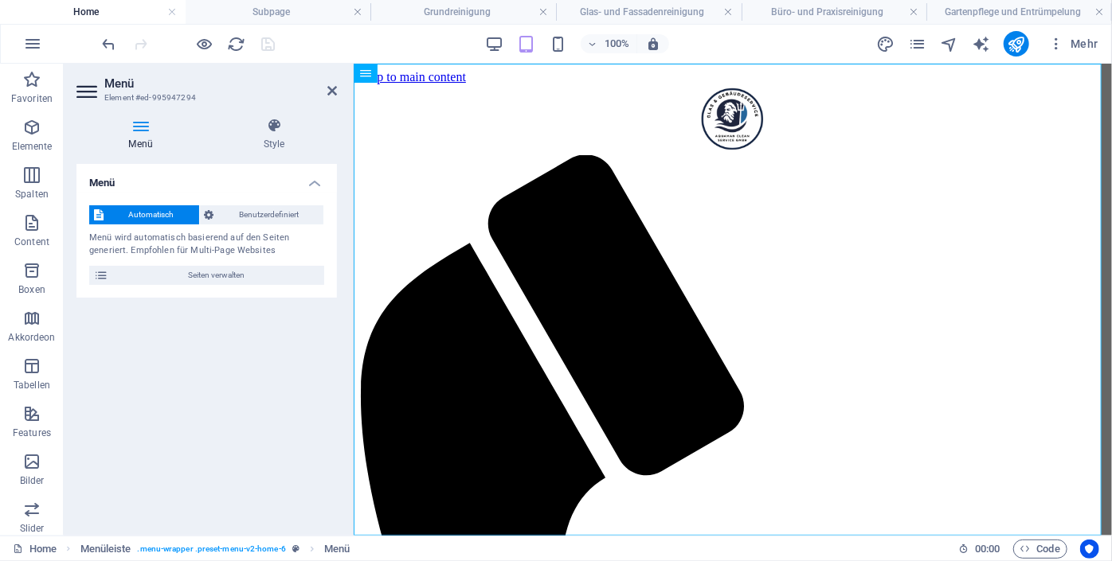
click at [186, 319] on div "Menü Automatisch Benutzerdefiniert Menü wird automatisch basierend auf den Seit…" at bounding box center [206, 343] width 260 height 359
click at [140, 145] on h4 "Menü" at bounding box center [143, 134] width 135 height 33
click at [325, 89] on h2 "Menü" at bounding box center [220, 83] width 233 height 14
click at [330, 91] on icon at bounding box center [332, 90] width 10 height 13
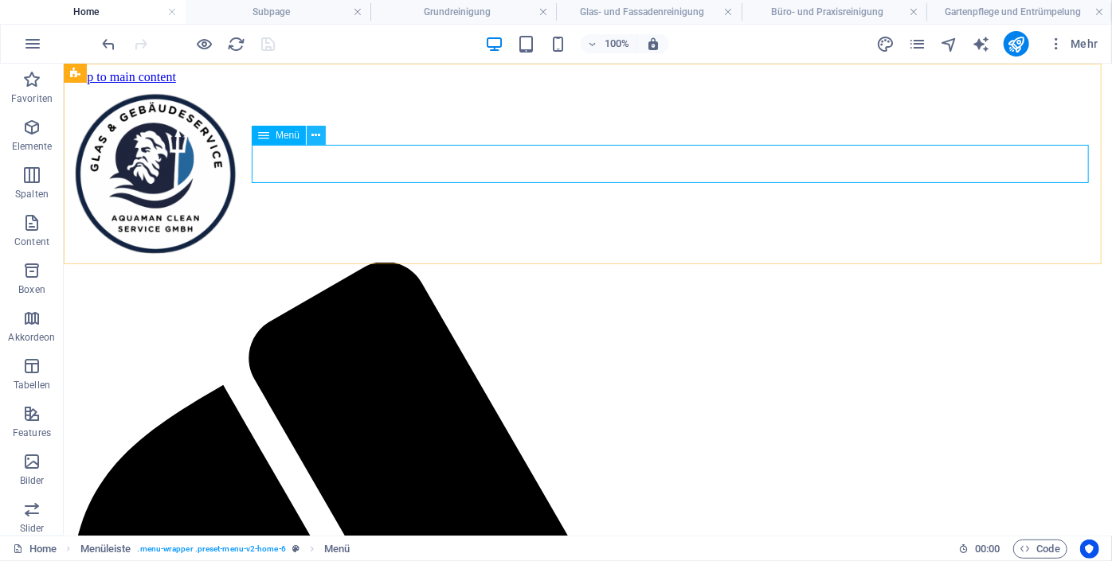
click at [316, 134] on icon at bounding box center [316, 135] width 9 height 17
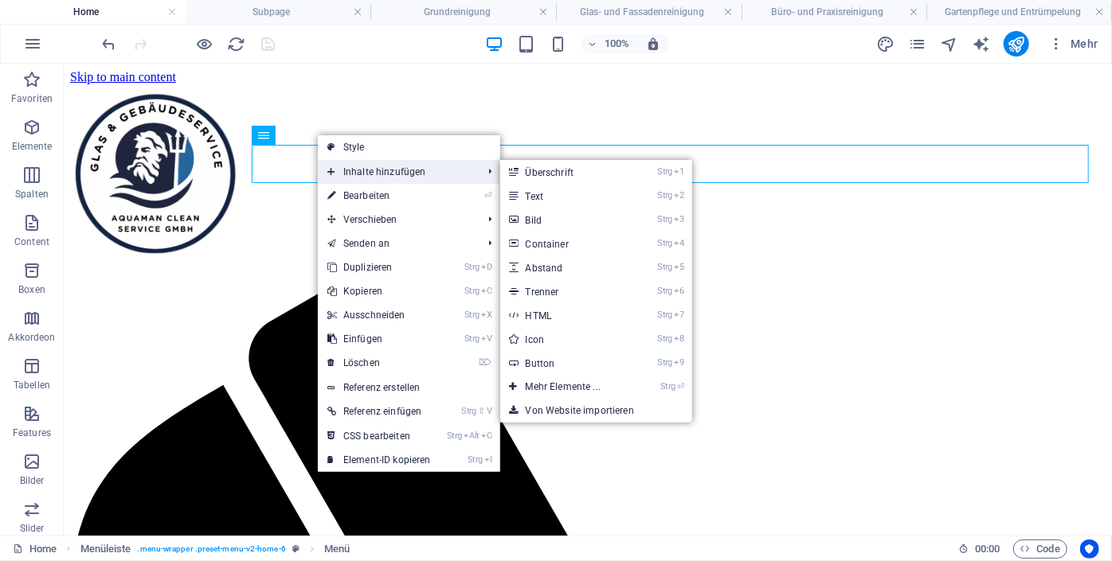
click at [351, 171] on span "Inhalte hinzufügen" at bounding box center [397, 172] width 158 height 24
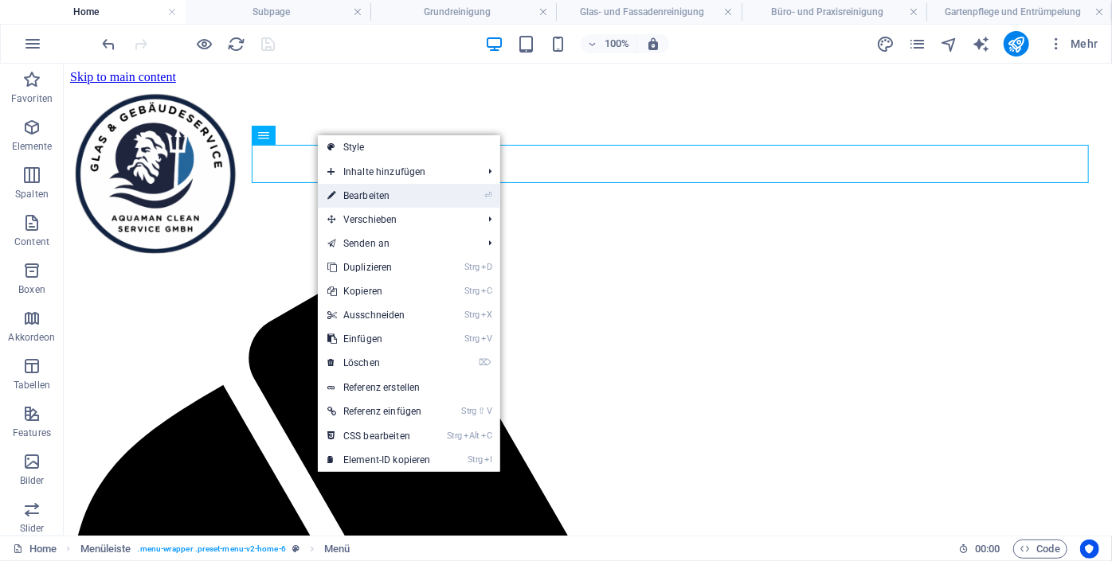
click at [356, 191] on link "⏎ Bearbeiten" at bounding box center [379, 196] width 123 height 24
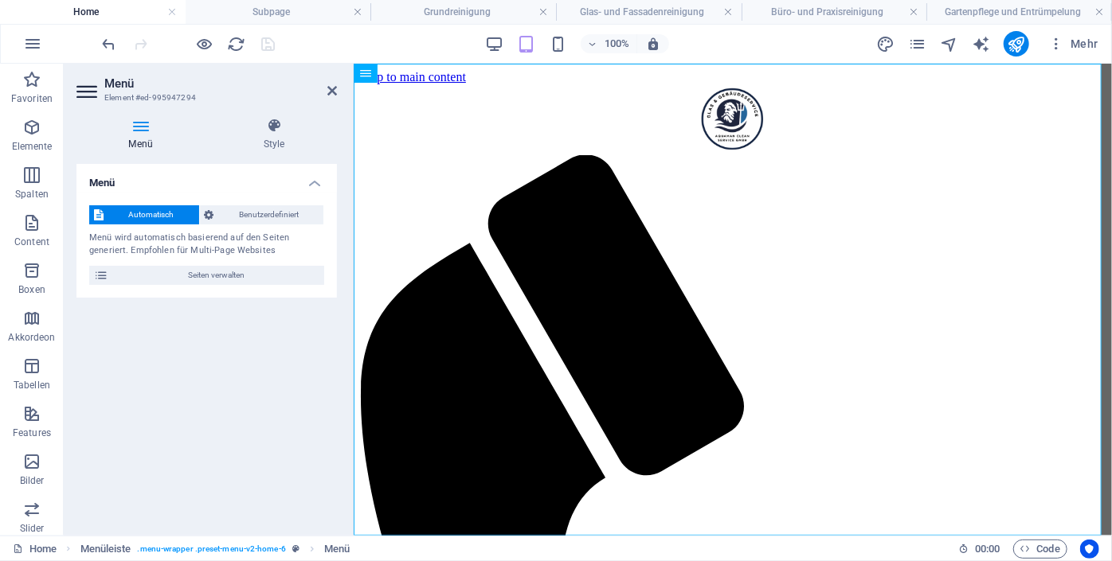
click at [146, 139] on h4 "Menü" at bounding box center [143, 134] width 135 height 33
click at [217, 289] on div "Automatisch Benutzerdefiniert Menü wird automatisch basierend auf den Seiten ge…" at bounding box center [206, 245] width 260 height 105
click at [332, 92] on icon at bounding box center [332, 90] width 10 height 13
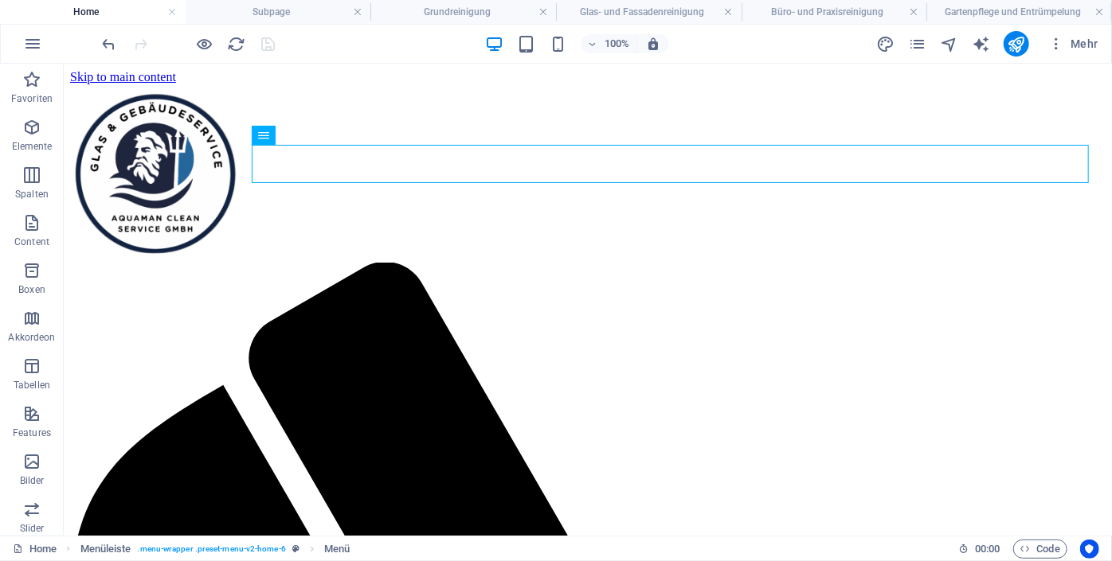
click at [119, 11] on h4 "Home" at bounding box center [93, 12] width 186 height 18
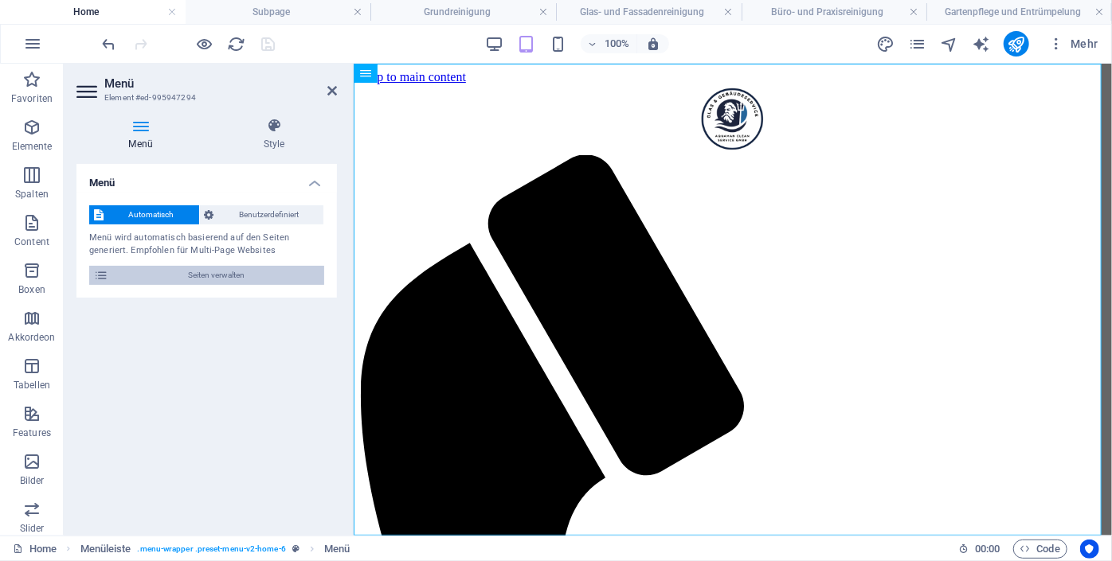
click at [150, 269] on span "Seiten verwalten" at bounding box center [216, 275] width 206 height 19
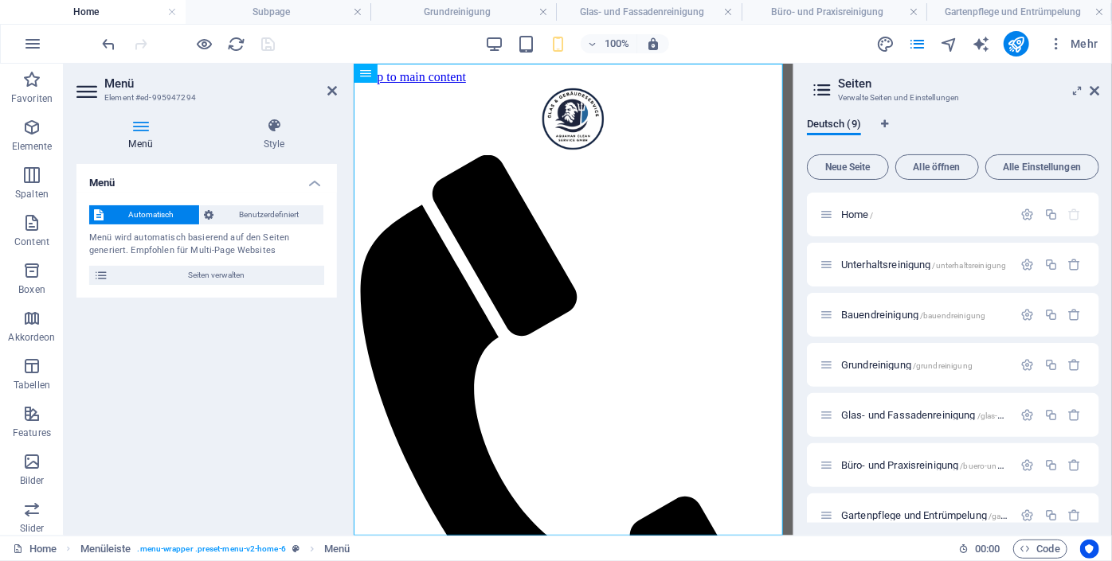
click at [144, 137] on h4 "Menü" at bounding box center [143, 134] width 135 height 33
click at [325, 98] on header "Menü Element #ed-995947294" at bounding box center [206, 84] width 260 height 41
click at [326, 90] on h2 "Menü" at bounding box center [220, 83] width 233 height 14
click at [332, 92] on icon at bounding box center [332, 90] width 10 height 13
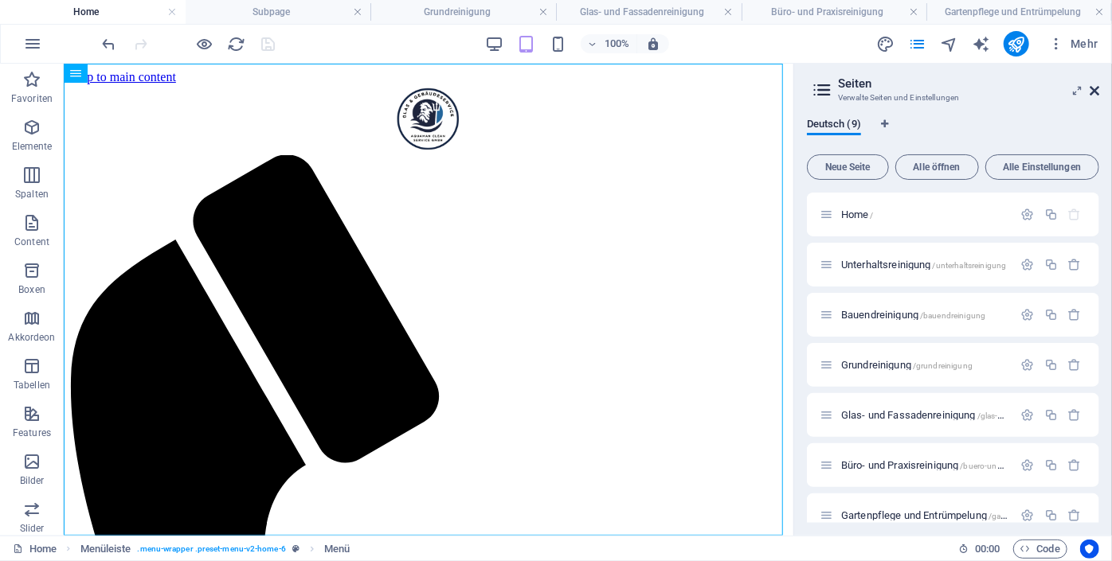
click at [1097, 92] on icon at bounding box center [1094, 90] width 10 height 13
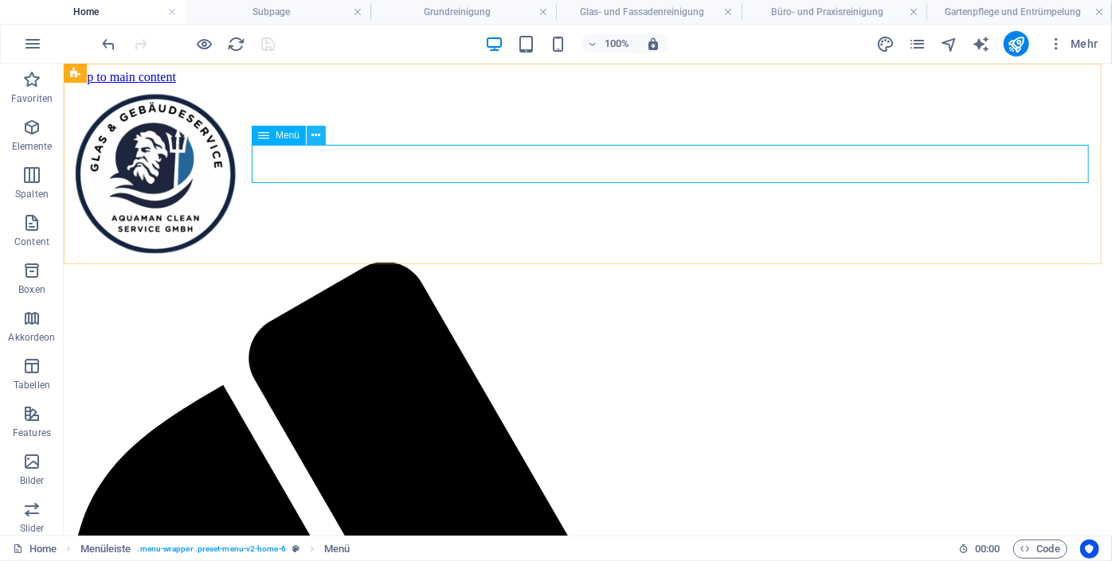
click at [315, 136] on icon at bounding box center [316, 135] width 9 height 17
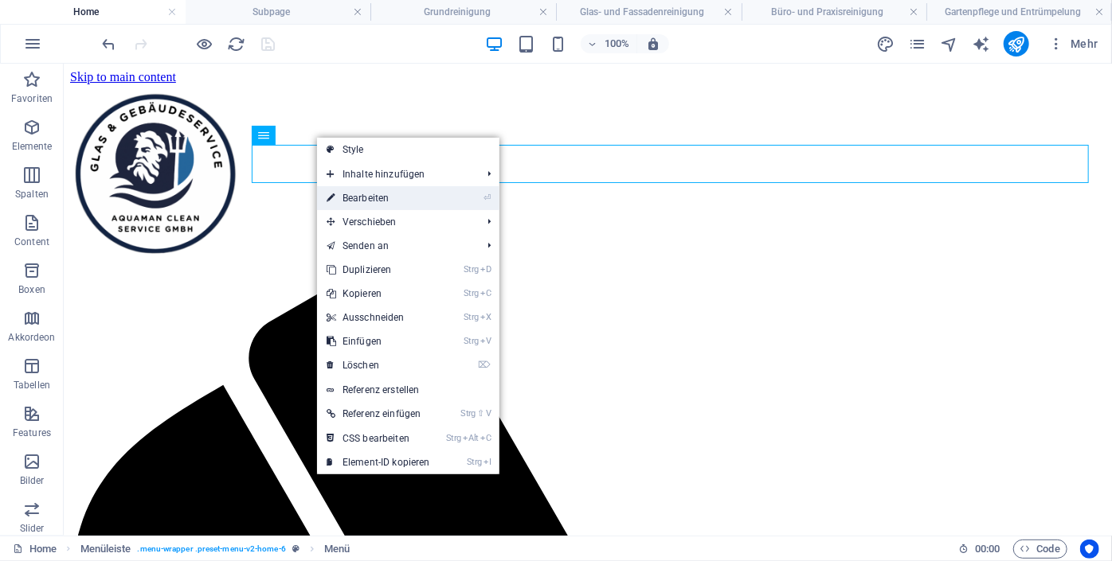
click at [432, 201] on link "⏎ Bearbeiten" at bounding box center [378, 198] width 123 height 24
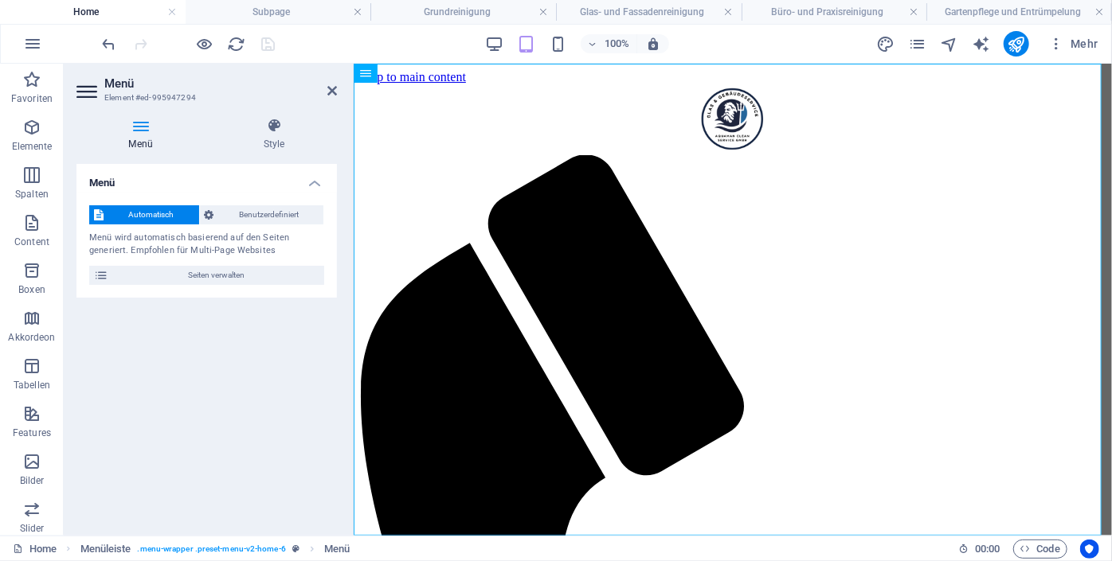
click at [142, 137] on h4 "Menü" at bounding box center [143, 134] width 135 height 33
click at [232, 268] on span "Seiten verwalten" at bounding box center [216, 275] width 206 height 19
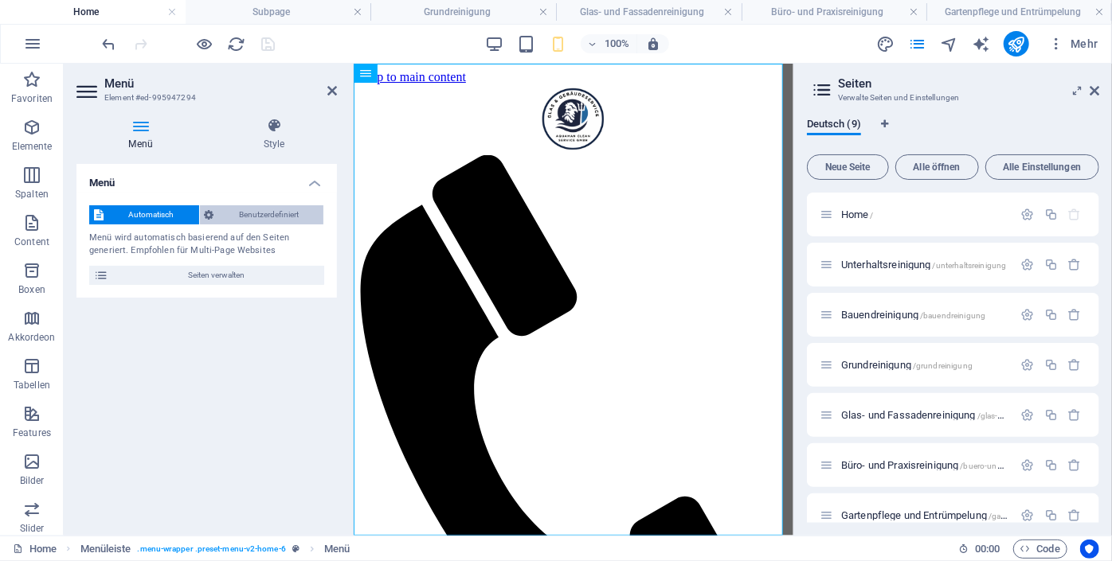
click at [293, 211] on span "Benutzerdefiniert" at bounding box center [269, 214] width 100 height 19
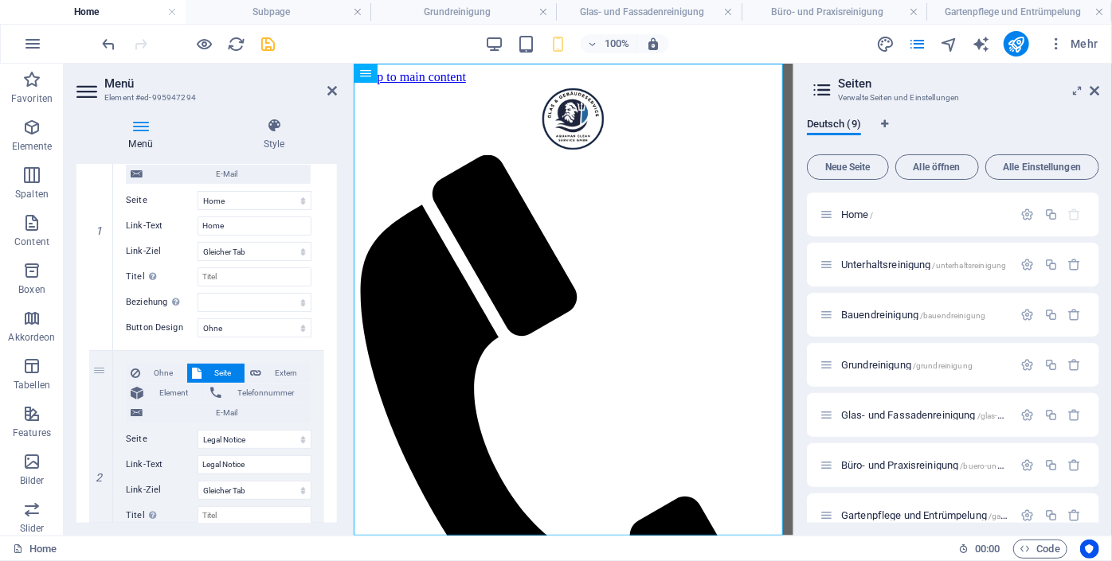
scroll to position [200, 0]
click at [101, 355] on icon at bounding box center [100, 354] width 9 height 11
select select
select select "7"
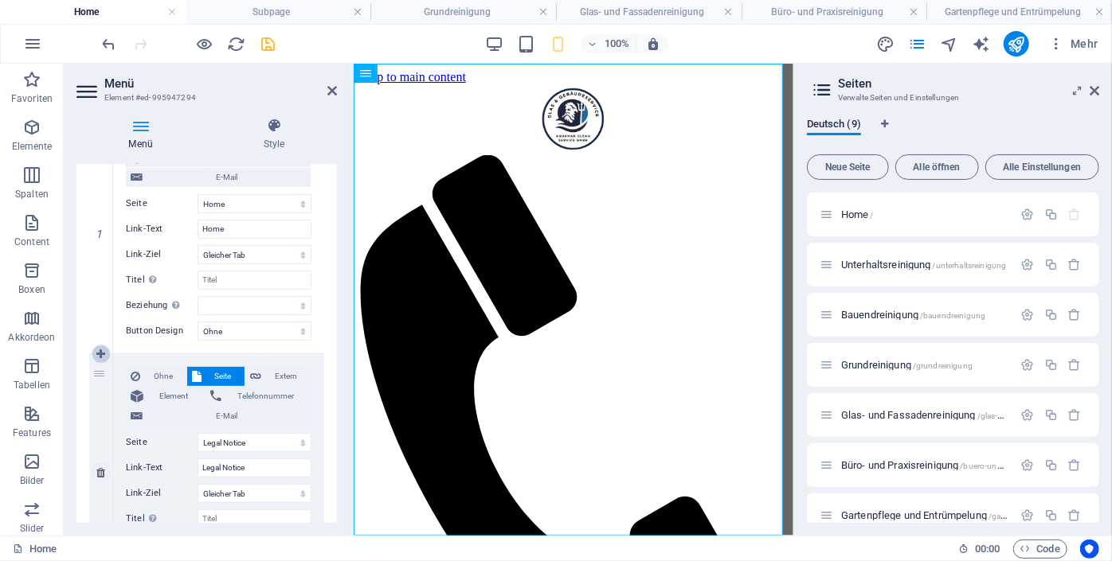
type input "Legal Notice"
select select
select select "8"
select select
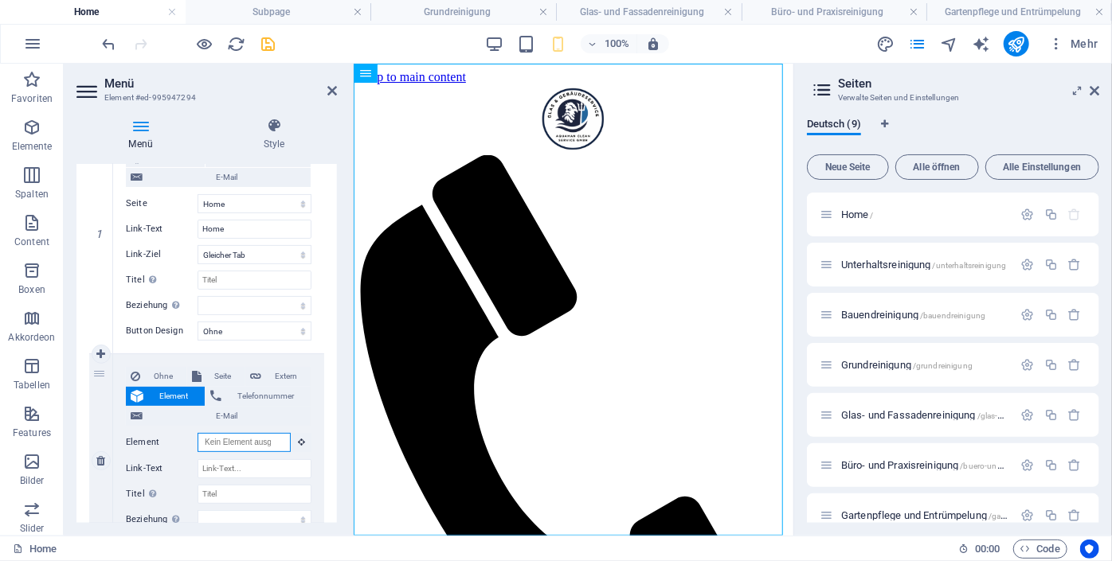
click at [221, 444] on input "Element" at bounding box center [243, 442] width 93 height 19
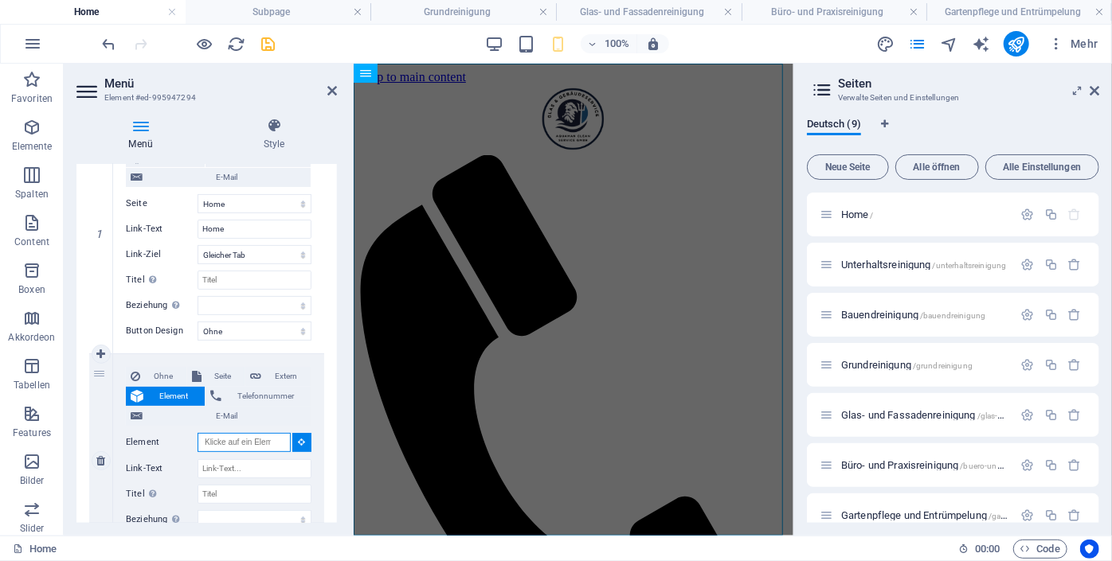
click at [268, 438] on input "Element" at bounding box center [243, 442] width 93 height 19
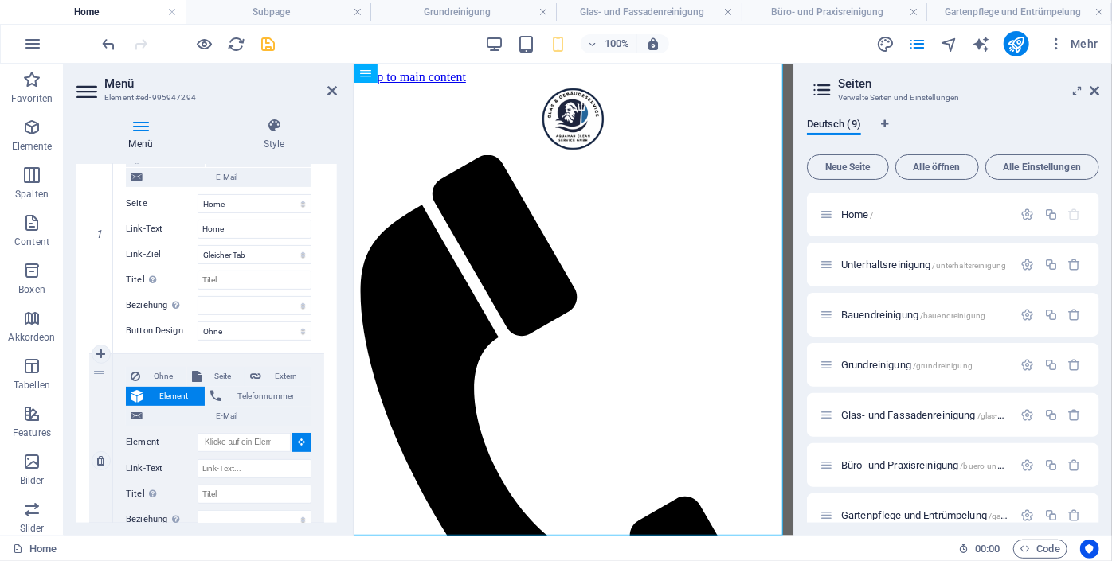
click at [299, 440] on icon at bounding box center [302, 442] width 7 height 8
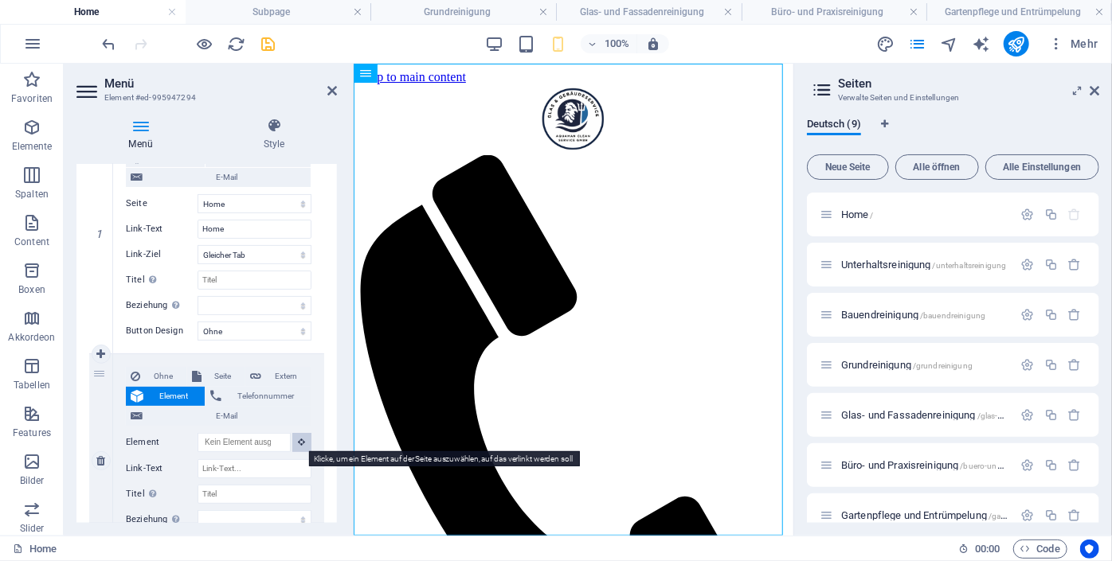
click at [299, 440] on icon at bounding box center [302, 442] width 7 height 8
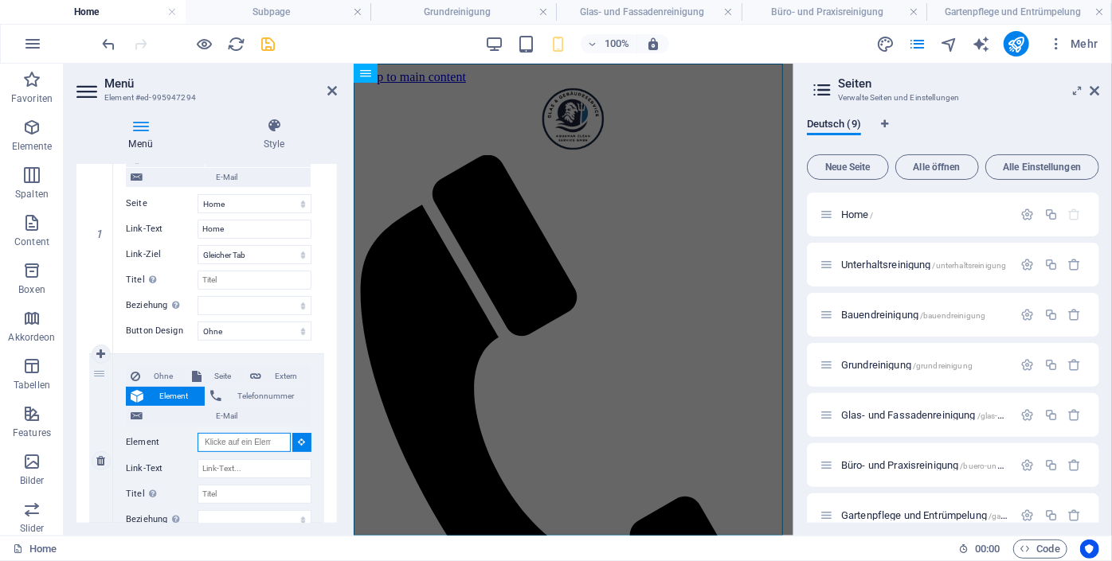
click at [277, 440] on input "Element" at bounding box center [243, 442] width 93 height 19
click at [225, 375] on span "Seite" at bounding box center [223, 376] width 34 height 19
select select
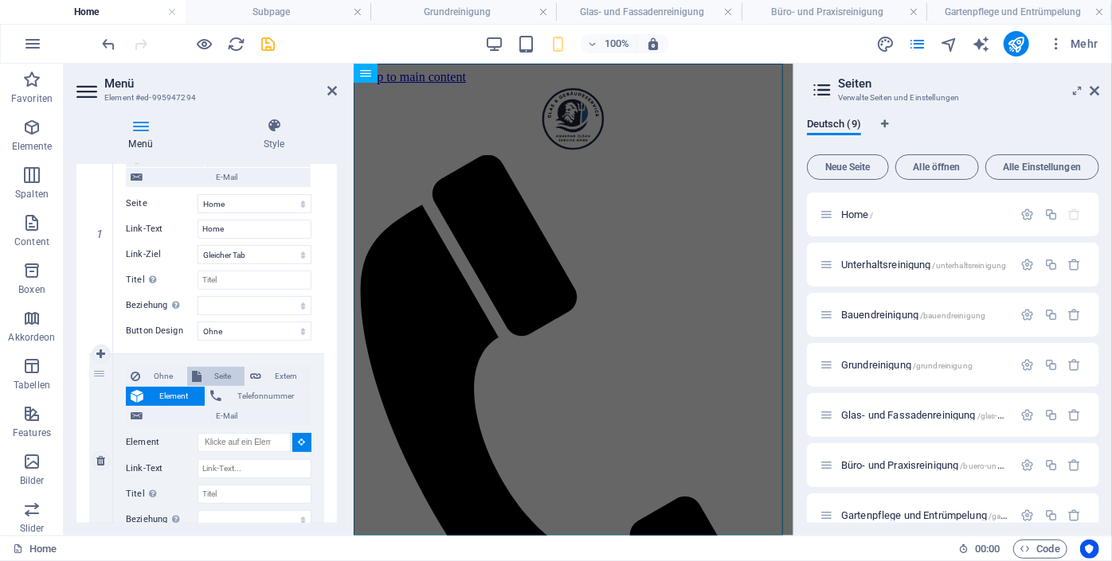
select select
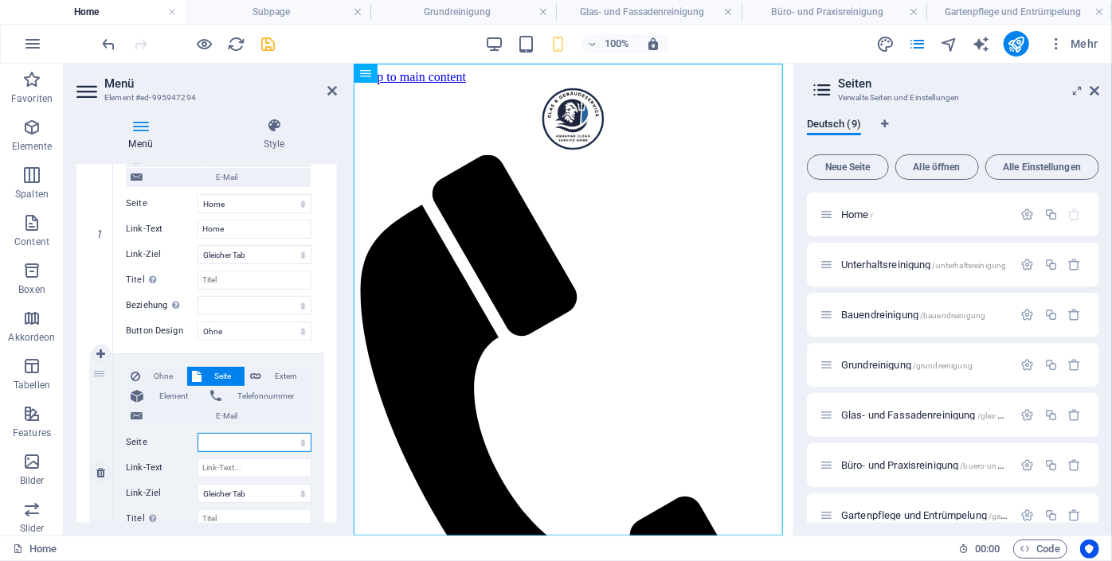
click at [301, 441] on select "Home Unterhaltsreinigung Bauendreinigung Grundreinigung Glas- und Fassadenreini…" at bounding box center [254, 442] width 114 height 19
select select "1"
click at [197, 433] on select "Home Unterhaltsreinigung Bauendreinigung Grundreinigung Glas- und Fassadenreini…" at bounding box center [254, 442] width 114 height 19
select select
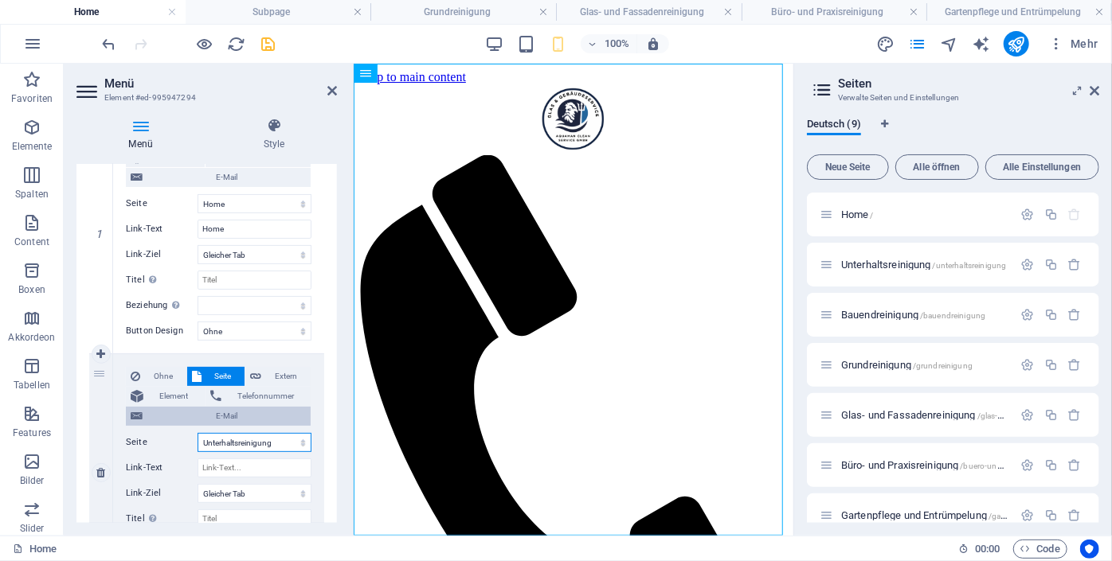
select select
click at [300, 442] on select "Home Unterhaltsreinigung Bauendreinigung Grundreinigung Glas- und Fassadenreini…" at bounding box center [254, 442] width 114 height 19
click at [299, 442] on select "Home Unterhaltsreinigung Bauendreinigung Grundreinigung Glas- und Fassadenreini…" at bounding box center [254, 442] width 114 height 19
click at [298, 470] on input "Link-Text" at bounding box center [254, 468] width 114 height 19
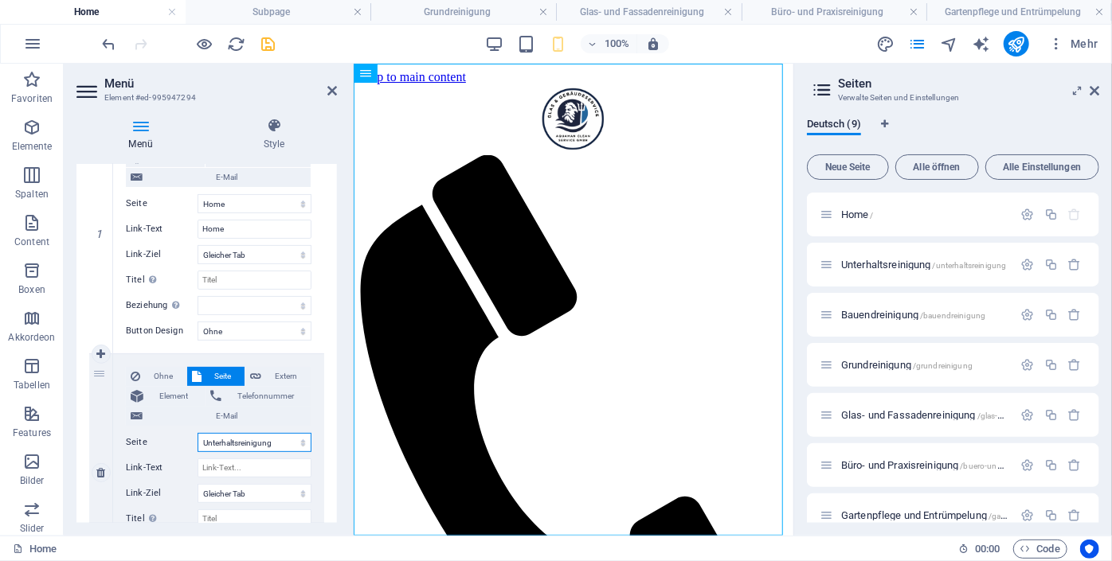
select select
type input "Unterhaltsreinigung"
select select
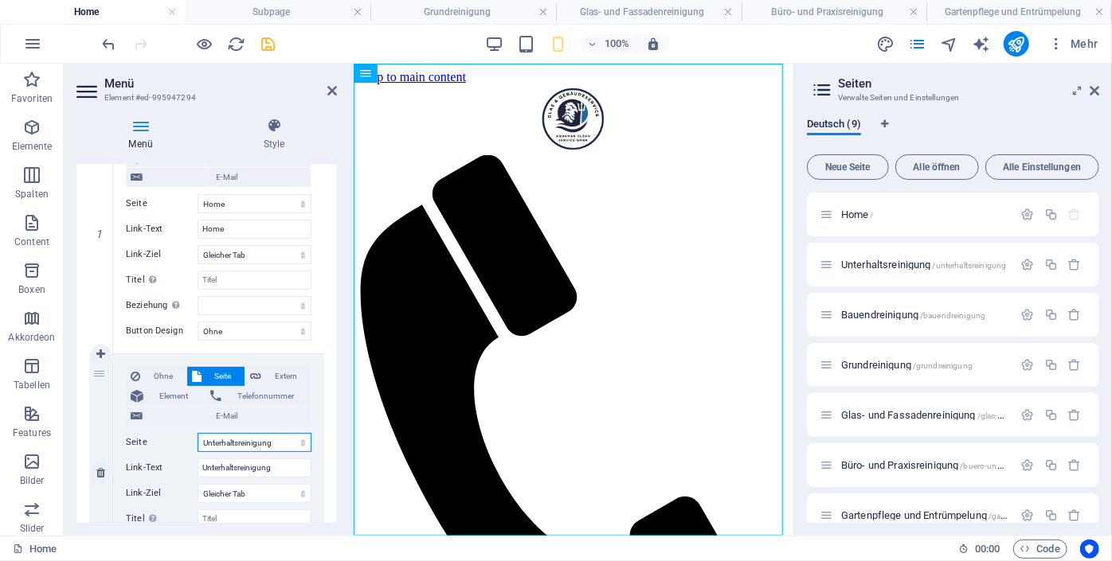
click at [302, 443] on select "Home Unterhaltsreinigung Bauendreinigung Grundreinigung Glas- und Fassadenreini…" at bounding box center [254, 442] width 114 height 19
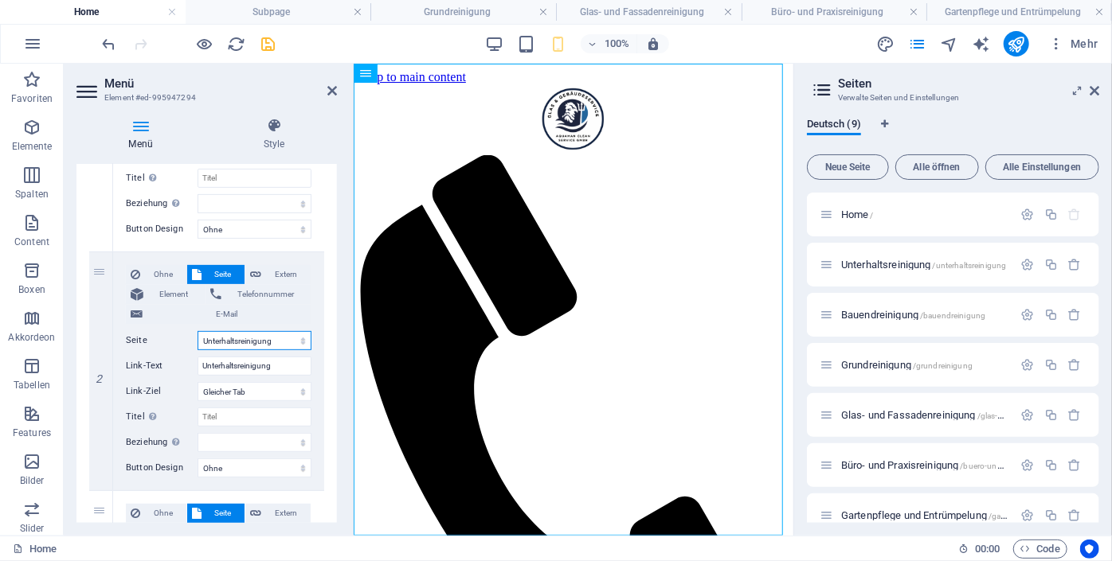
scroll to position [291, 0]
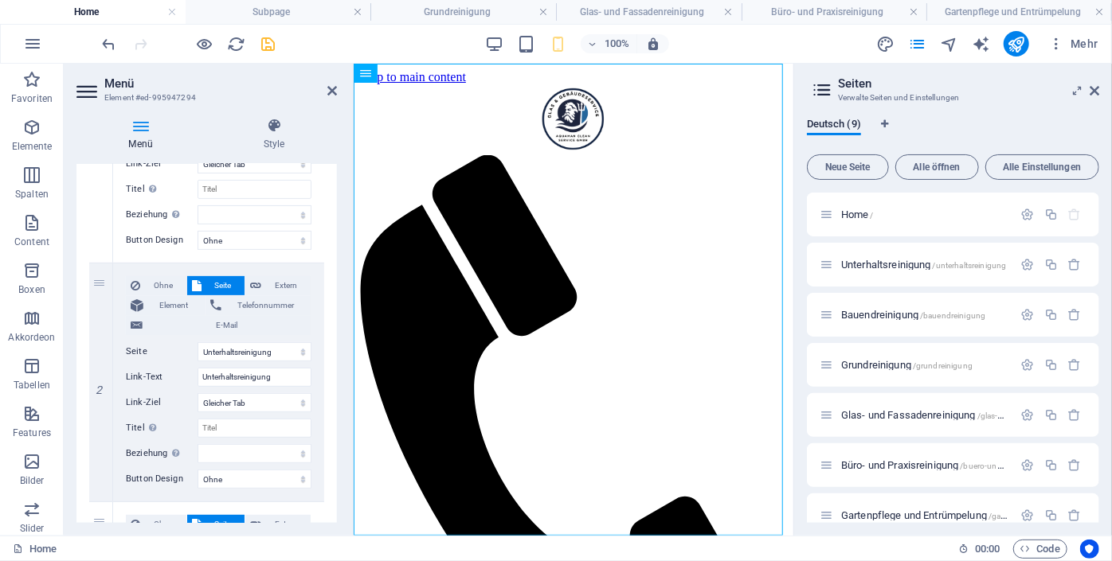
drag, startPoint x: 333, startPoint y: 317, endPoint x: 342, endPoint y: 377, distance: 60.4
click at [342, 377] on div "Menü Style Menü Automatisch Benutzerdefiniert Erstelle individuelle Menüpunkte …" at bounding box center [207, 320] width 286 height 431
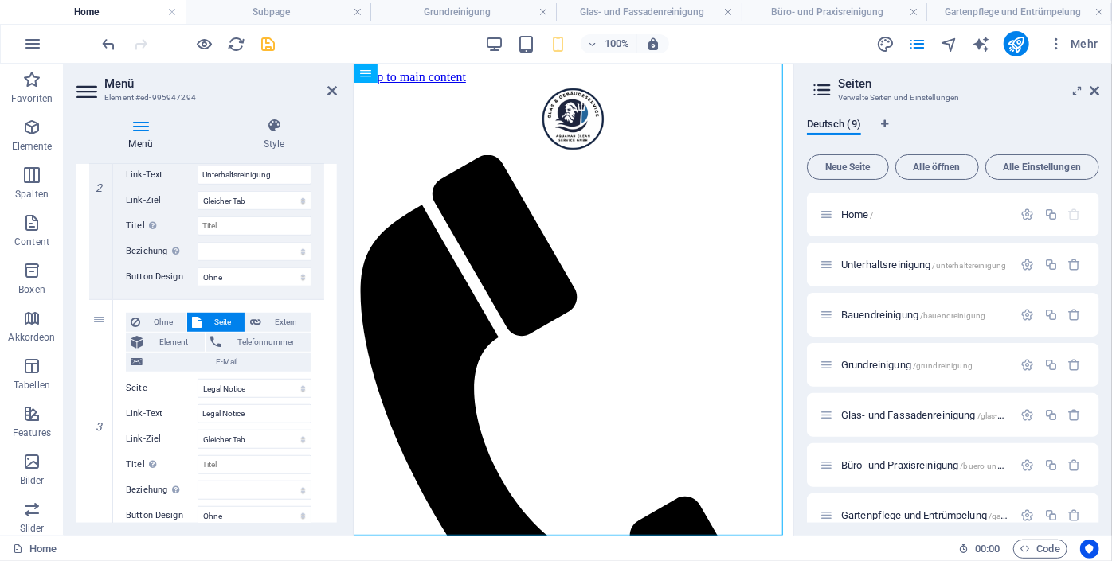
scroll to position [491, 0]
click at [98, 299] on icon at bounding box center [100, 302] width 9 height 11
select select
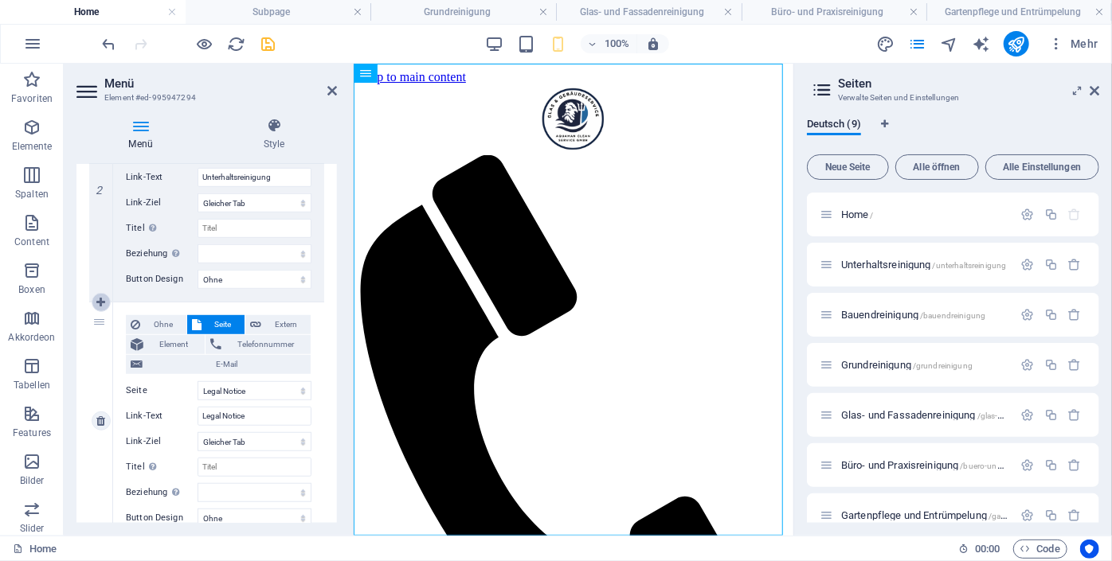
select select
select select "7"
type input "Legal Notice"
select select
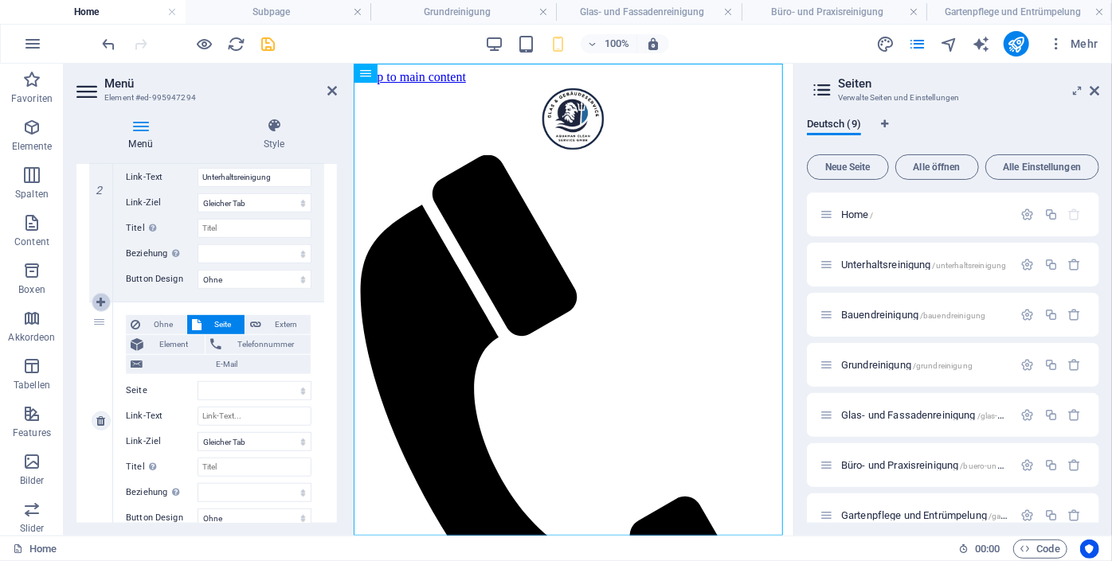
select select "8"
select select
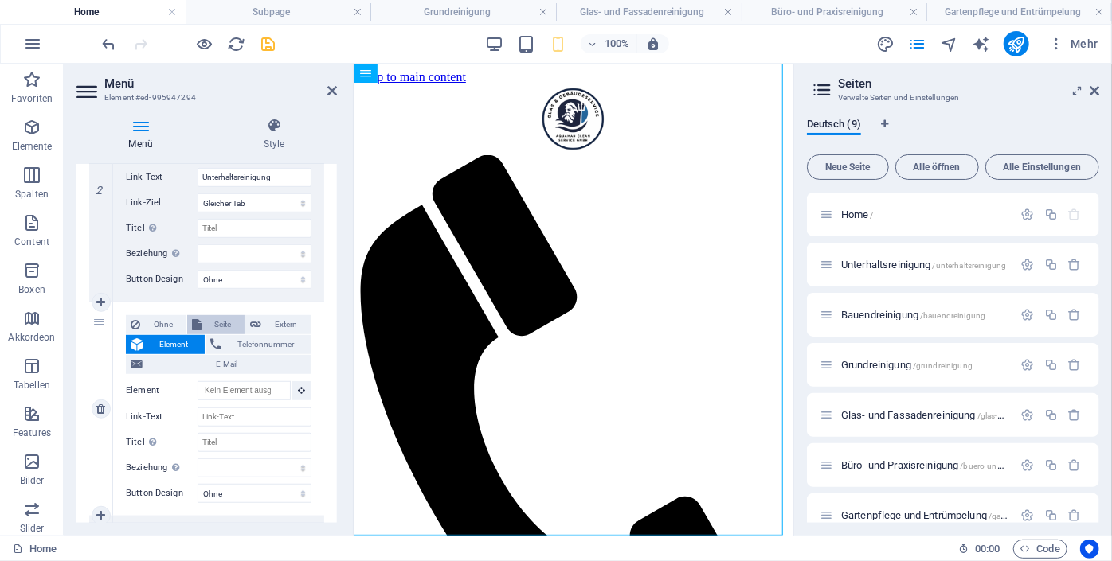
click at [225, 319] on span "Seite" at bounding box center [223, 324] width 34 height 19
select select
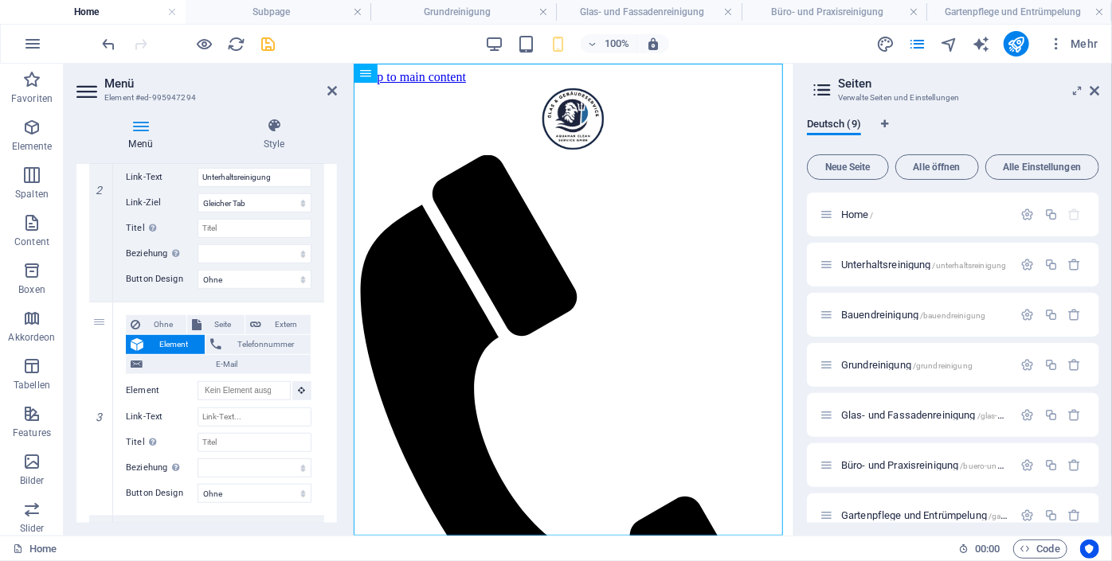
select select
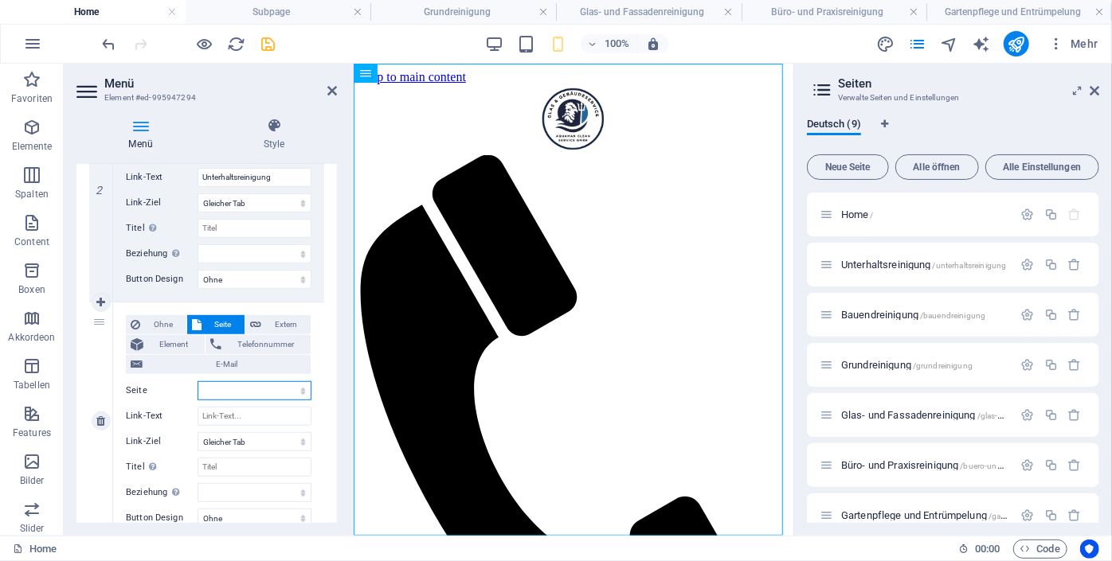
click at [297, 387] on select "Home Unterhaltsreinigung Bauendreinigung Grundreinigung Glas- und Fassadenreini…" at bounding box center [254, 390] width 114 height 19
select select "2"
click at [197, 381] on select "Home Unterhaltsreinigung Bauendreinigung Grundreinigung Glas- und Fassadenreini…" at bounding box center [254, 390] width 114 height 19
select select
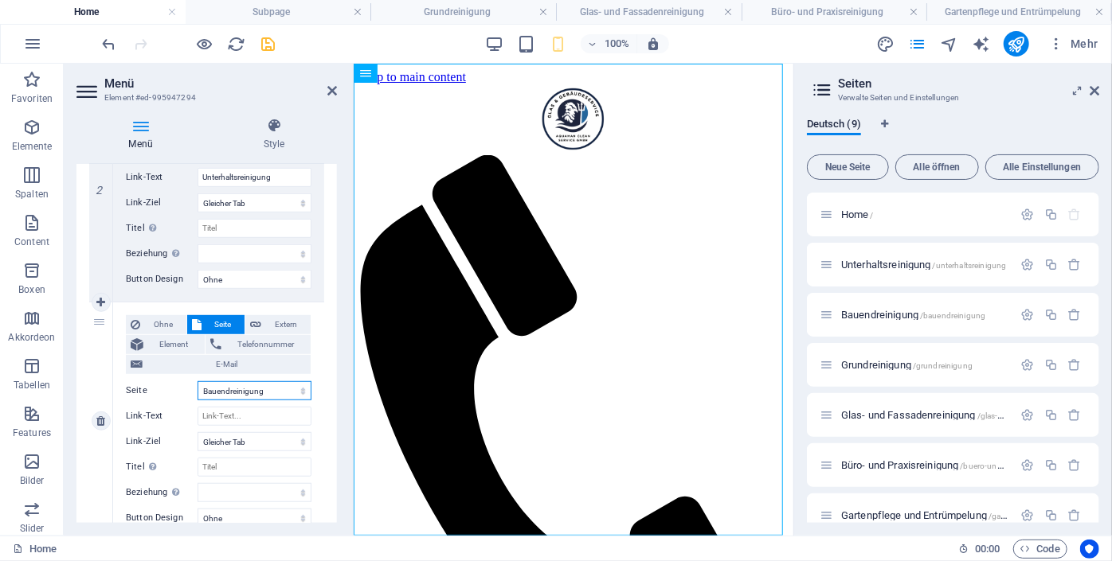
select select
click at [299, 392] on select "Home Unterhaltsreinigung Bauendreinigung Grundreinigung Glas- und Fassadenreini…" at bounding box center [254, 390] width 114 height 19
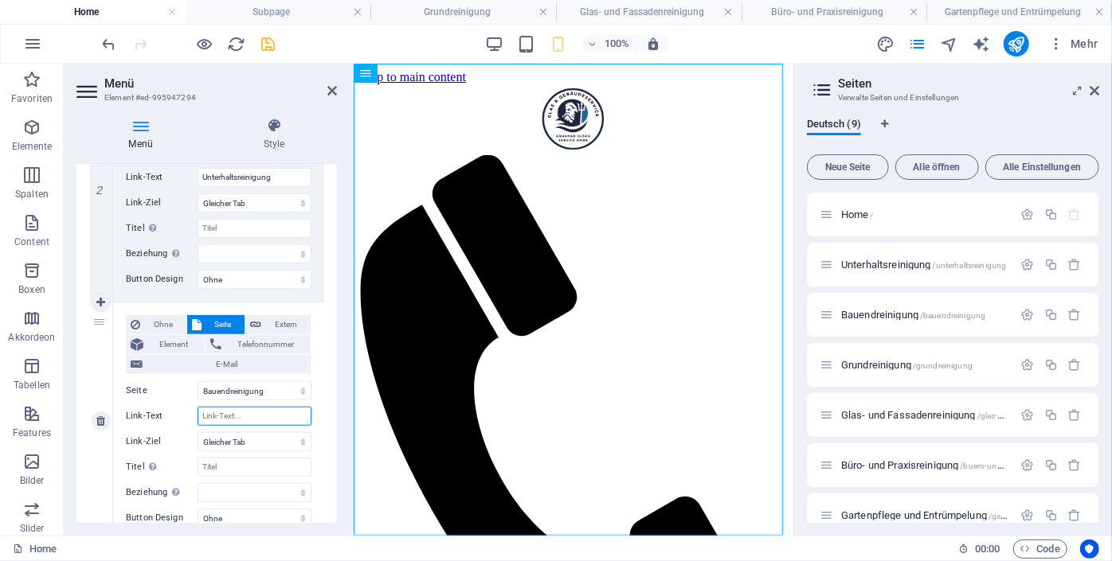
click at [284, 410] on input "Link-Text" at bounding box center [254, 416] width 114 height 19
select select
type input "Bauendreinigung"
click at [298, 391] on select "Home Unterhaltsreinigung Bauendreinigung Grundreinigung Glas- und Fassadenreini…" at bounding box center [254, 390] width 114 height 19
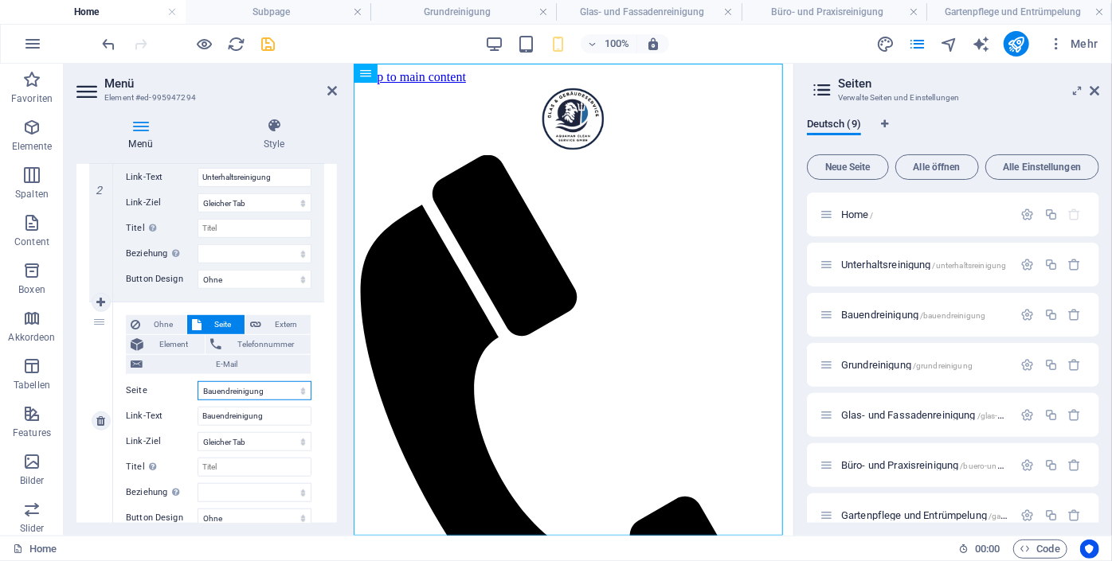
click at [197, 381] on select "Home Unterhaltsreinigung Bauendreinigung Grundreinigung Glas- und Fassadenreini…" at bounding box center [254, 390] width 114 height 19
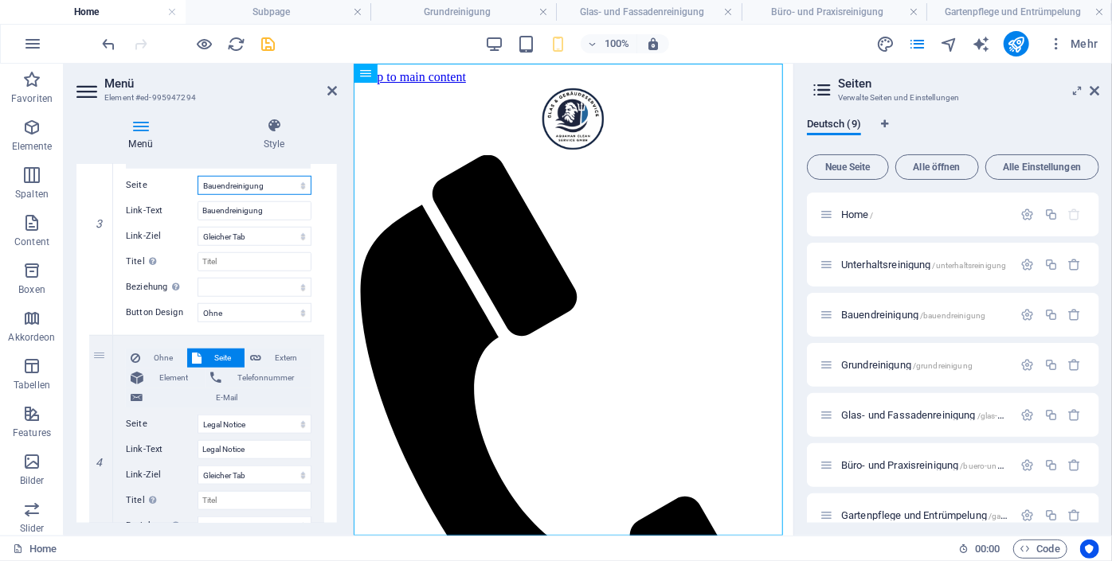
scroll to position [754, 0]
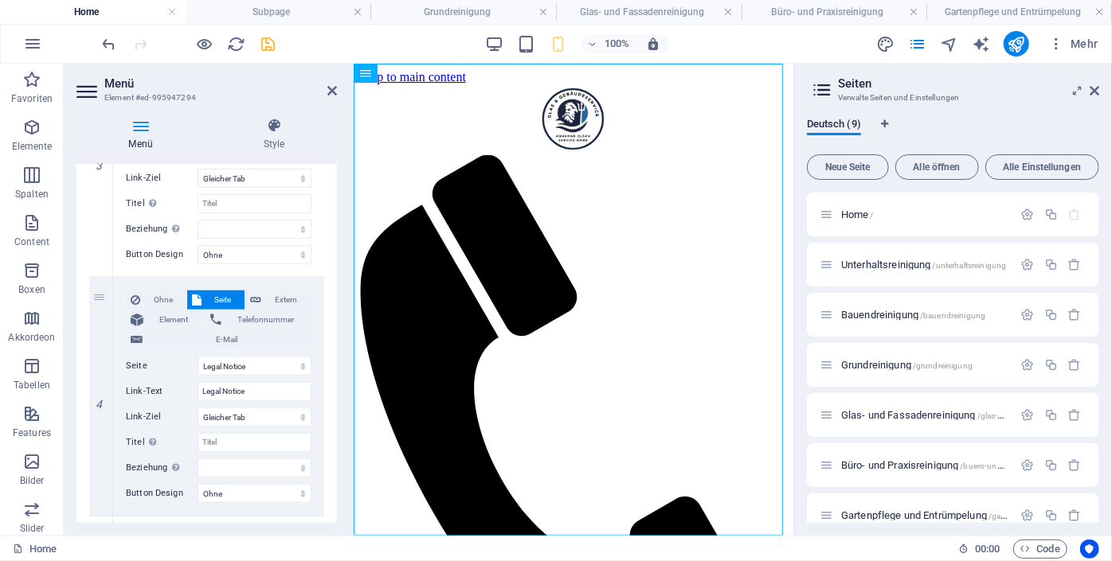
click at [338, 386] on div "Menü Style Menü Automatisch Benutzerdefiniert Erstelle individuelle Menüpunkte …" at bounding box center [207, 320] width 286 height 431
drag, startPoint x: 333, startPoint y: 358, endPoint x: 331, endPoint y: 339, distance: 19.2
click at [331, 339] on div "1 Ohne Seite Extern Element Telefonnummer E-Mail Seite Home Unterhaltsreinigung…" at bounding box center [206, 158] width 260 height 1219
click at [338, 350] on div "Menü Style Menü Automatisch Benutzerdefiniert Erstelle individuelle Menüpunkte …" at bounding box center [207, 320] width 286 height 431
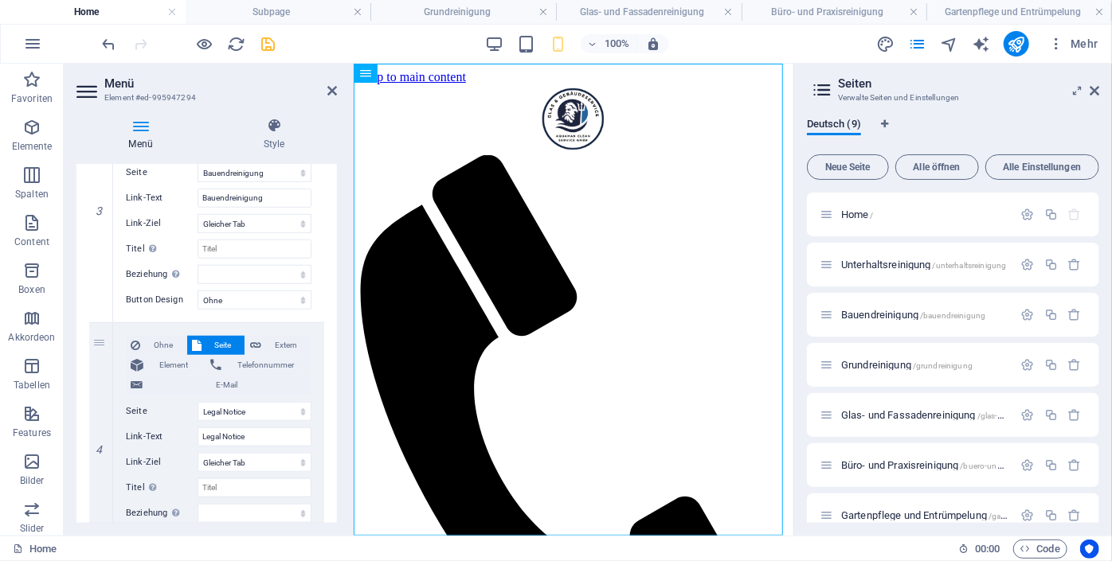
scroll to position [713, 0]
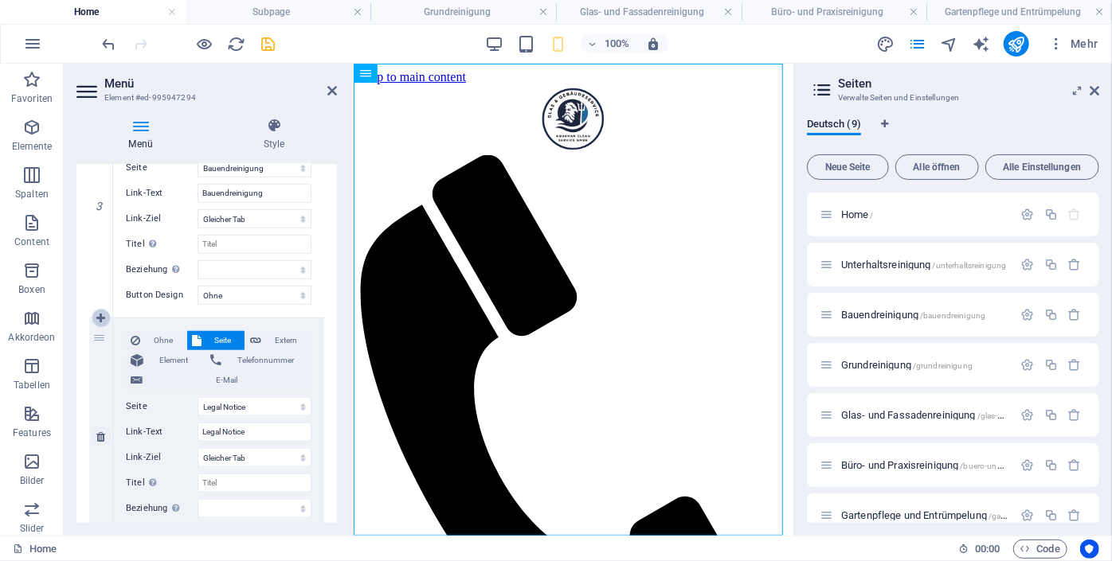
click at [102, 319] on icon at bounding box center [100, 318] width 9 height 11
click at [229, 342] on span "Seite" at bounding box center [223, 340] width 34 height 19
click at [298, 406] on select "Home Unterhaltsreinigung Bauendreinigung Grundreinigung Glas- und Fassadenreini…" at bounding box center [254, 406] width 114 height 19
click at [197, 397] on select "Home Unterhaltsreinigung Bauendreinigung Grundreinigung Glas- und Fassadenreini…" at bounding box center [254, 406] width 114 height 19
click at [276, 407] on select "Home Unterhaltsreinigung Bauendreinigung Grundreinigung Glas- und Fassadenreini…" at bounding box center [254, 406] width 114 height 19
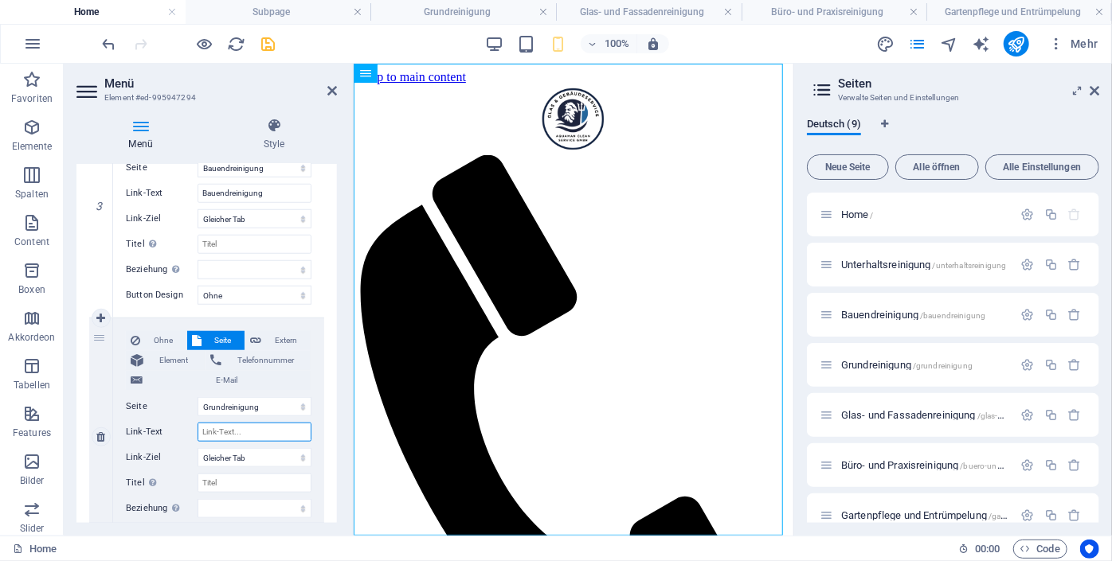
click at [282, 439] on input "Link-Text" at bounding box center [254, 432] width 114 height 19
click at [287, 433] on input "Link-Text" at bounding box center [254, 432] width 114 height 19
click at [292, 406] on select "Home Unterhaltsreinigung Bauendreinigung Grundreinigung Glas- und Fassadenreini…" at bounding box center [254, 406] width 114 height 19
click at [286, 427] on input "Grundreinigung" at bounding box center [254, 432] width 114 height 19
drag, startPoint x: 333, startPoint y: 363, endPoint x: 333, endPoint y: 377, distance: 14.3
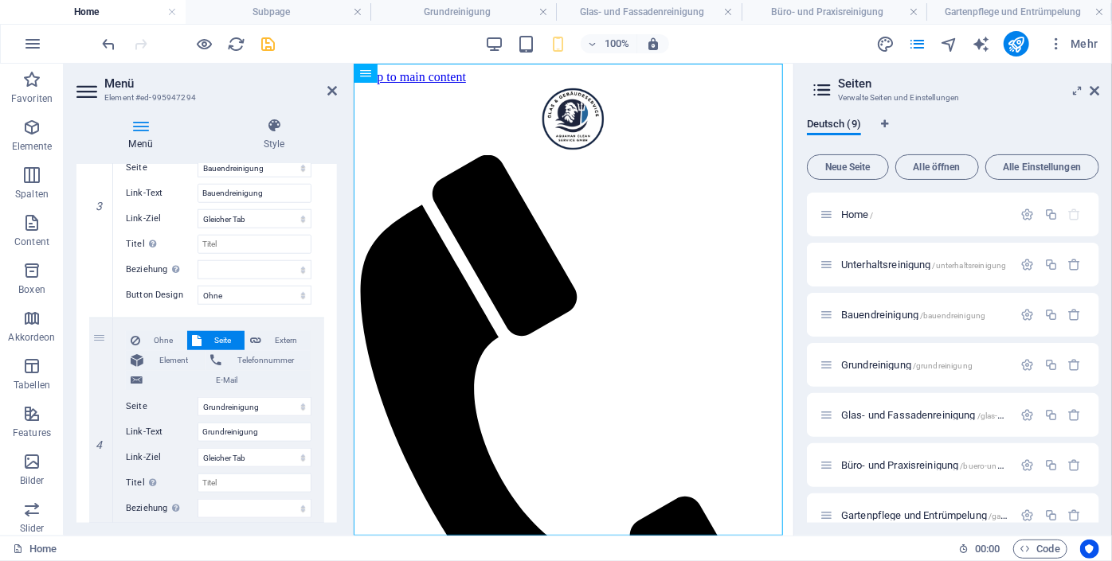
click at [333, 377] on div "1 Ohne Seite Extern Element Telefonnummer E-Mail Seite Home Unterhaltsreinigung…" at bounding box center [206, 318] width 260 height 1458
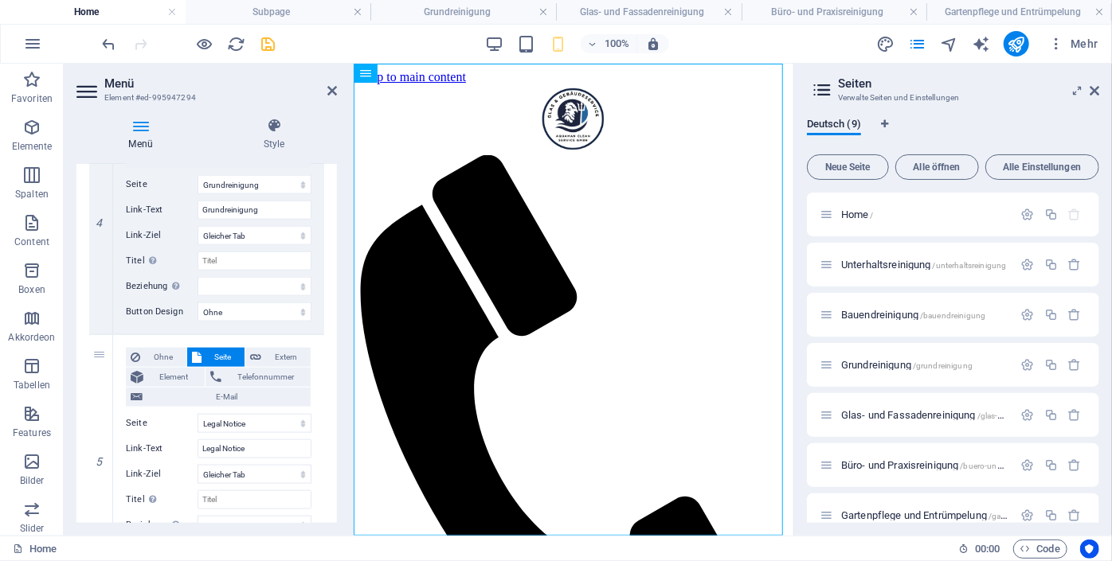
scroll to position [928, 0]
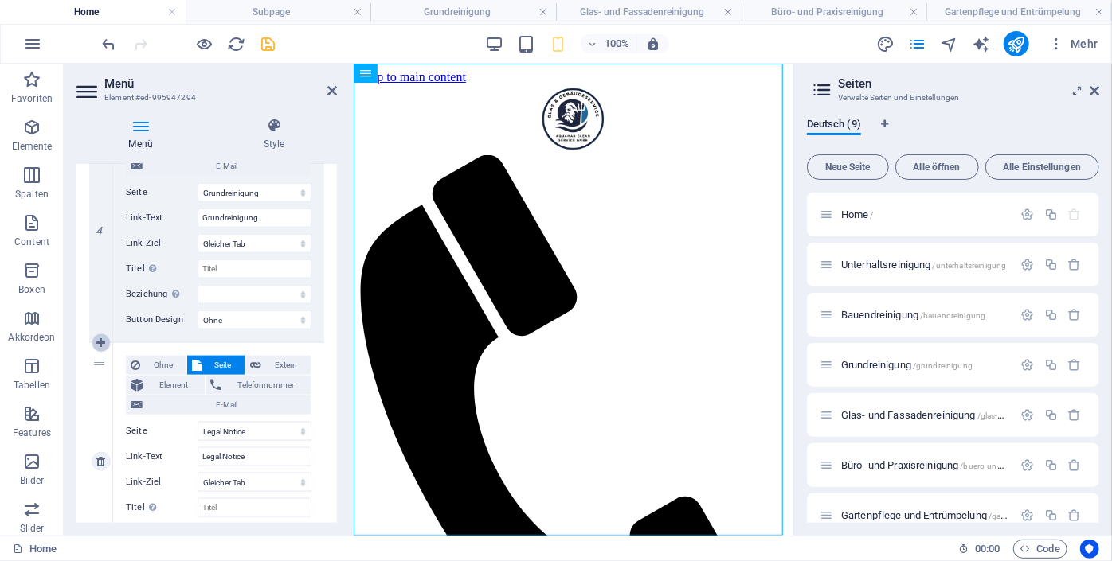
click at [104, 346] on icon at bounding box center [100, 343] width 9 height 11
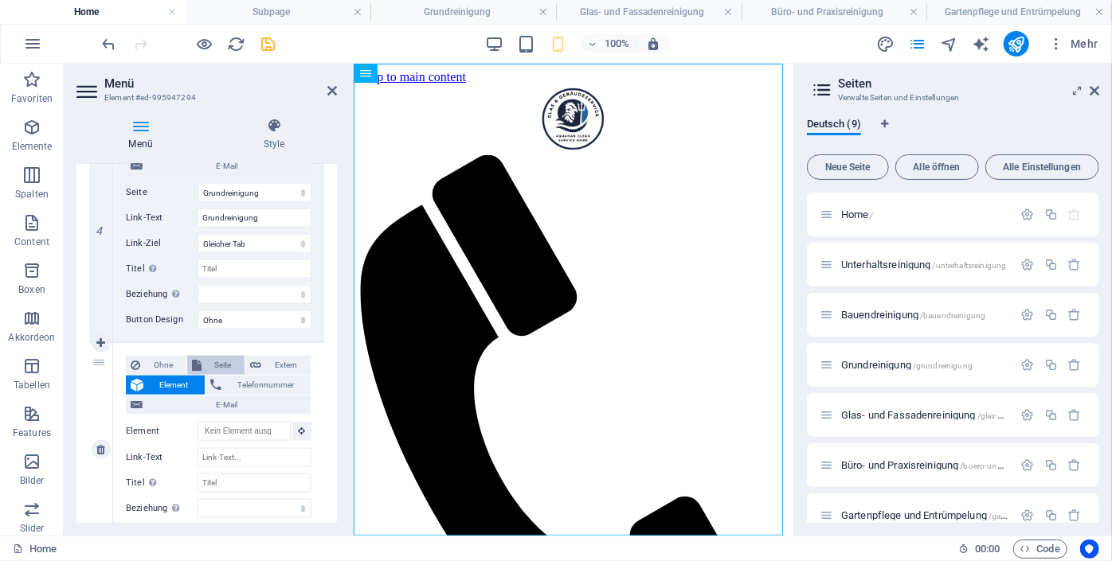
click at [217, 364] on span "Seite" at bounding box center [223, 365] width 34 height 19
click at [295, 428] on select "Home Unterhaltsreinigung Bauendreinigung Grundreinigung Glas- und Fassadenreini…" at bounding box center [254, 431] width 114 height 19
click at [197, 422] on select "Home Unterhaltsreinigung Bauendreinigung Grundreinigung Glas- und Fassadenreini…" at bounding box center [254, 431] width 114 height 19
click at [301, 426] on select "Home Unterhaltsreinigung Bauendreinigung Grundreinigung Glas- und Fassadenreini…" at bounding box center [254, 431] width 114 height 19
click at [197, 422] on select "Home Unterhaltsreinigung Bauendreinigung Grundreinigung Glas- und Fassadenreini…" at bounding box center [254, 431] width 114 height 19
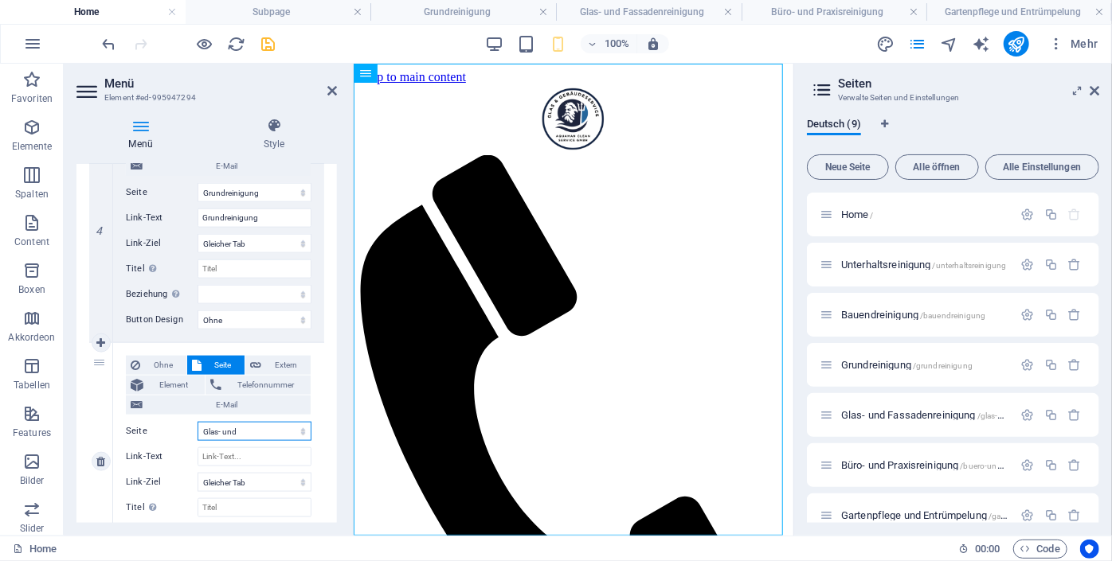
click at [276, 436] on select "Home Unterhaltsreinigung Bauendreinigung Grundreinigung Glas- und Fassadenreini…" at bounding box center [254, 431] width 114 height 19
click at [282, 468] on div "Ohne Seite Extern Element Telefonnummer E-Mail Seite Home Unterhaltsreinigung B…" at bounding box center [219, 449] width 186 height 187
click at [277, 448] on input "Link-Text" at bounding box center [254, 457] width 114 height 19
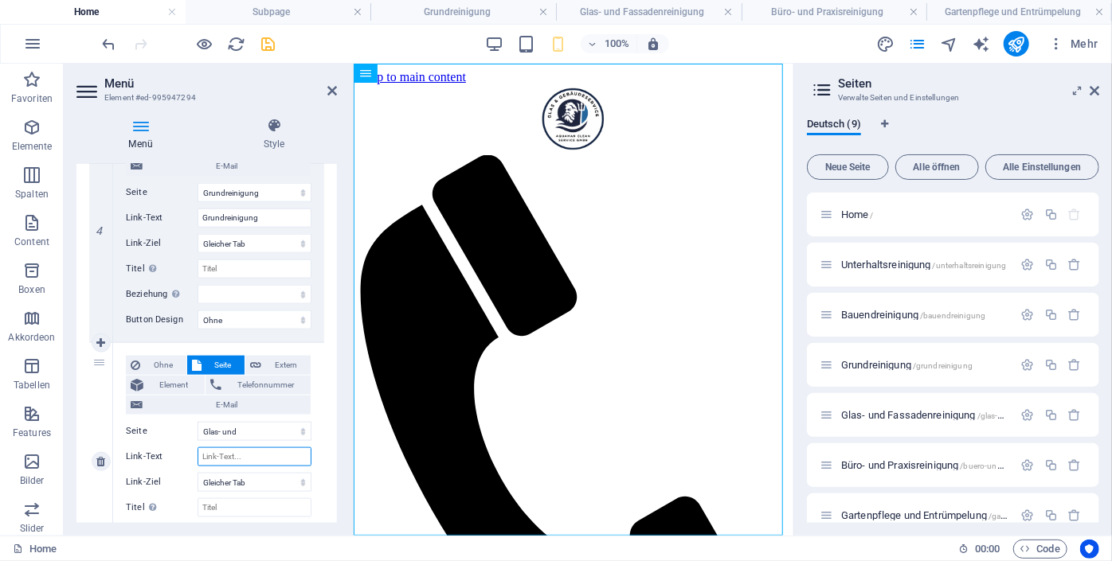
click at [277, 448] on input "Link-Text" at bounding box center [254, 457] width 114 height 19
click at [281, 433] on select "Home Unterhaltsreinigung Bauendreinigung Grundreinigung Glas- und Fassadenreini…" at bounding box center [254, 431] width 114 height 19
click at [197, 422] on select "Home Unterhaltsreinigung Bauendreinigung Grundreinigung Glas- und Fassadenreini…" at bounding box center [254, 431] width 114 height 19
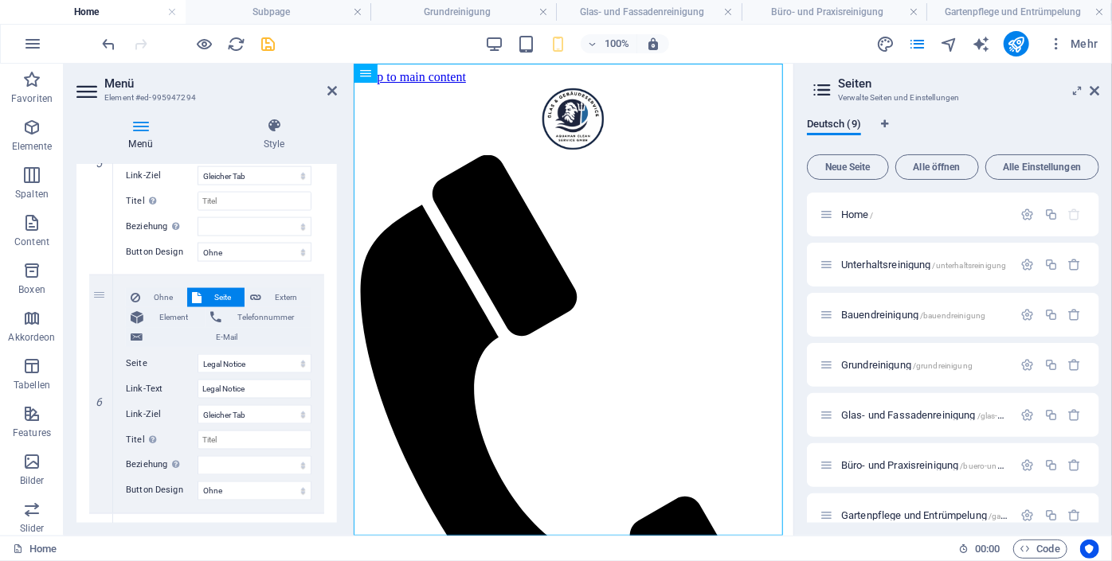
scroll to position [1235, 0]
click at [107, 276] on link at bounding box center [101, 274] width 19 height 19
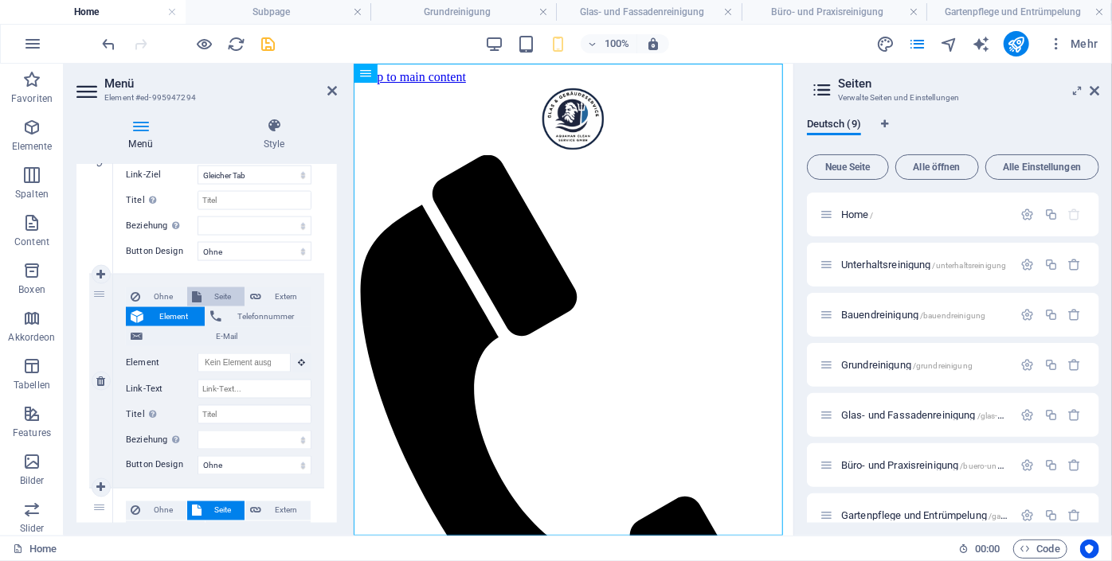
click at [224, 293] on span "Seite" at bounding box center [223, 296] width 34 height 19
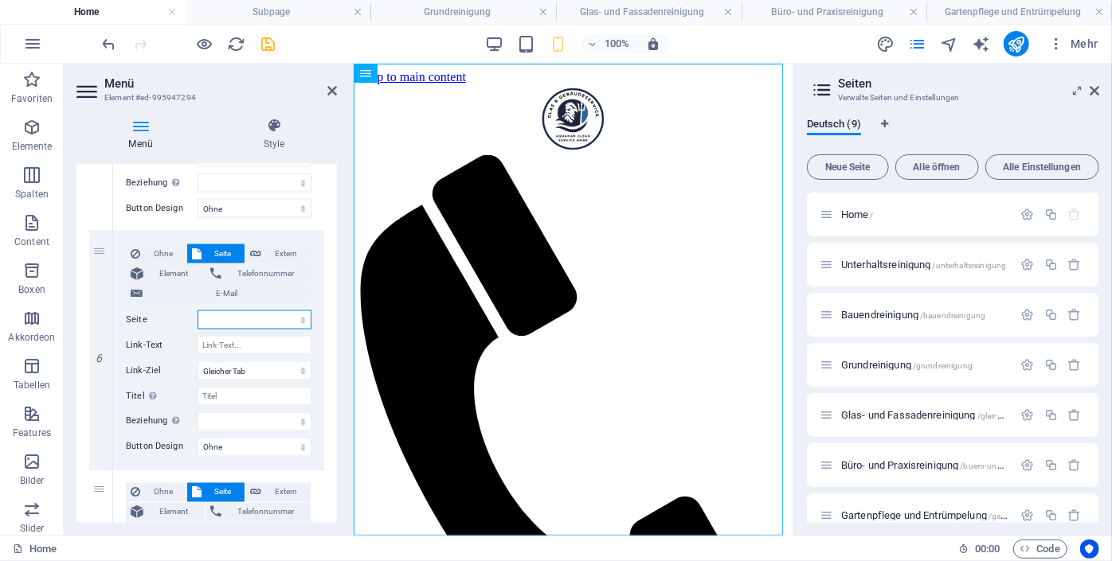
scroll to position [1292, 0]
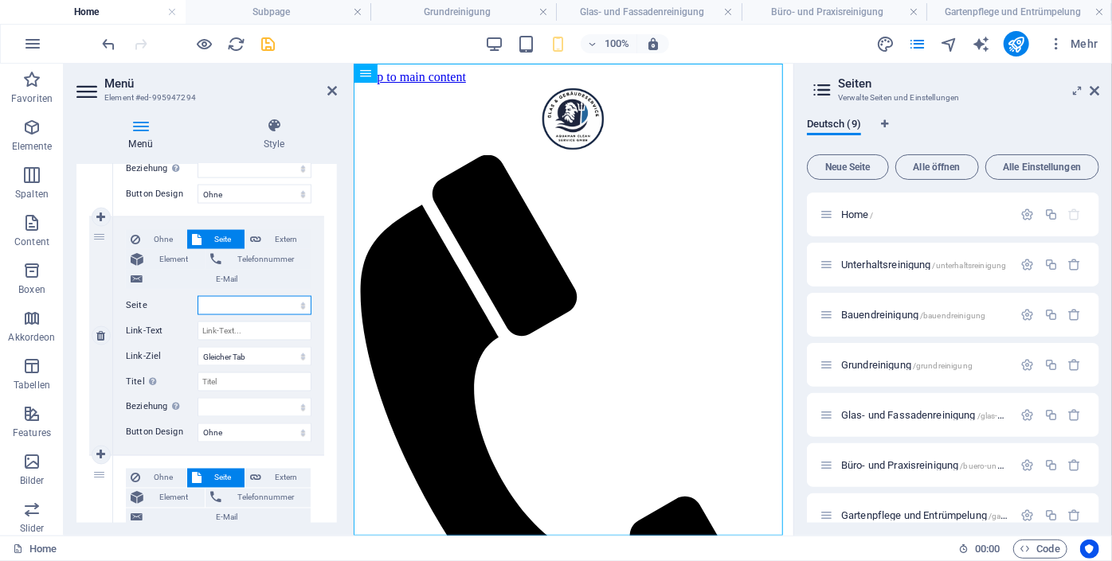
click at [295, 308] on select "Home Unterhaltsreinigung Bauendreinigung Grundreinigung Glas- und Fassadenreini…" at bounding box center [254, 305] width 114 height 19
click at [197, 296] on select "Home Unterhaltsreinigung Bauendreinigung Grundreinigung Glas- und Fassadenreini…" at bounding box center [254, 305] width 114 height 19
click at [293, 304] on select "Home Unterhaltsreinigung Bauendreinigung Grundreinigung Glas- und Fassadenreini…" at bounding box center [254, 305] width 114 height 19
click at [197, 296] on select "Home Unterhaltsreinigung Bauendreinigung Grundreinigung Glas- und Fassadenreini…" at bounding box center [254, 305] width 114 height 19
click at [276, 327] on input "Link-Text" at bounding box center [254, 331] width 114 height 19
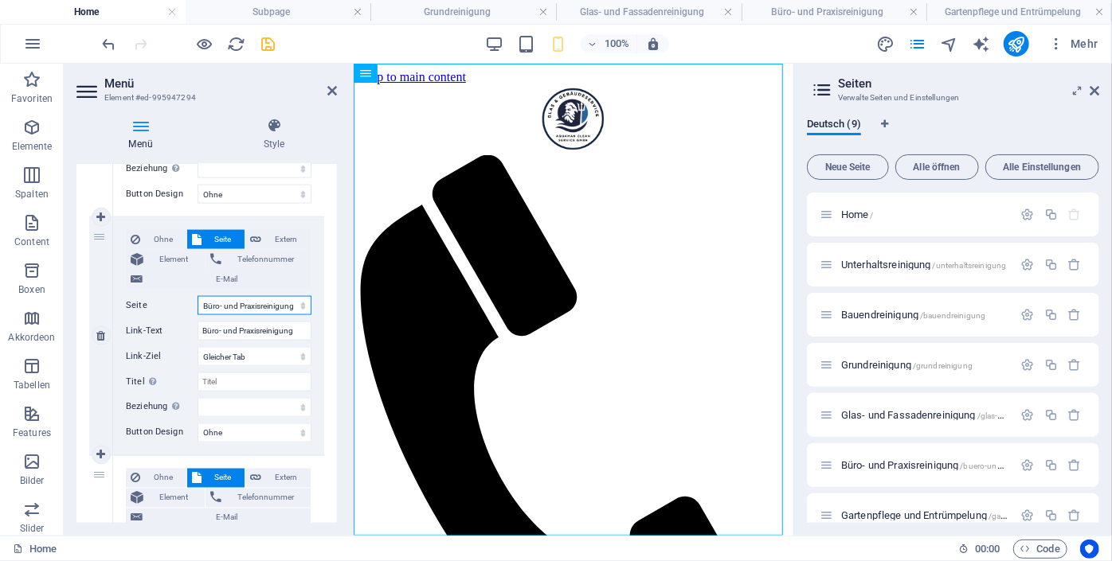
click at [276, 305] on select "Home Unterhaltsreinigung Bauendreinigung Grundreinigung Glas- und Fassadenreini…" at bounding box center [254, 305] width 114 height 19
click at [197, 296] on select "Home Unterhaltsreinigung Bauendreinigung Grundreinigung Glas- und Fassadenreini…" at bounding box center [254, 305] width 114 height 19
click at [104, 458] on icon at bounding box center [100, 456] width 9 height 11
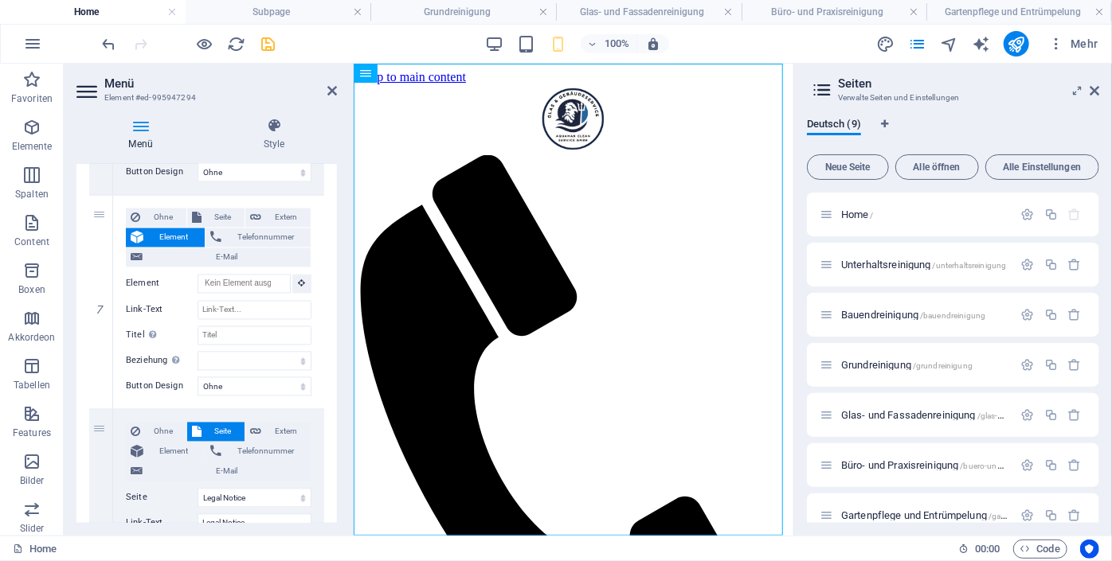
scroll to position [1549, 0]
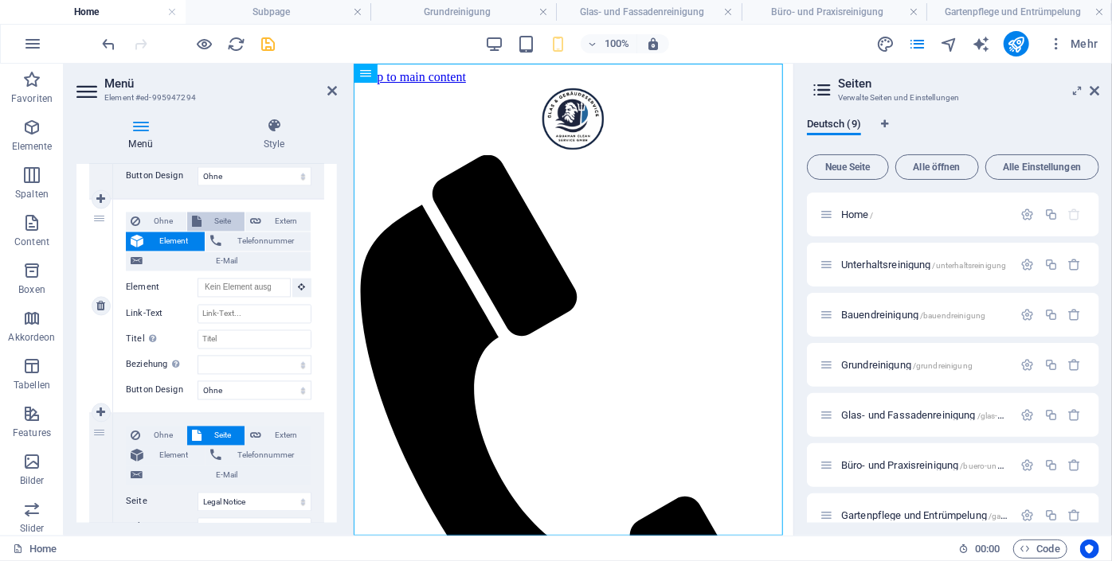
click at [225, 219] on span "Seite" at bounding box center [223, 222] width 34 height 19
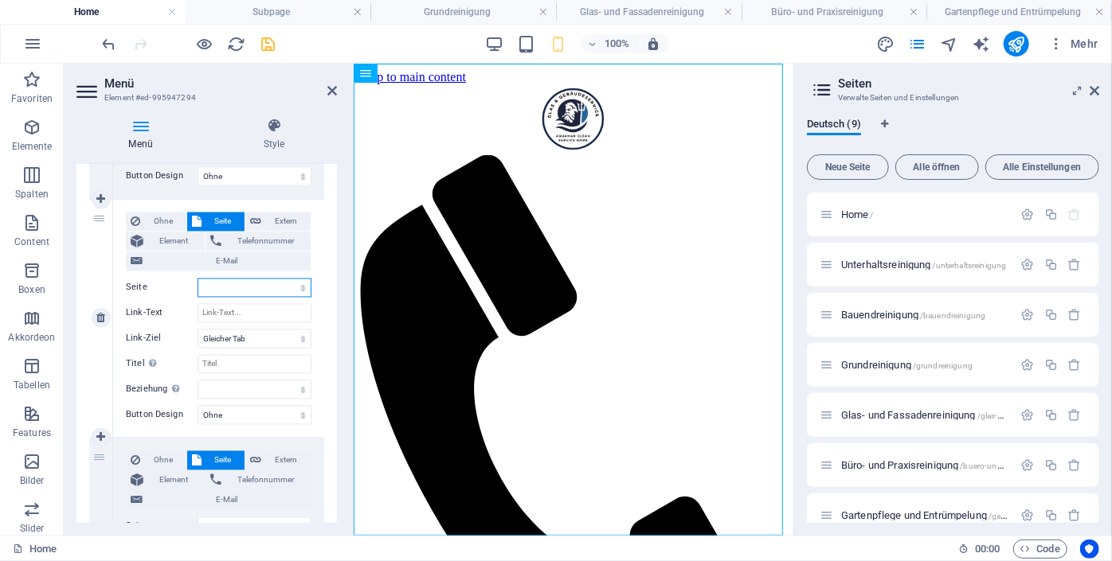
click at [291, 288] on select "Home Unterhaltsreinigung Bauendreinigung Grundreinigung Glas- und Fassadenreini…" at bounding box center [254, 288] width 114 height 19
click at [197, 279] on select "Home Unterhaltsreinigung Bauendreinigung Grundreinigung Glas- und Fassadenreini…" at bounding box center [254, 288] width 114 height 19
click at [299, 286] on select "Home Unterhaltsreinigung Bauendreinigung Grundreinigung Glas- und Fassadenreini…" at bounding box center [254, 288] width 114 height 19
click at [197, 279] on select "Home Unterhaltsreinigung Bauendreinigung Grundreinigung Glas- und Fassadenreini…" at bounding box center [254, 288] width 114 height 19
click at [277, 308] on input "Link-Text" at bounding box center [254, 313] width 114 height 19
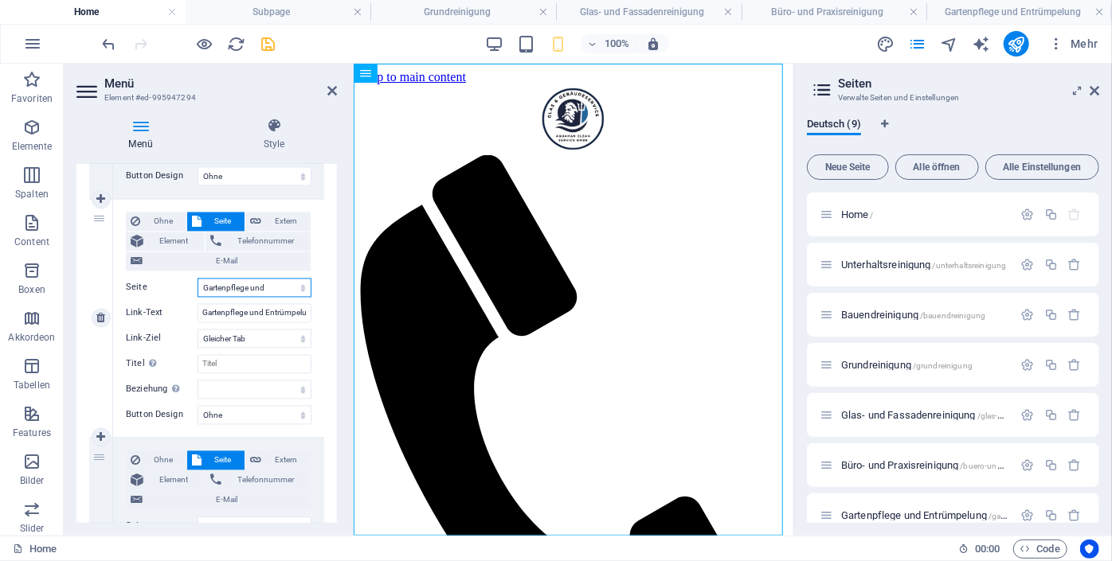
click at [282, 287] on select "Home Unterhaltsreinigung Bauendreinigung Grundreinigung Glas- und Fassadenreini…" at bounding box center [254, 288] width 114 height 19
click at [197, 279] on select "Home Unterhaltsreinigung Bauendreinigung Grundreinigung Glas- und Fassadenreini…" at bounding box center [254, 288] width 114 height 19
click at [268, 37] on icon "save" at bounding box center [269, 44] width 18 height 18
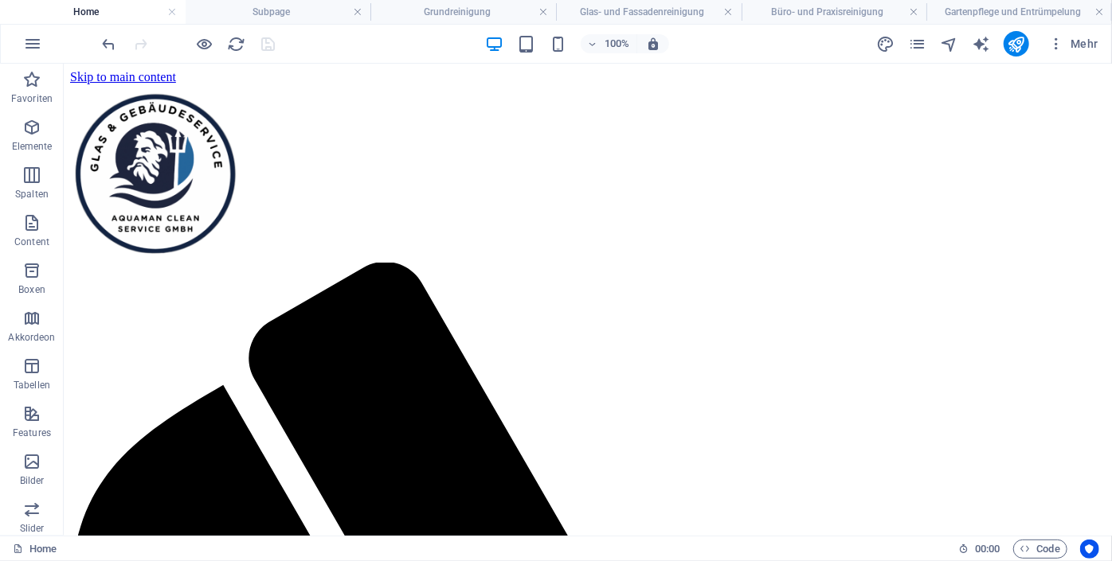
click at [104, 18] on h4 "Home" at bounding box center [93, 12] width 186 height 18
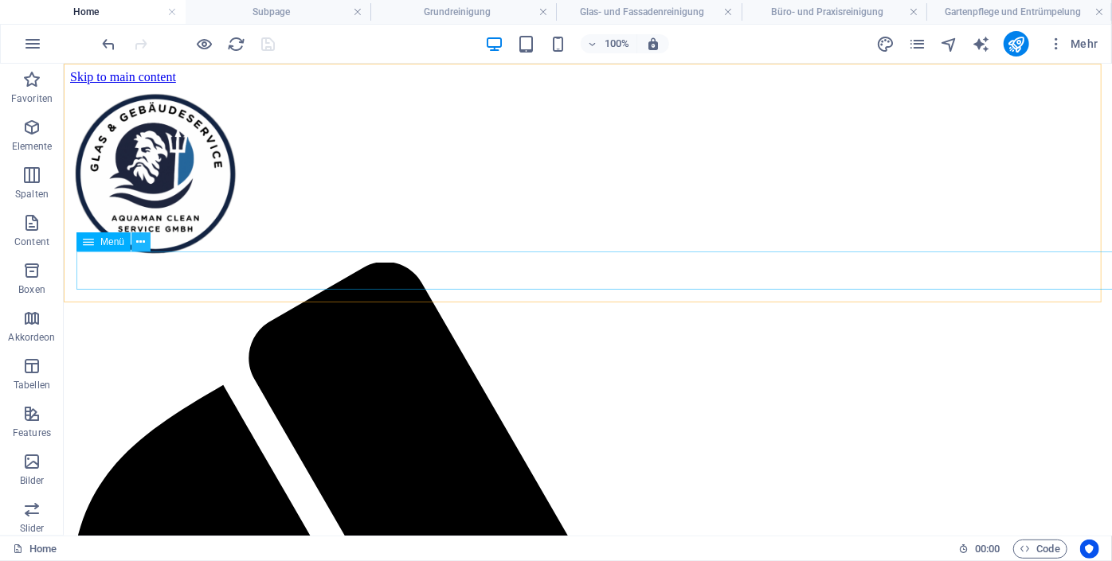
click at [139, 240] on icon at bounding box center [141, 242] width 9 height 17
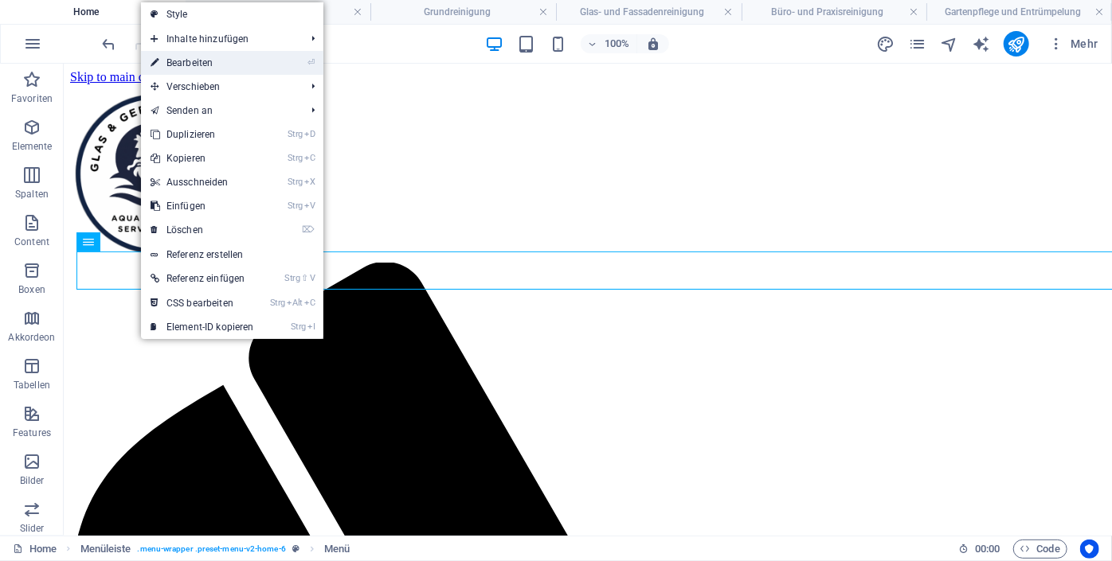
click at [171, 66] on link "⏎ Bearbeiten" at bounding box center [202, 63] width 123 height 24
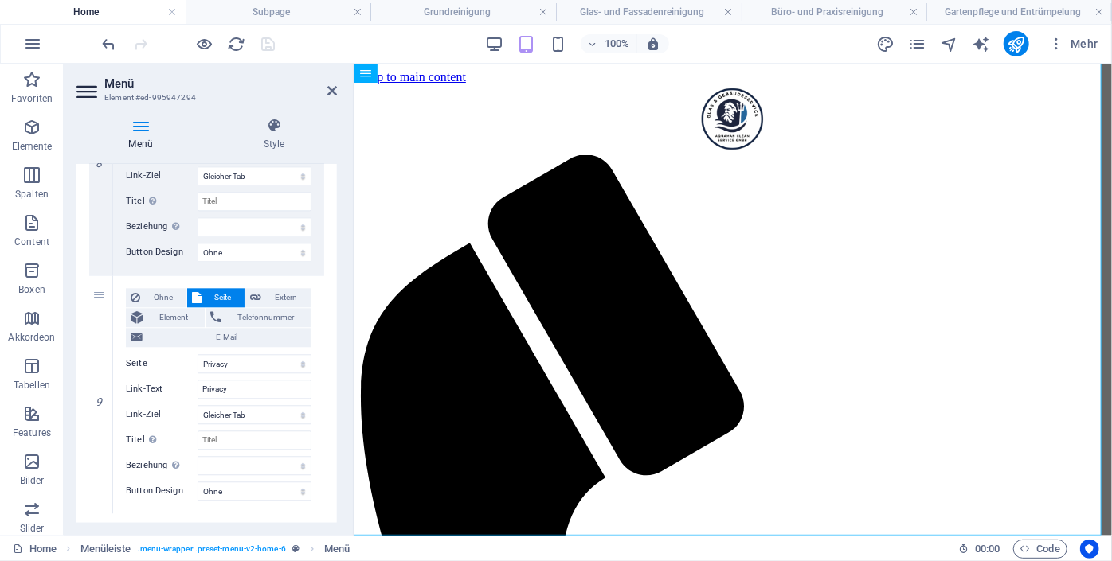
scroll to position [1943, 0]
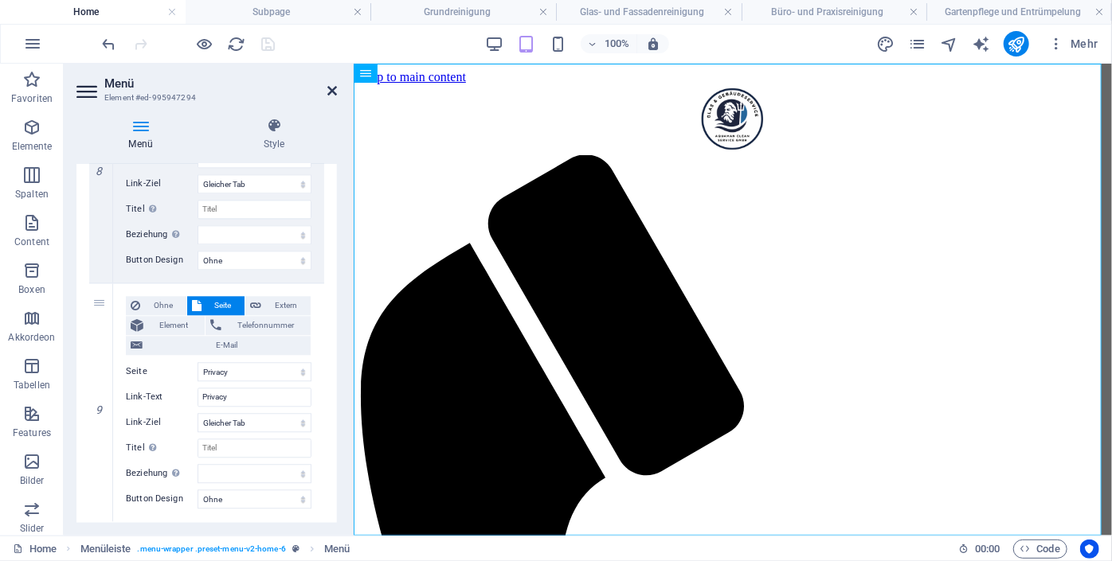
click at [334, 84] on icon at bounding box center [332, 90] width 10 height 13
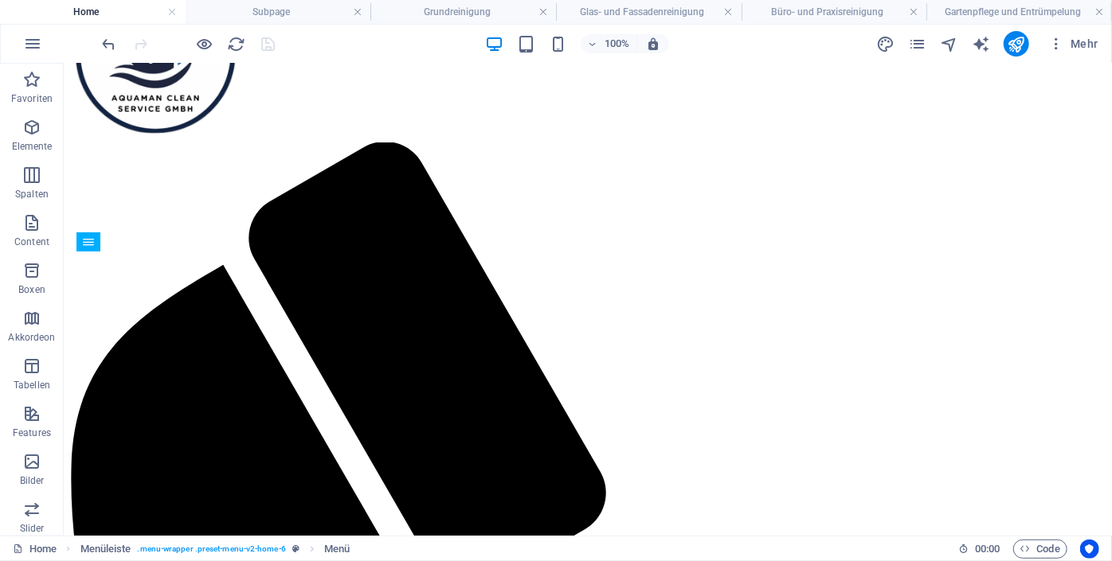
scroll to position [0, 0]
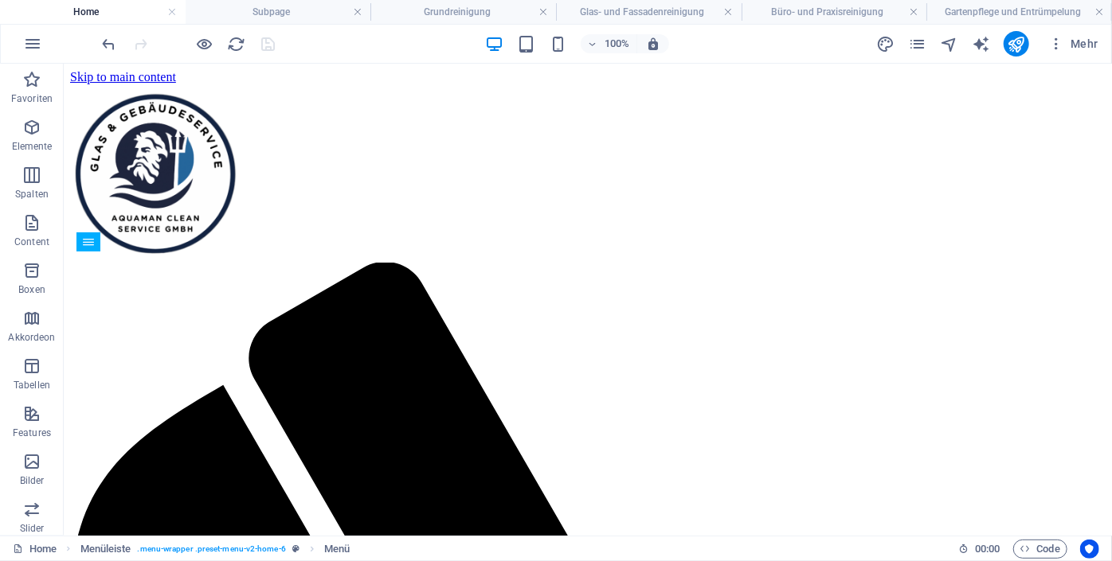
drag, startPoint x: 1109, startPoint y: 101, endPoint x: 1174, endPoint y: 77, distance: 68.8
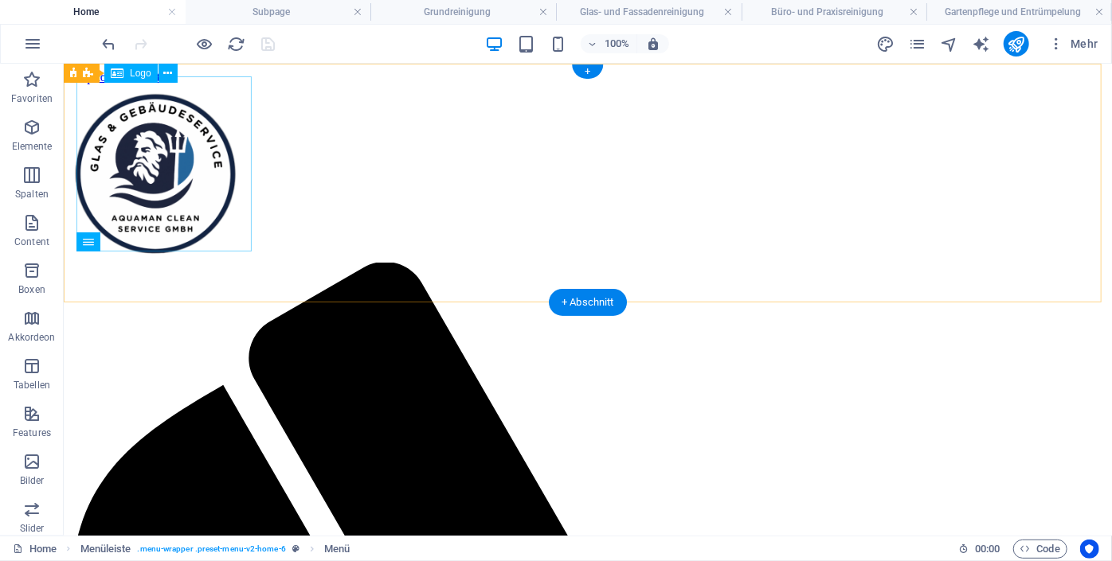
click at [156, 152] on div at bounding box center [586, 173] width 1035 height 178
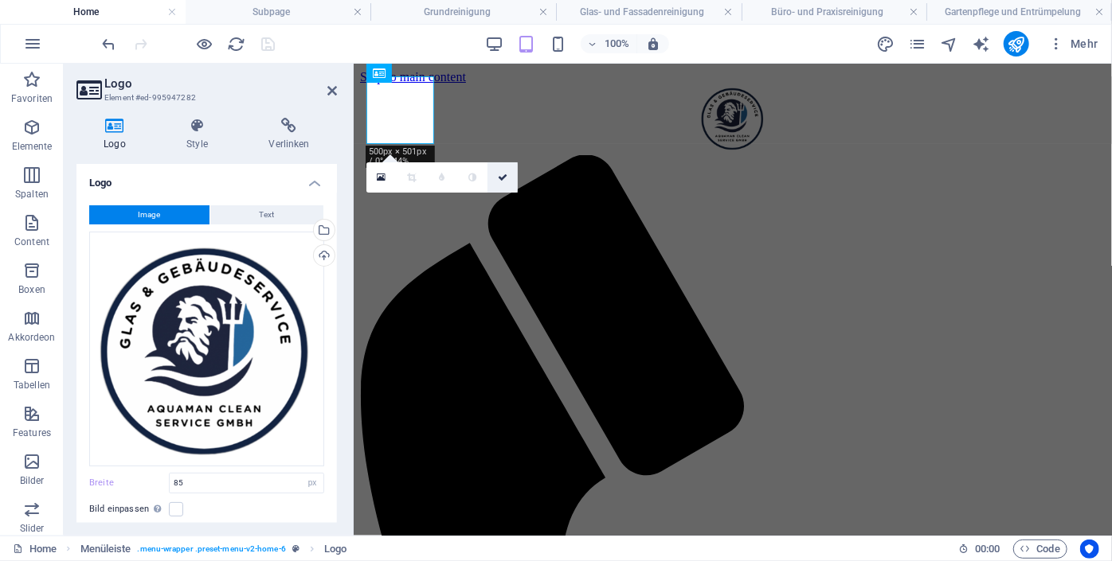
click at [502, 181] on icon at bounding box center [503, 178] width 10 height 10
